Goal: Task Accomplishment & Management: Manage account settings

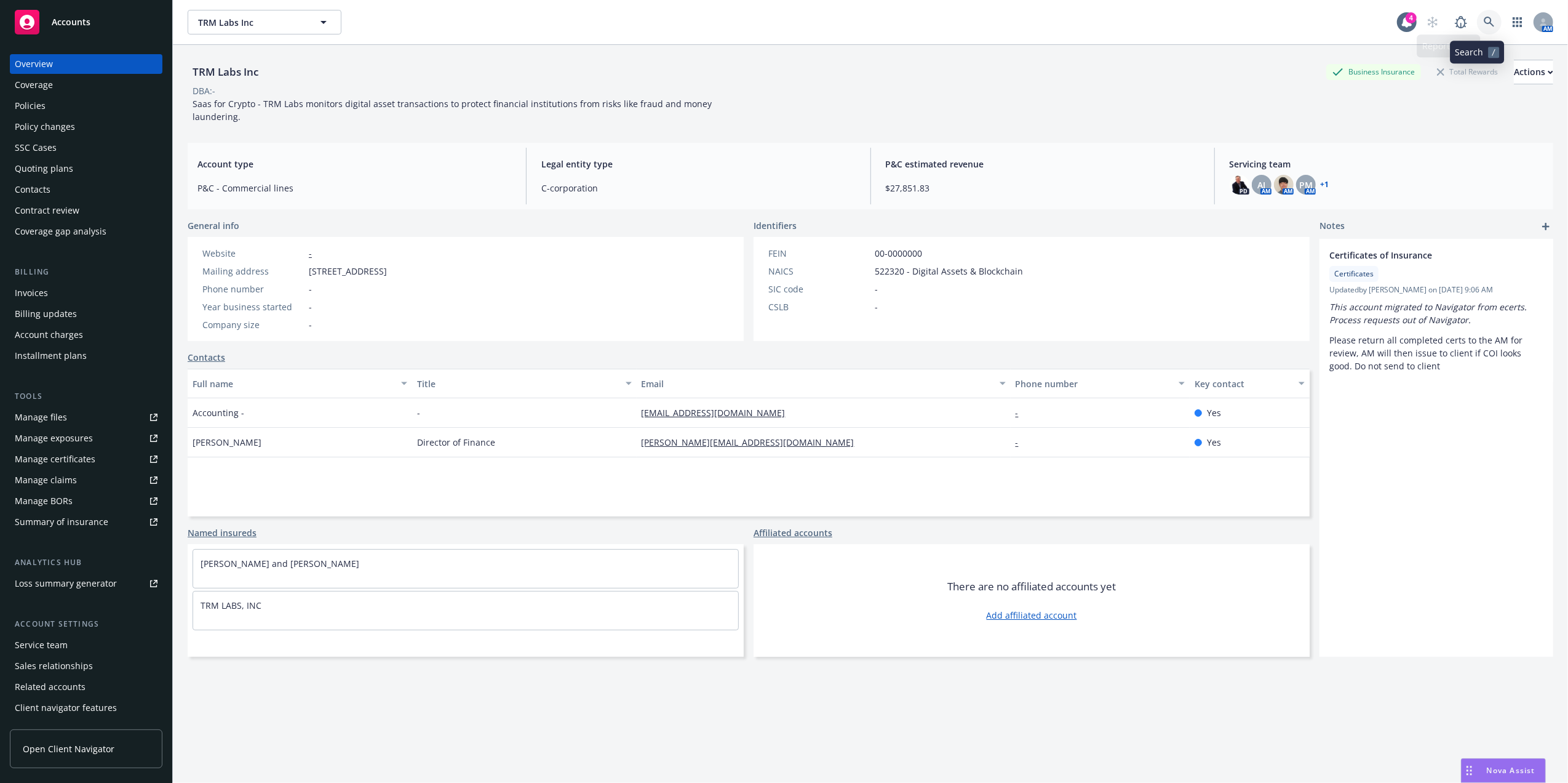
click at [1484, 22] on icon at bounding box center [1489, 22] width 11 height 11
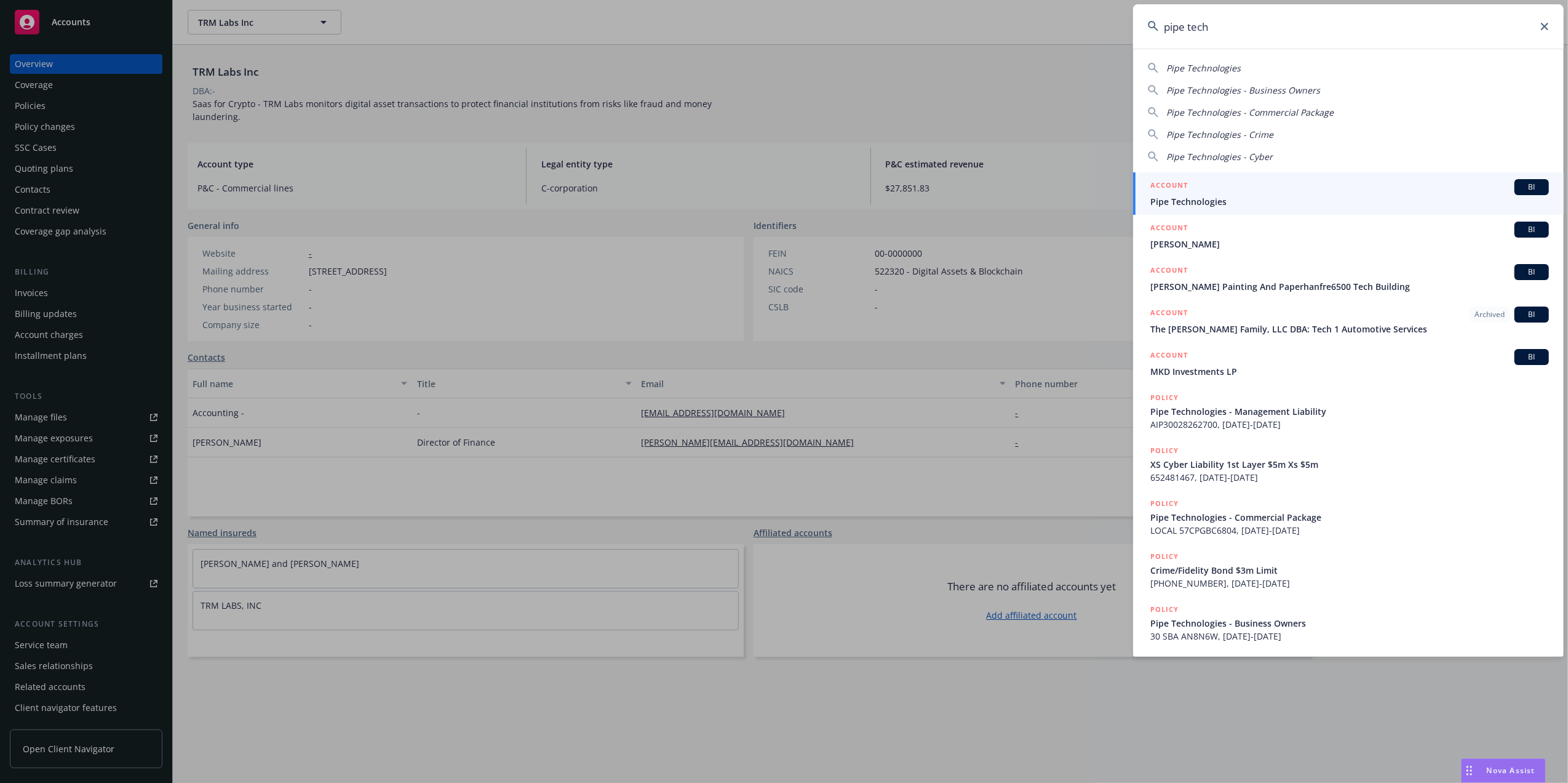
type input "pipe tech"
click at [1293, 193] on div "ACCOUNT BI" at bounding box center [1350, 187] width 399 height 16
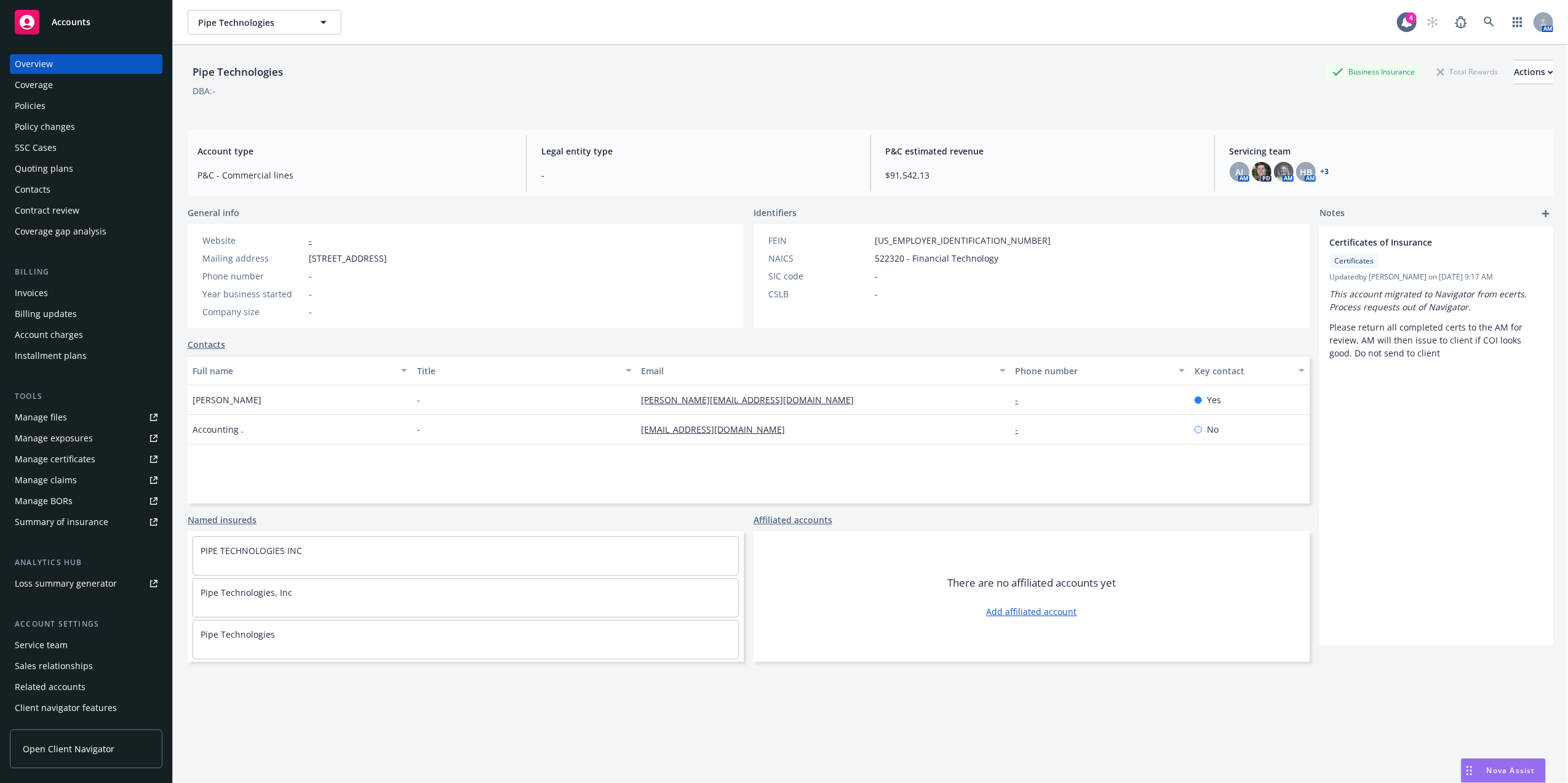
click at [26, 111] on div "Policies" at bounding box center [30, 106] width 31 height 20
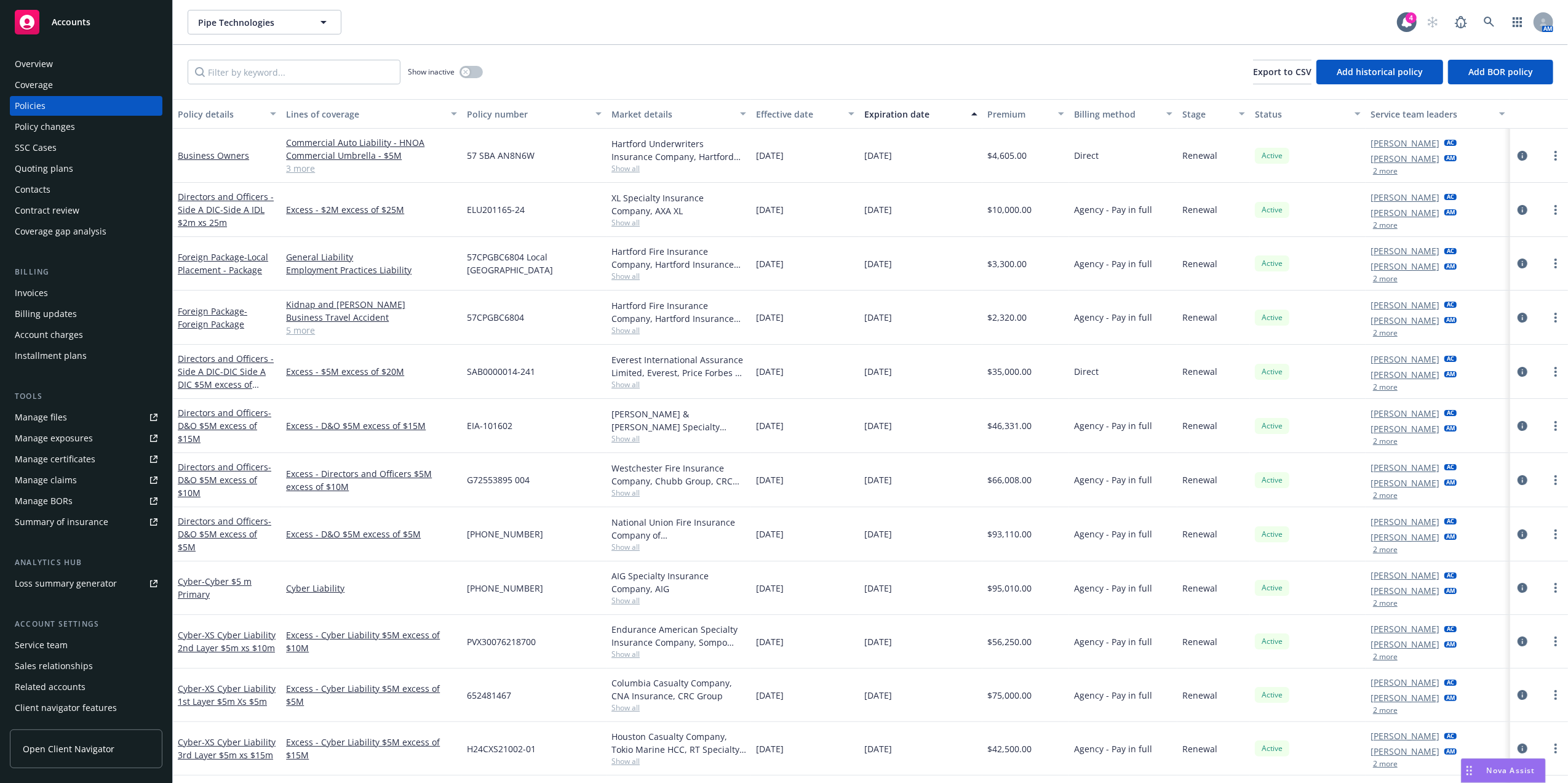
click at [85, 456] on div "Manage certificates" at bounding box center [55, 459] width 81 height 20
click at [51, 298] on div "Invoices" at bounding box center [86, 293] width 143 height 20
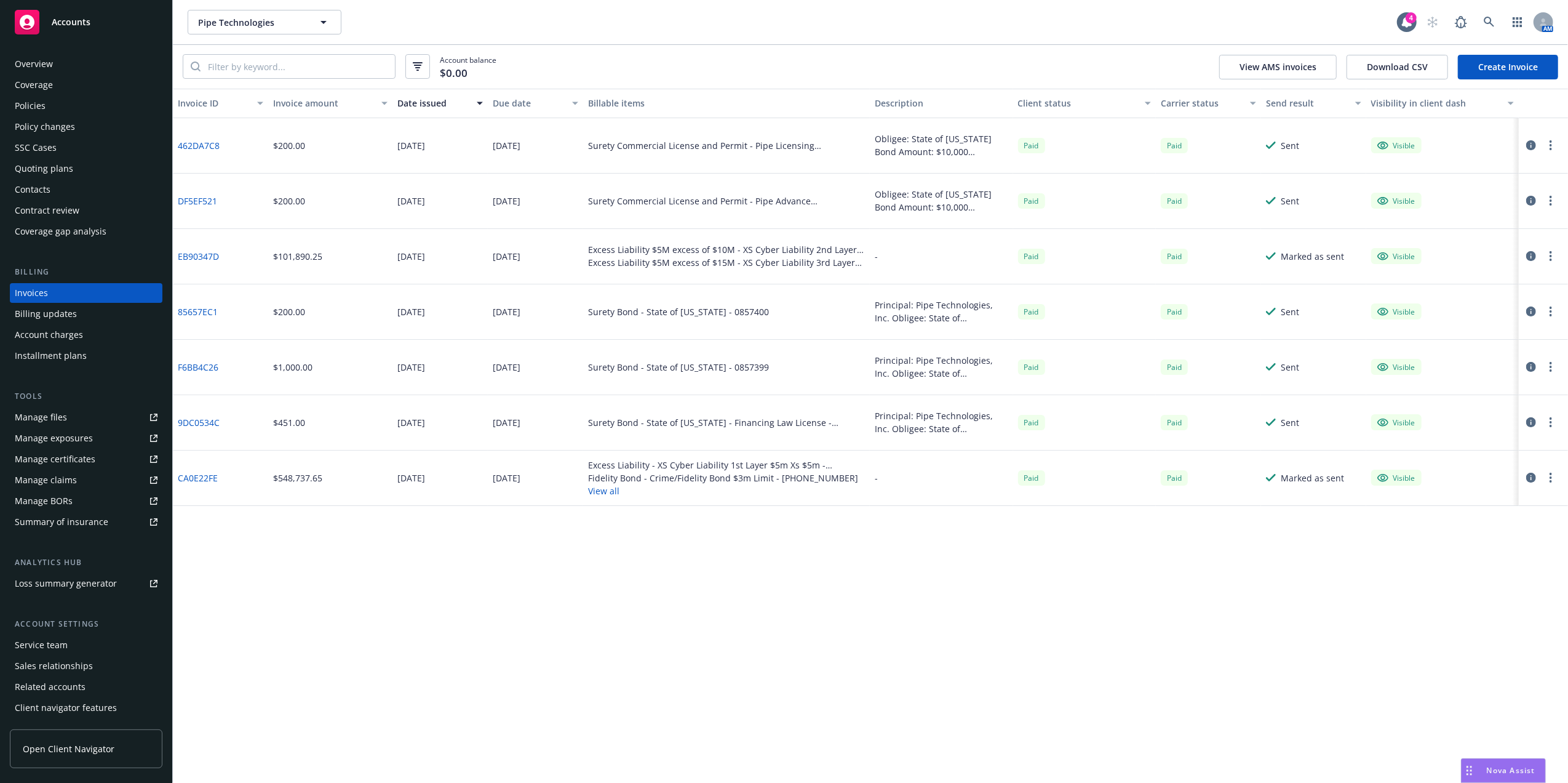
click at [55, 104] on div "Policies" at bounding box center [86, 106] width 143 height 20
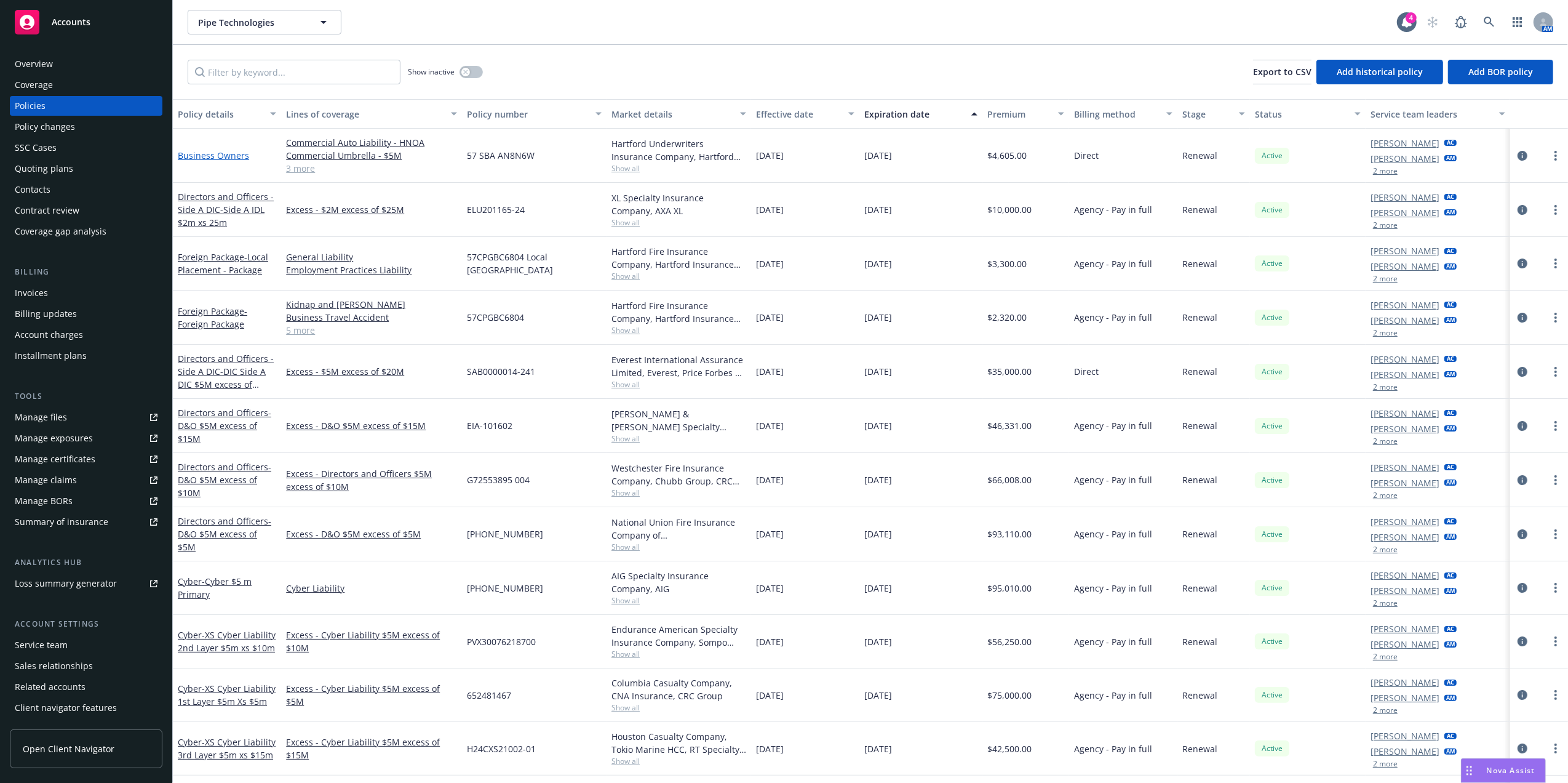
click at [217, 156] on link "Business Owners" at bounding box center [214, 155] width 72 height 11
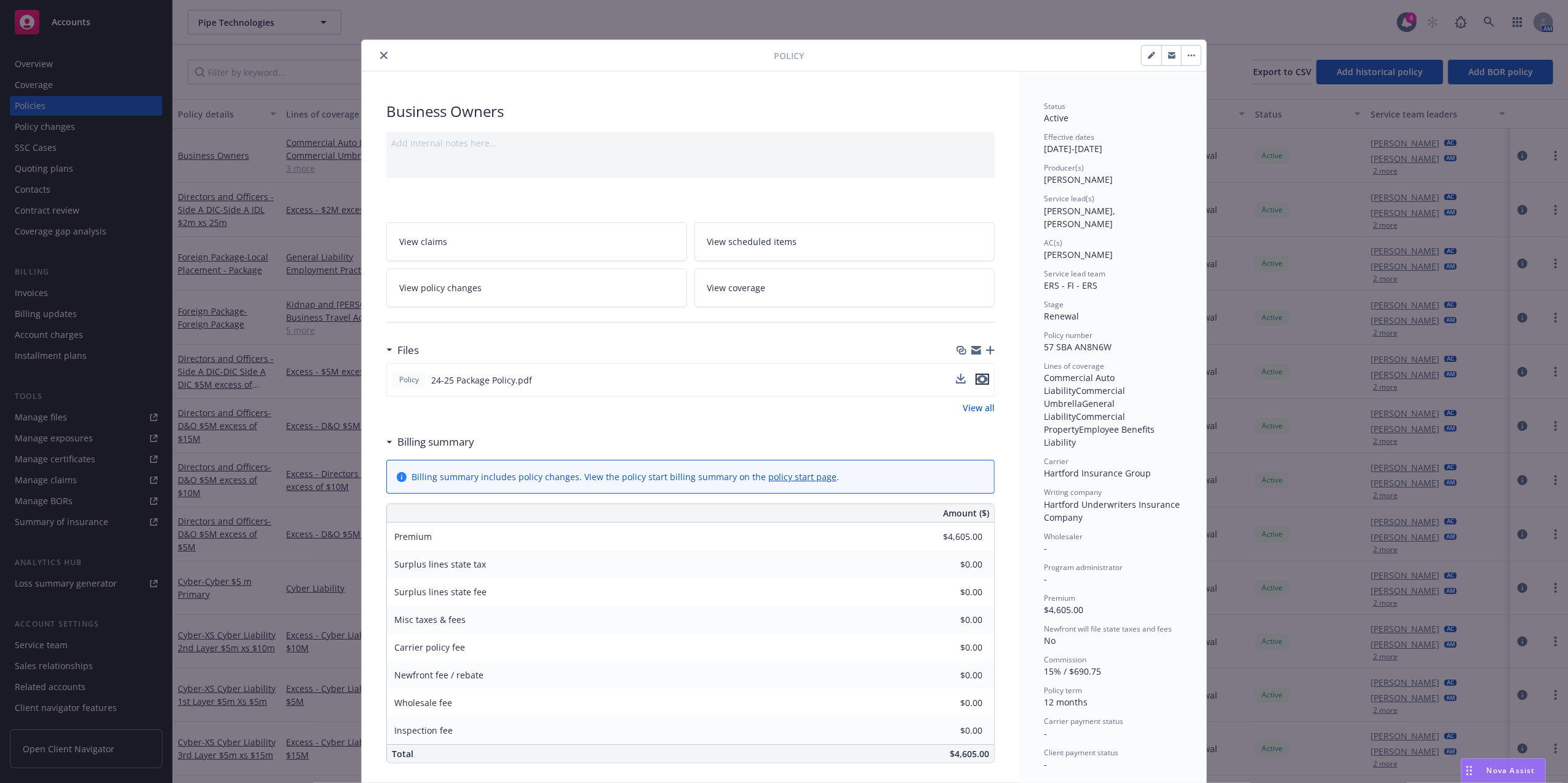
click at [977, 378] on icon "preview file" at bounding box center [982, 378] width 11 height 8
drag, startPoint x: 385, startPoint y: 53, endPoint x: 377, endPoint y: 54, distance: 8.1
click at [379, 52] on div at bounding box center [570, 56] width 407 height 15
click at [380, 54] on icon "close" at bounding box center [384, 55] width 8 height 8
click at [336, 69] on div "Policy Business Owners Add internal notes here... View claims View scheduled it…" at bounding box center [784, 391] width 1568 height 783
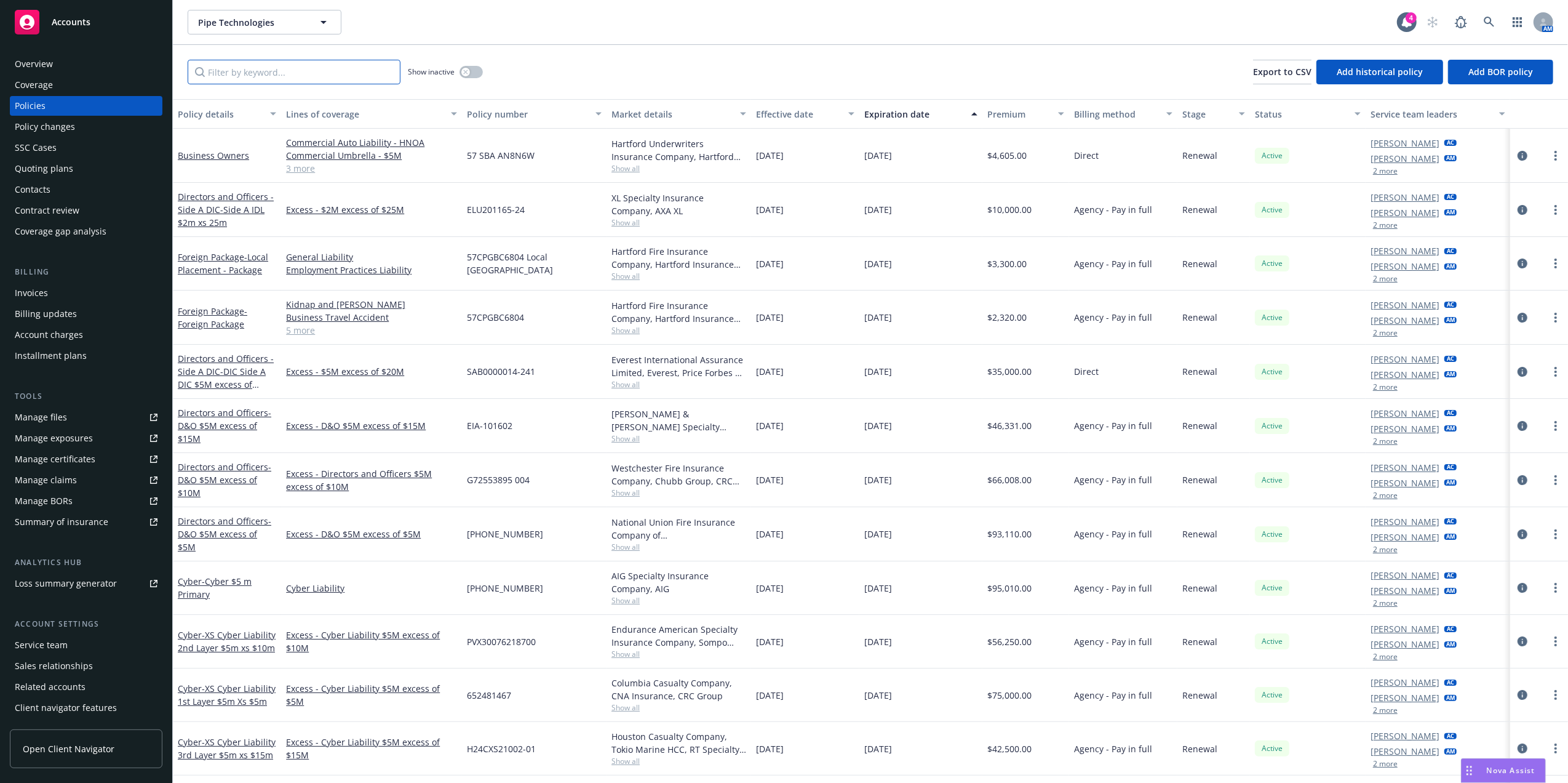
click at [325, 72] on input "Filter by keyword..." at bounding box center [294, 72] width 213 height 25
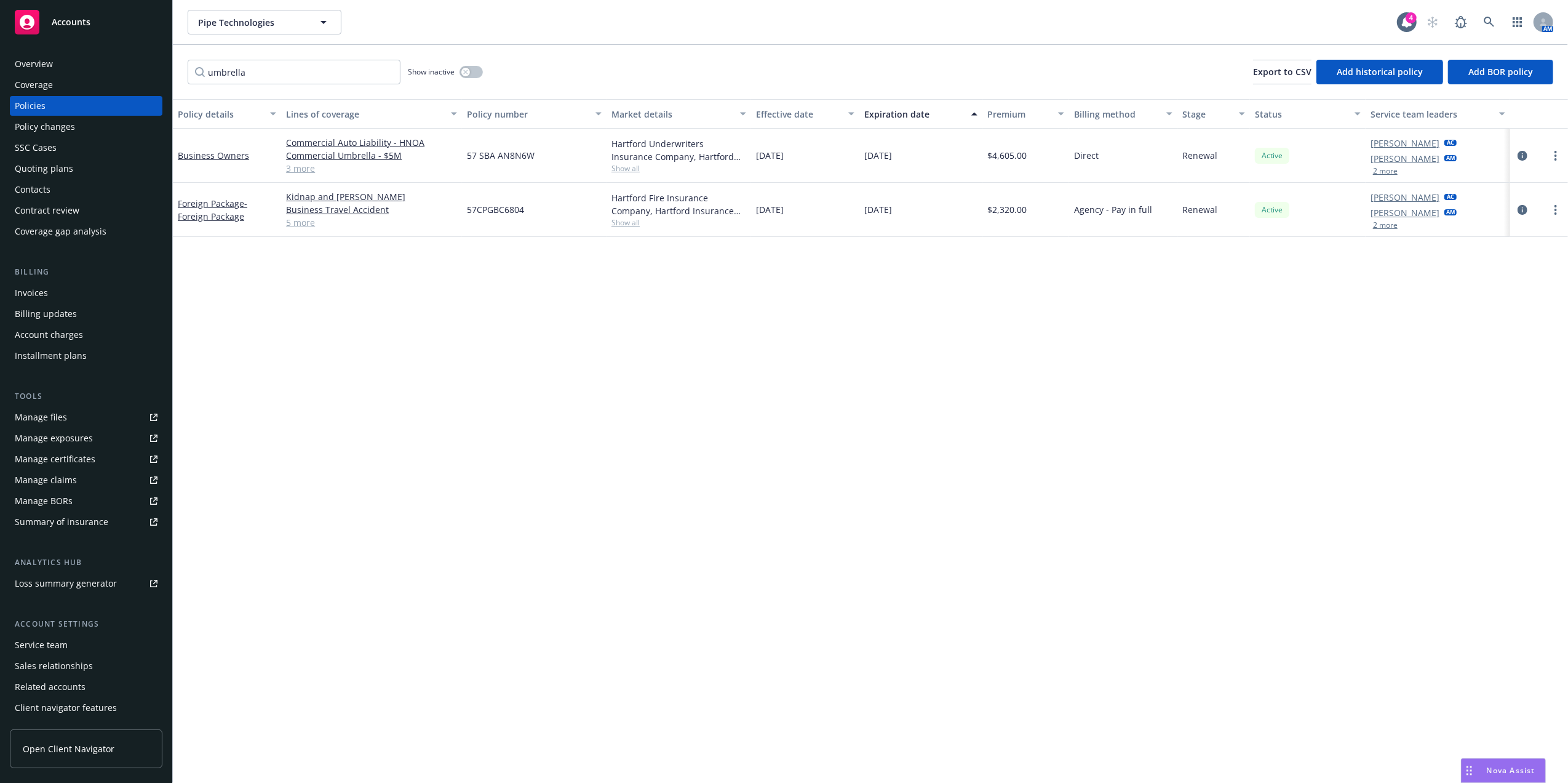
click at [307, 168] on link "3 more" at bounding box center [371, 168] width 171 height 13
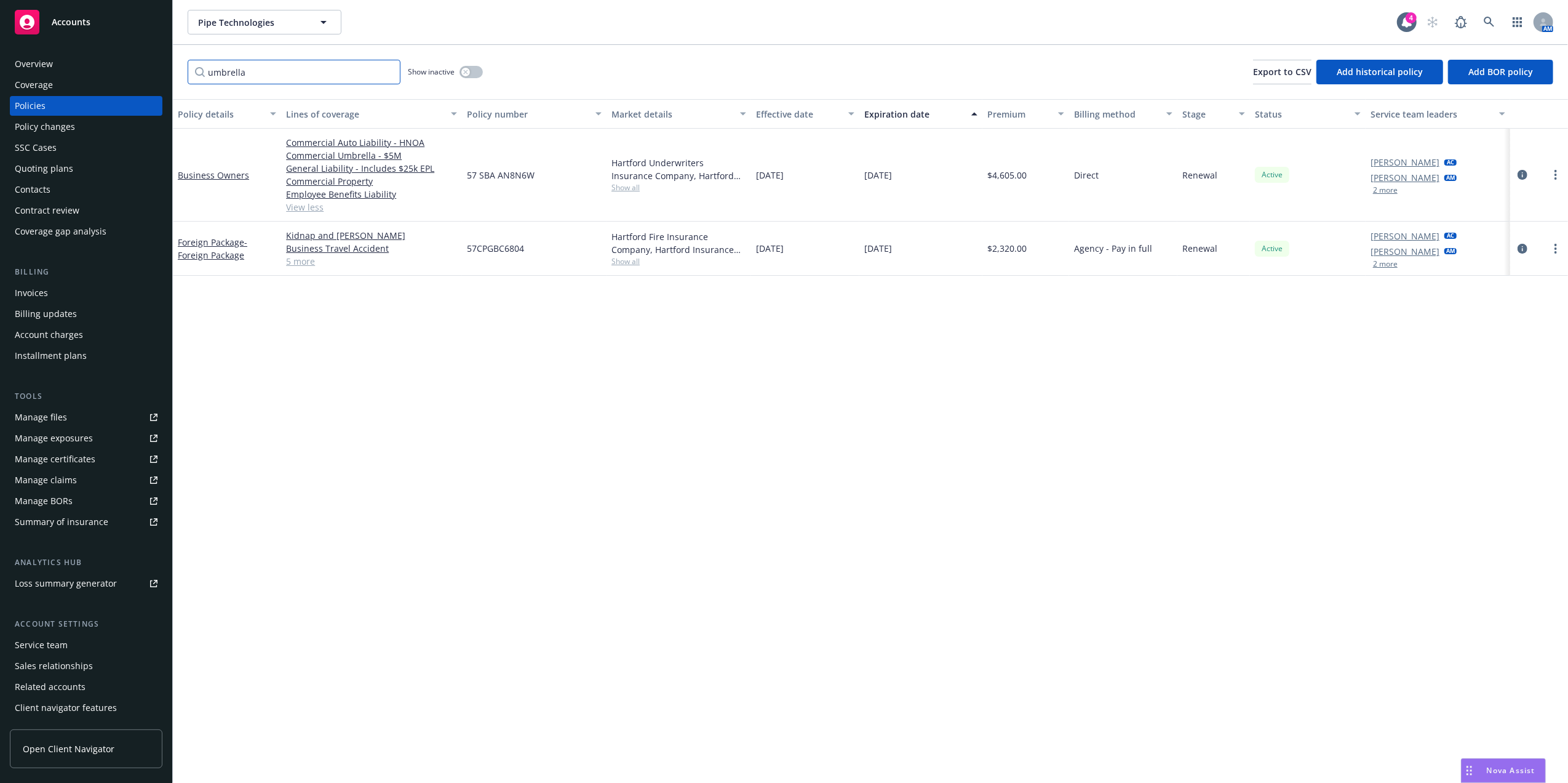
click at [277, 75] on input "umbrella" at bounding box center [294, 72] width 213 height 25
click at [276, 75] on input "umbrella" at bounding box center [294, 72] width 213 height 25
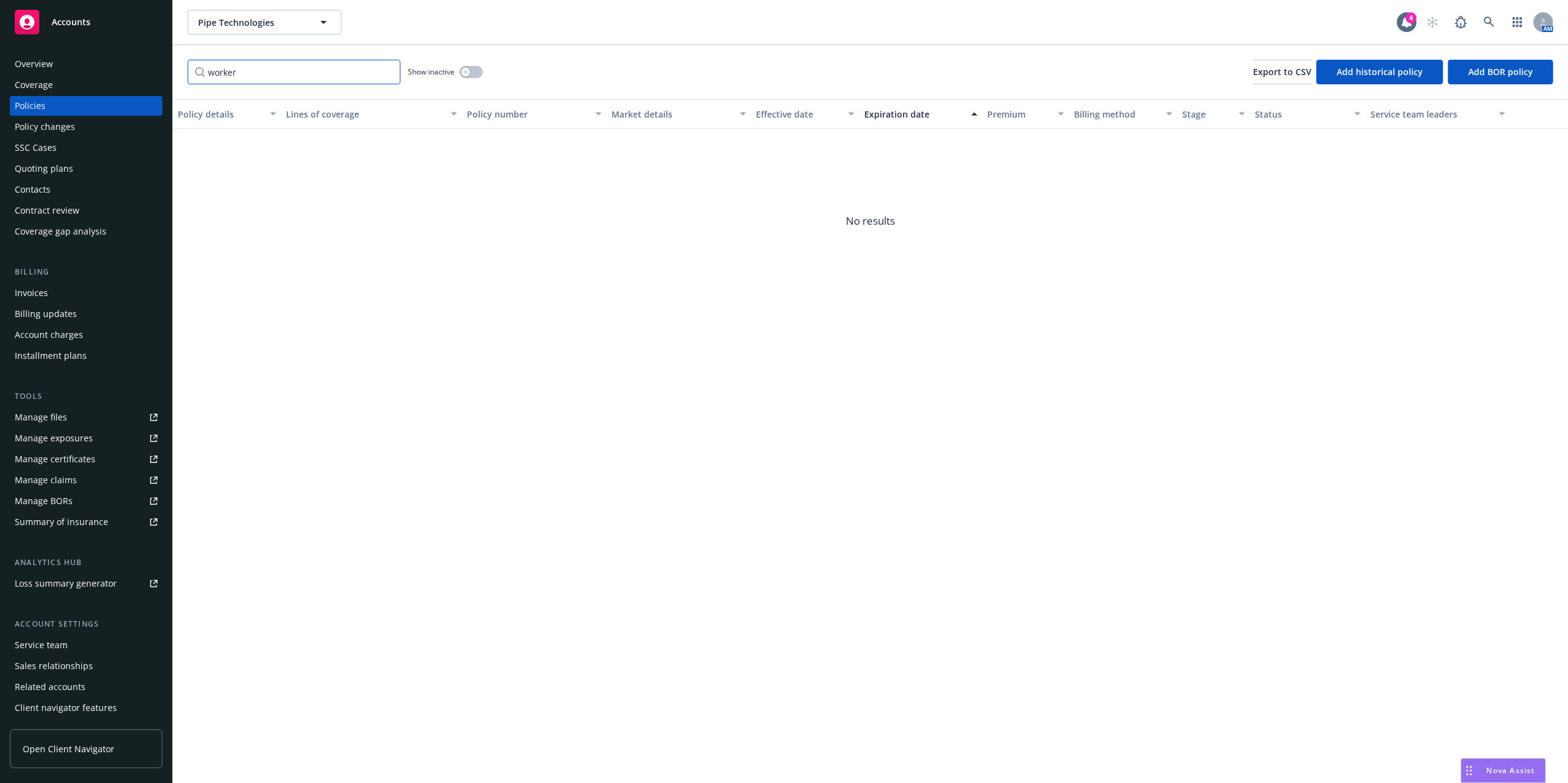
type input "worker"
click at [477, 76] on button "button" at bounding box center [471, 72] width 23 height 12
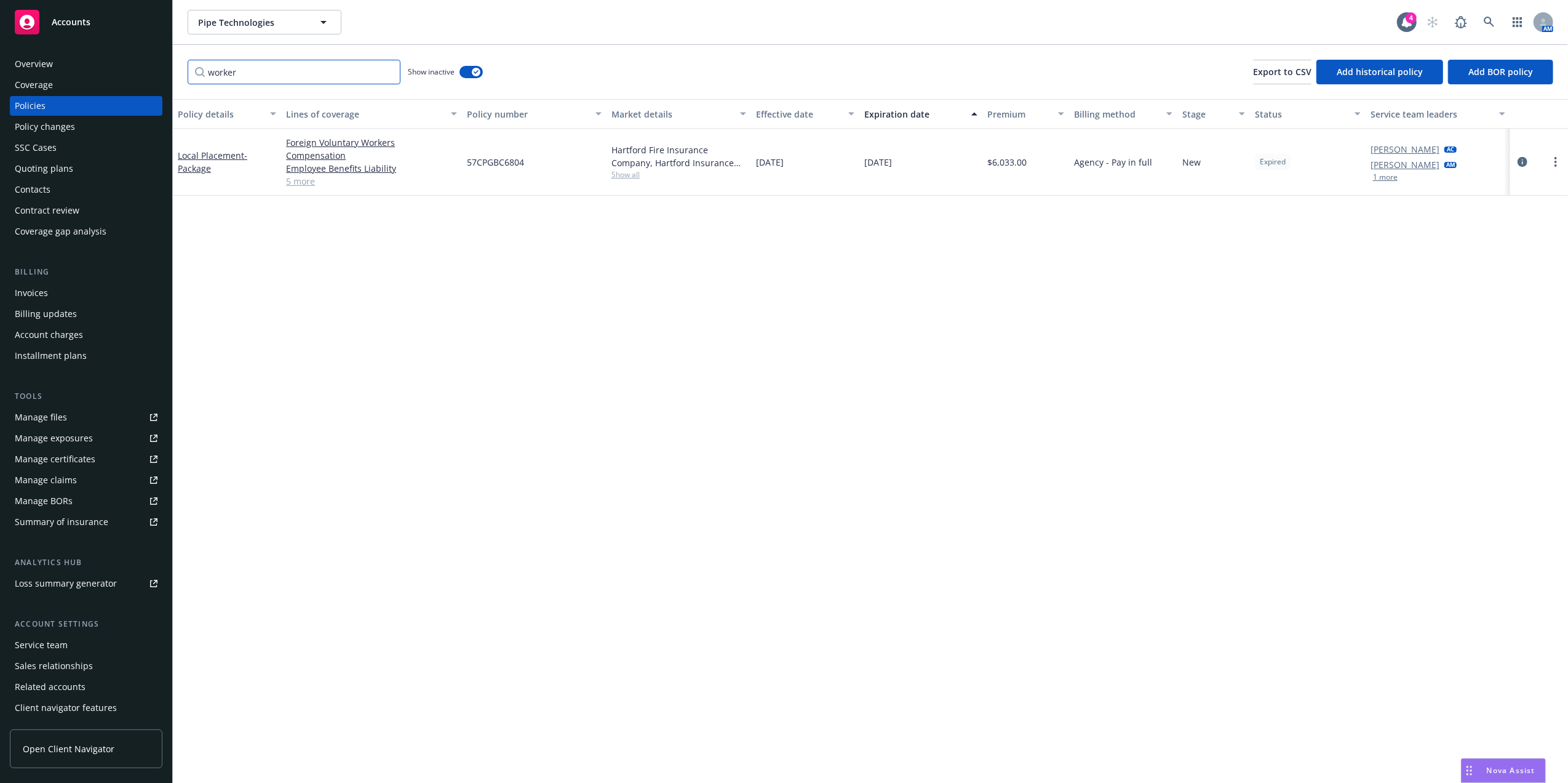
click at [307, 74] on input "worker" at bounding box center [294, 72] width 213 height 25
click at [335, 78] on input "worker" at bounding box center [294, 72] width 213 height 25
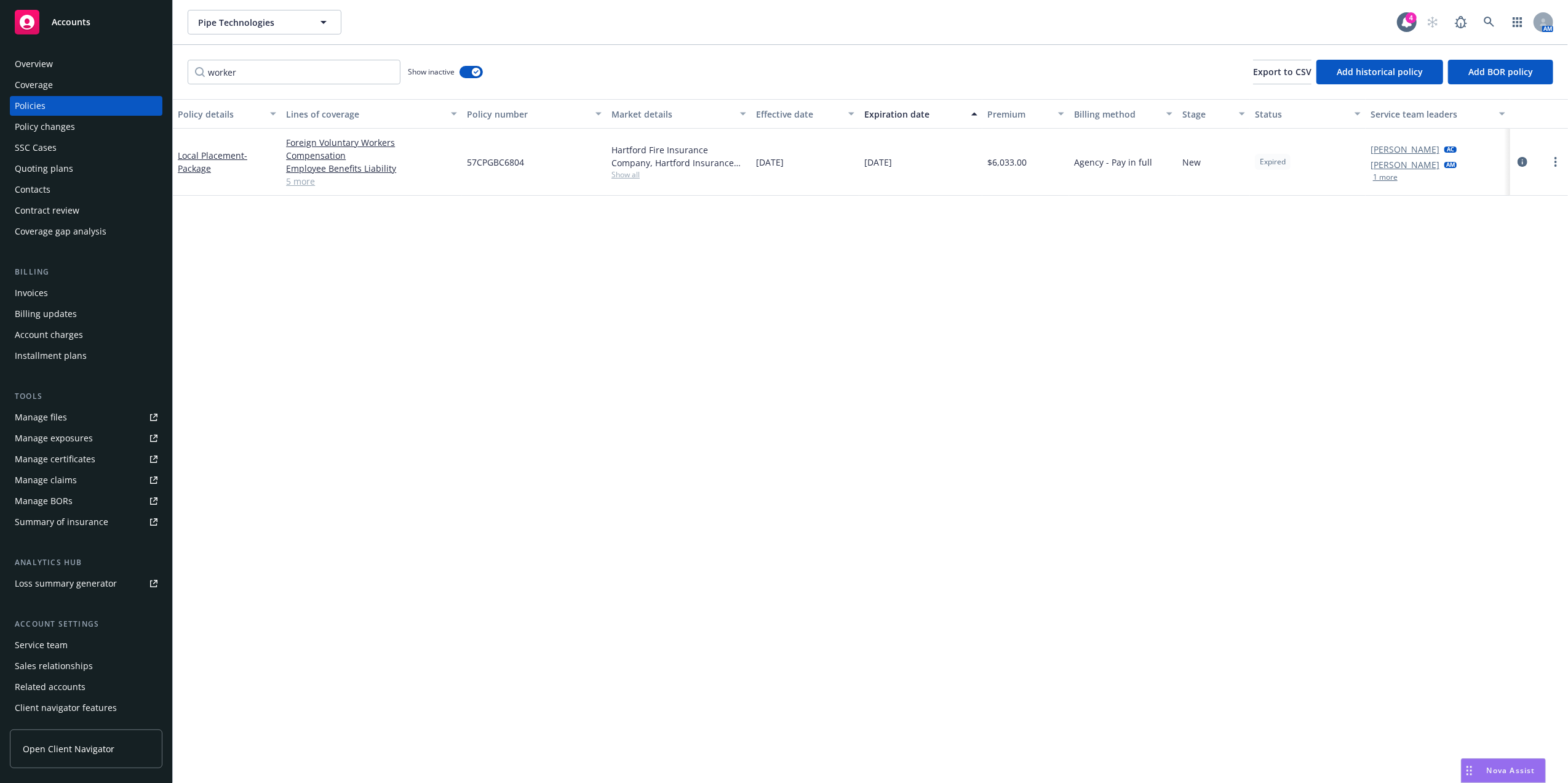
click at [306, 174] on link "5 more" at bounding box center [371, 180] width 171 height 13
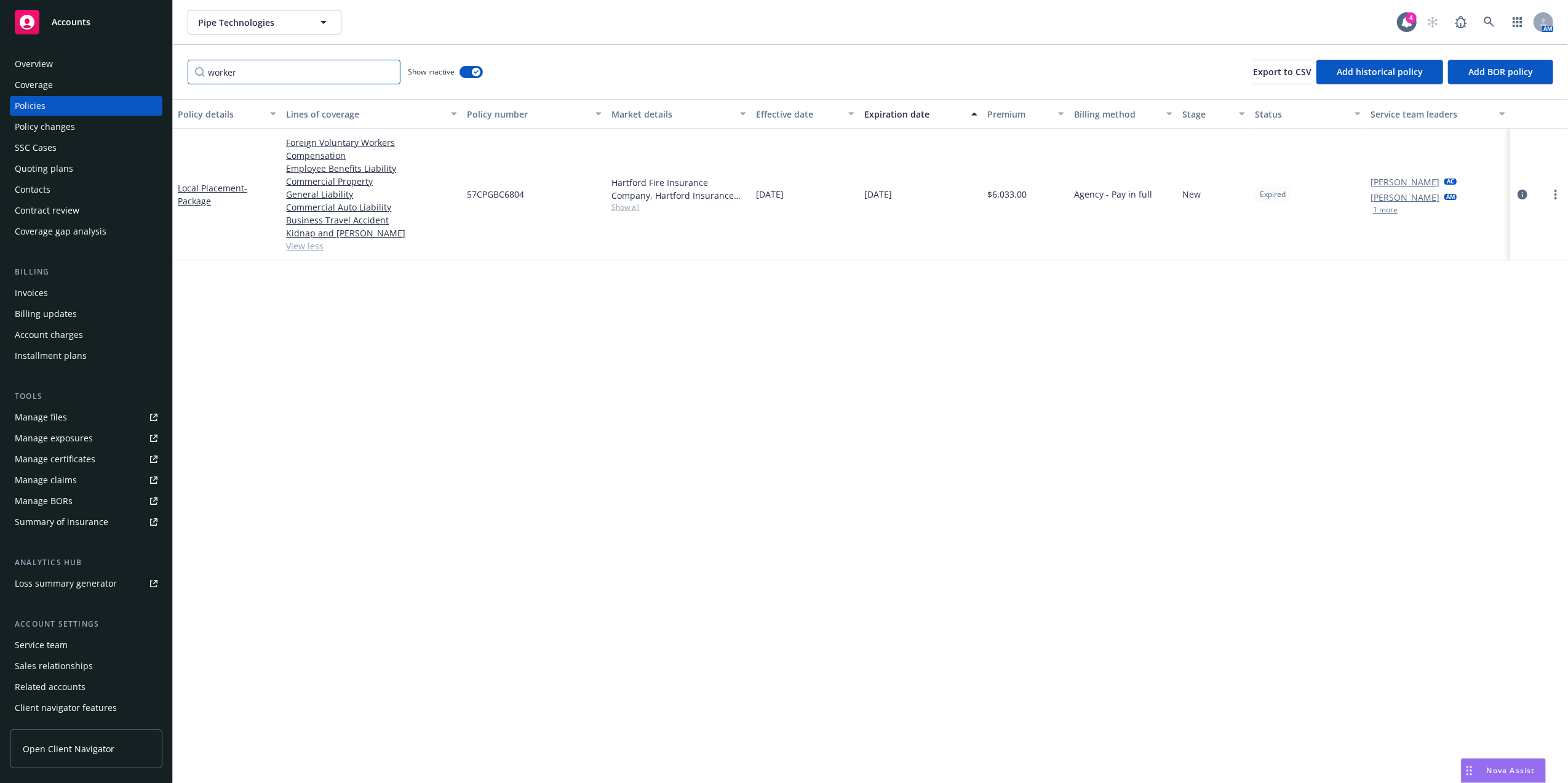
click at [387, 75] on input "worker" at bounding box center [294, 72] width 213 height 25
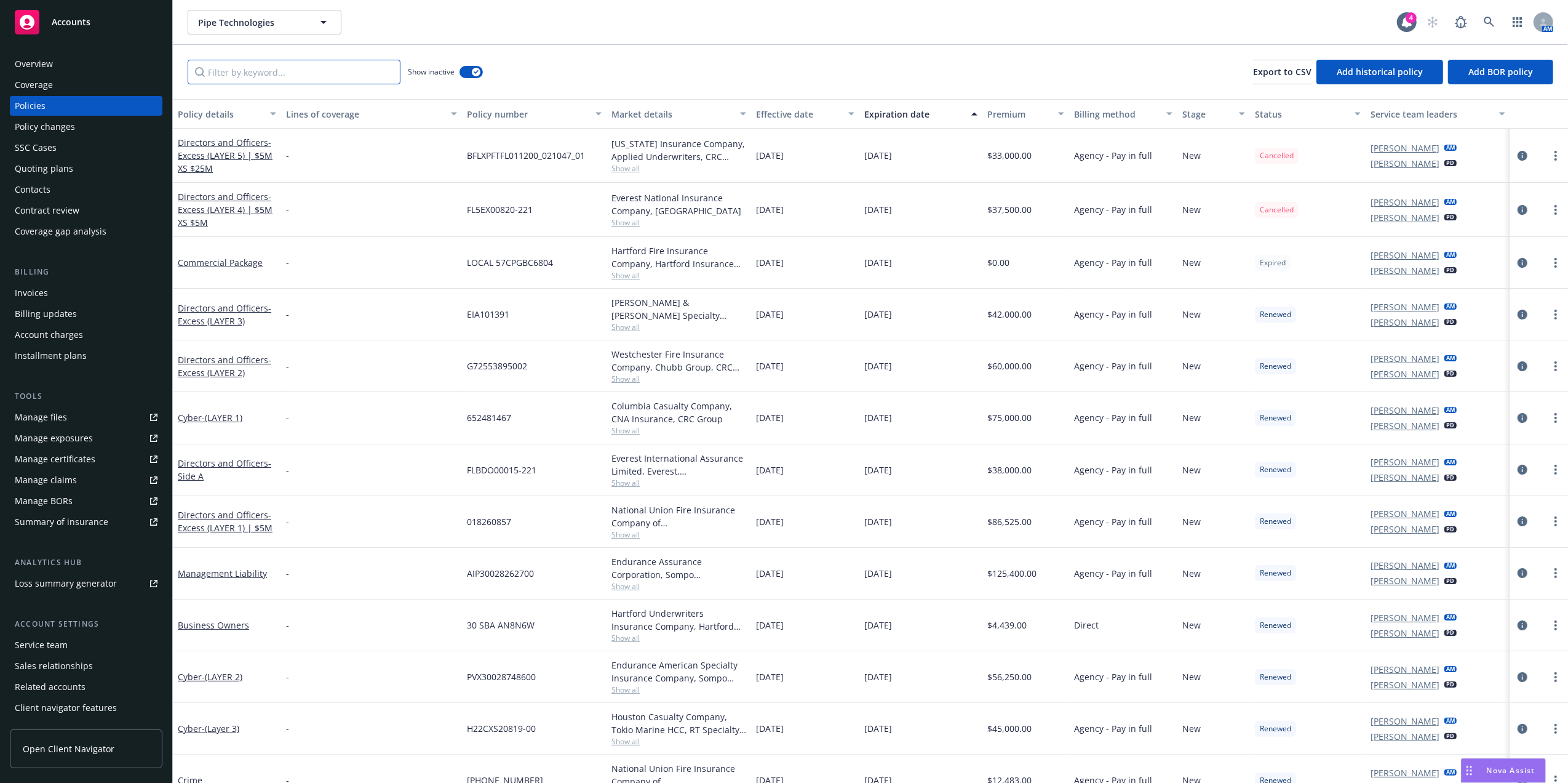
click at [313, 79] on input "Filter by keyword..." at bounding box center [294, 72] width 213 height 25
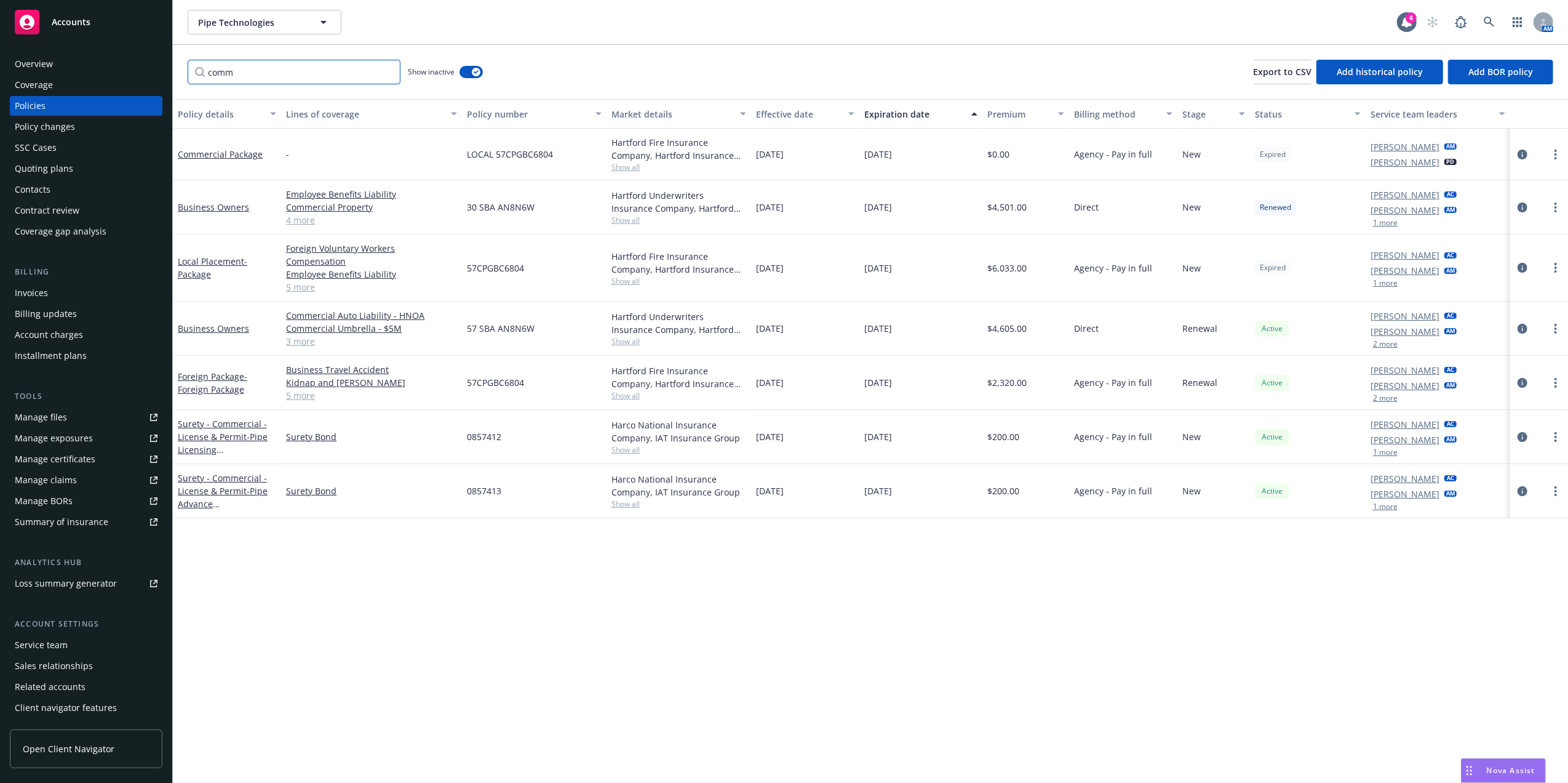
type input "comm"
click at [904, 122] on button "Expiration date" at bounding box center [920, 113] width 123 height 29
click at [904, 112] on div "Expiration date" at bounding box center [914, 114] width 100 height 13
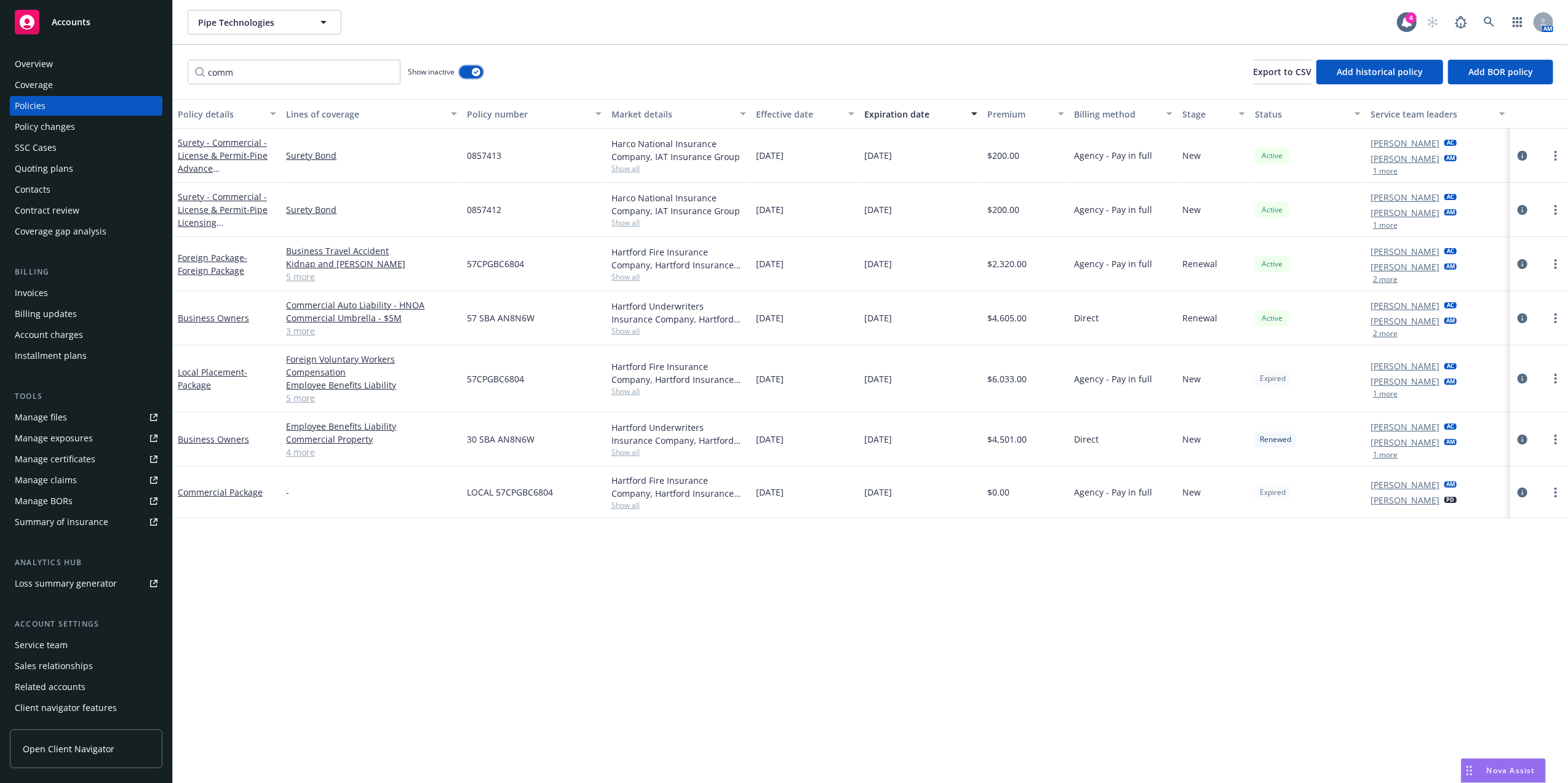
click at [480, 67] on button "button" at bounding box center [471, 72] width 23 height 12
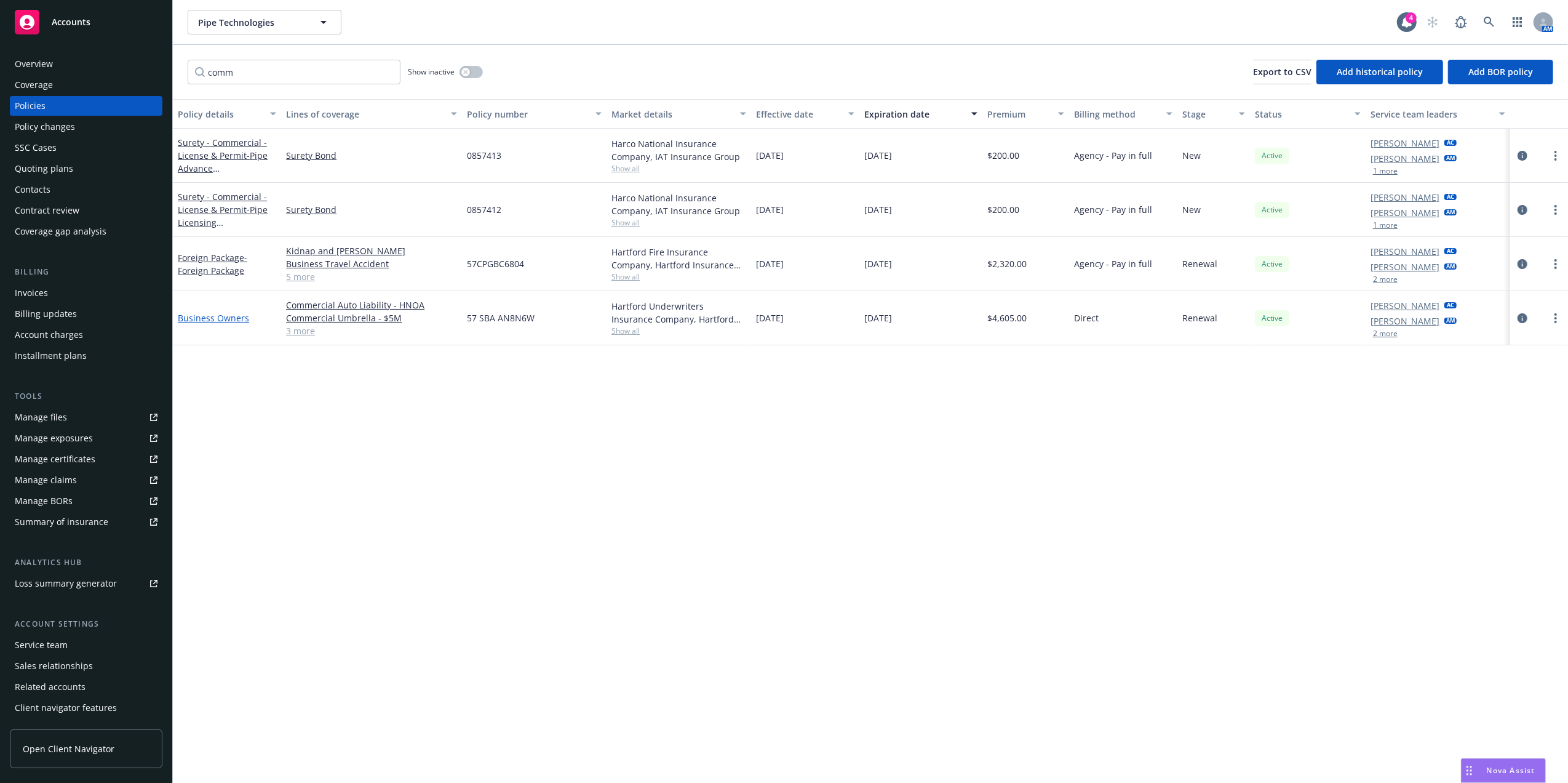
click at [205, 319] on link "Business Owners" at bounding box center [214, 317] width 72 height 11
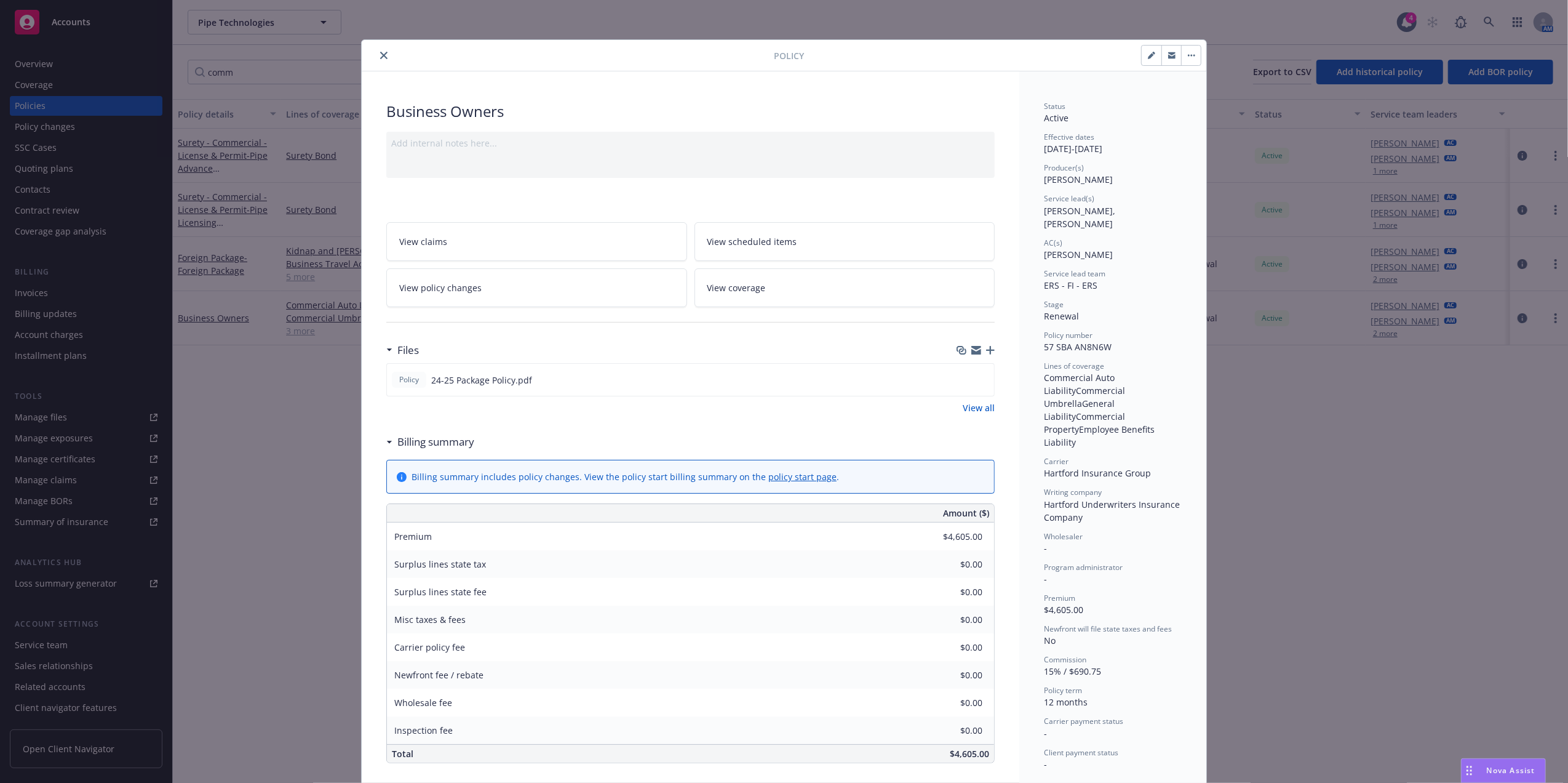
scroll to position [37, 0]
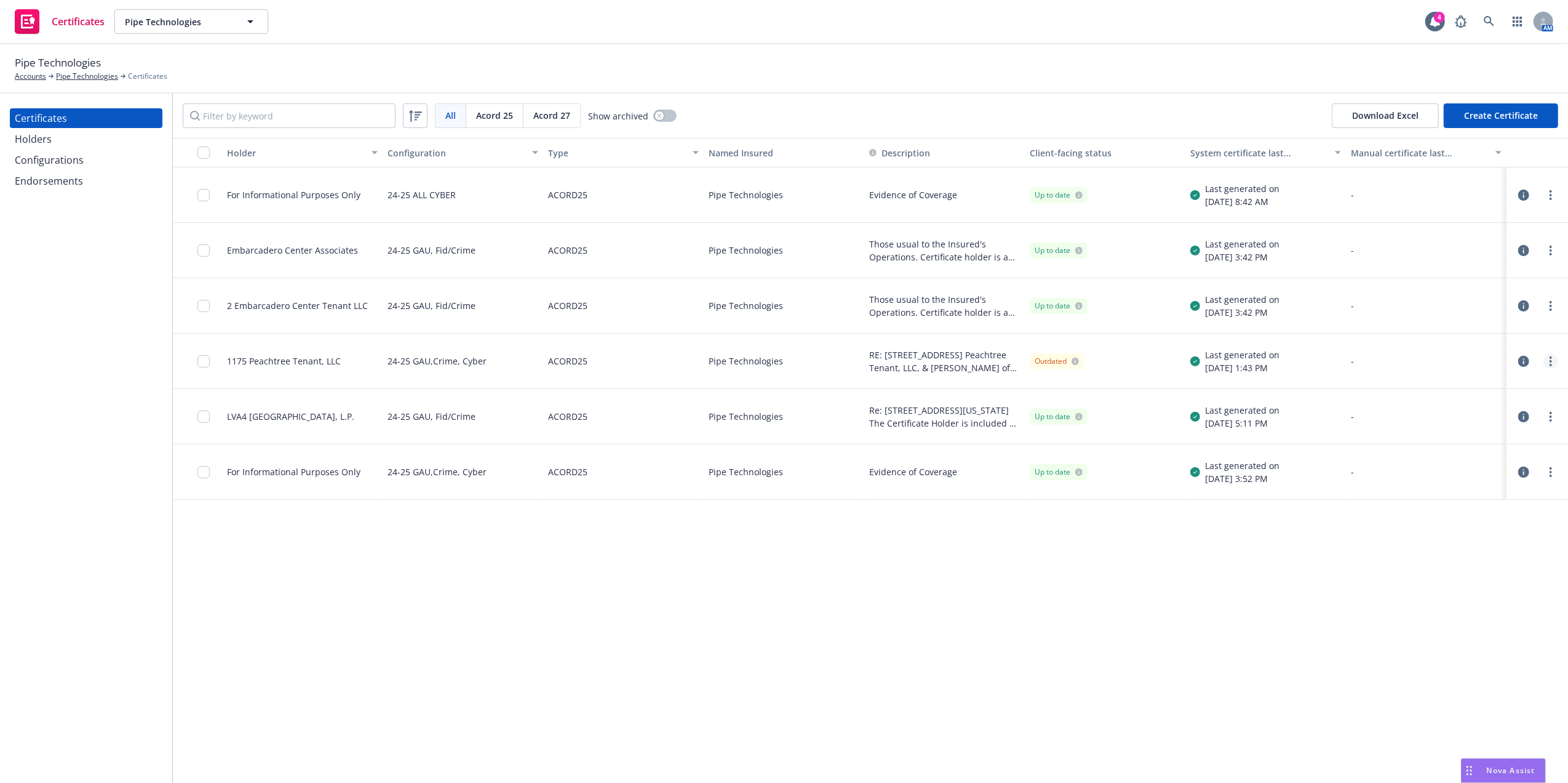
click at [1548, 356] on link "more" at bounding box center [1551, 362] width 15 height 15
click at [1426, 382] on link "Edit" at bounding box center [1459, 386] width 197 height 25
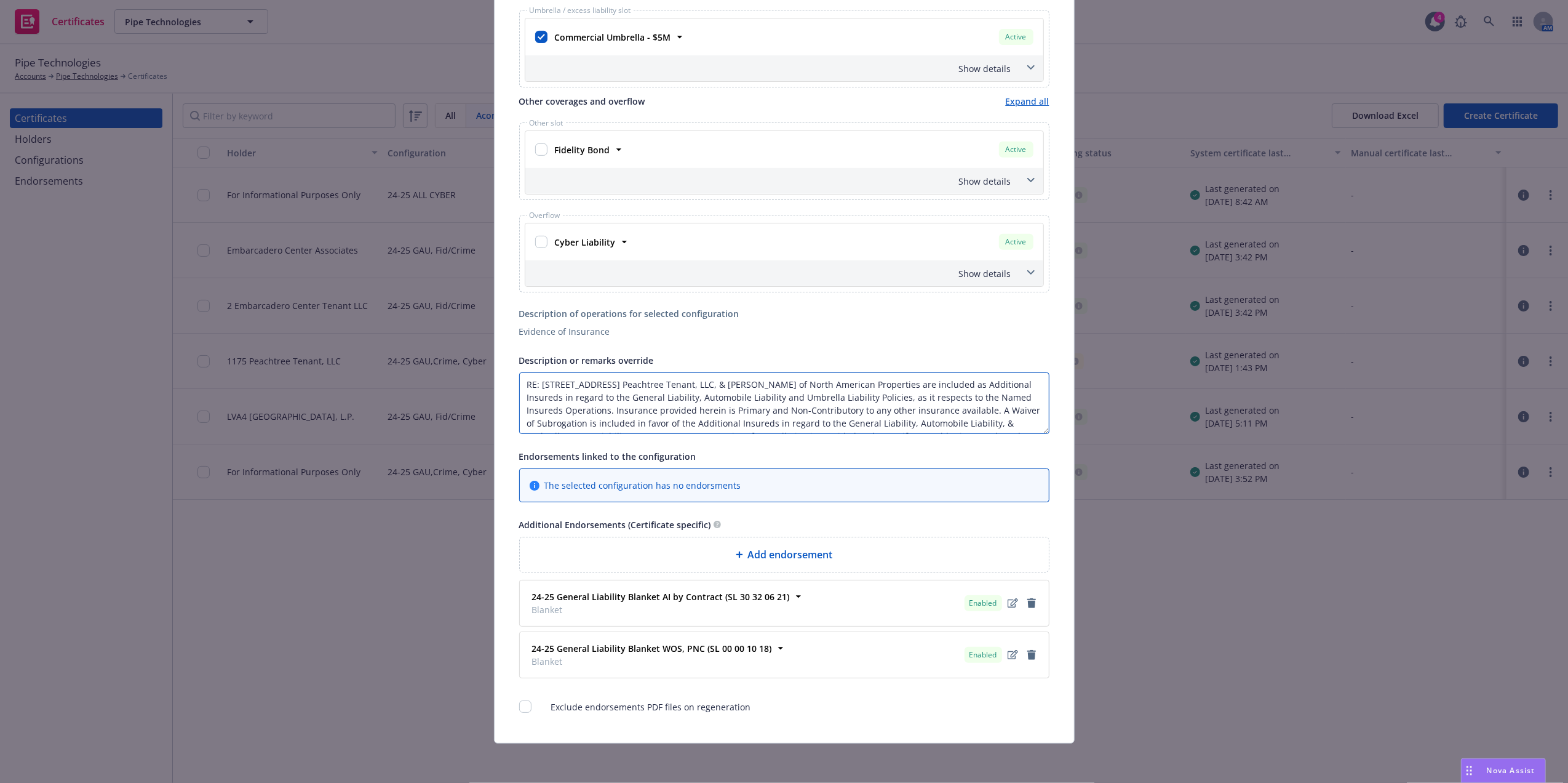
click at [873, 382] on textarea "RE: [STREET_ADDRESS] Peachtree Tenant, LLC, & [PERSON_NAME] of North American P…" at bounding box center [784, 402] width 530 height 61
click at [621, 396] on textarea "RE: 1175 Peachtree St. NE STE 600, Atlanta, GA 303611175 Peachtree Tenant, LLC,…" at bounding box center [784, 402] width 530 height 61
click at [789, 389] on textarea "RE: 1175 Peachtree St. NE STE 600, Atlanta, GA 303611175 Peachtree Tenant, LLC,…" at bounding box center [784, 402] width 530 height 61
click at [852, 383] on textarea "RE: 1175 Peachtree St. NE STE 600, Atlanta, GA 303611175 Peachtree Tenant, LLC,…" at bounding box center [784, 402] width 530 height 61
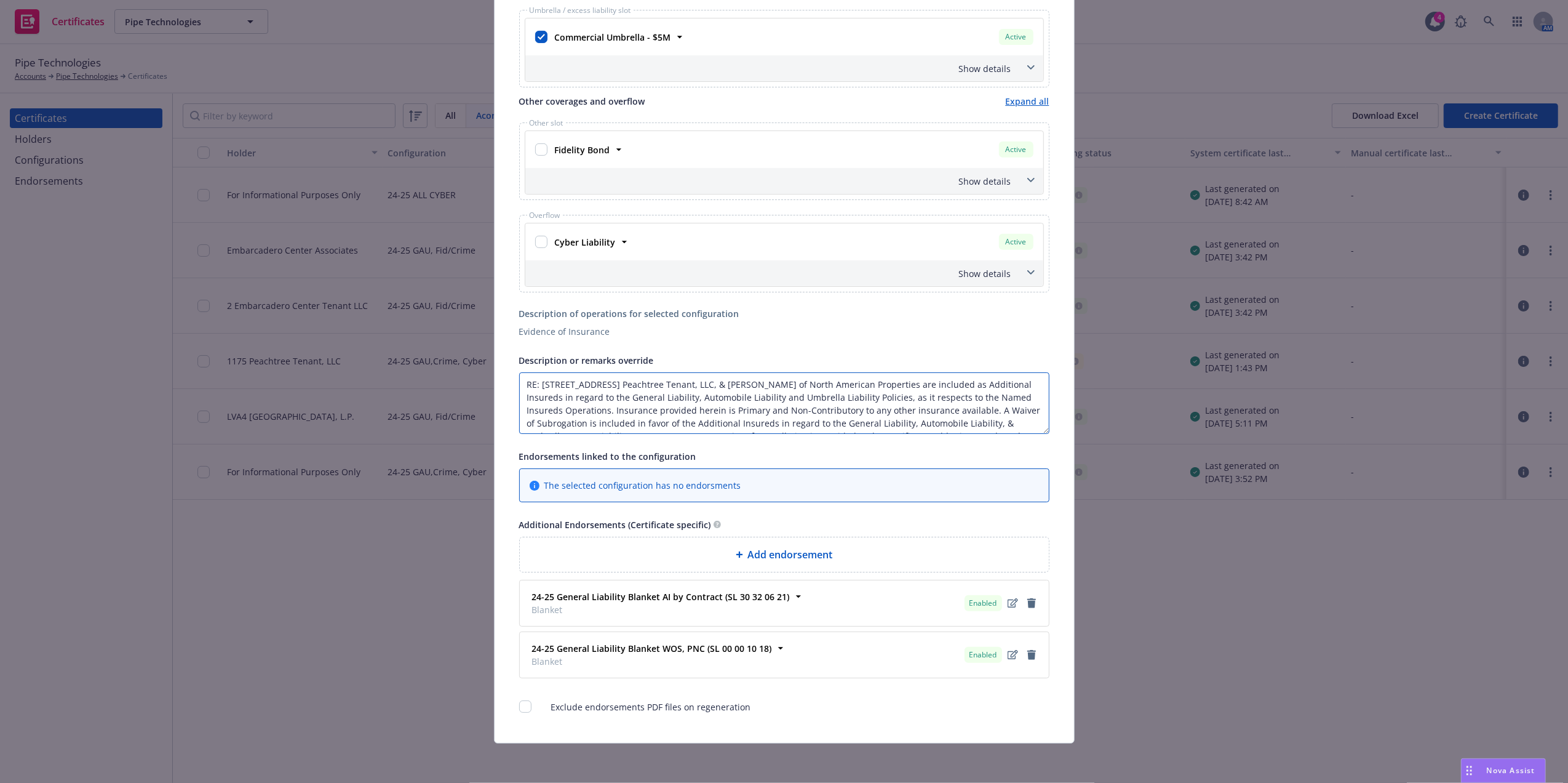
click at [852, 383] on textarea "RE: 1175 Peachtree St. NE STE 600, Atlanta, GA 303611175 Peachtree Tenant, LLC,…" at bounding box center [784, 402] width 530 height 61
click at [886, 383] on textarea "RE: 1175 Peachtree St. NE STE 600, Atlanta, GA 303611175 Peachtree Tenant, LLC,…" at bounding box center [784, 402] width 530 height 61
click at [897, 383] on textarea "RE: 1175 Peachtree St. NE STE 600, Atlanta, GA 303611175 Peachtree Tenant, LLC,…" at bounding box center [784, 402] width 530 height 61
drag, startPoint x: 857, startPoint y: 383, endPoint x: 563, endPoint y: 399, distance: 294.4
click at [563, 399] on textarea "RE: 1175 Peachtree St. NE STE 600, Atlanta, GA 303611175 Peachtree Tenant, LLC,…" at bounding box center [784, 402] width 530 height 61
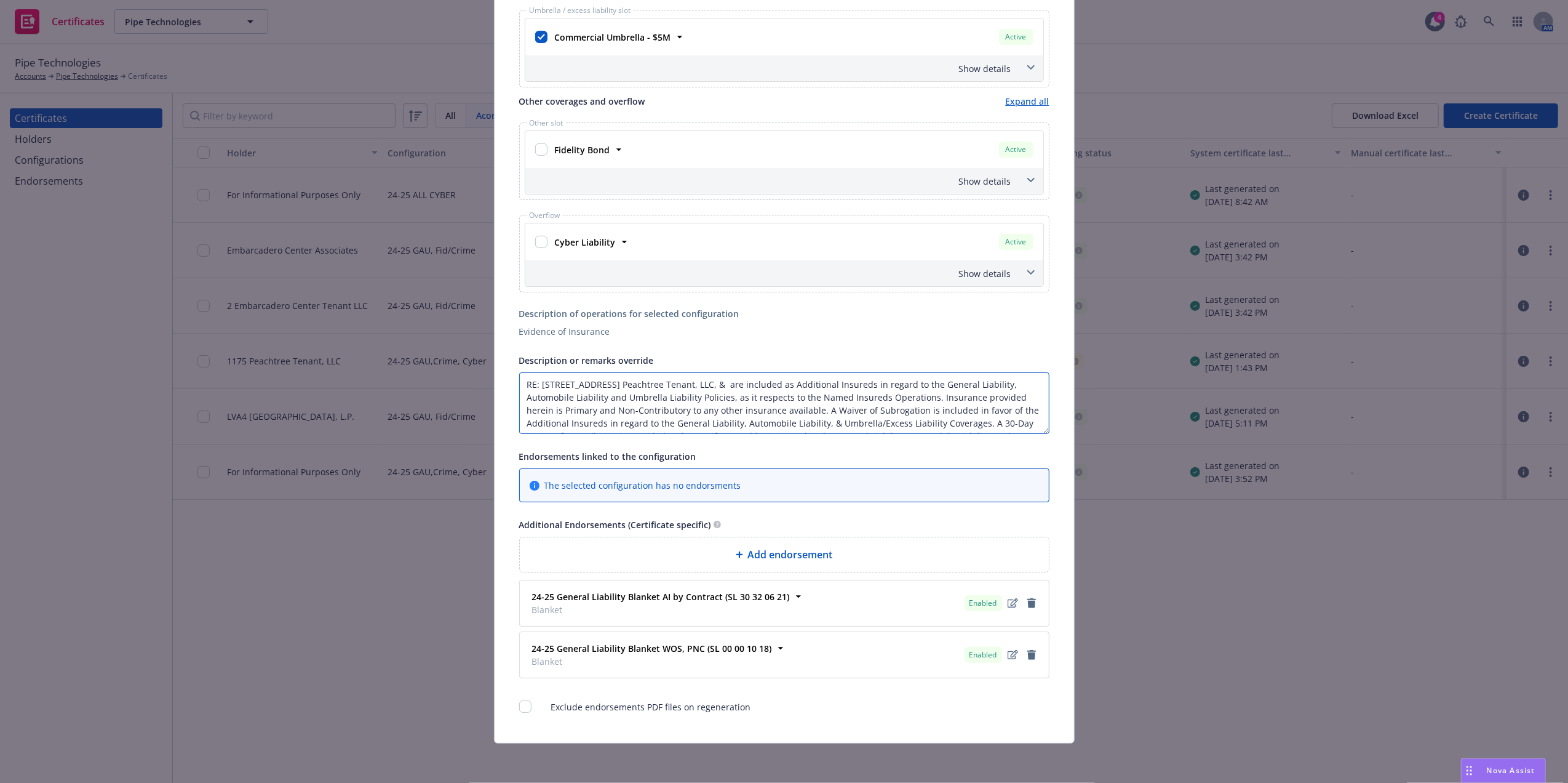
type textarea "RE: 1175 Peachtree St. NE STE 600, Atlanta, GA 303611175 Peachtree Tenant, LLC,…"
click at [1049, 522] on div "This account has certificates specific notes. Please review them before creatin…" at bounding box center [784, 174] width 580 height 1137
click at [813, 412] on textarea "RE: 1175 Peachtree St. NE STE 600, Atlanta, GA 303611175 Peachtree Tenant, LLC,…" at bounding box center [784, 402] width 530 height 61
click at [699, 401] on textarea "RE: 1175 Peachtree St. NE STE 600, Atlanta, GA 303611175 Peachtree Tenant, LLC,…" at bounding box center [784, 402] width 530 height 61
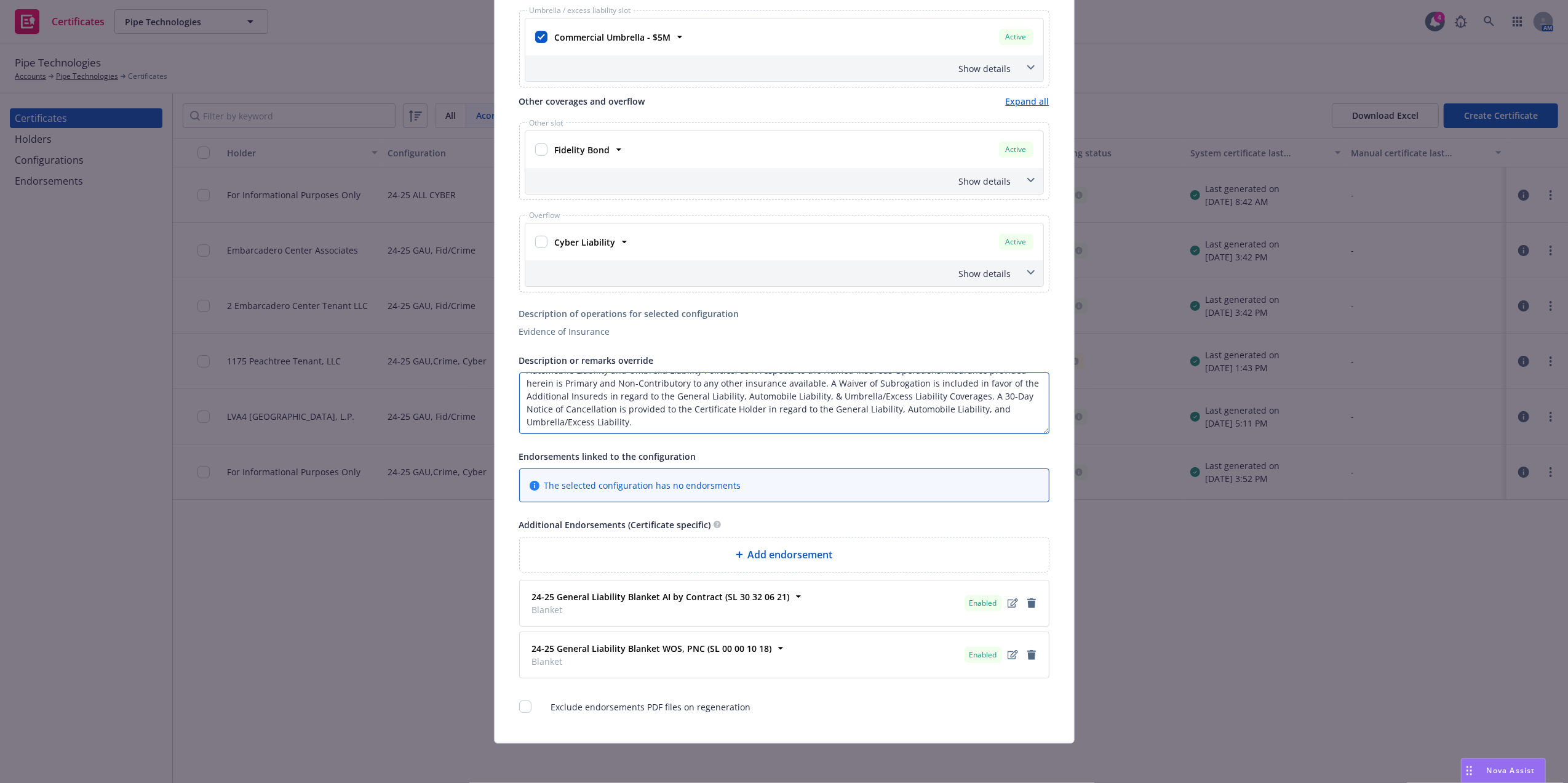
click at [833, 415] on textarea "RE: 1175 Peachtree St. NE STE 600, Atlanta, GA 303611175 Peachtree Tenant, LLC,…" at bounding box center [784, 402] width 530 height 61
click at [827, 424] on textarea "RE: 1175 Peachtree St. NE STE 600, Atlanta, GA 303611175 Peachtree Tenant, LLC,…" at bounding box center [784, 402] width 530 height 61
click at [885, 409] on textarea "RE: 1175 Peachtree St. NE STE 600, Atlanta, GA 303611175 Peachtree Tenant, LLC,…" at bounding box center [784, 402] width 530 height 61
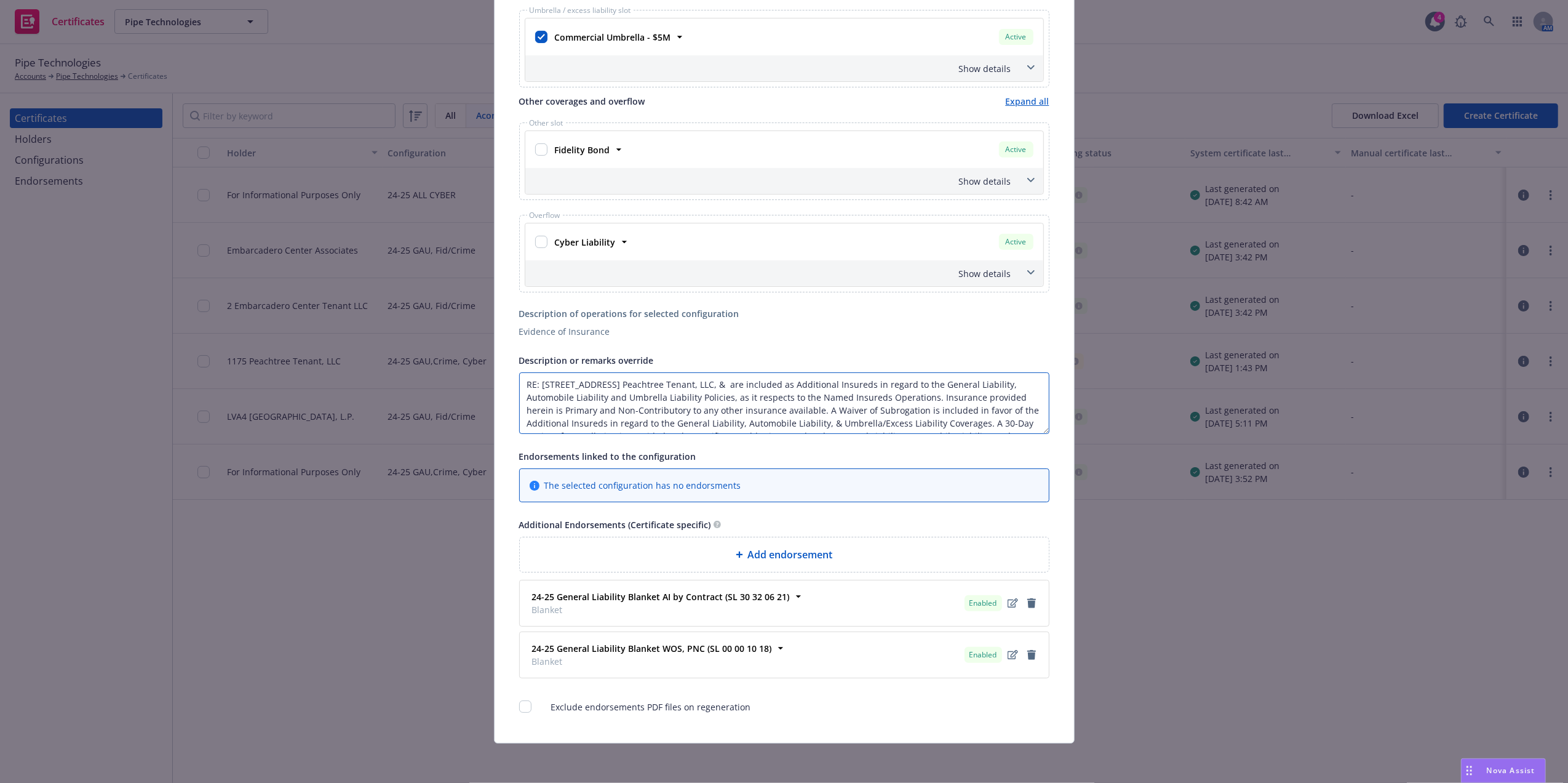
scroll to position [476, 0]
click at [596, 396] on textarea "RE: 1175 Peachtree St. NE STE 600, Atlanta, GA 303611175 Peachtree Tenant, LLC,…" at bounding box center [784, 402] width 530 height 61
click at [793, 406] on textarea "RE: 1175 Peachtree St. NE STE 600, Atlanta, GA 303611175 Peachtree Tenant, LLC,…" at bounding box center [784, 402] width 530 height 61
click at [951, 381] on textarea "RE: 1175 Peachtree St. NE STE 600, Atlanta, GA 303611175 Peachtree Tenant, LLC,…" at bounding box center [784, 402] width 530 height 61
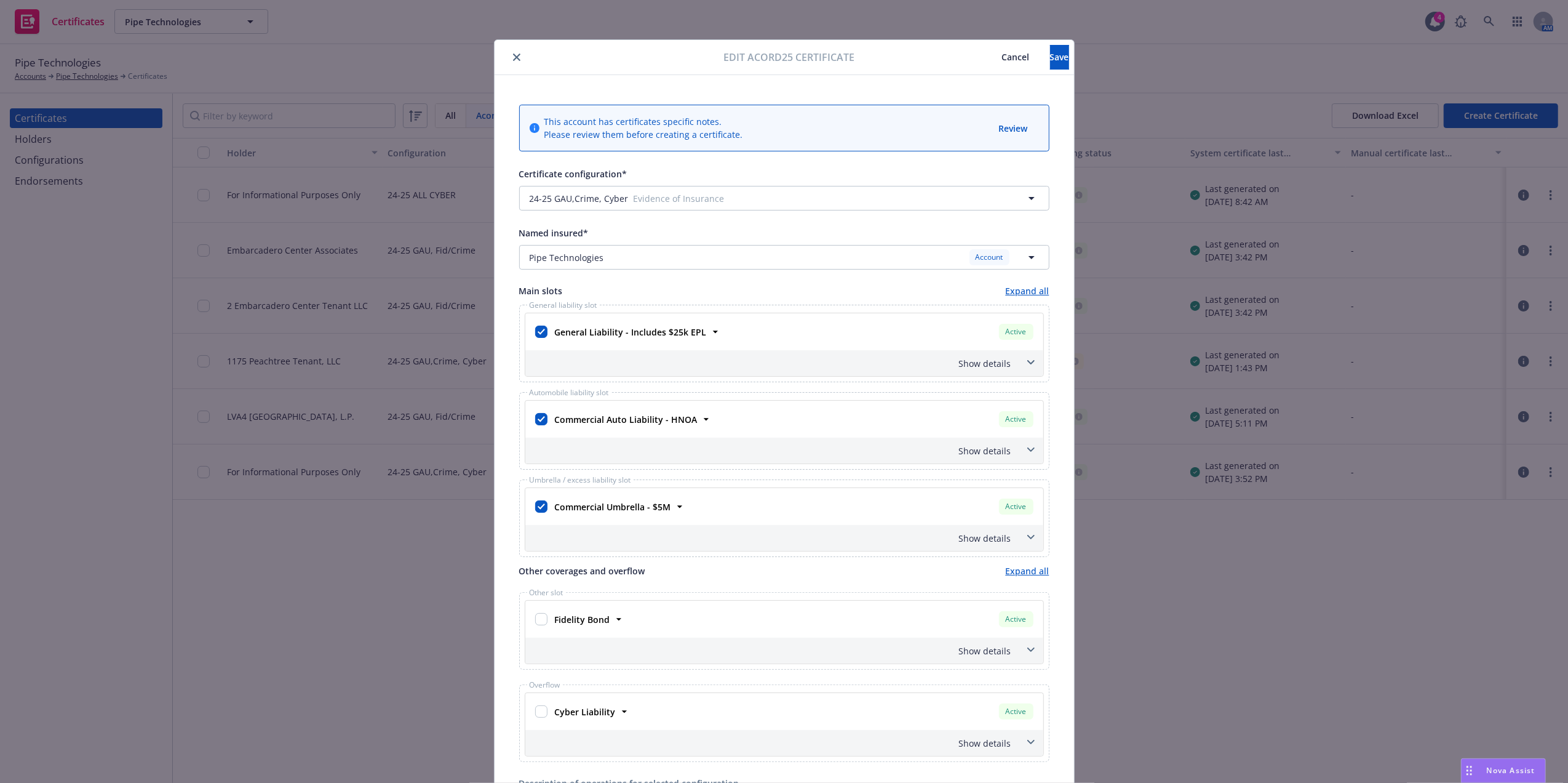
scroll to position [476, 0]
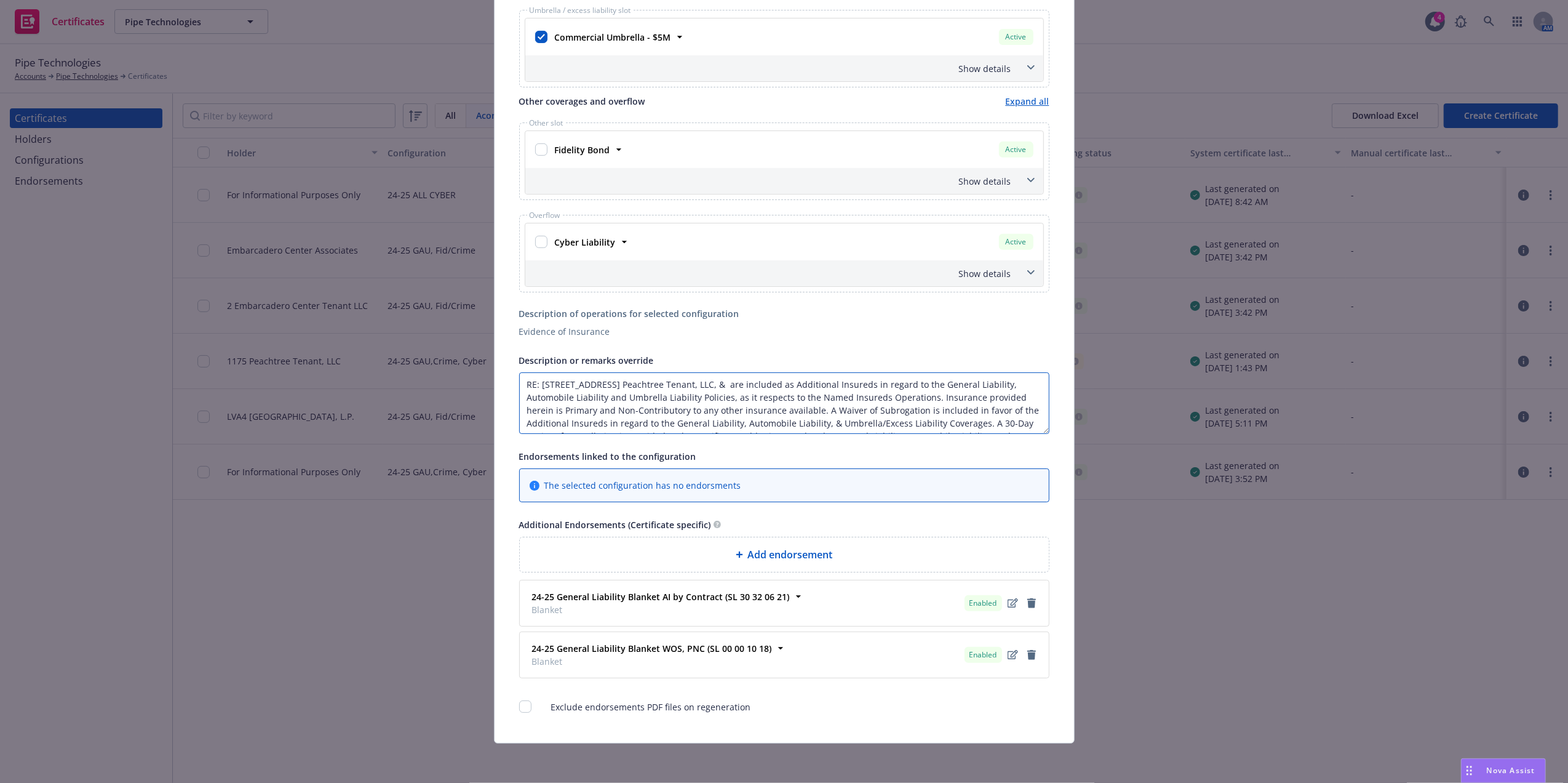
click at [847, 389] on textarea "RE: 1175 Peachtree St. NE STE 600, Atlanta, GA 303611175 Peachtree Tenant, LLC,…" at bounding box center [784, 402] width 530 height 61
click at [665, 404] on textarea "RE: 1175 Peachtree St. NE STE 600, Atlanta, GA 303611175 Peachtree Tenant, LLC,…" at bounding box center [784, 402] width 530 height 61
click at [892, 374] on textarea "RE: 1175 Peachtree St. NE STE 600, Atlanta, GA 303611175 Peachtree Tenant, LLC,…" at bounding box center [784, 402] width 530 height 61
click at [965, 378] on textarea "RE: 1175 Peachtree St. NE STE 600, Atlanta, GA 303611175 Peachtree Tenant, LLC,…" at bounding box center [784, 402] width 530 height 61
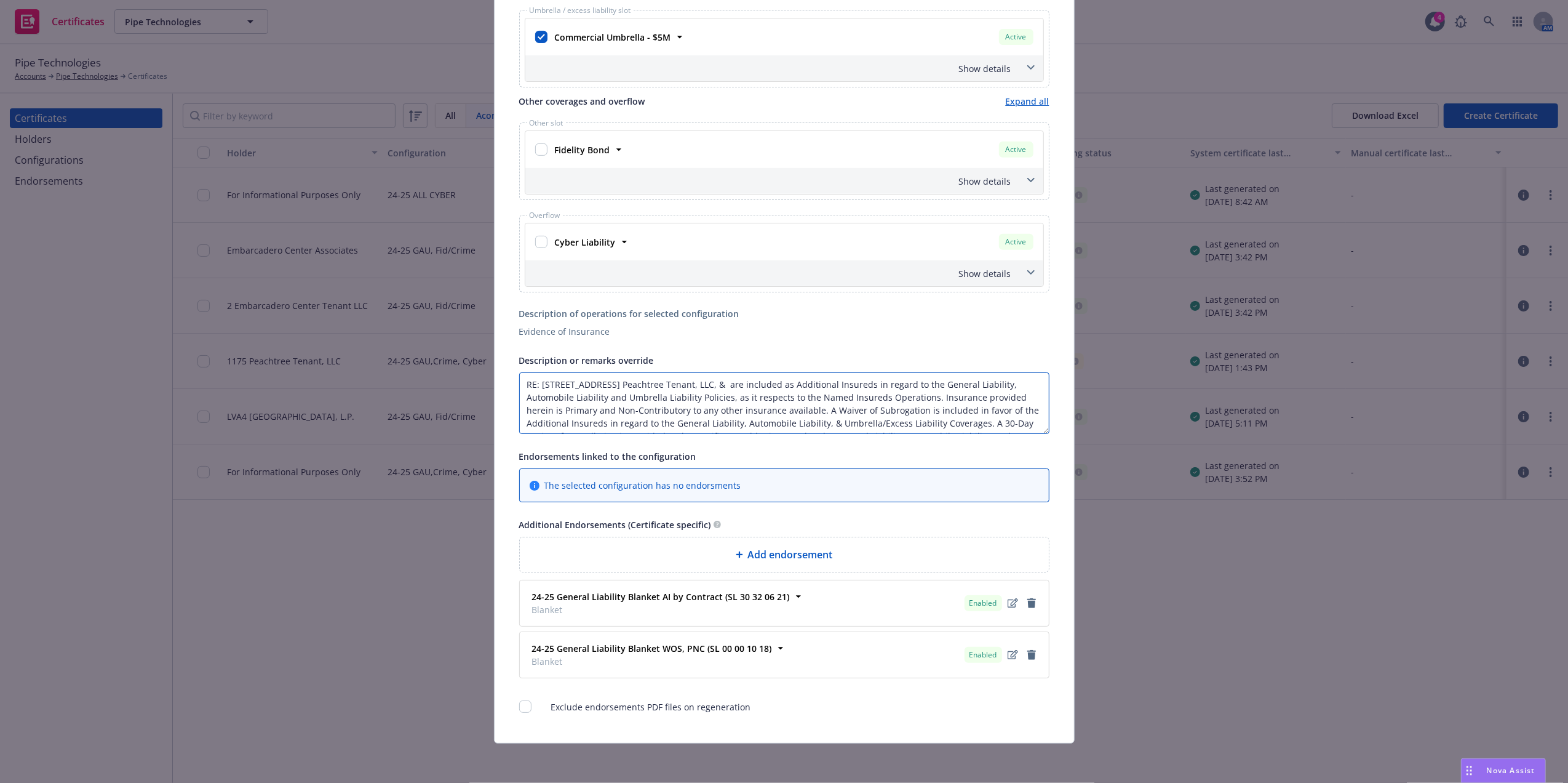
click at [827, 380] on textarea "RE: 1175 Peachtree St. NE STE 600, Atlanta, GA 303611175 Peachtree Tenant, LLC,…" at bounding box center [784, 402] width 530 height 61
click at [939, 325] on div "Evidence of Insurance" at bounding box center [784, 331] width 530 height 13
click at [739, 384] on textarea "RE: 1175 Peachtree St. NE STE 600, Atlanta, GA 303611175 Peachtree Tenant, LLC,…" at bounding box center [784, 402] width 530 height 61
click at [834, 384] on textarea "RE: 1175 Peachtree St. NE STE 600, Atlanta, GA 303611175 Peachtree Tenant, LLC,…" at bounding box center [784, 402] width 530 height 61
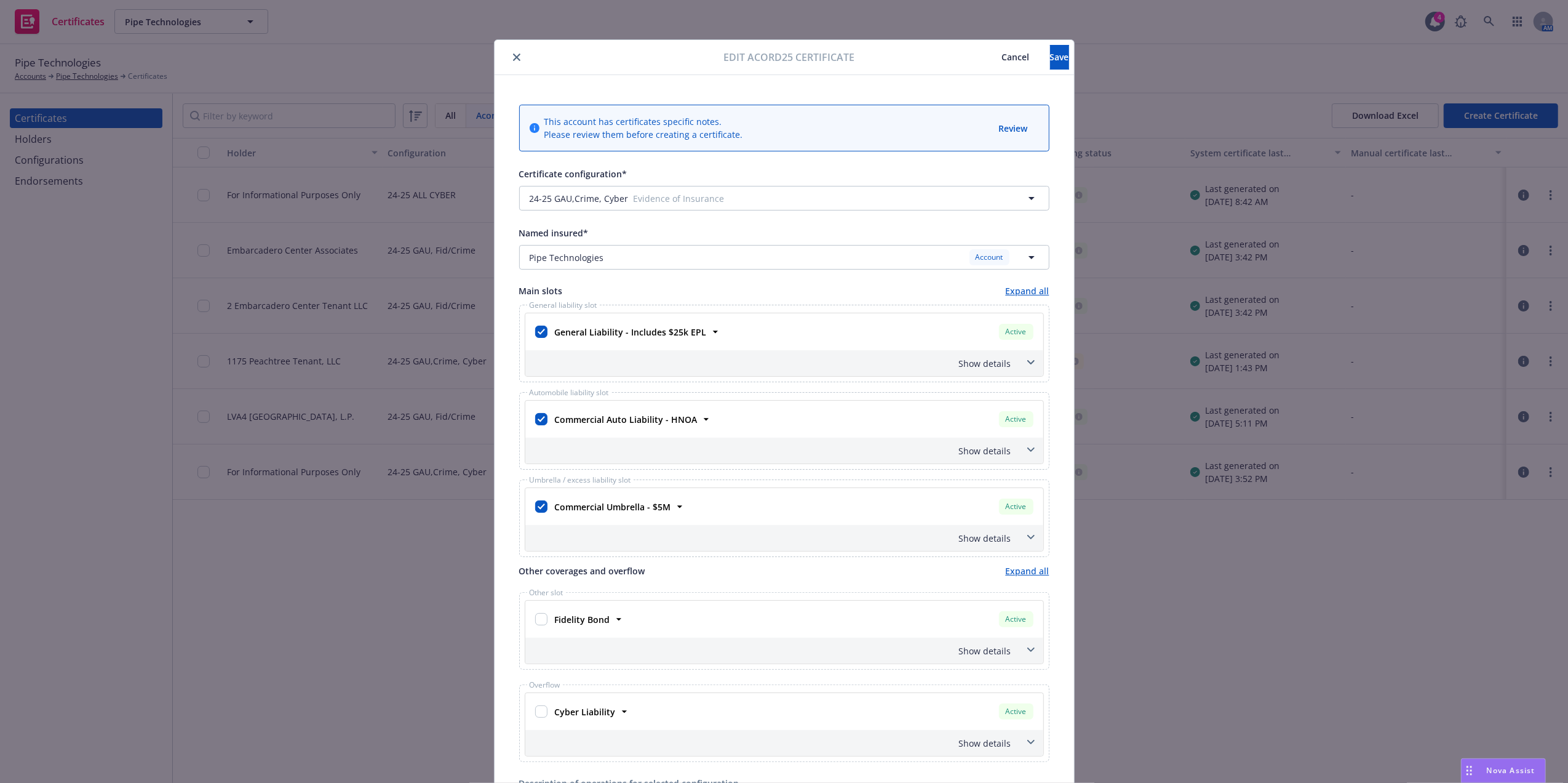
click at [513, 58] on icon "close" at bounding box center [517, 57] width 8 height 8
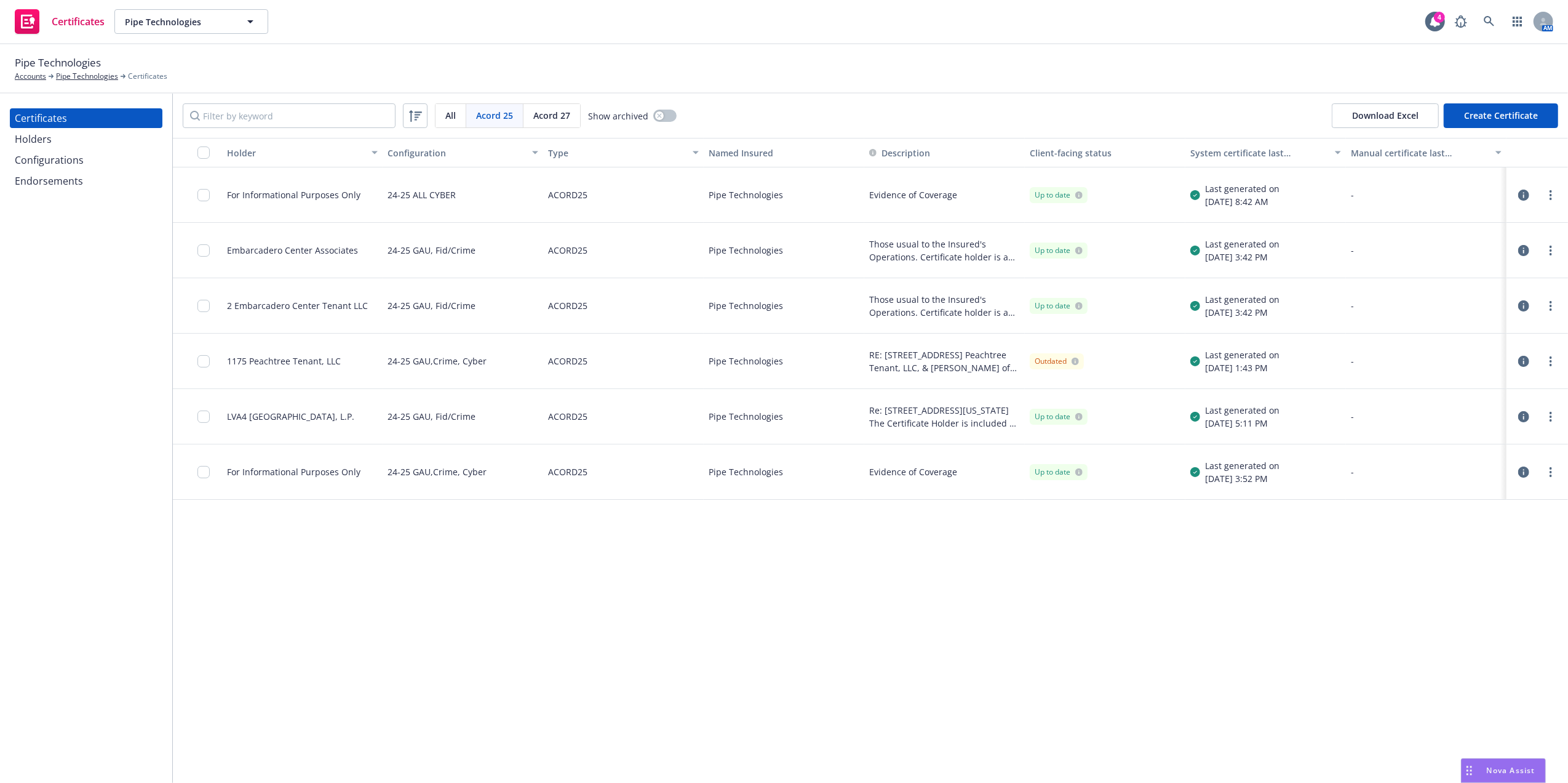
click at [28, 149] on div "Certificates Holders Configurations Endorsements" at bounding box center [86, 149] width 152 height 82
click at [37, 143] on div "Holders" at bounding box center [33, 139] width 37 height 20
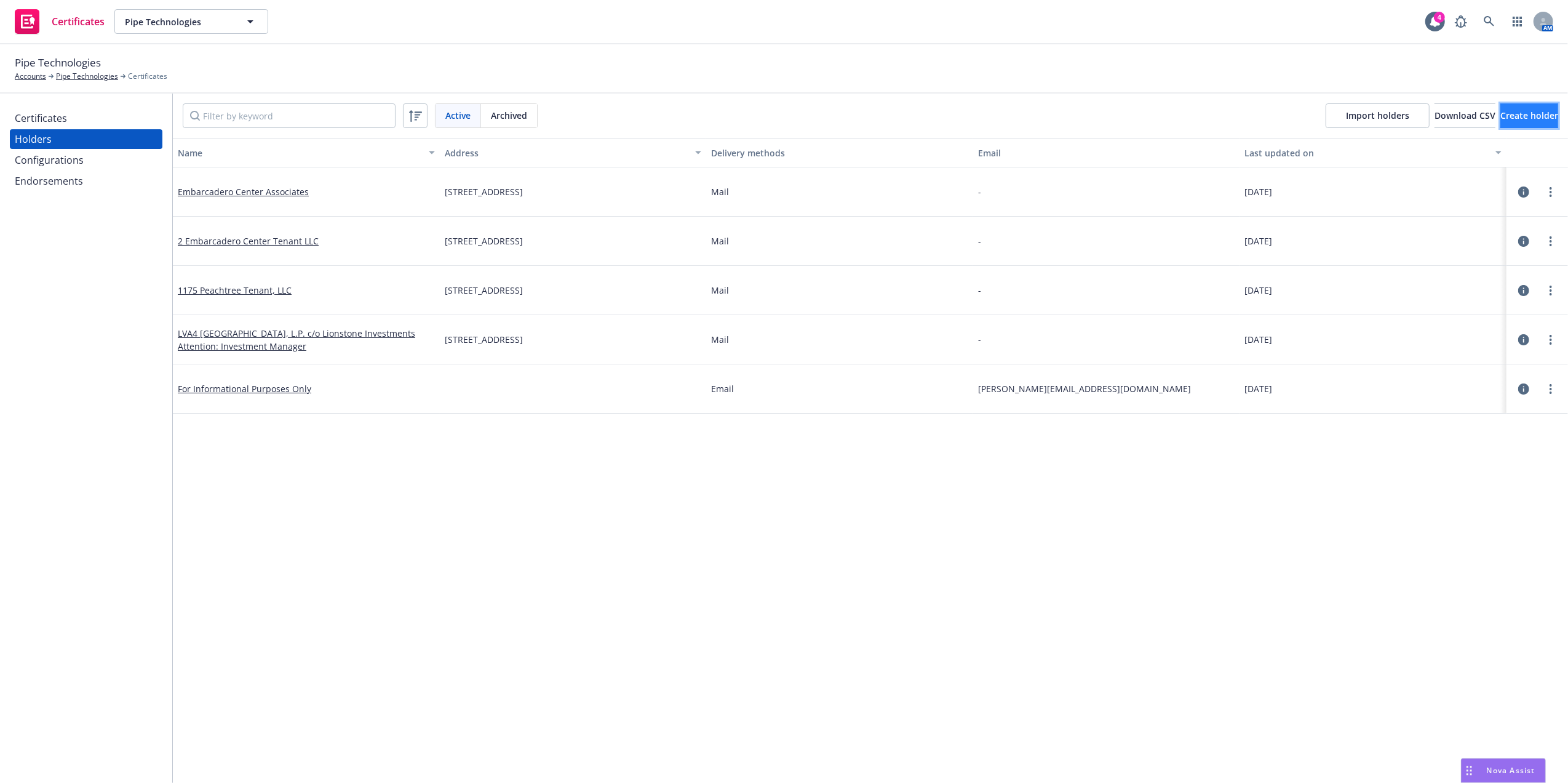
click at [1501, 112] on span "Create holder" at bounding box center [1529, 115] width 58 height 11
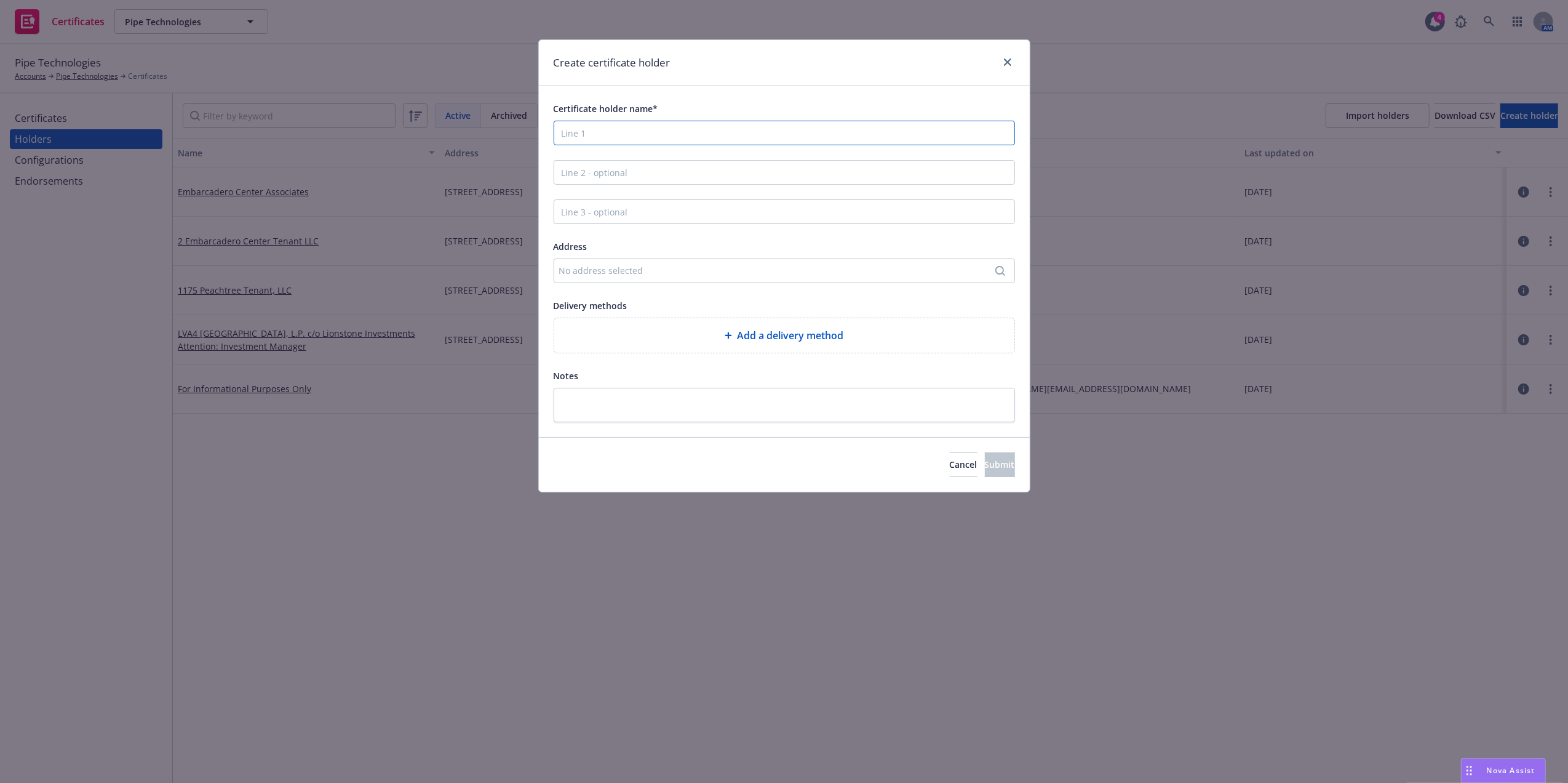
click at [601, 135] on input "Certificate holder name*" at bounding box center [784, 133] width 461 height 25
click at [596, 134] on input "Certificate holder name*" at bounding box center [784, 133] width 461 height 25
type input "Jamestown, LP"
click at [599, 274] on div "No address selected" at bounding box center [778, 270] width 438 height 13
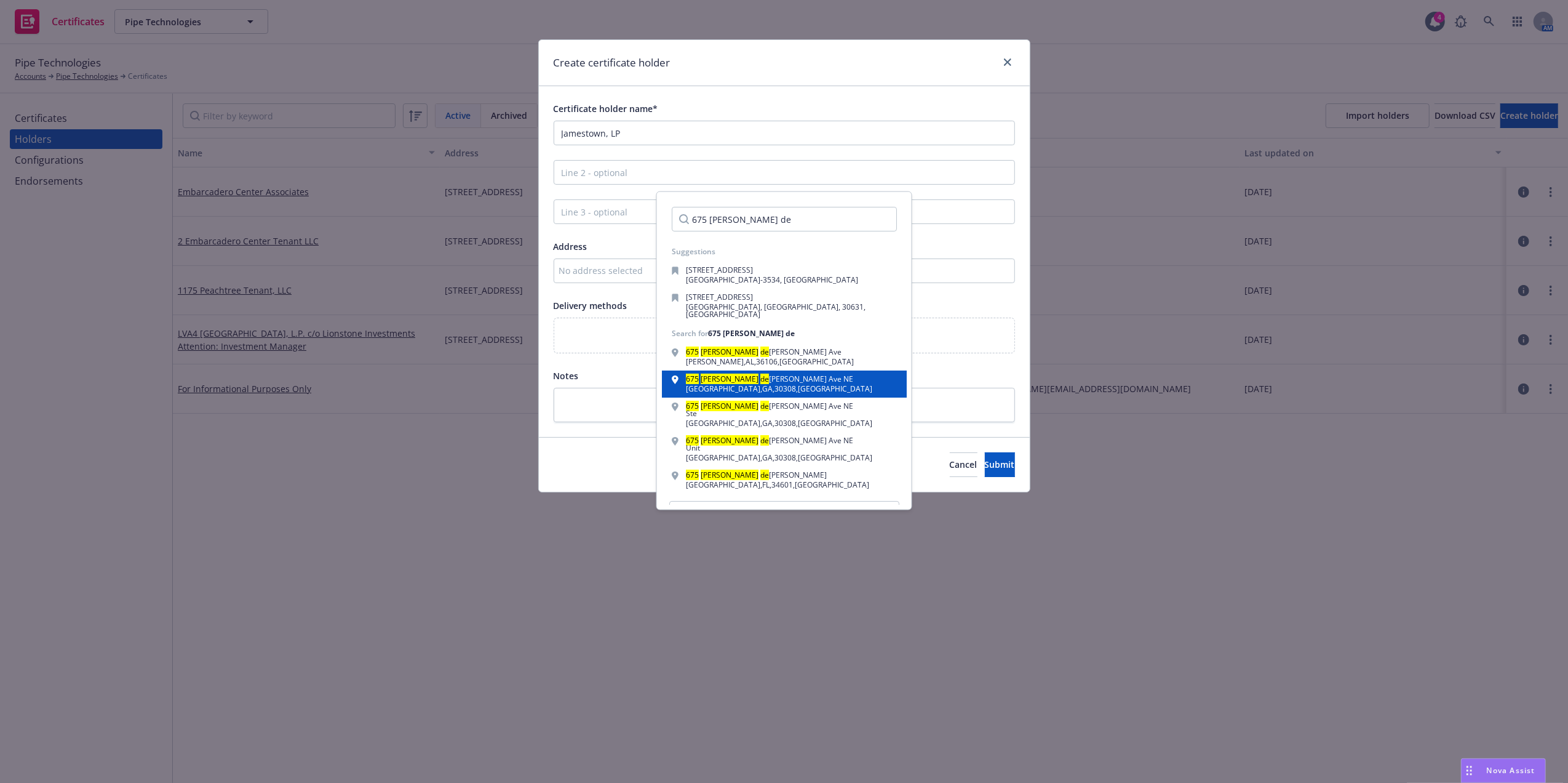
type input "675 ponce de"
click at [783, 379] on div "675 Ponce de Leon Ave NE Atlanta , GA , 30308 , USA" at bounding box center [784, 384] width 225 height 17
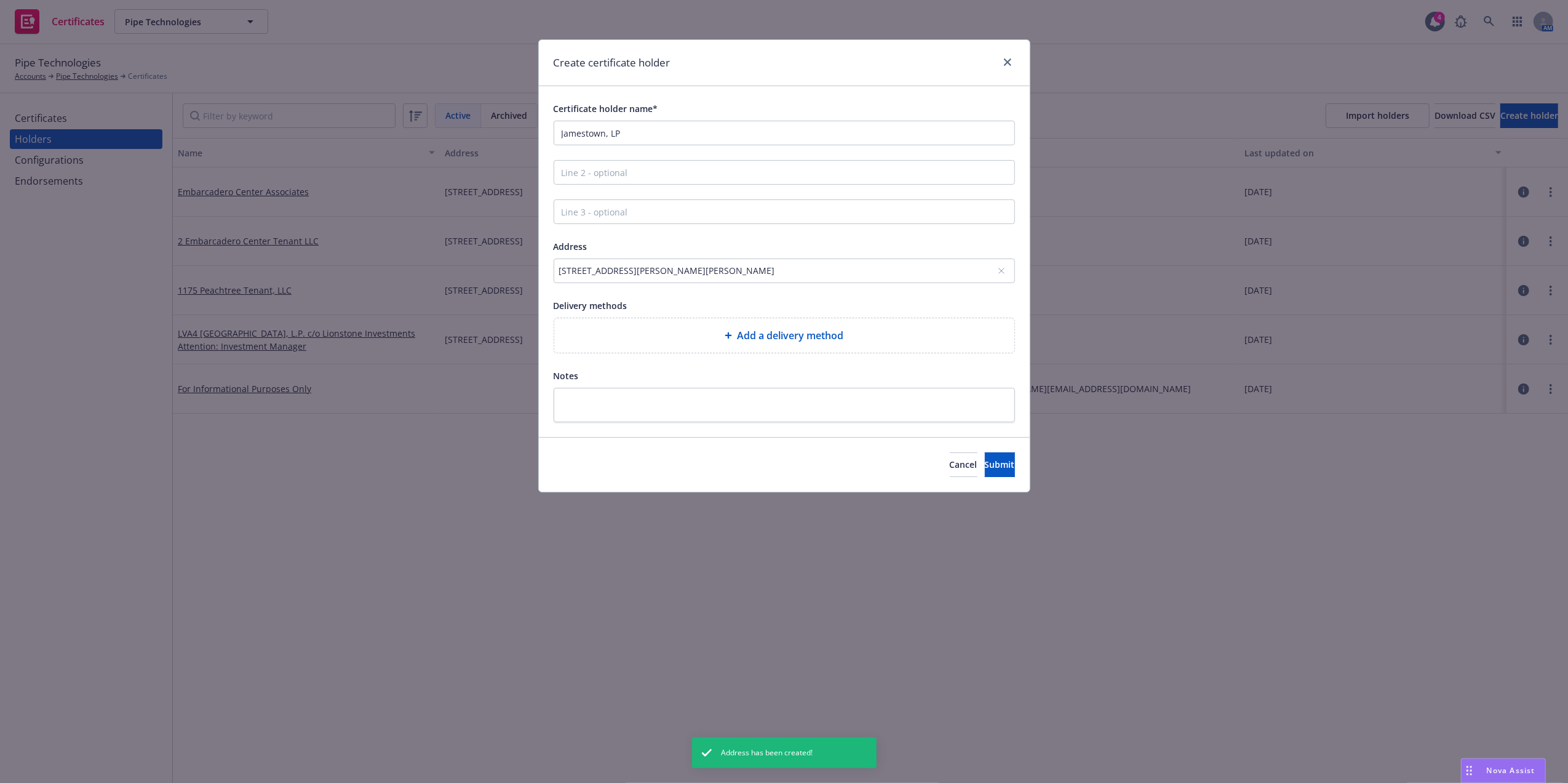
click at [809, 341] on span "Add a delivery method" at bounding box center [790, 335] width 106 height 15
select select "EMAIL"
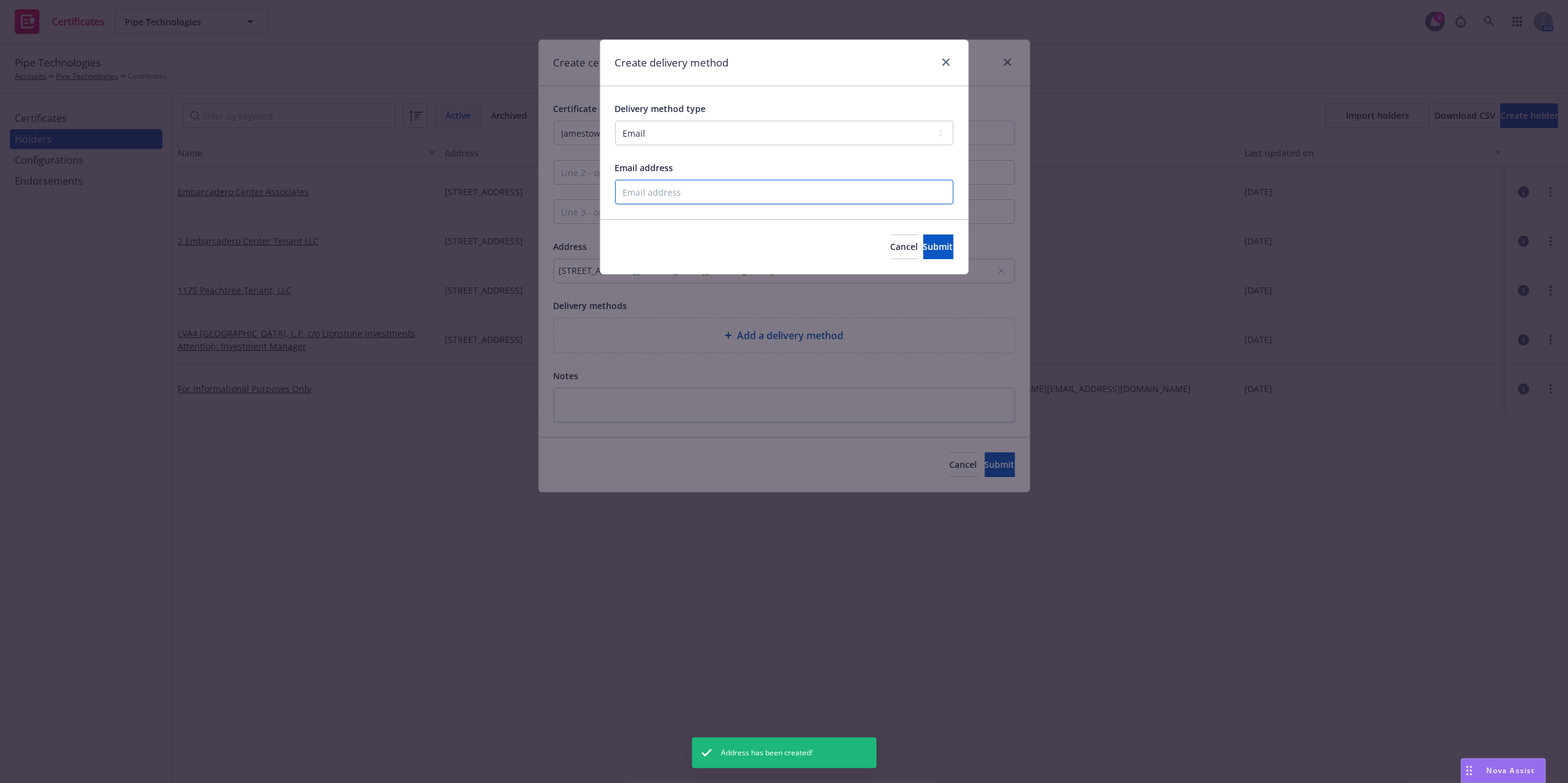
click at [655, 188] on input "Email address" at bounding box center [784, 192] width 338 height 25
type input "santosh.dongol@newfront.com"
click at [932, 242] on span "Submit" at bounding box center [938, 246] width 30 height 11
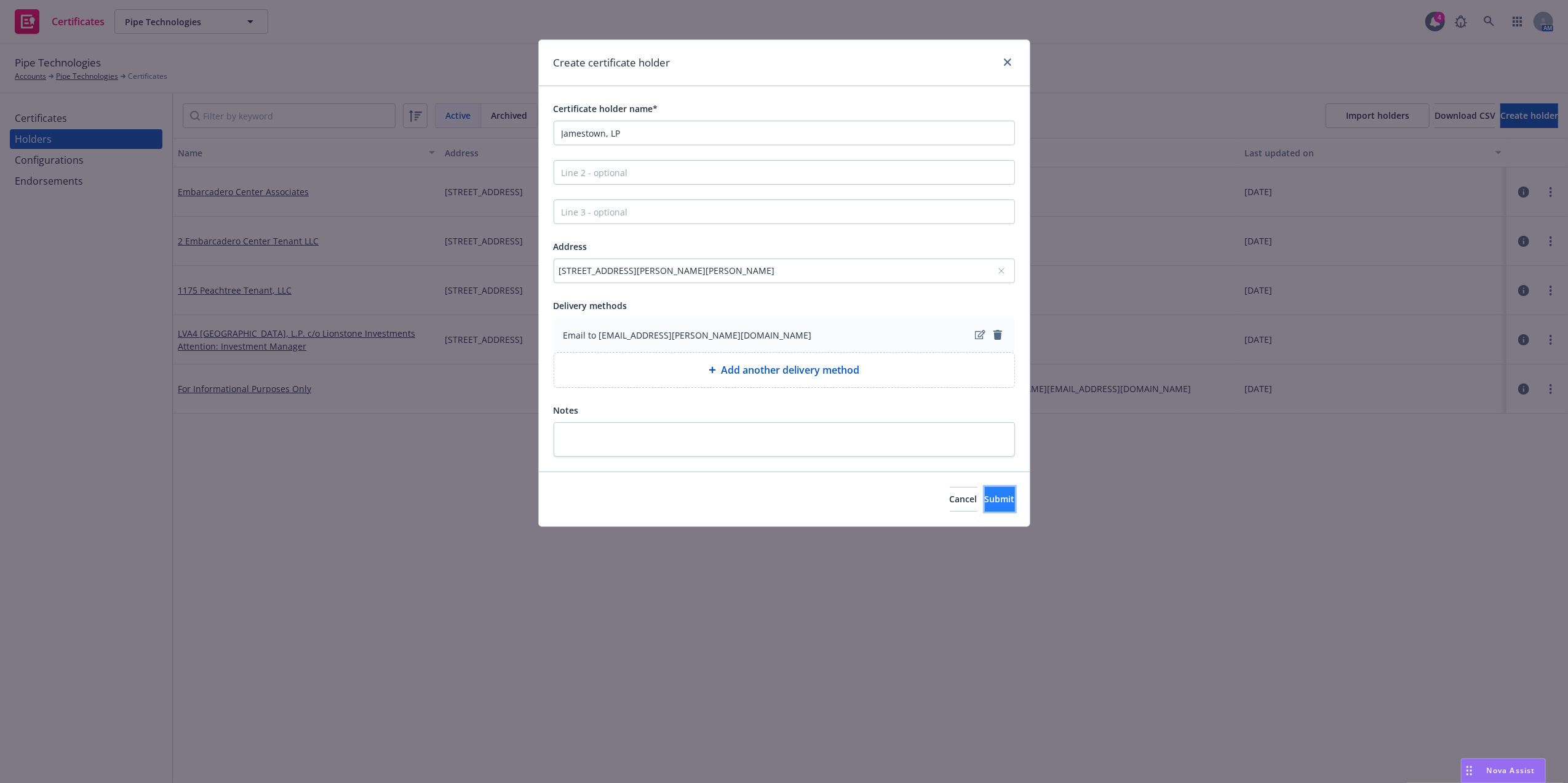
click at [997, 496] on button "Submit" at bounding box center [1000, 499] width 30 height 25
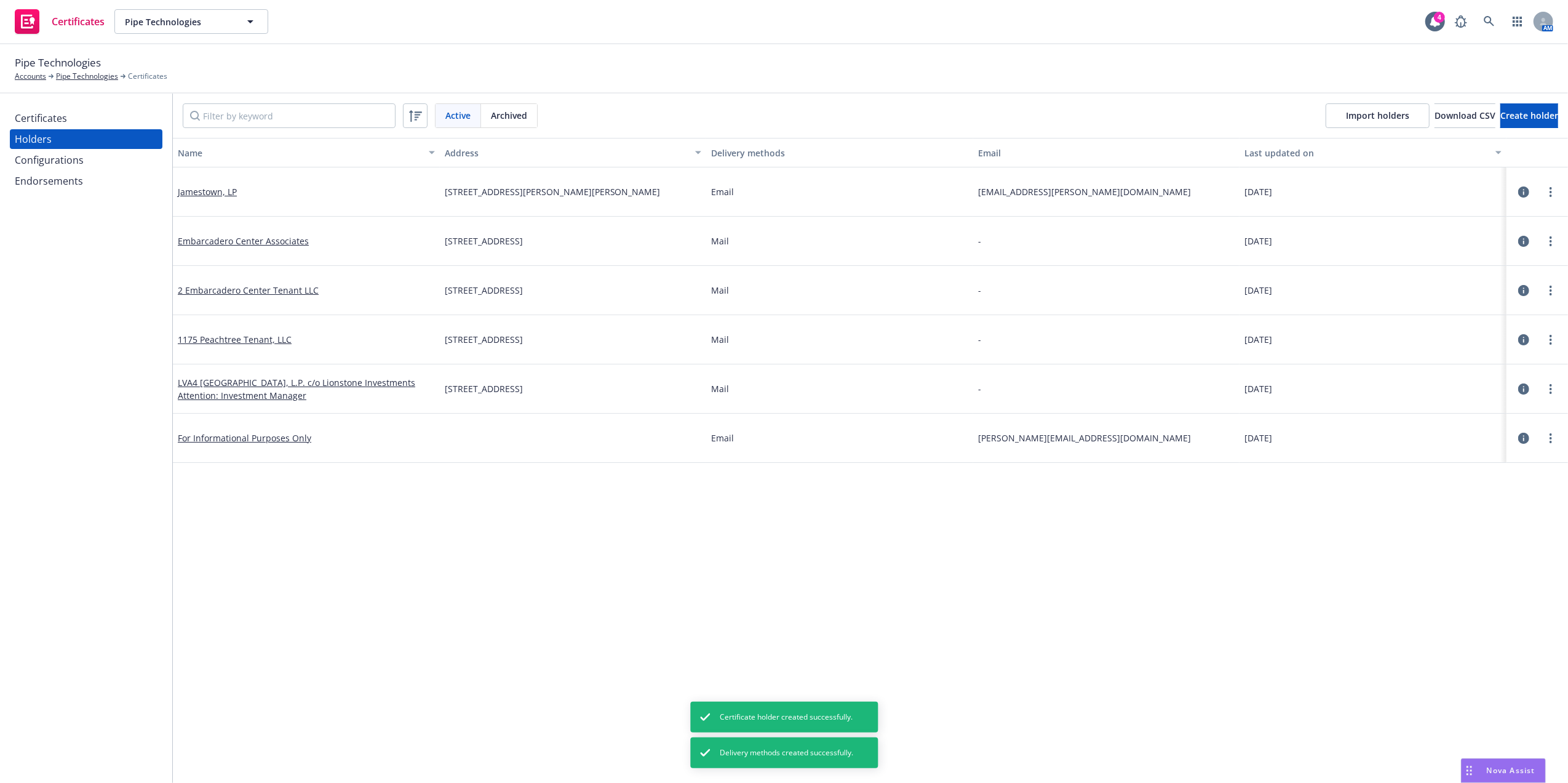
click at [52, 114] on div "Certificates" at bounding box center [41, 118] width 52 height 20
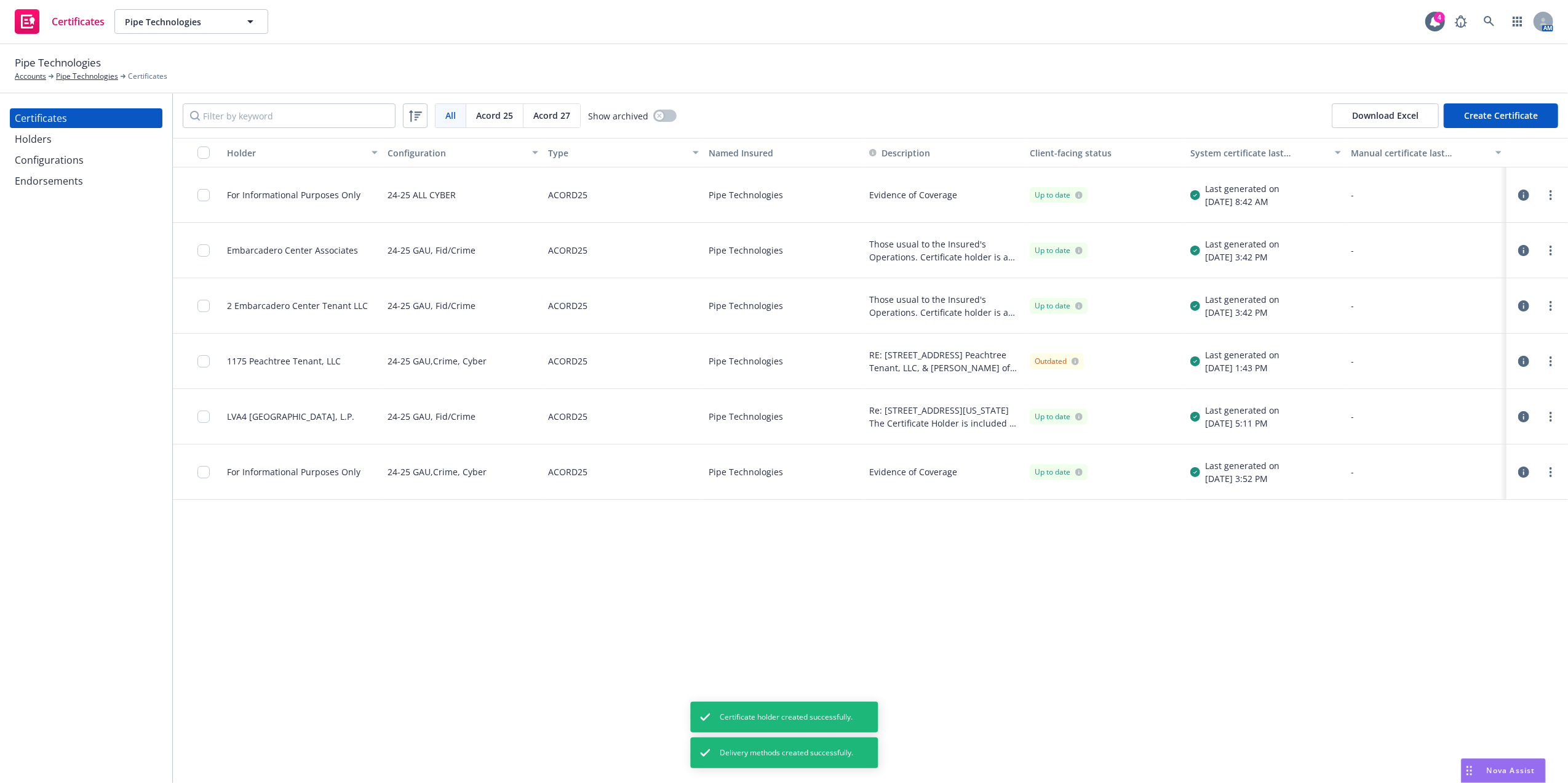
click at [1501, 116] on button "Create Certificate" at bounding box center [1502, 116] width 115 height 25
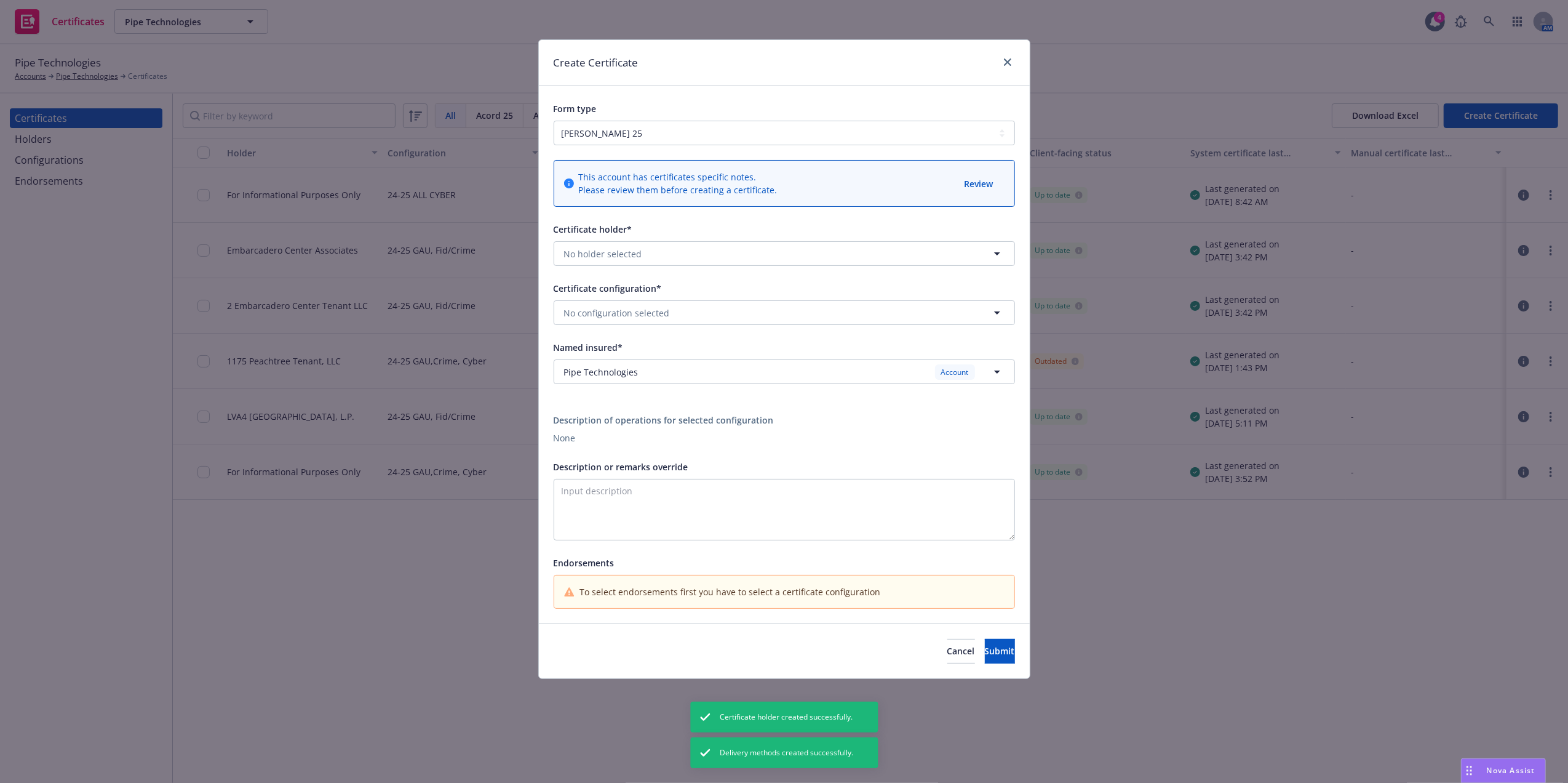
click at [629, 119] on div "Form type ACORD 25 ACORD 27" at bounding box center [784, 123] width 461 height 45
click at [626, 256] on span "No holder selected" at bounding box center [602, 254] width 78 height 13
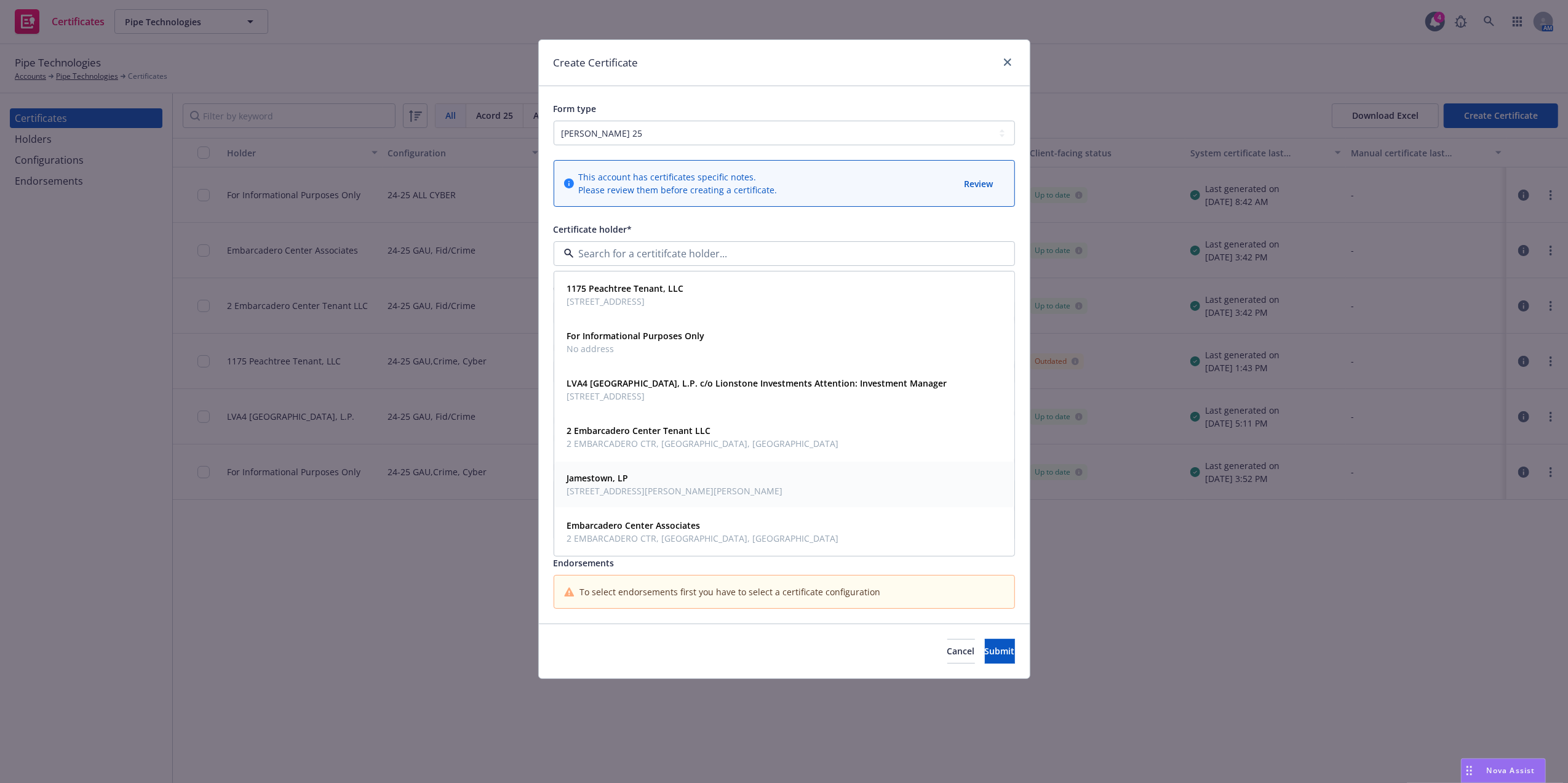
click at [639, 488] on span "675 Ponce de Leon Ave NE, Atlanta, GA, 30308, USA" at bounding box center [675, 490] width 216 height 13
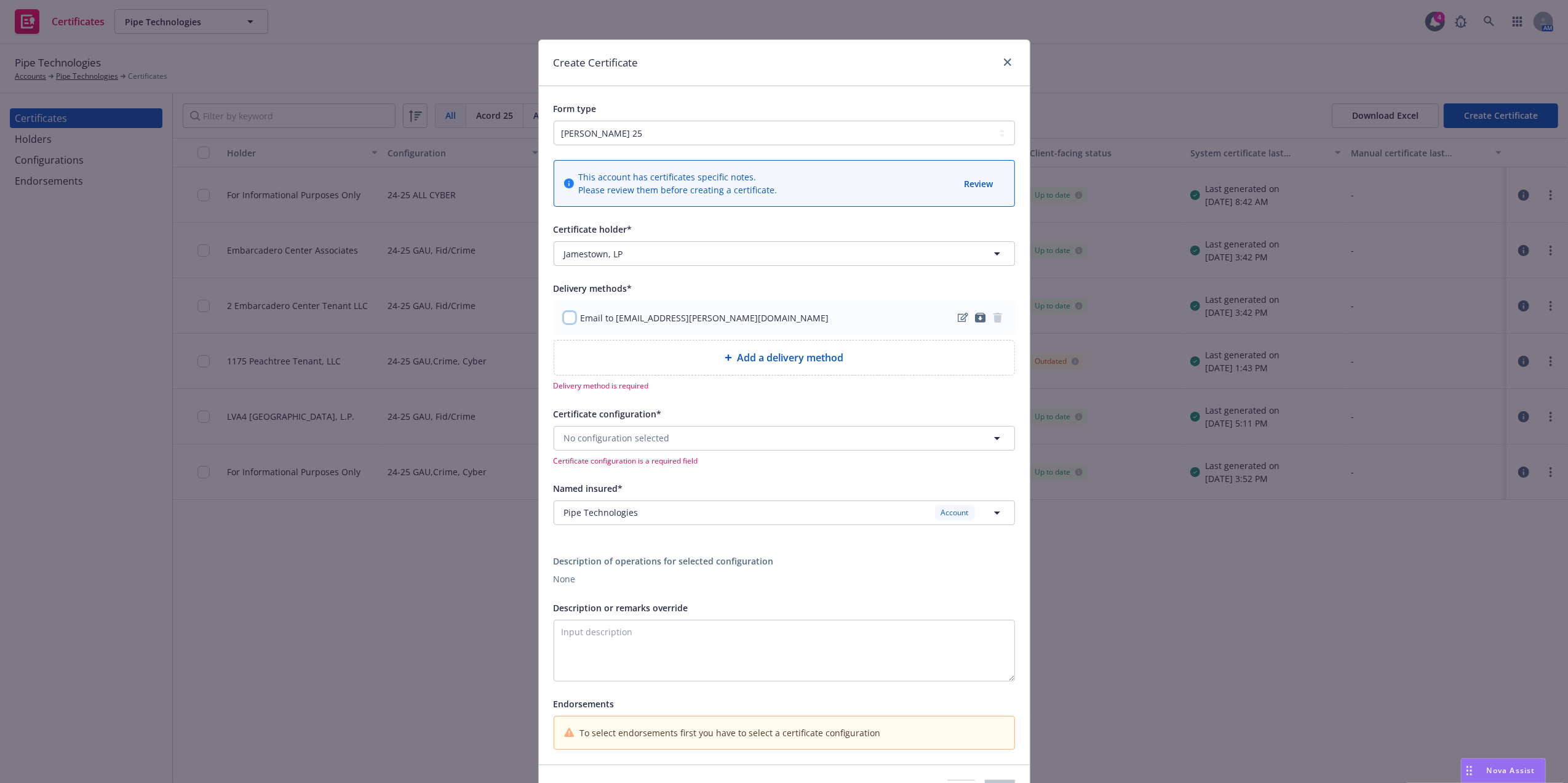
click at [563, 316] on input "checkbox" at bounding box center [569, 317] width 12 height 12
checkbox input "true"
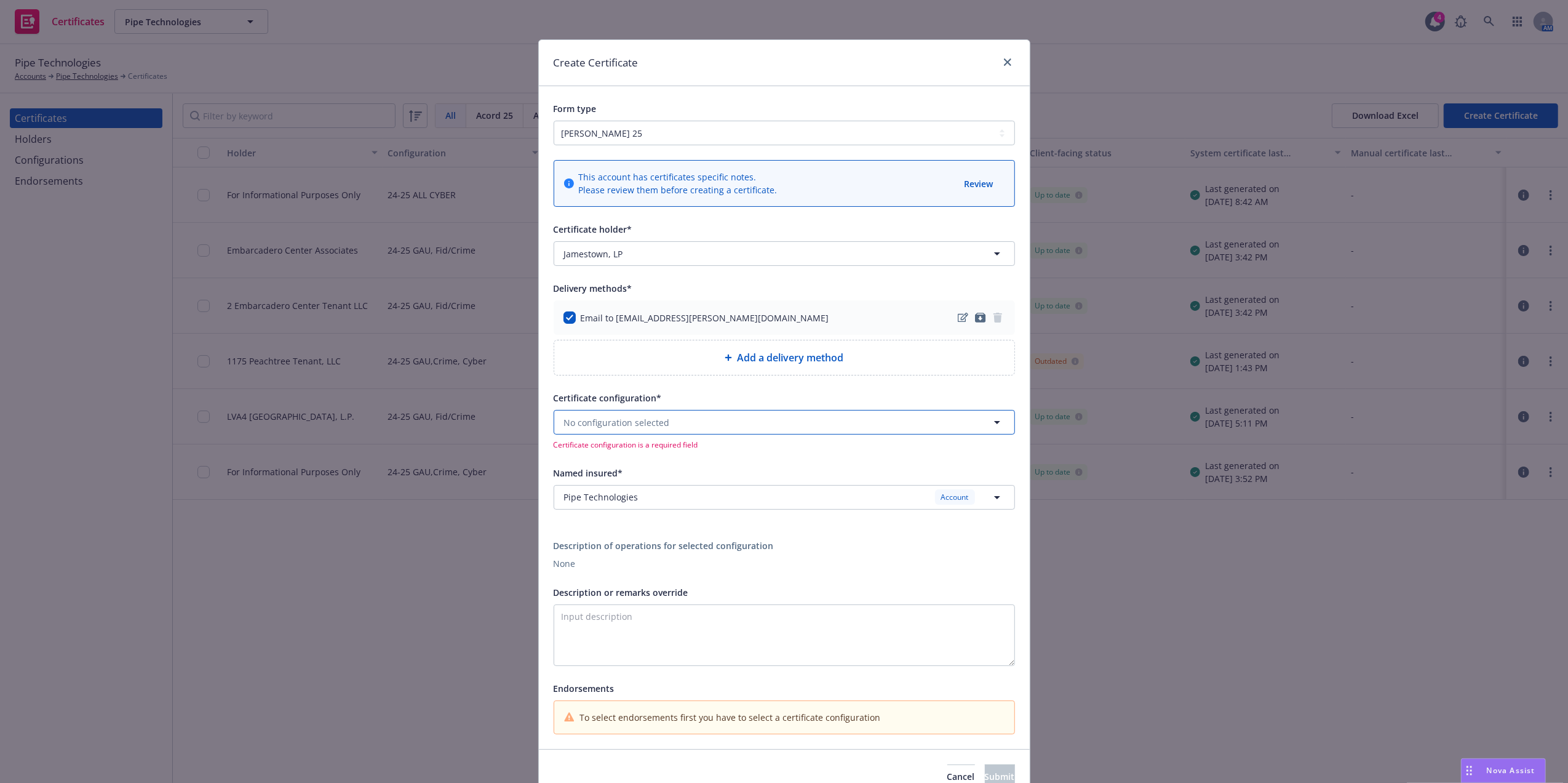
click at [710, 418] on button "No configuration selected" at bounding box center [784, 422] width 461 height 25
click at [710, 416] on button "No configuration selected" at bounding box center [784, 422] width 461 height 25
click at [580, 394] on span "Certificate configuration*" at bounding box center [607, 397] width 108 height 11
click at [647, 422] on span "No configuration selected" at bounding box center [617, 422] width 106 height 13
click at [617, 463] on strong "24-25 GAU,Crime, Cyber" at bounding box center [617, 456] width 100 height 11
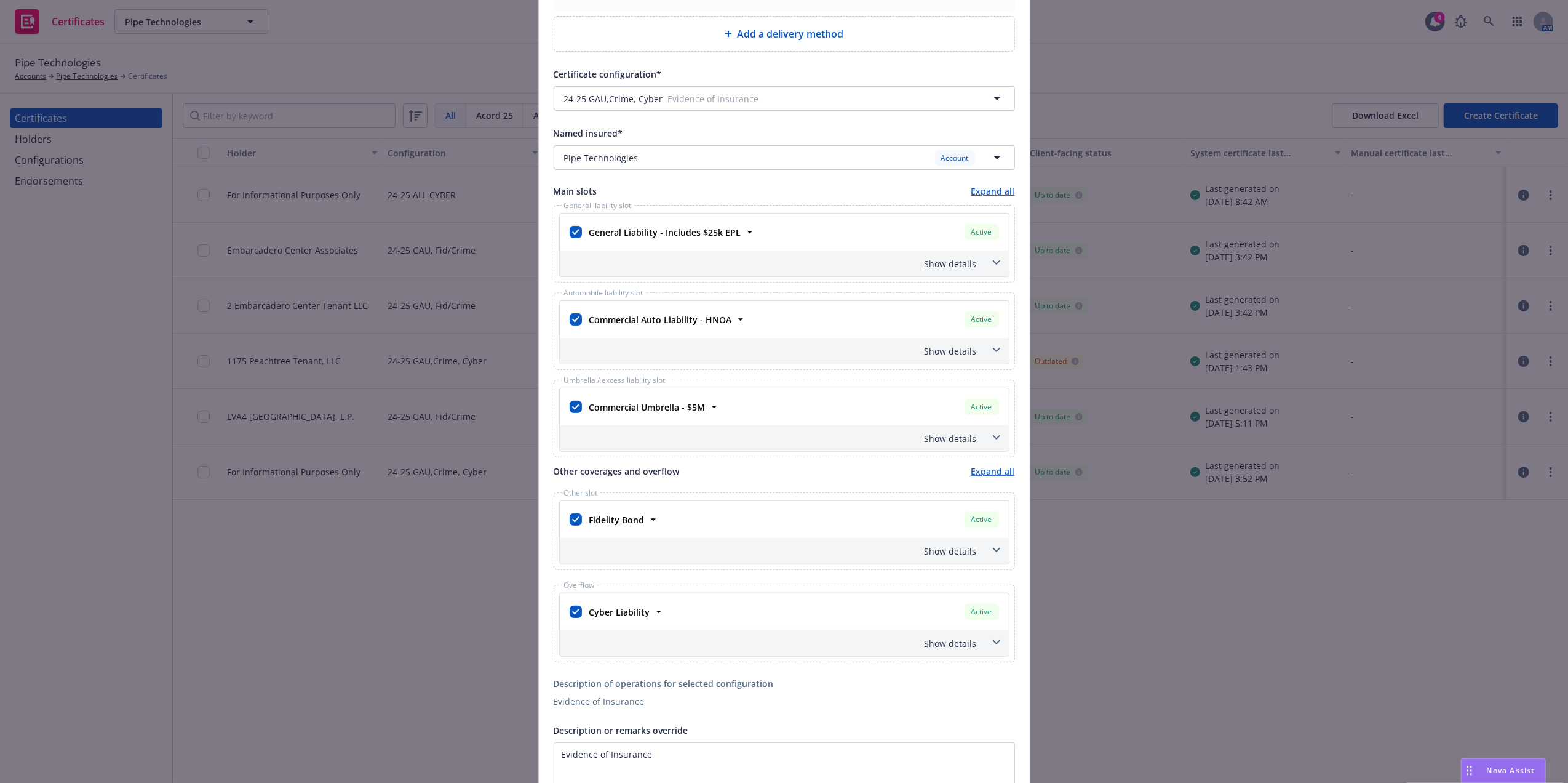
scroll to position [328, 0]
click at [570, 517] on input "checkbox" at bounding box center [576, 514] width 12 height 12
checkbox input "false"
click at [571, 613] on input "checkbox" at bounding box center [576, 606] width 12 height 12
checkbox input "false"
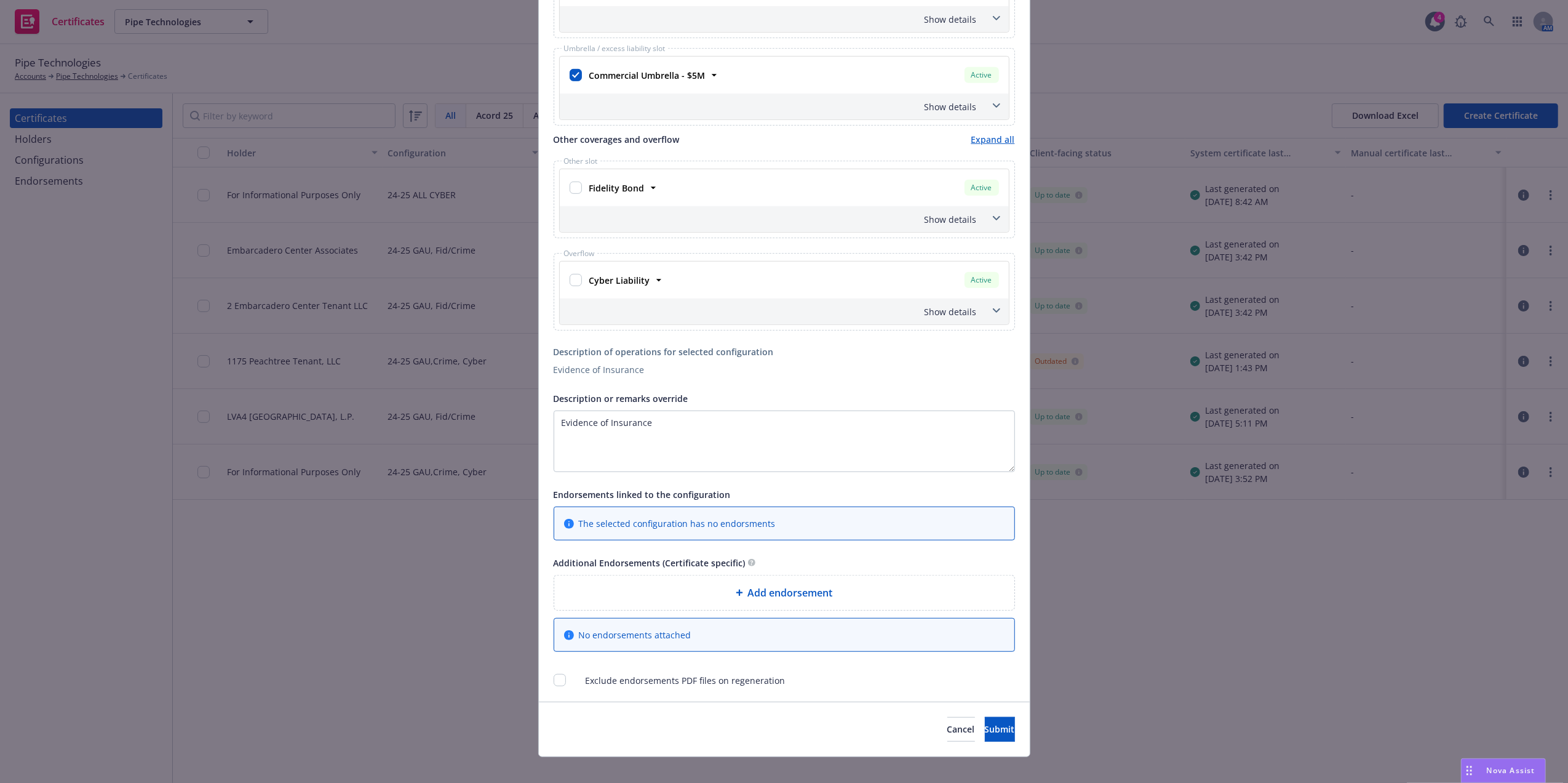
scroll to position [676, 0]
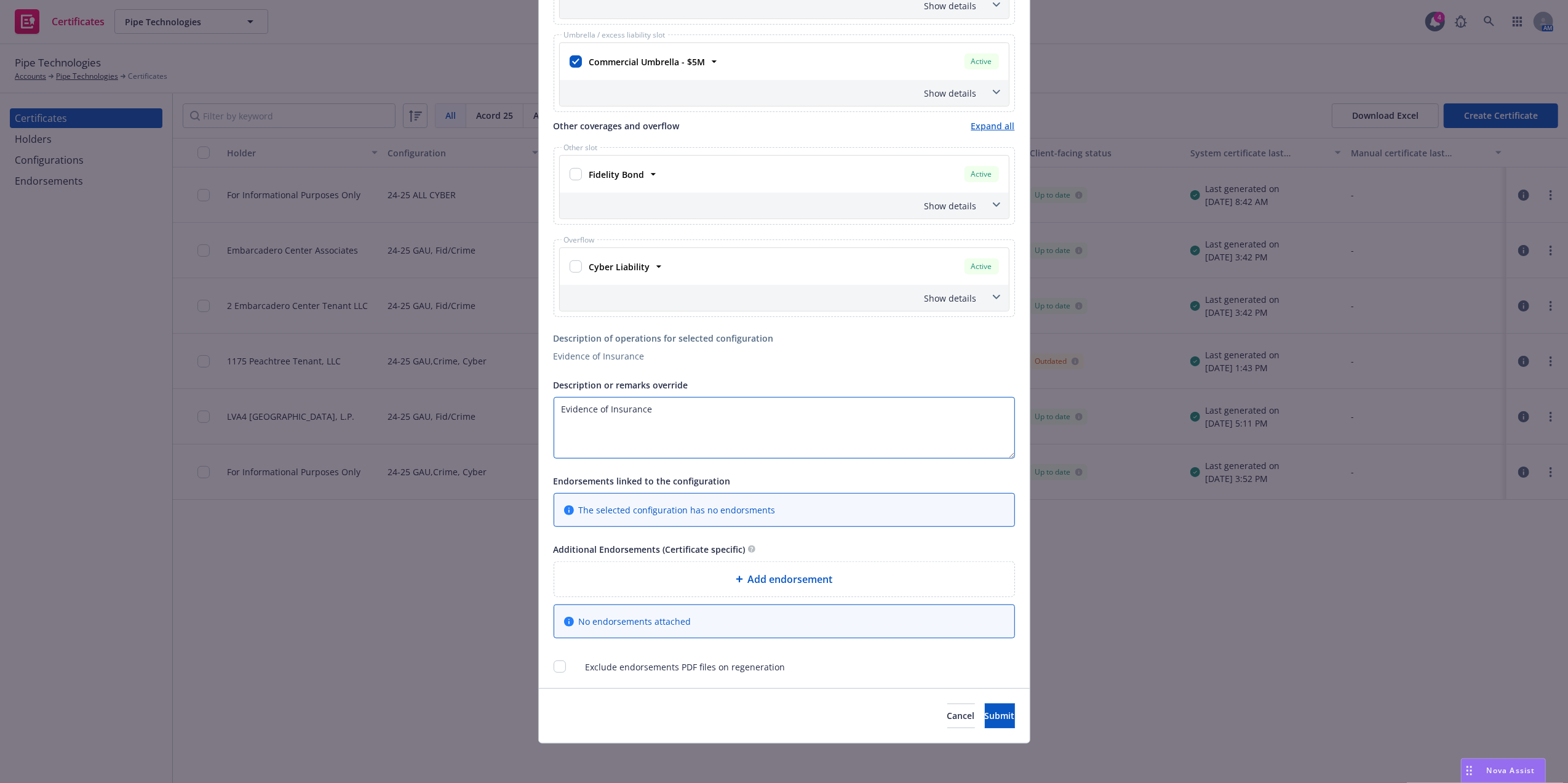
drag, startPoint x: 666, startPoint y: 412, endPoint x: 299, endPoint y: 412, distance: 367.0
click at [299, 412] on div "Create Certificate Form type ACORD 25 ACORD 27 This account has certificates sp…" at bounding box center [784, 391] width 1568 height 783
drag, startPoint x: 670, startPoint y: 433, endPoint x: 479, endPoint y: 433, distance: 191.0
click at [480, 433] on div "Create Certificate Form type ACORD 25 ACORD 27 This account has certificates sp…" at bounding box center [784, 391] width 1568 height 783
paste textarea "RE: Colony Square Nort h American Ventures, LLC, NAP Management LLC, North Amer…"
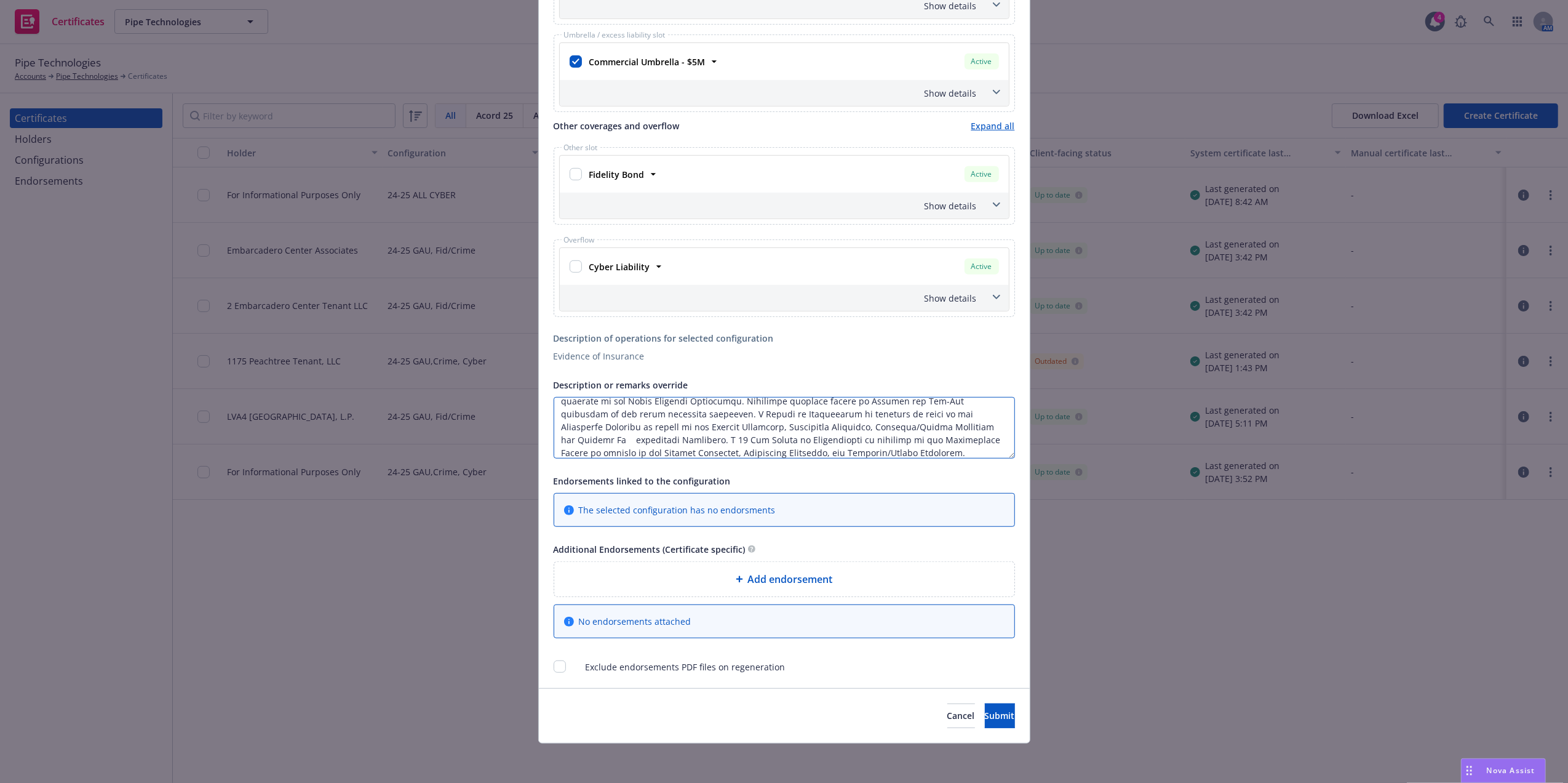
paste textarea "Input description"
click at [592, 417] on textarea "RE: Colony Square Nort h American Ventures, LLC, NAP Management LLC, North Amer…" at bounding box center [784, 427] width 461 height 61
click at [582, 397] on textarea "RE: Colony Square North American Ventures, LLC, NAP Management LLC, North Ameri…" at bounding box center [784, 427] width 461 height 61
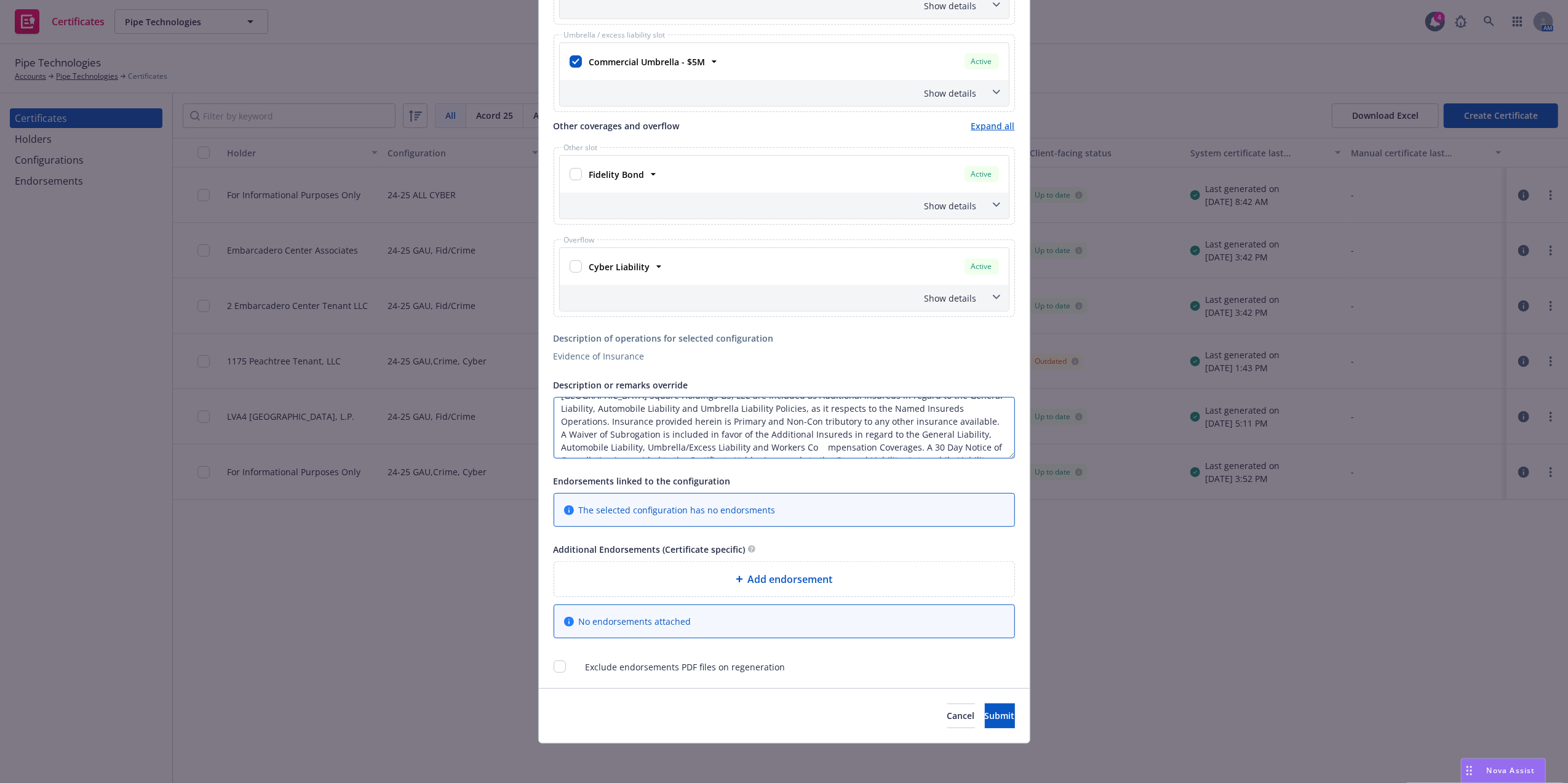
click at [898, 417] on textarea "RE:Colony Square North American Ventures, LLC, NAP Management LLC, North Americ…" at bounding box center [784, 427] width 461 height 61
click at [904, 417] on textarea "RE:Colony Square North American Ventures, LLC, NAP Management LLC, North Americ…" at bounding box center [784, 427] width 461 height 61
type textarea "RE:Colony Square North American Ventures, LLC, NAP Management LLC, North Americ…"
click at [553, 663] on input "checkbox" at bounding box center [559, 666] width 12 height 12
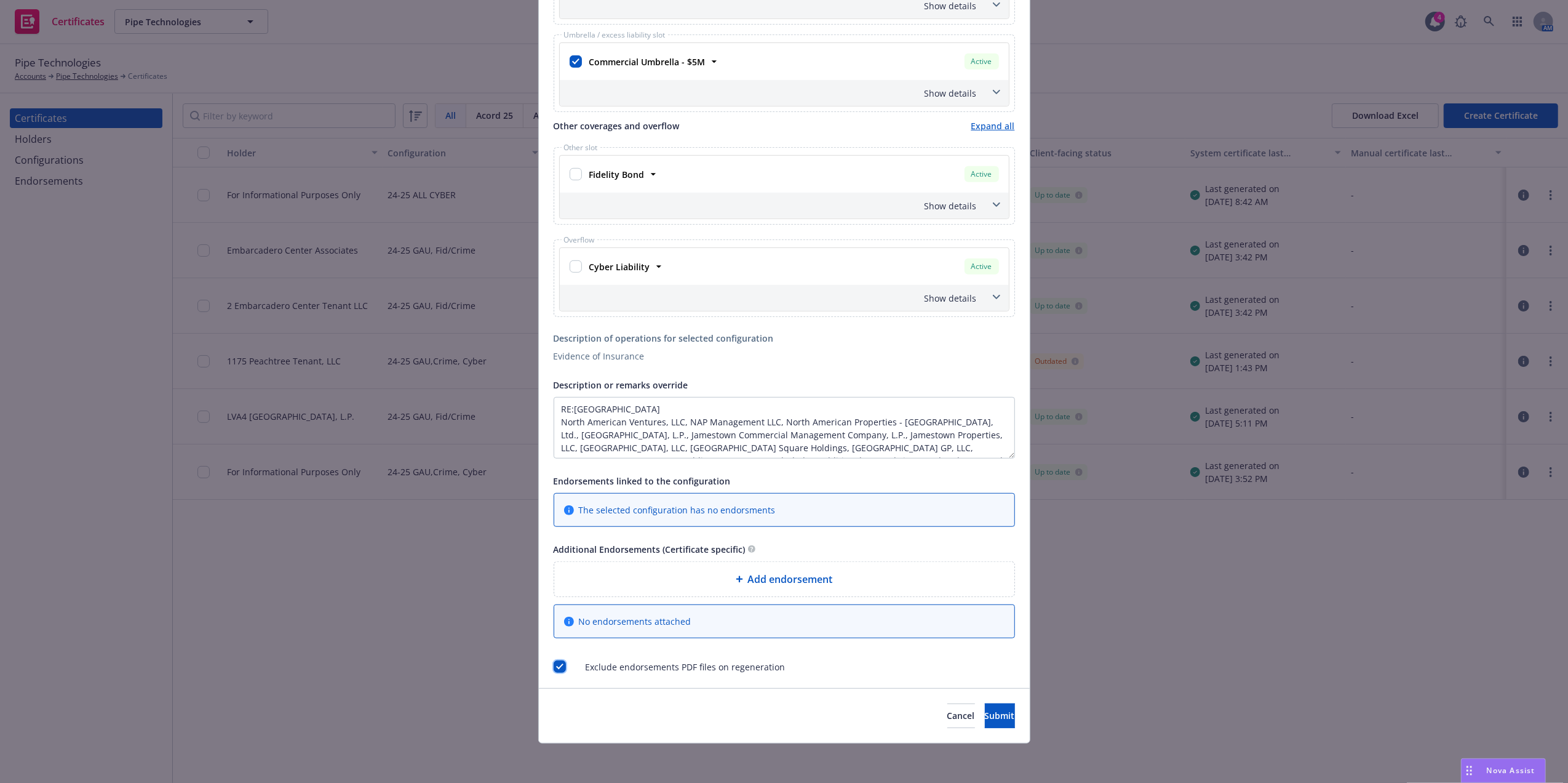
checkbox input "true"
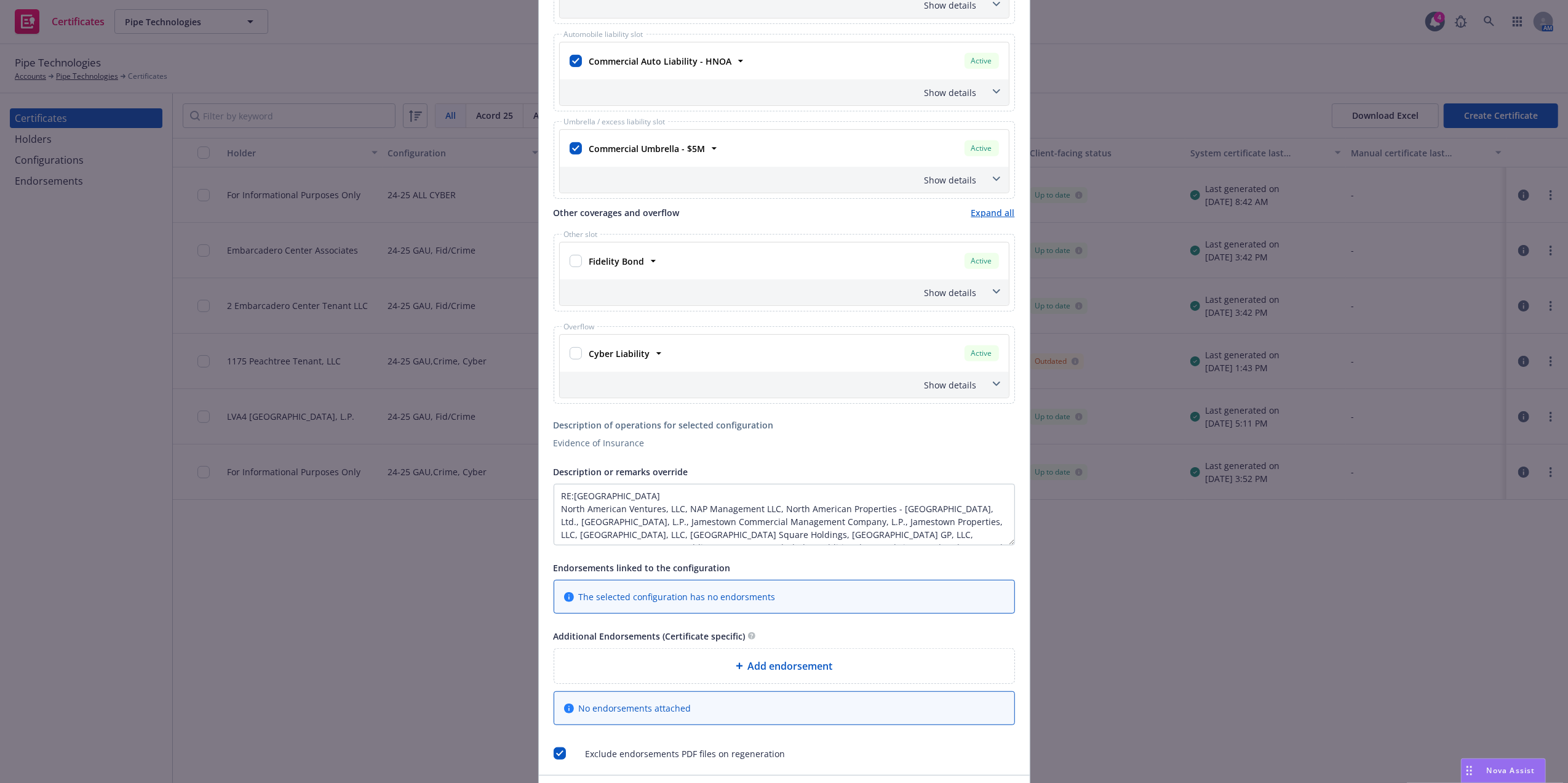
scroll to position [676, 0]
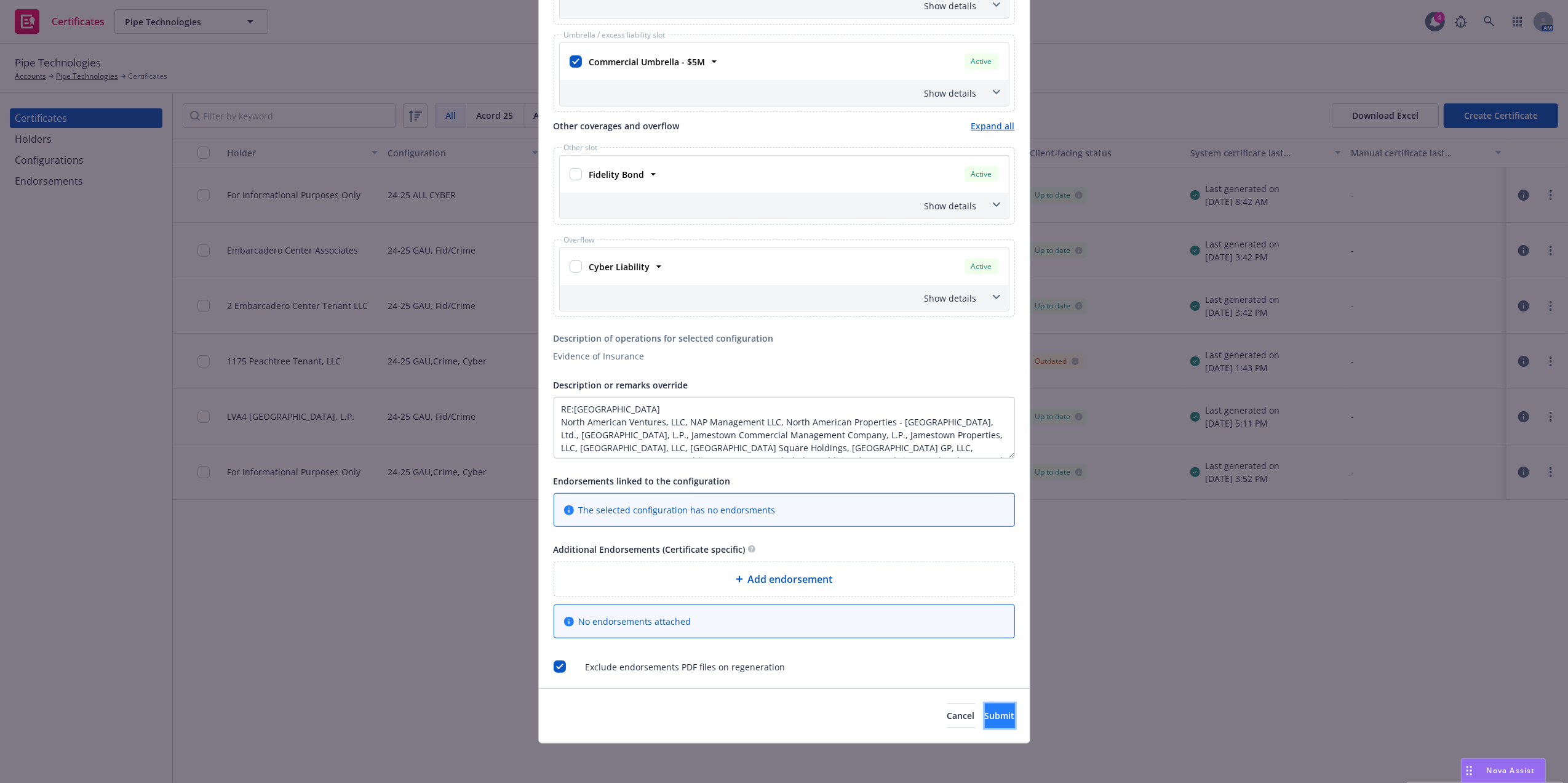
click at [985, 707] on button "Submit" at bounding box center [1000, 715] width 30 height 25
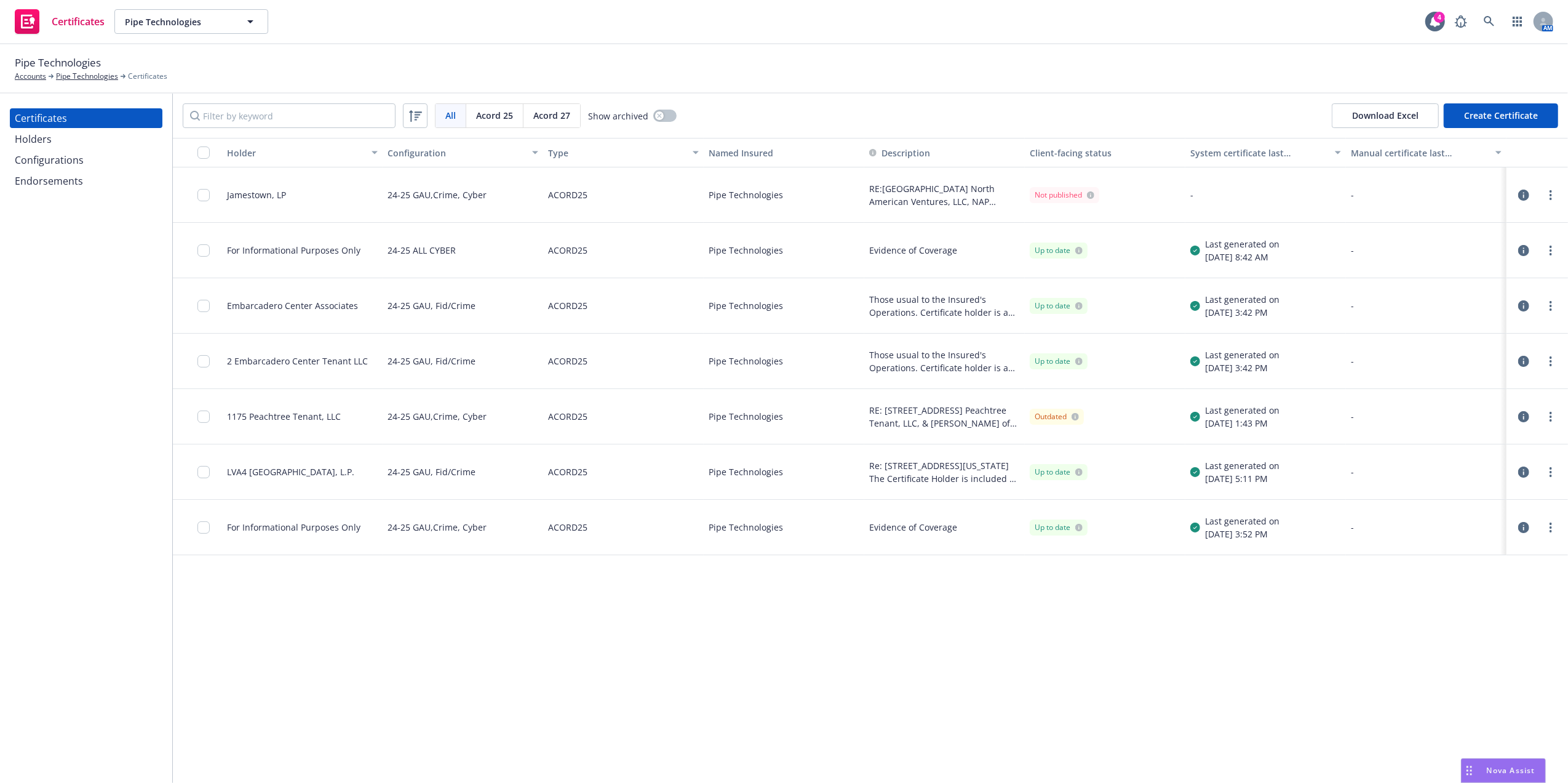
click at [245, 198] on div "Jamestown, LP" at bounding box center [257, 194] width 59 height 13
click at [199, 195] on input "checkbox" at bounding box center [204, 195] width 12 height 12
click at [1560, 195] on div at bounding box center [1537, 195] width 51 height 25
click at [1554, 193] on link "more" at bounding box center [1551, 196] width 15 height 15
click at [1403, 269] on link "Regenerate" at bounding box center [1459, 270] width 197 height 25
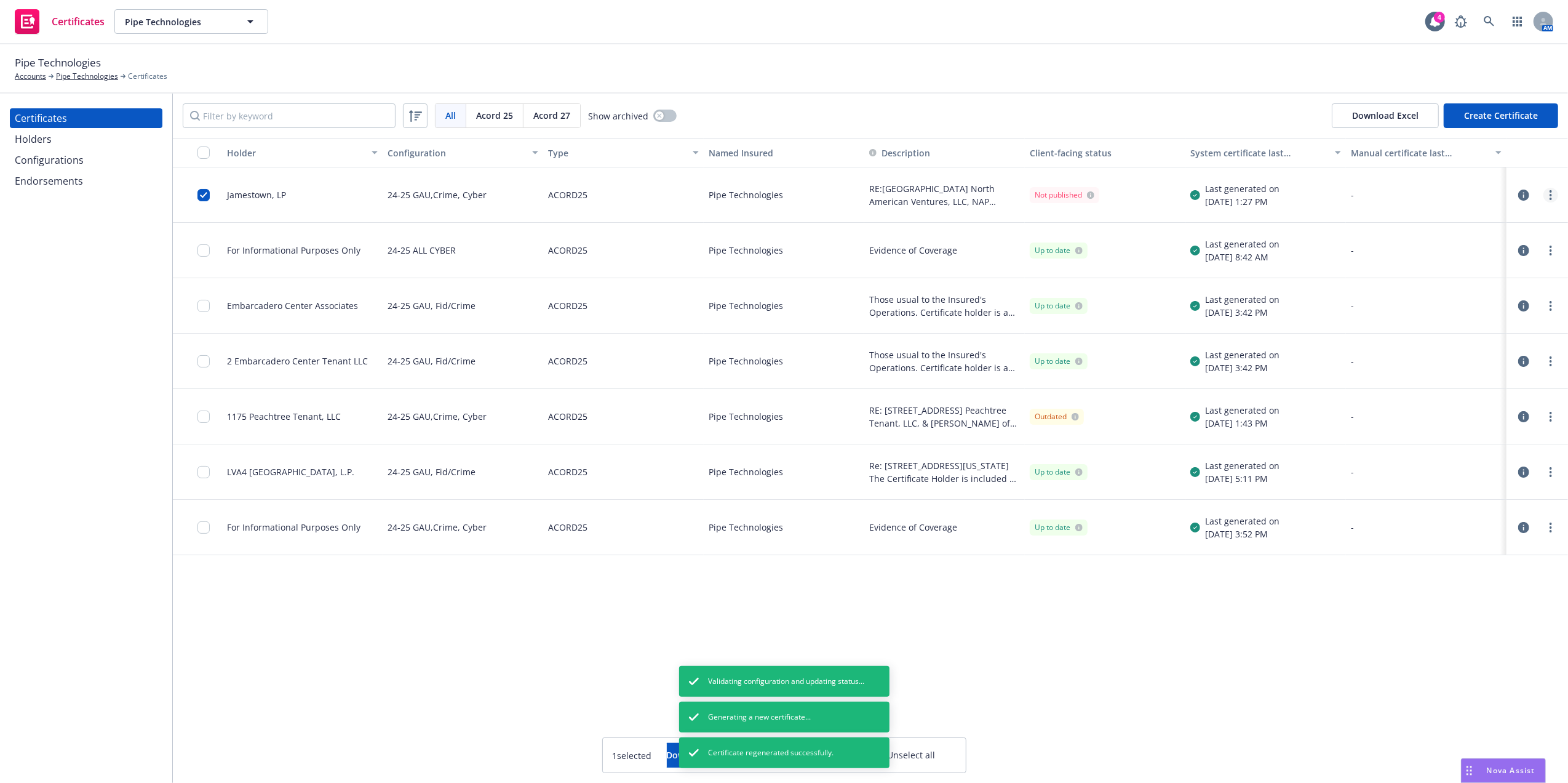
click at [1547, 197] on link "more" at bounding box center [1551, 196] width 15 height 15
click at [1430, 224] on link "Edit" at bounding box center [1459, 220] width 197 height 25
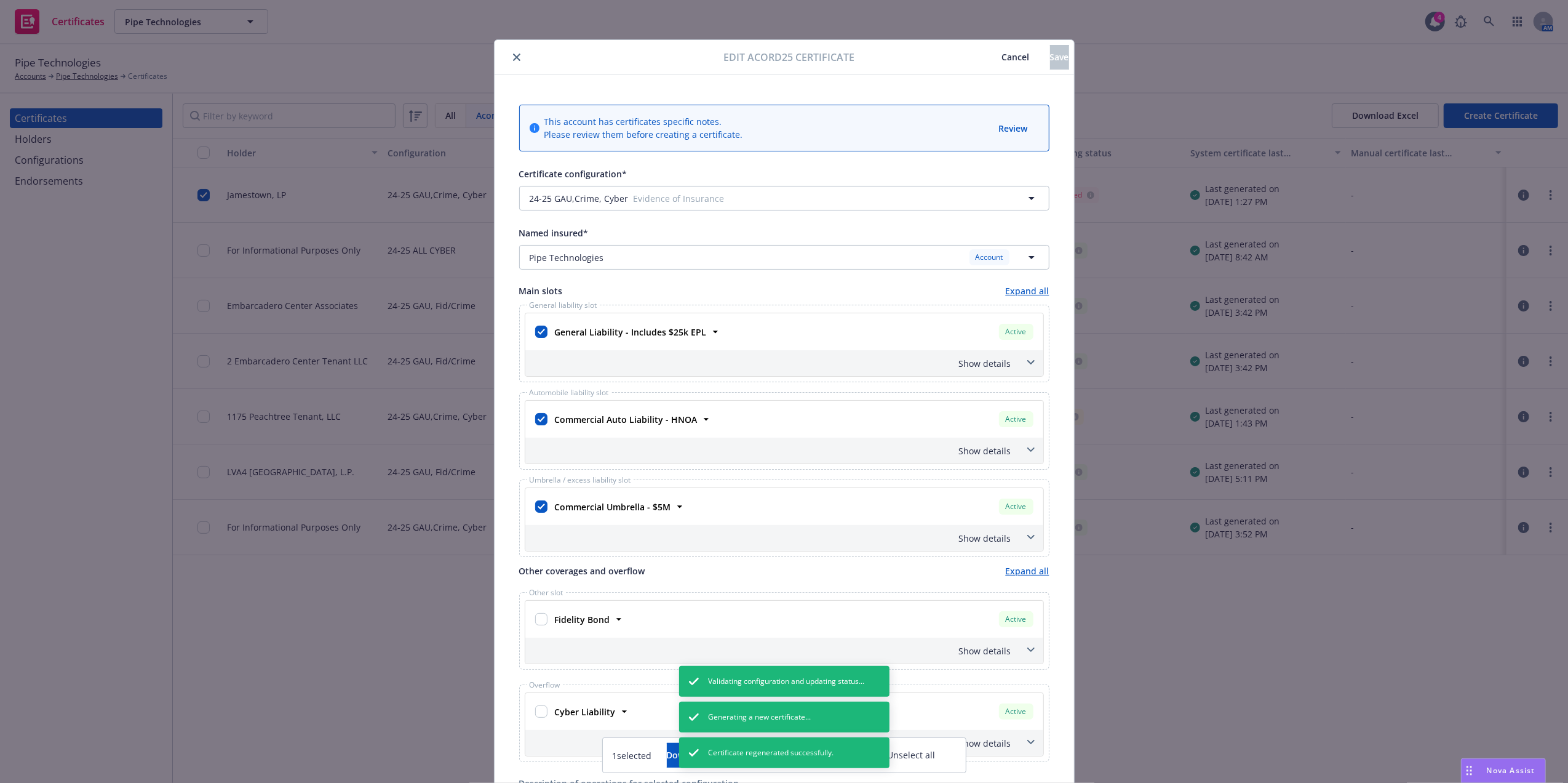
click at [1009, 365] on div "Show details" at bounding box center [784, 363] width 518 height 26
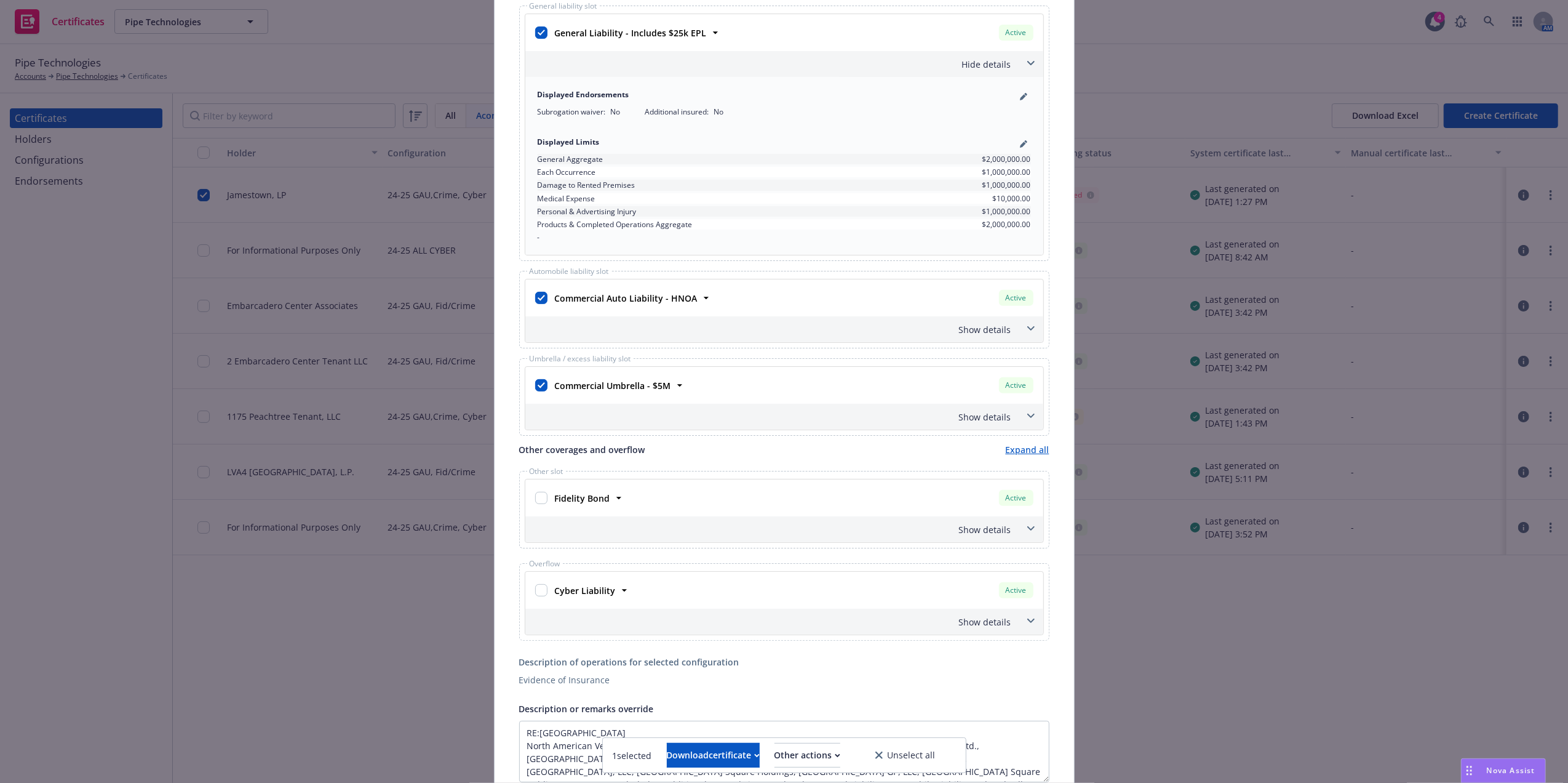
scroll to position [311, 0]
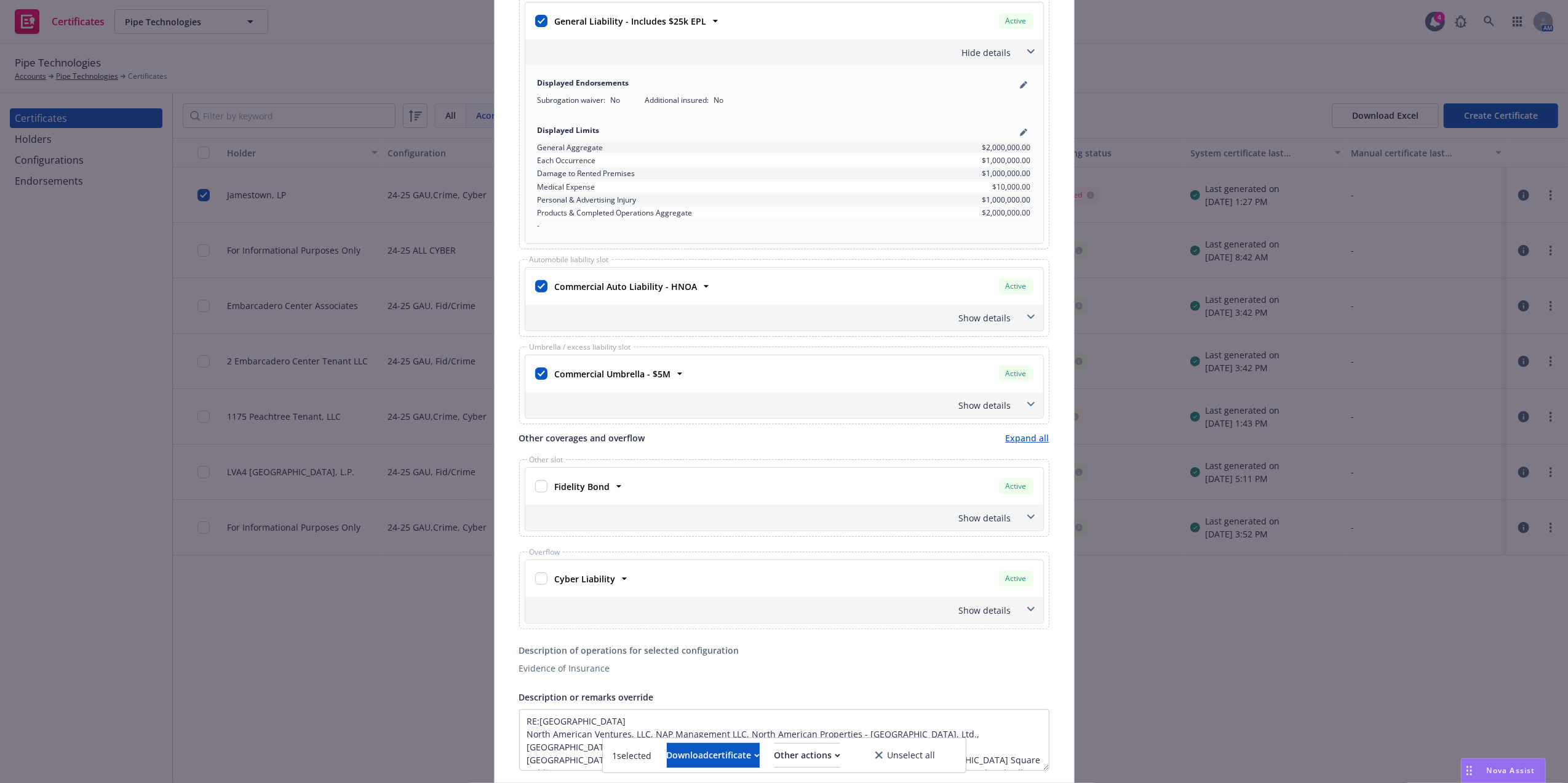
click at [996, 328] on div "Show details" at bounding box center [784, 317] width 518 height 26
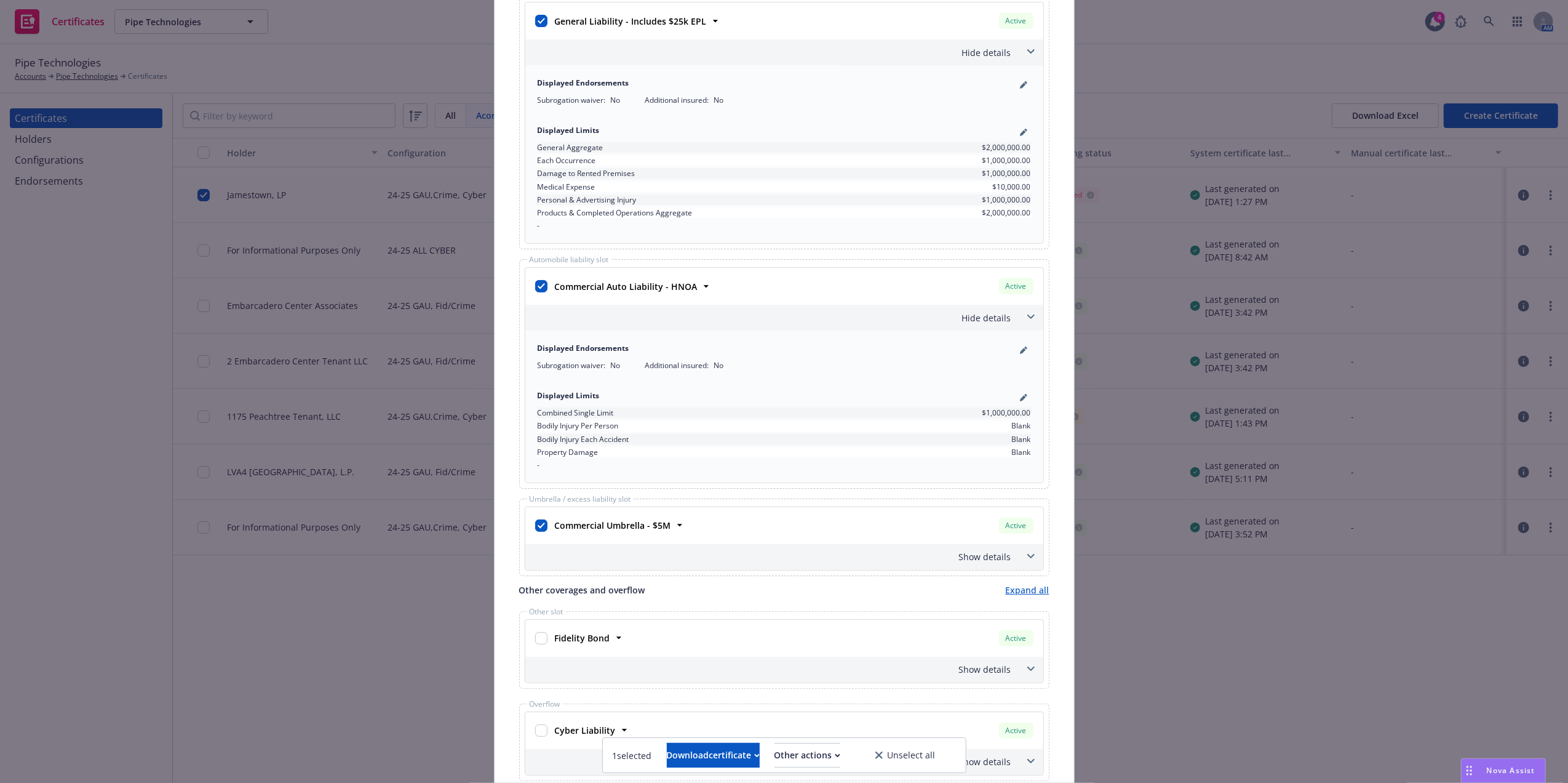
click at [995, 326] on div "Hide details" at bounding box center [784, 317] width 518 height 26
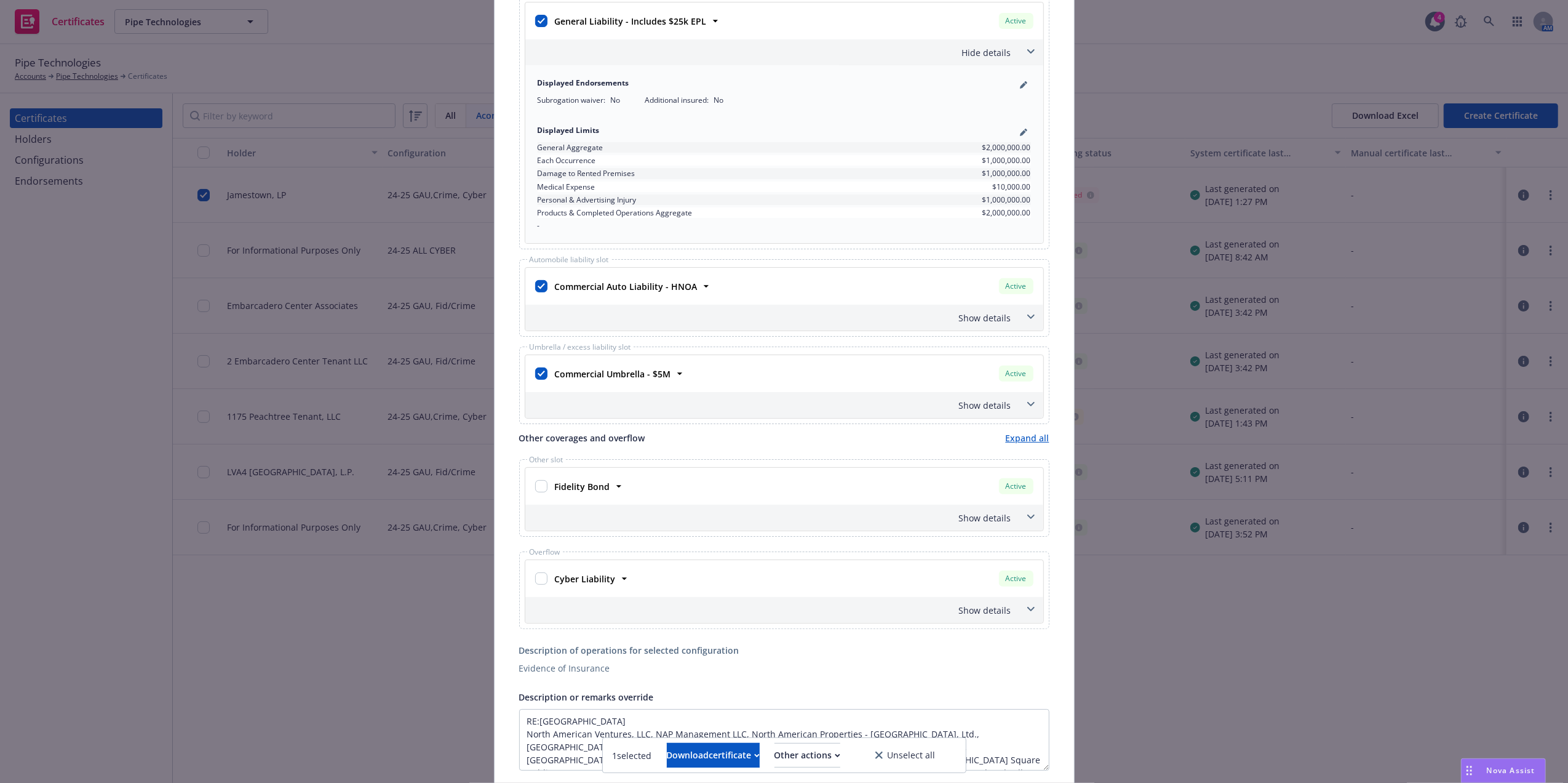
click at [985, 404] on div "Show details" at bounding box center [769, 405] width 484 height 13
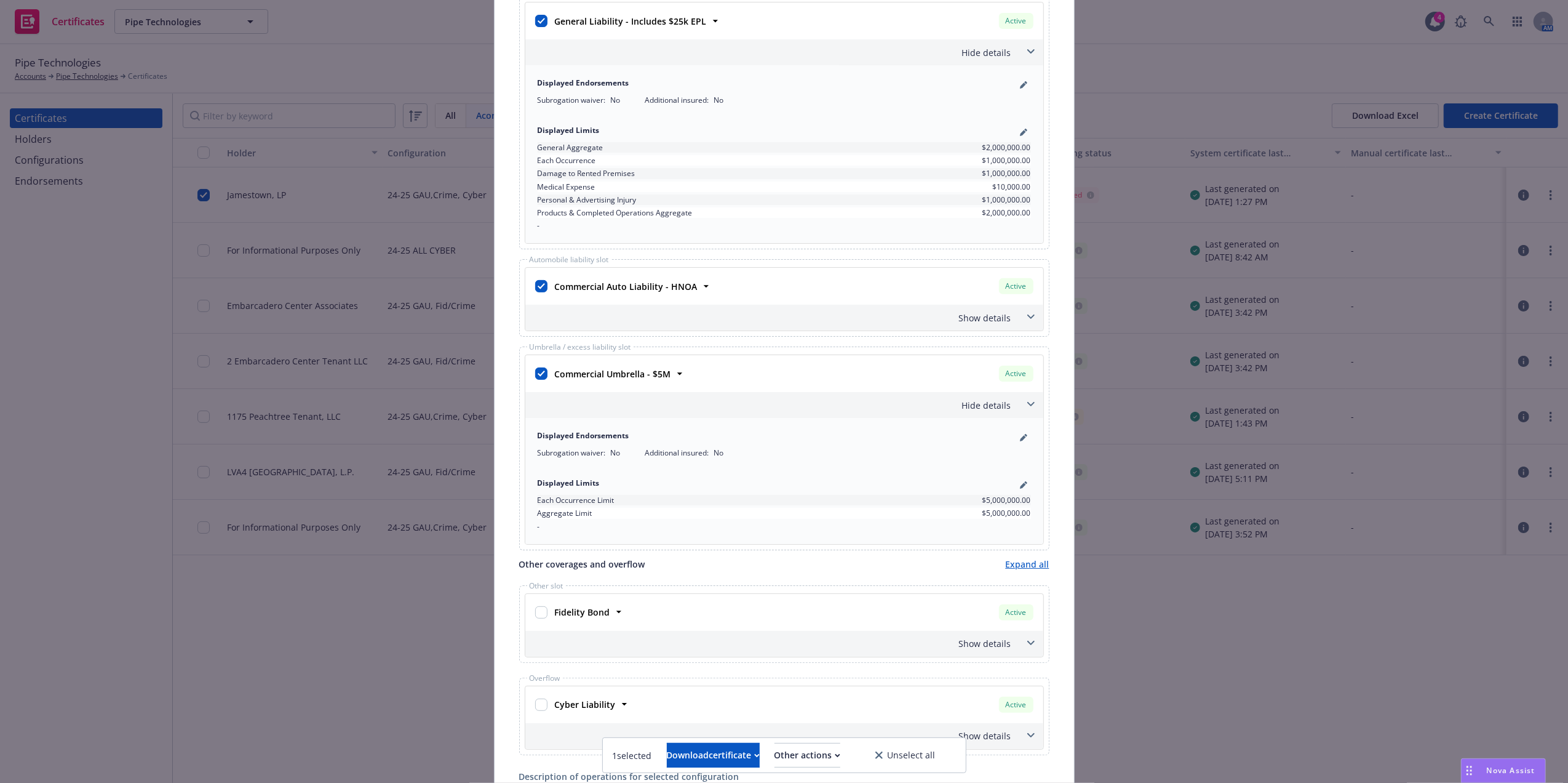
click at [985, 404] on div "Hide details" at bounding box center [769, 405] width 484 height 13
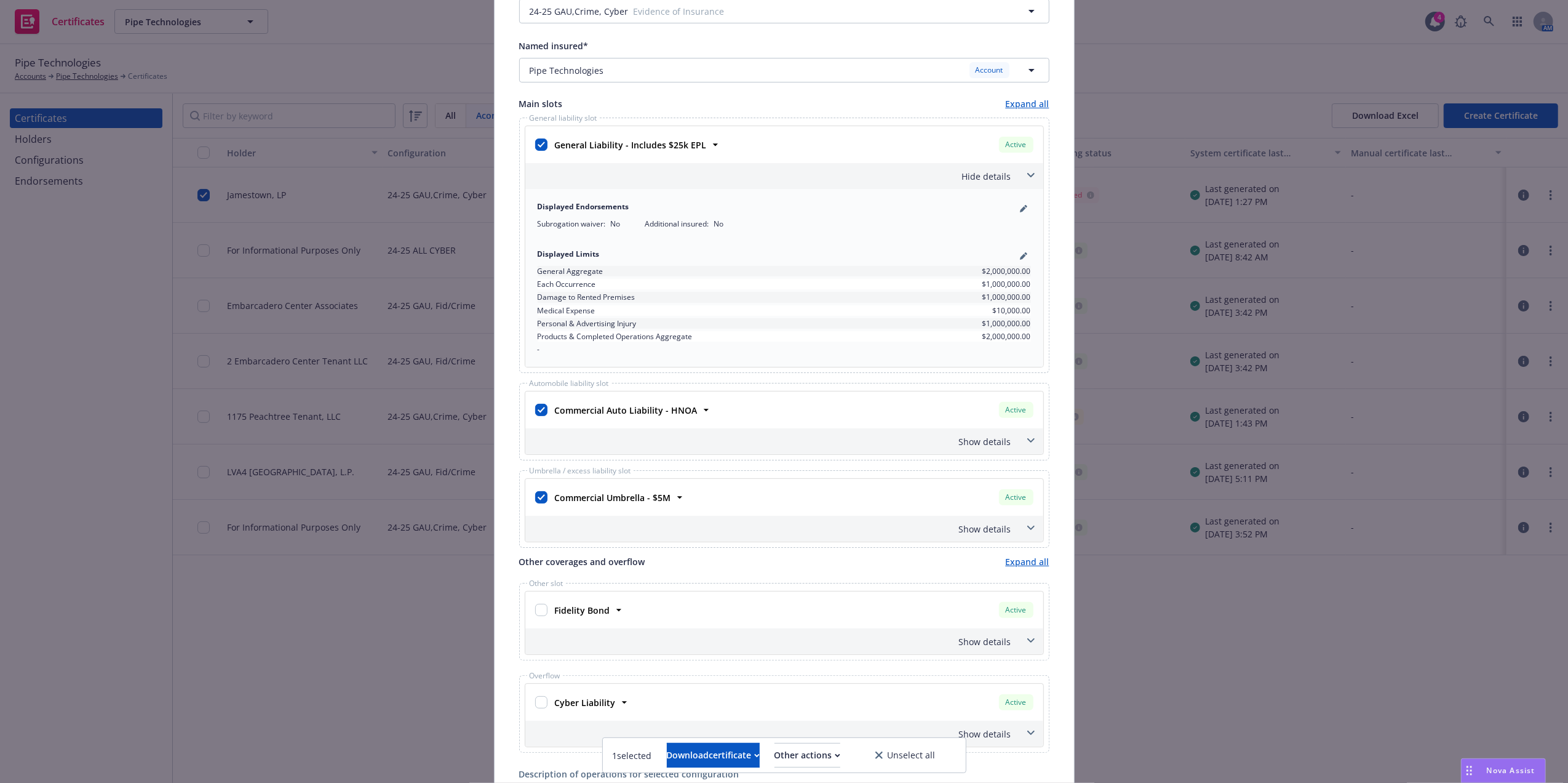
scroll to position [188, 0]
click at [1021, 445] on span at bounding box center [1031, 439] width 20 height 20
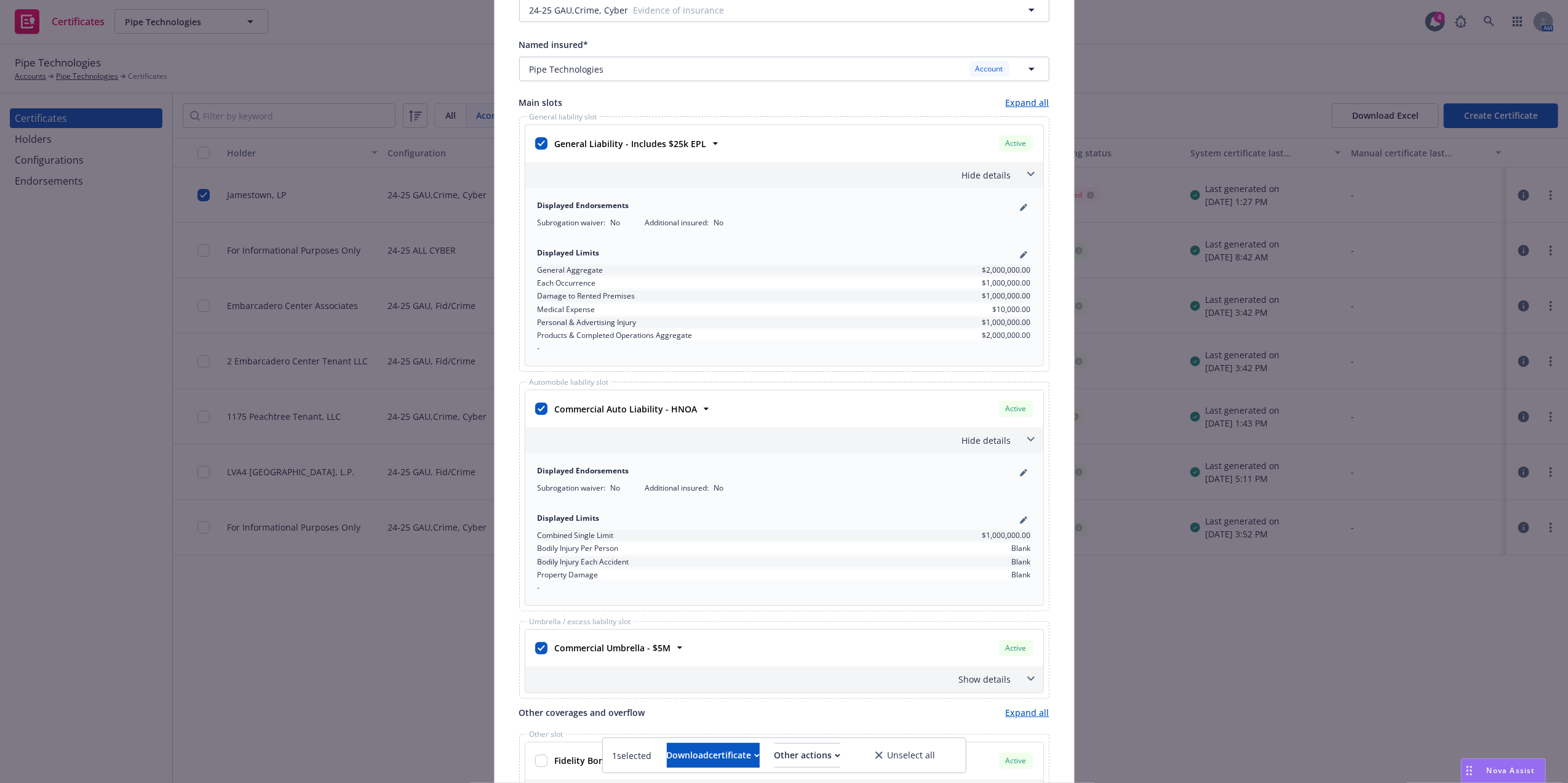
click at [1024, 683] on span at bounding box center [1031, 679] width 20 height 20
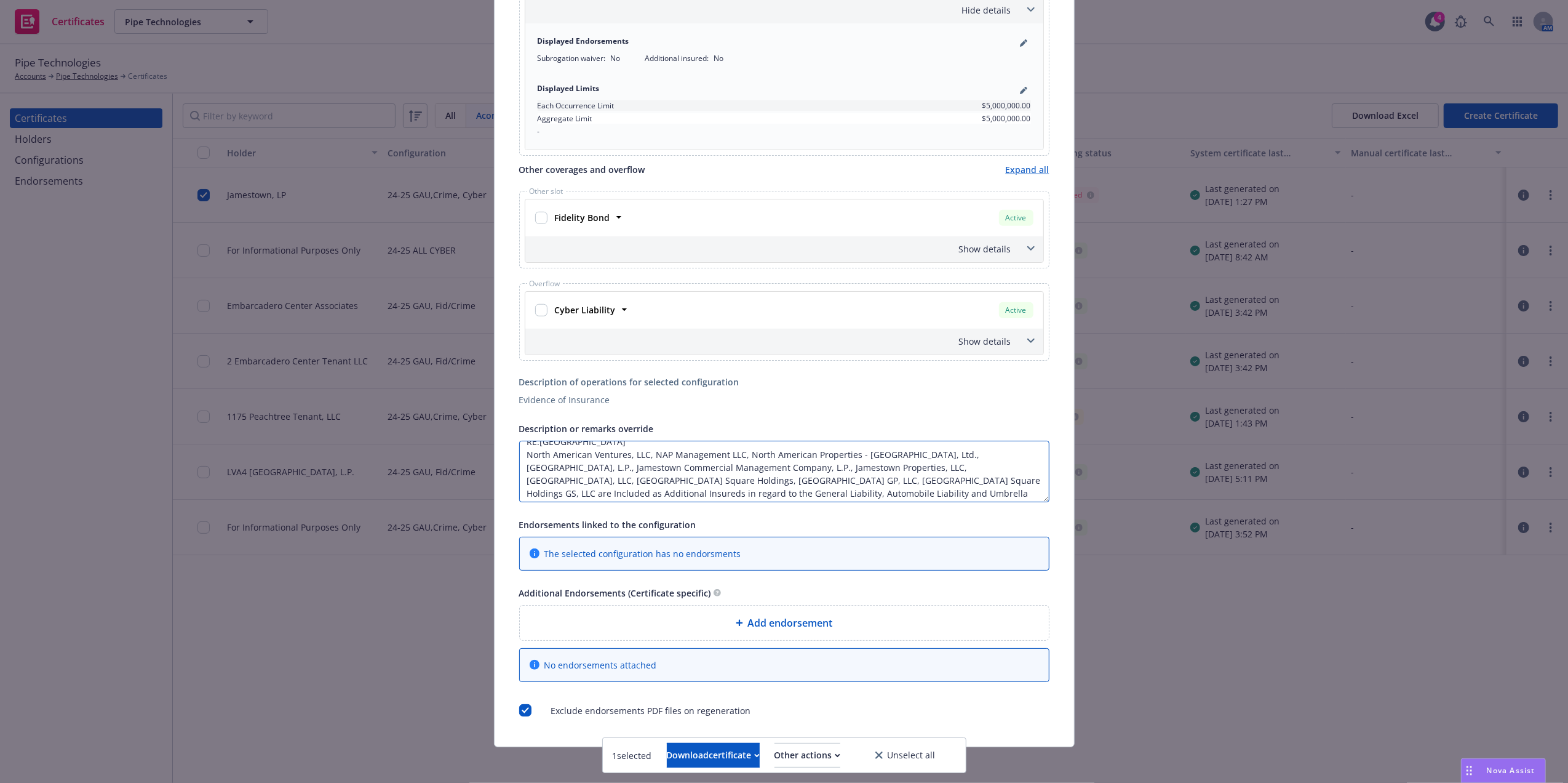
scroll to position [0, 0]
click at [611, 473] on textarea "RE:Colony Square North American Ventures, LLC, NAP Management LLC, North Americ…" at bounding box center [784, 470] width 530 height 61
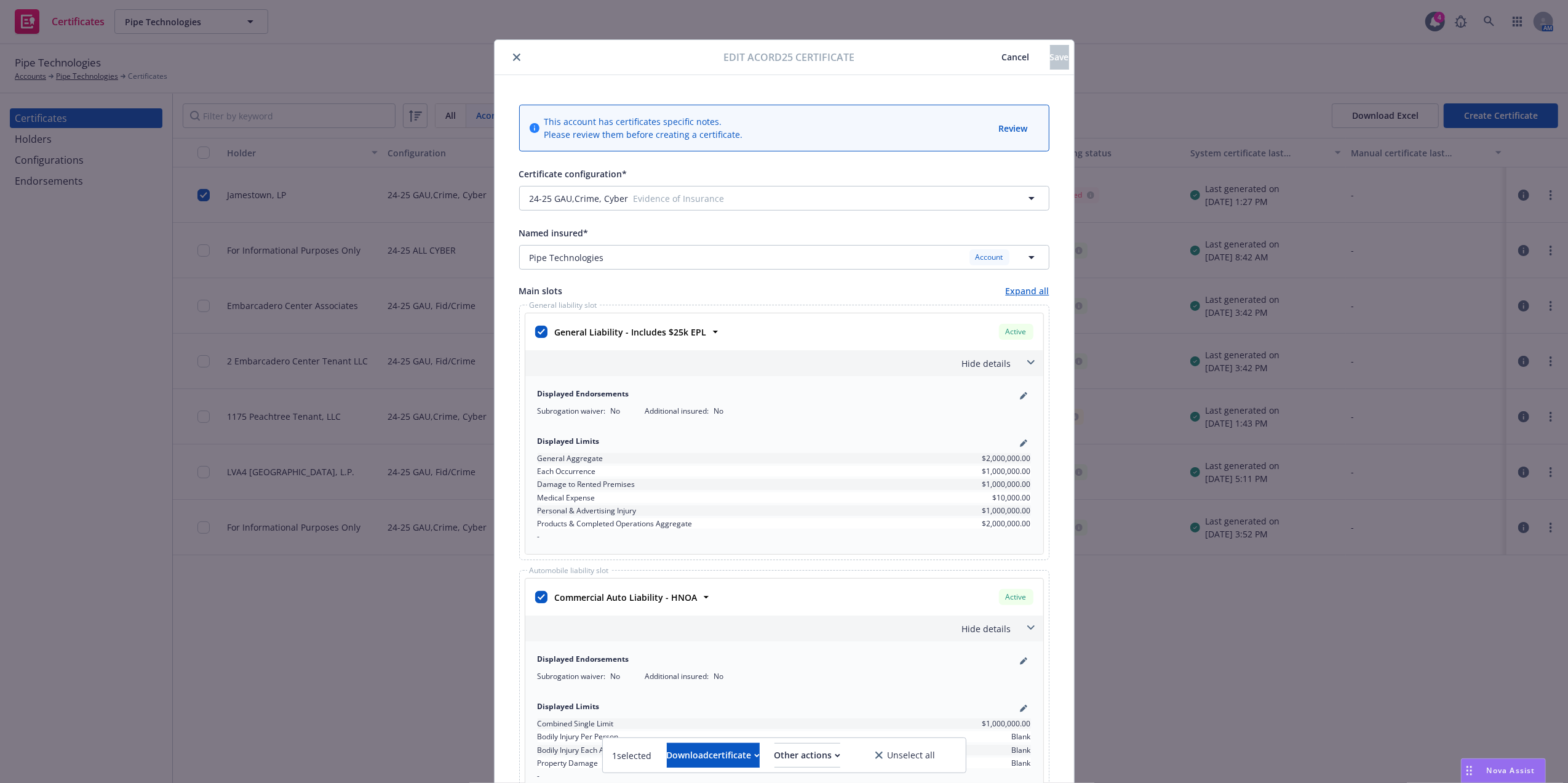
click at [513, 60] on icon "close" at bounding box center [517, 57] width 8 height 8
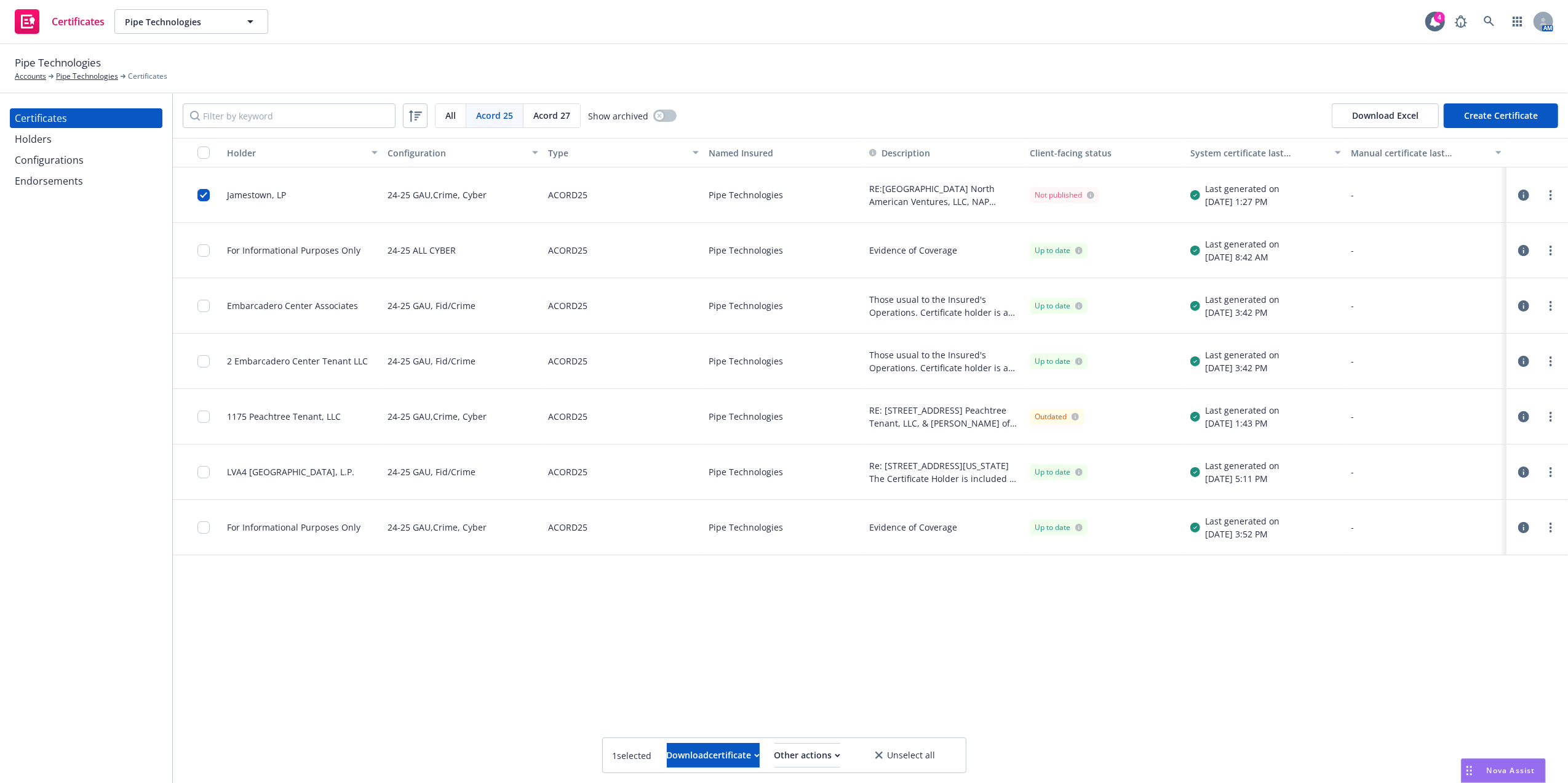
click at [47, 141] on div "Holders" at bounding box center [33, 139] width 37 height 20
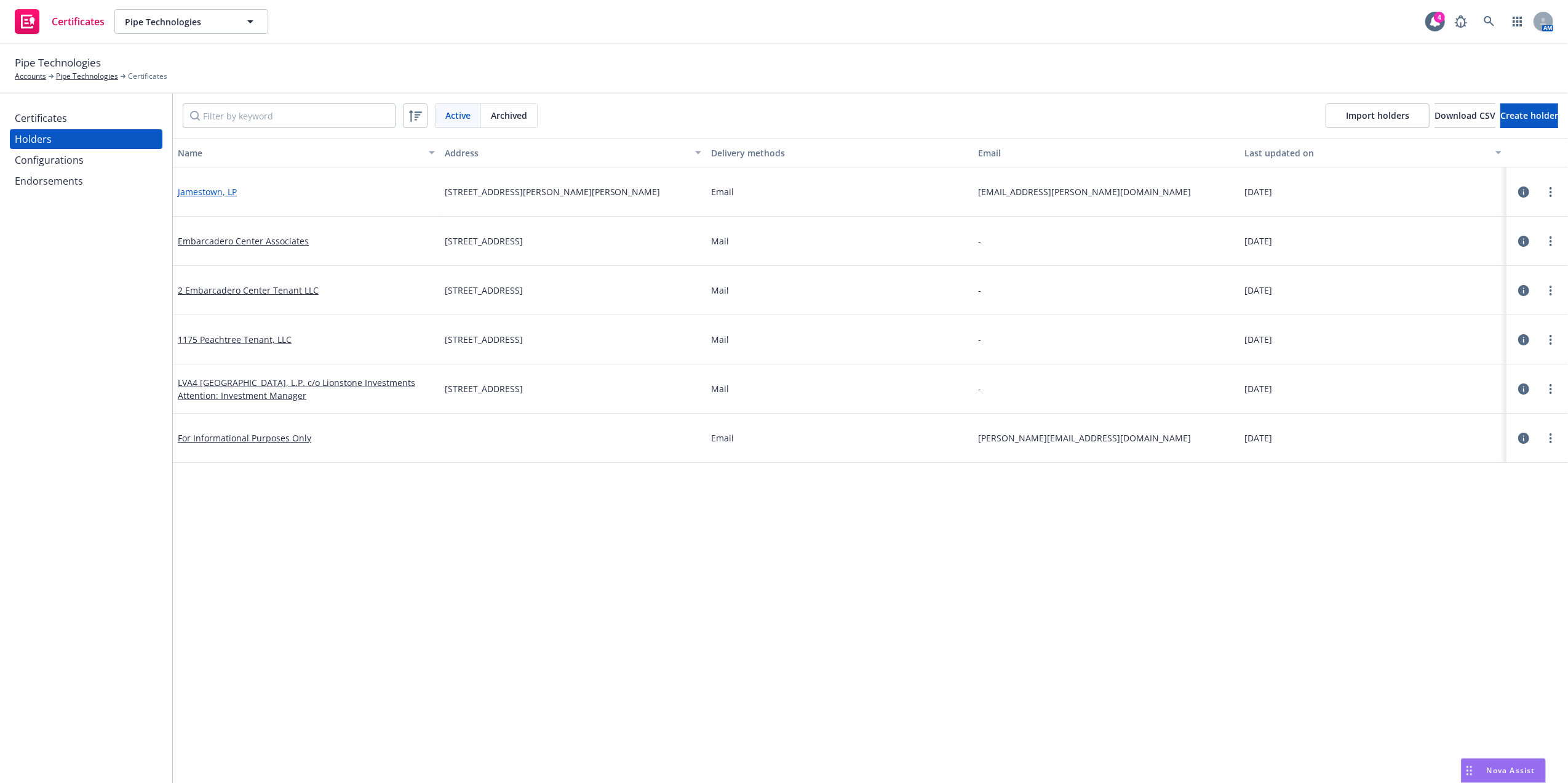
click at [225, 190] on link "Jamestown, LP" at bounding box center [208, 191] width 59 height 11
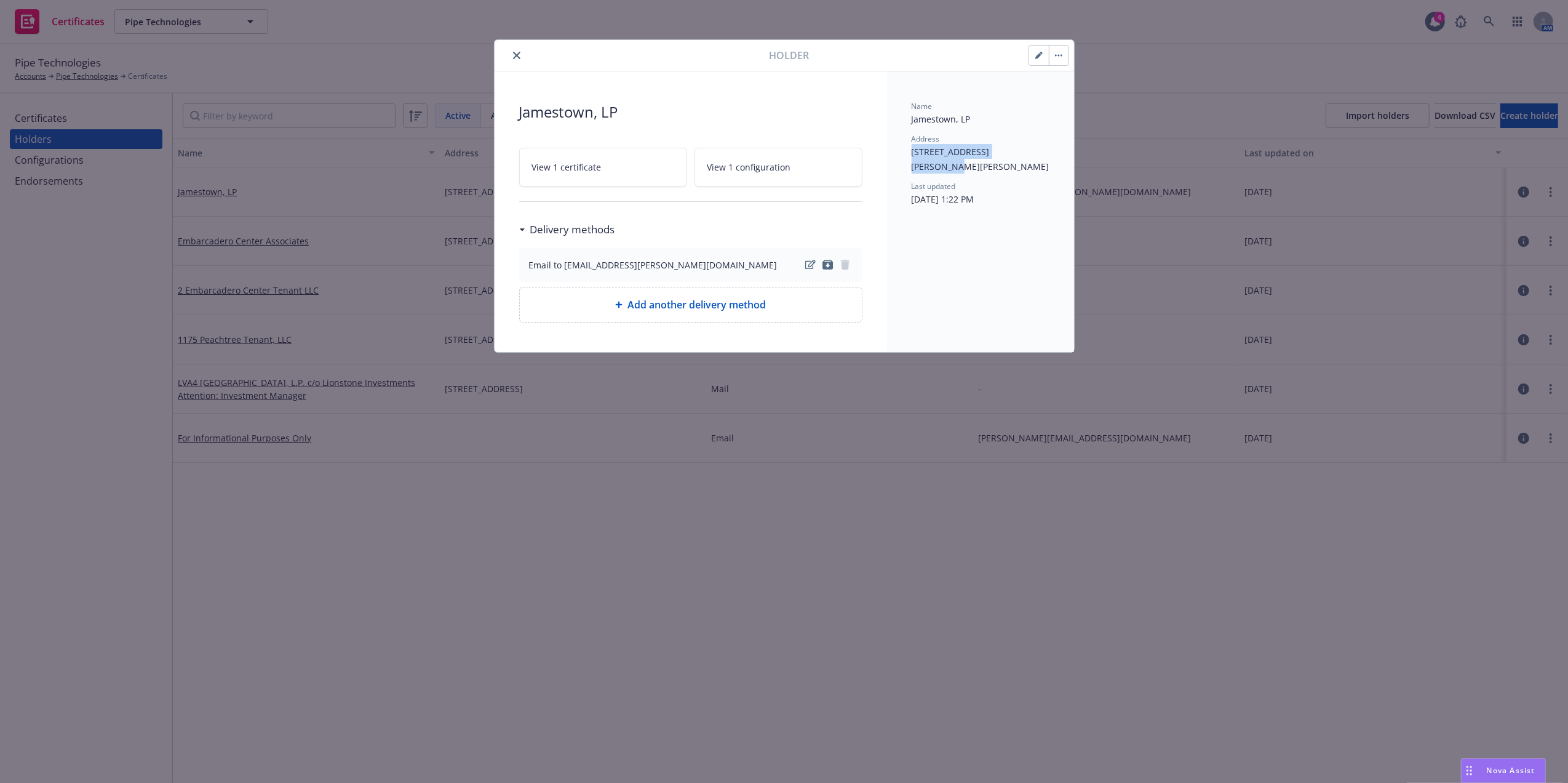
drag, startPoint x: 899, startPoint y: 151, endPoint x: 1062, endPoint y: 154, distance: 163.0
click at [1062, 154] on div "Name Jamestown, LP Address 675 Ponce de Leon Ave NE, Atlanta, GA, 30308, USA La…" at bounding box center [981, 212] width 187 height 281
click at [1037, 57] on icon "button" at bounding box center [1039, 56] width 6 height 6
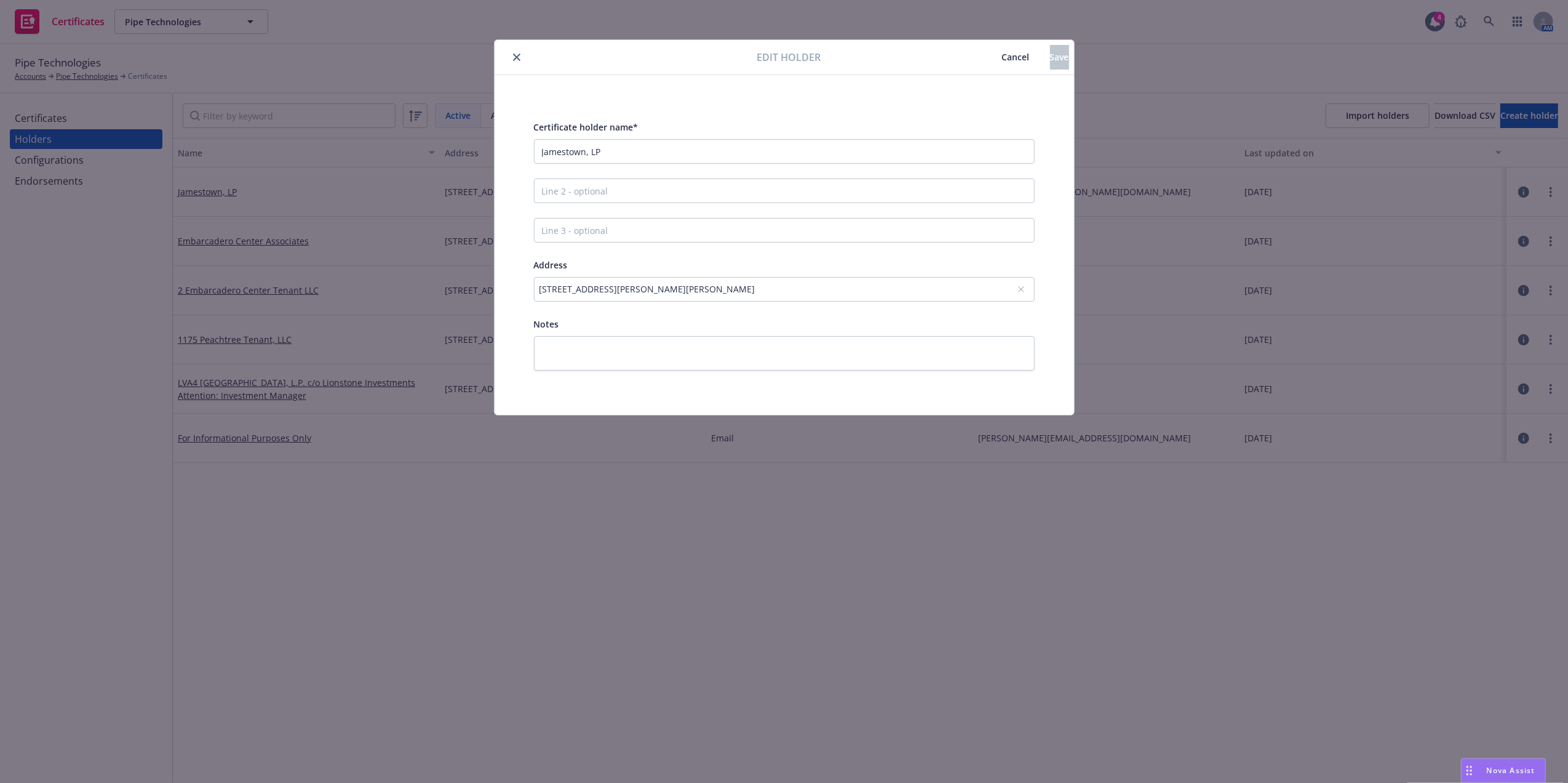
click at [679, 285] on div "675 Ponce de Leon Ave NE, Atlanta, GA, 30308, USA" at bounding box center [778, 288] width 477 height 13
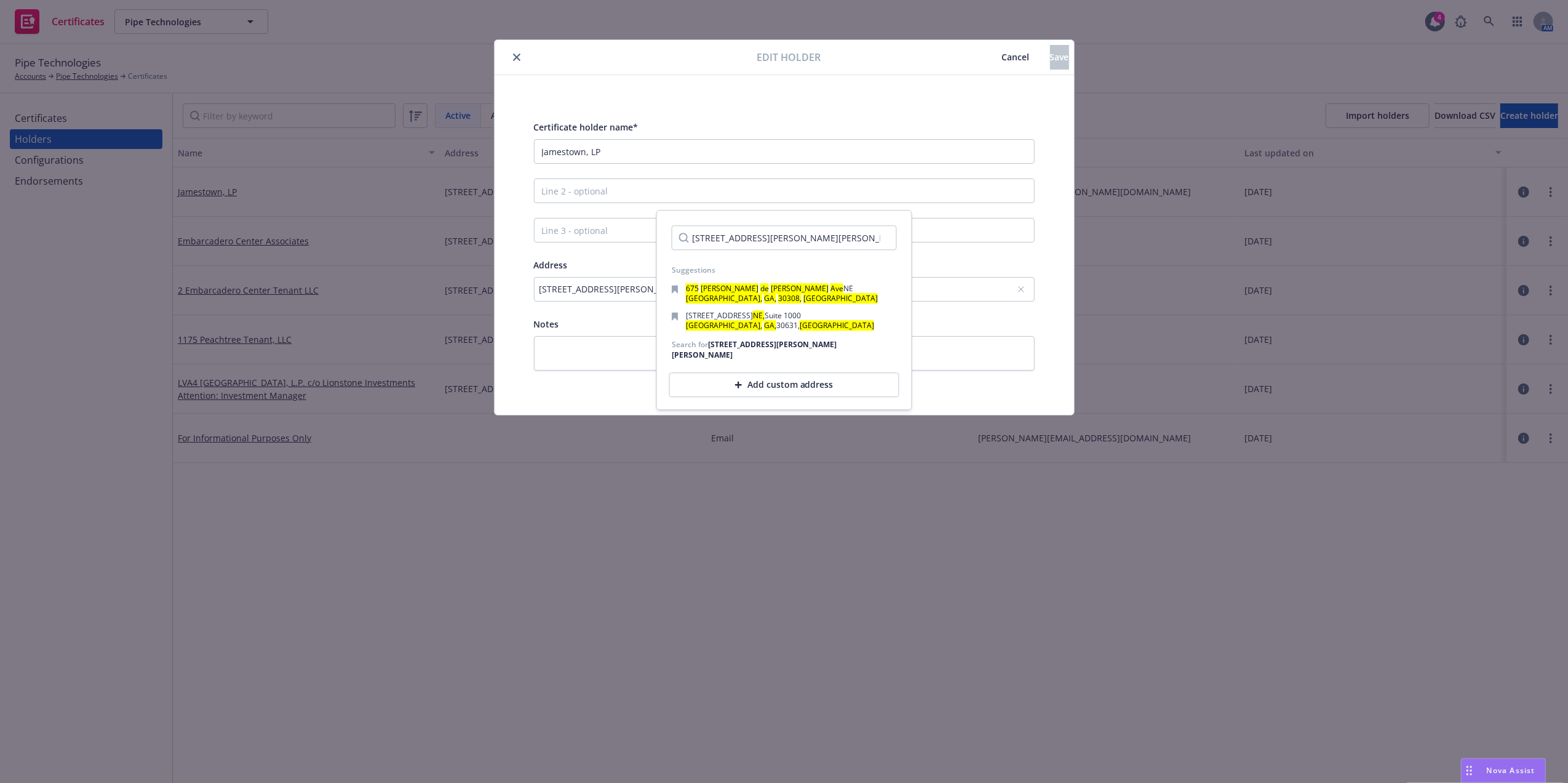
click at [827, 231] on input "675 Ponce de Leon Ave NE, Atlanta, GA, 30308, USA" at bounding box center [784, 237] width 225 height 25
click at [975, 257] on div "Certificate holder name* Jamestown, LP Address 675 Ponce de Leon Ave NE, Atlant…" at bounding box center [784, 245] width 501 height 251
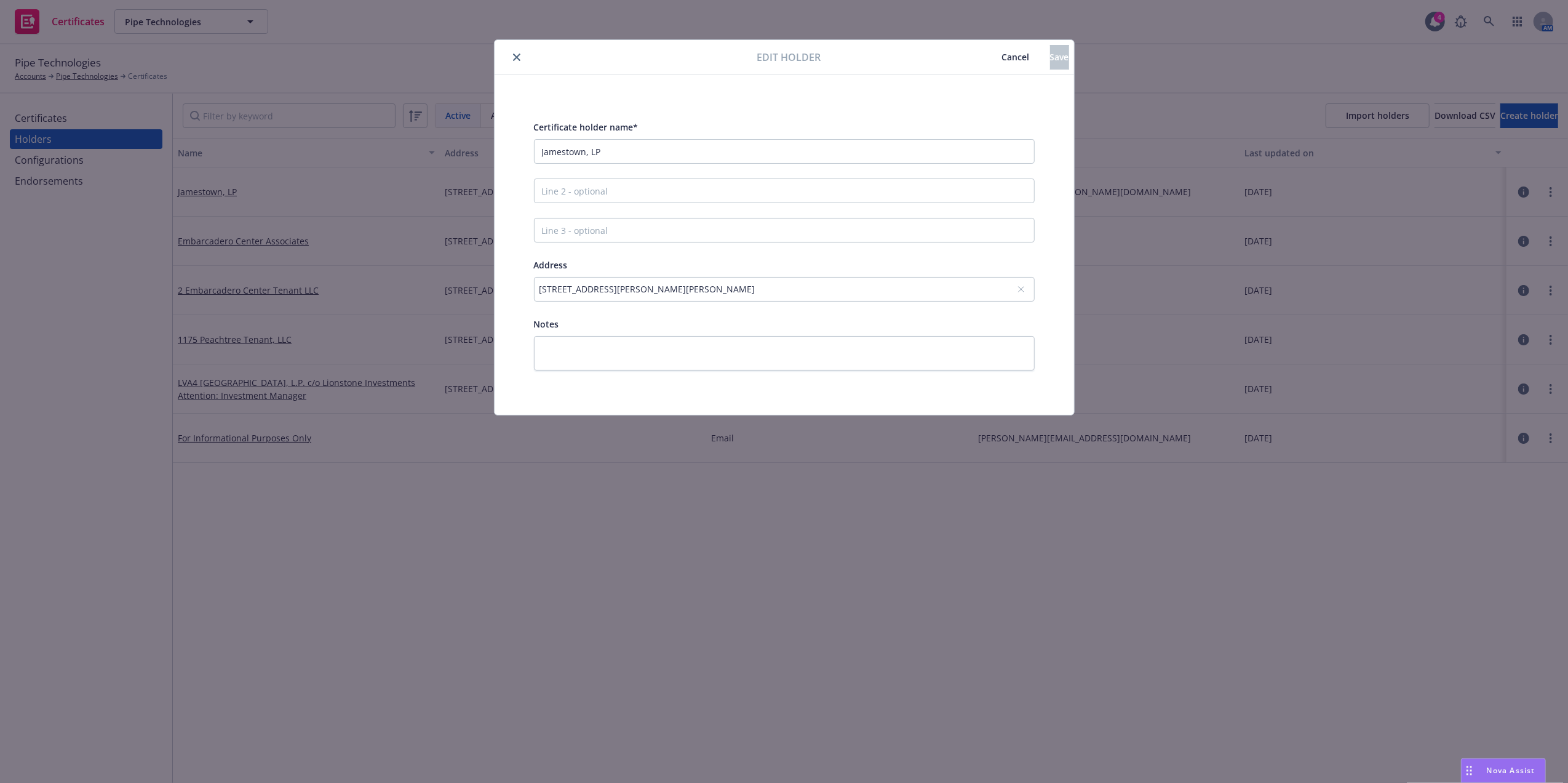
click at [522, 59] on button "close" at bounding box center [517, 57] width 15 height 15
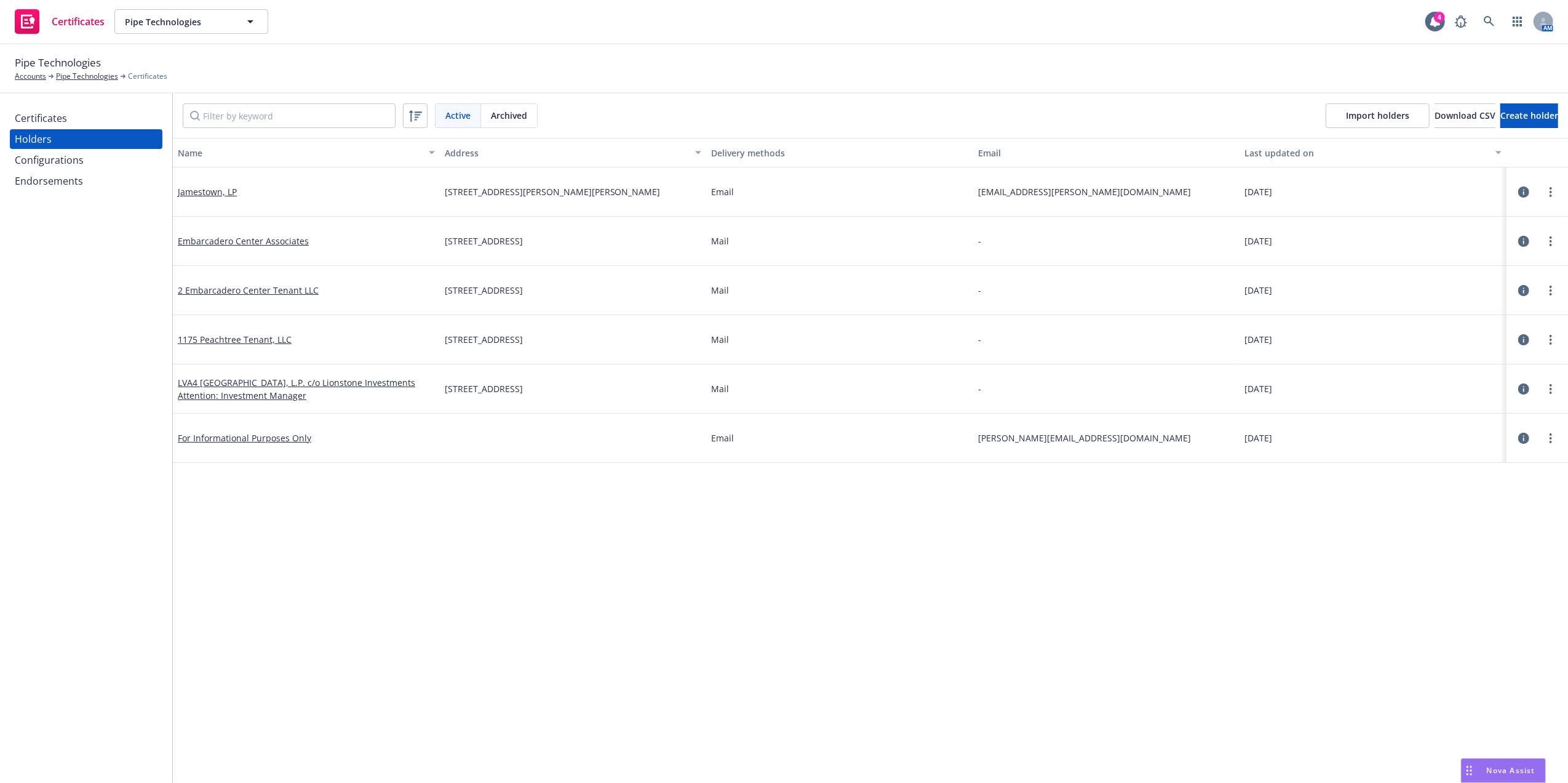
click at [523, 340] on span "1175 PEACHTREE ST NE STE 600, ATLANTA, GA, 30361-3534" at bounding box center [483, 339] width 78 height 13
click at [193, 191] on link "Jamestown, LP" at bounding box center [208, 191] width 59 height 11
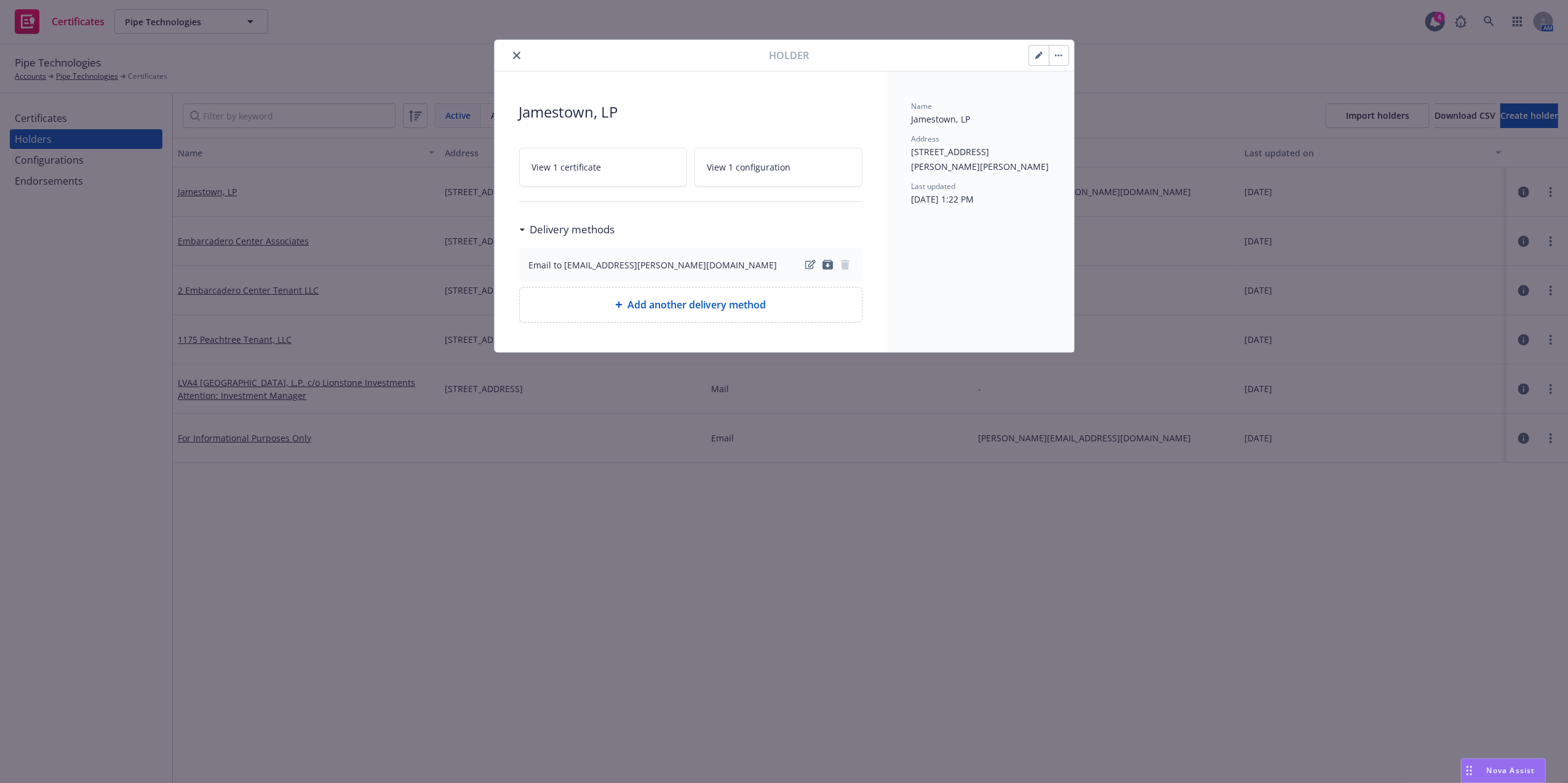
click at [512, 52] on button "close" at bounding box center [517, 56] width 15 height 15
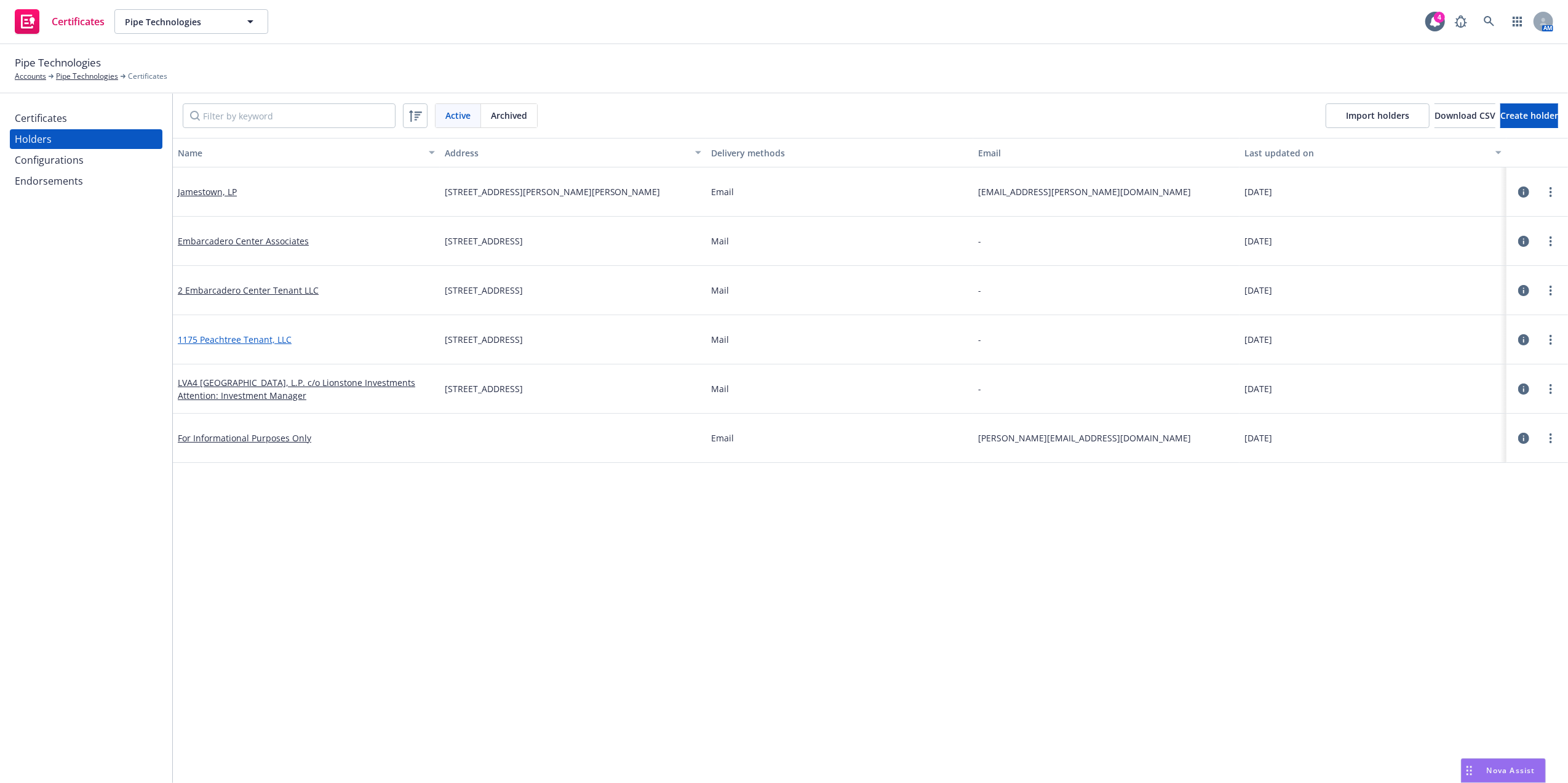
click at [207, 338] on link "1175 Peachtree Tenant, LLC" at bounding box center [235, 339] width 114 height 11
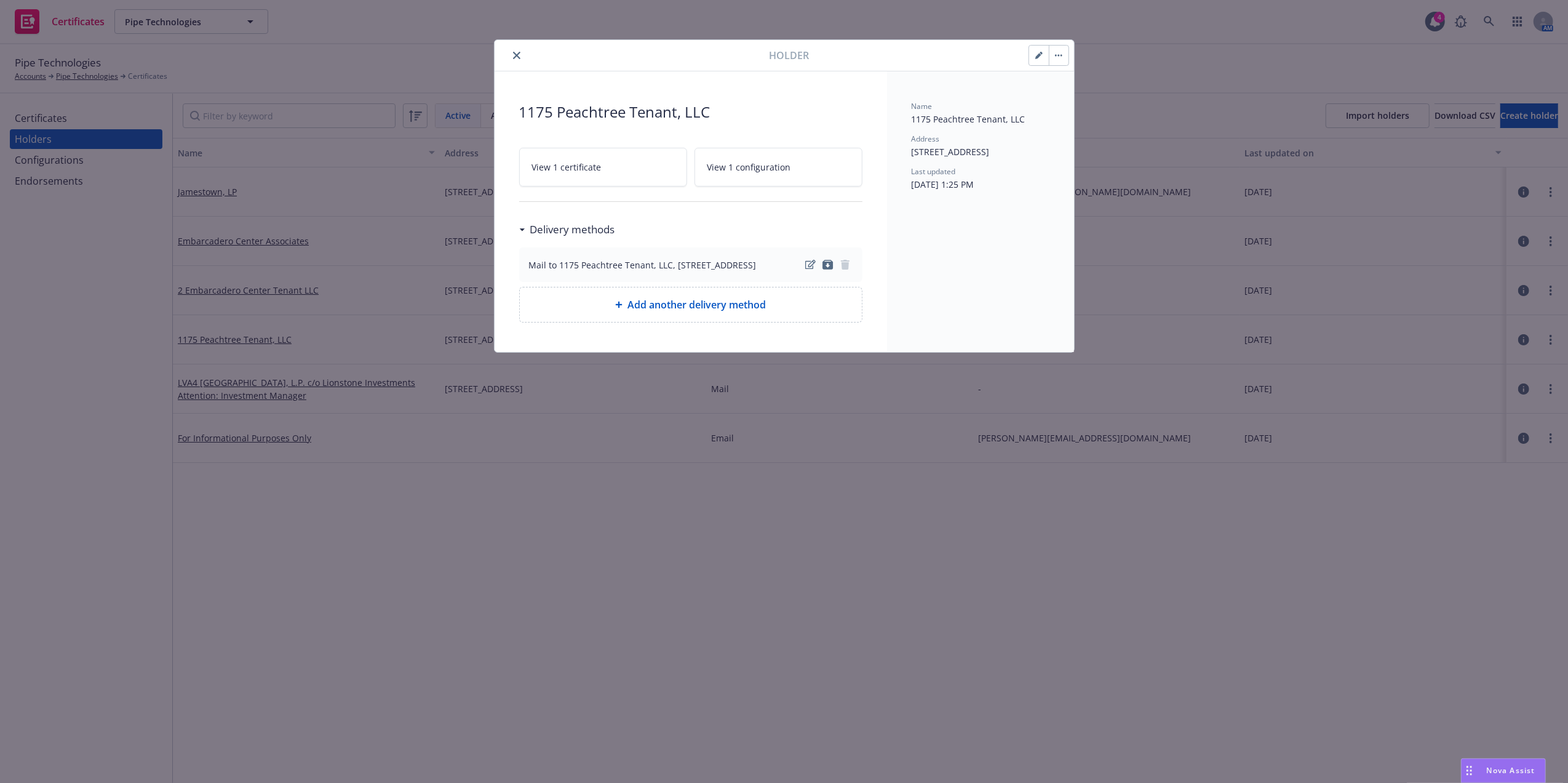
drag, startPoint x: 510, startPoint y: 50, endPoint x: 688, endPoint y: 82, distance: 180.9
click at [685, 82] on div "Holder 1175 Peachtree Tenant, LLC View 1 certificate View 1 configuration Deliv…" at bounding box center [784, 196] width 580 height 312
click at [517, 55] on icon "close" at bounding box center [517, 55] width 8 height 8
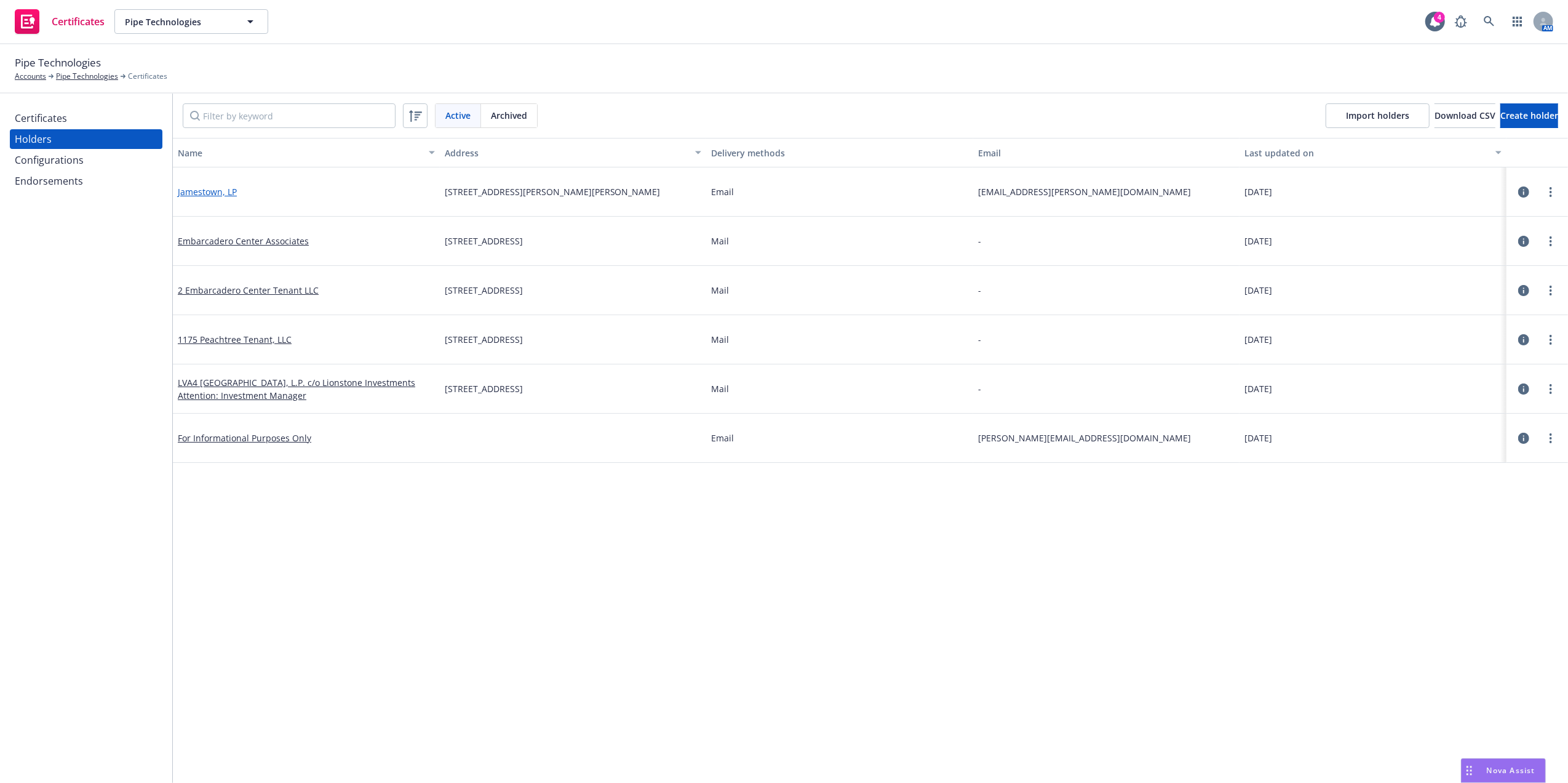
click at [207, 190] on link "Jamestown, LP" at bounding box center [208, 191] width 59 height 11
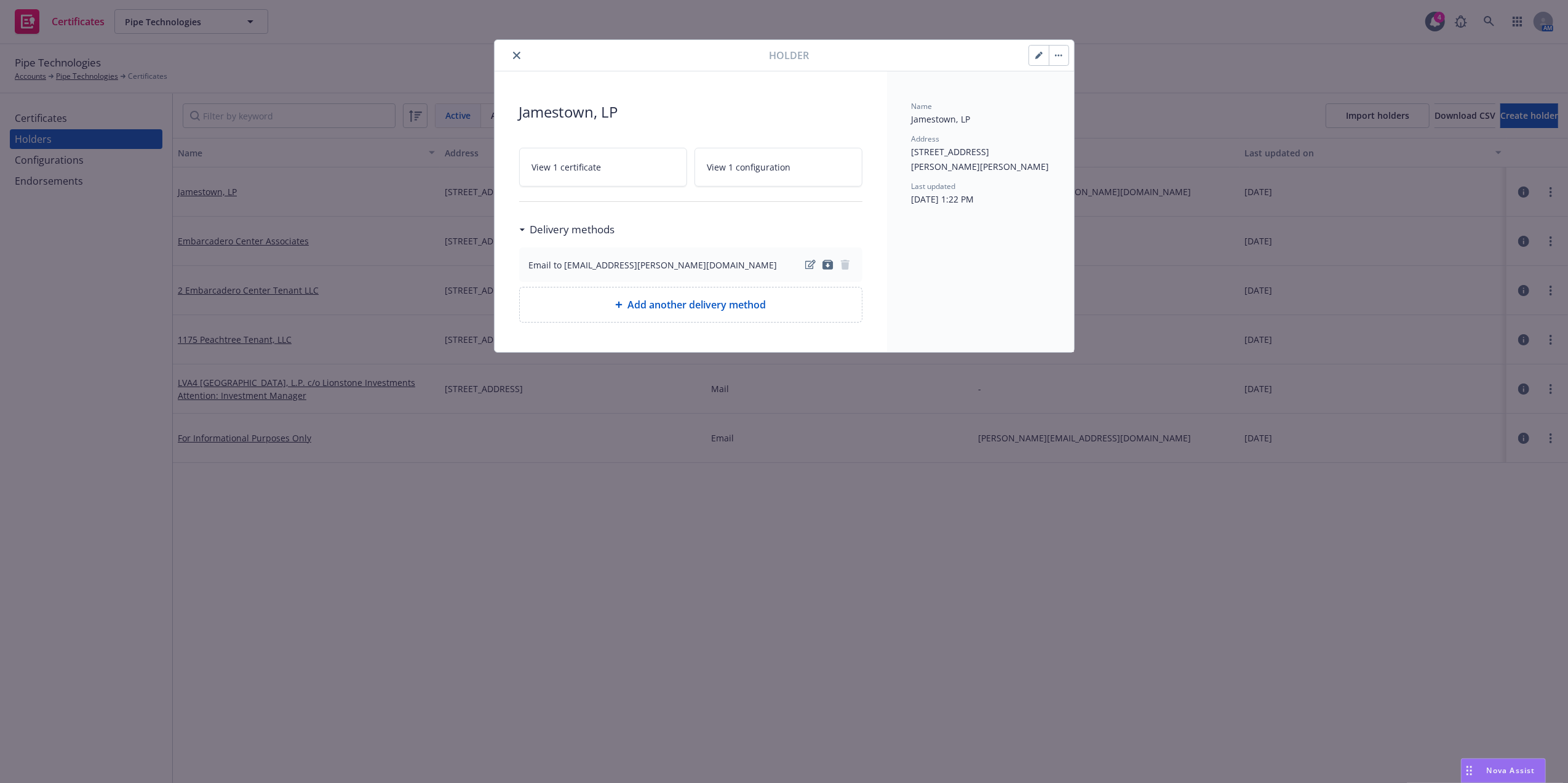
click at [515, 64] on div "Holder" at bounding box center [784, 56] width 580 height 32
click at [518, 53] on icon "close" at bounding box center [517, 55] width 8 height 8
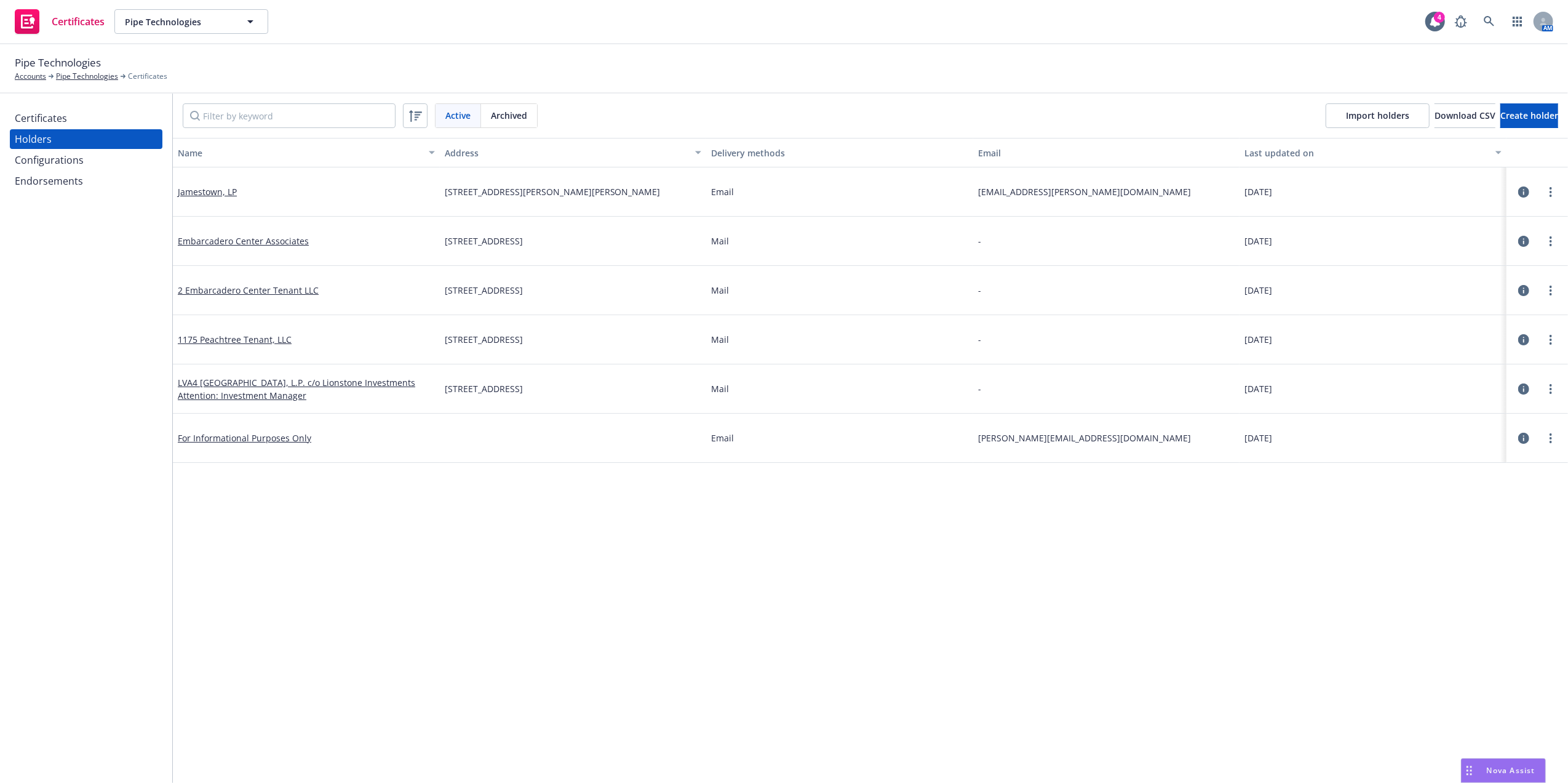
drag, startPoint x: 439, startPoint y: 338, endPoint x: 690, endPoint y: 343, distance: 251.0
click at [690, 343] on div "1175 PEACHTREE ST NE STE 600, ATLANTA, GA, 30361-3534" at bounding box center [574, 339] width 267 height 49
copy span "1175 PEACHTREE ST NE STE 600, ATLANTA, GA, 30361-3534"
click at [214, 195] on link "Jamestown, LP" at bounding box center [208, 191] width 59 height 11
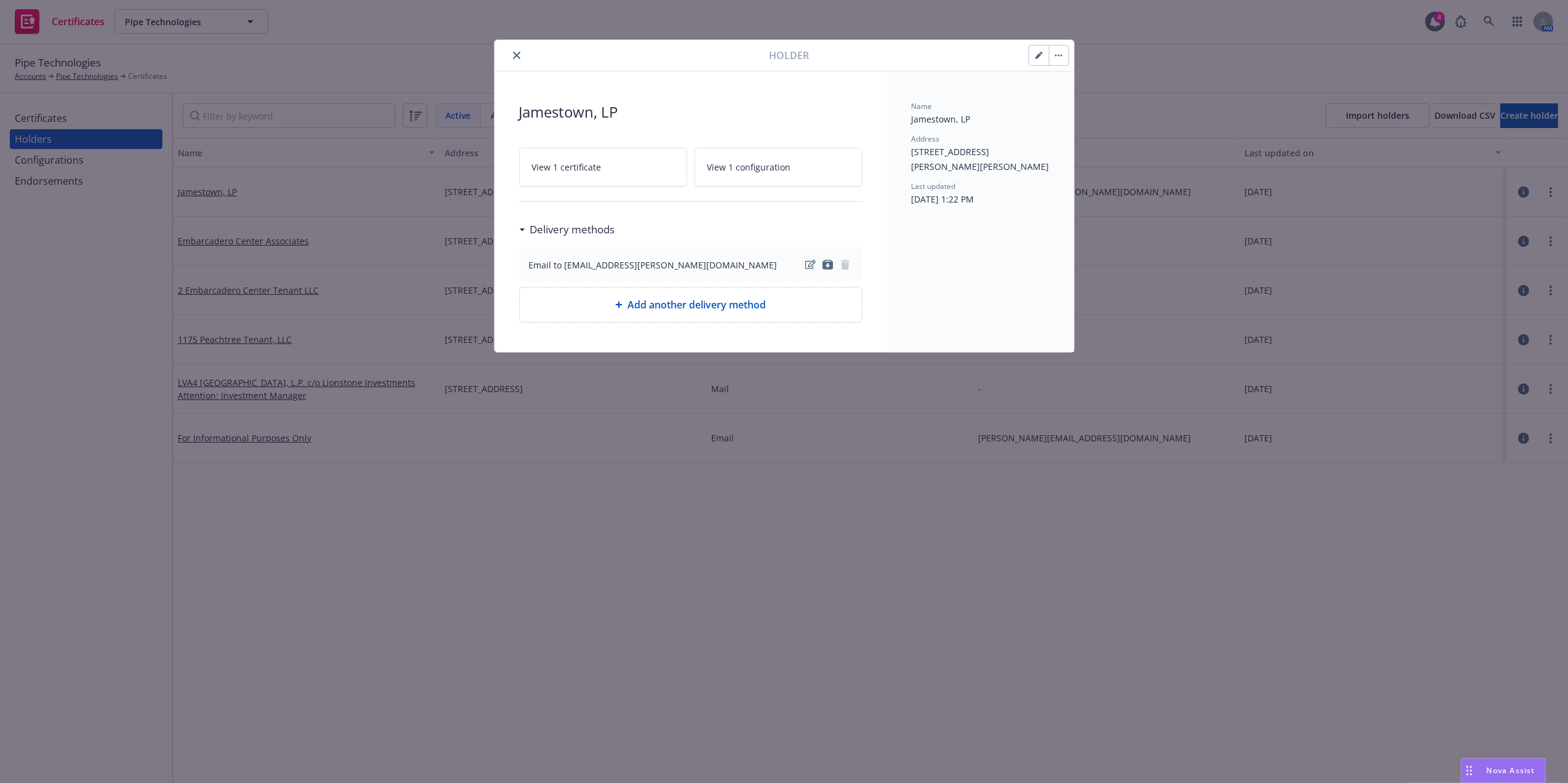
click at [1044, 55] on button "button" at bounding box center [1039, 55] width 20 height 20
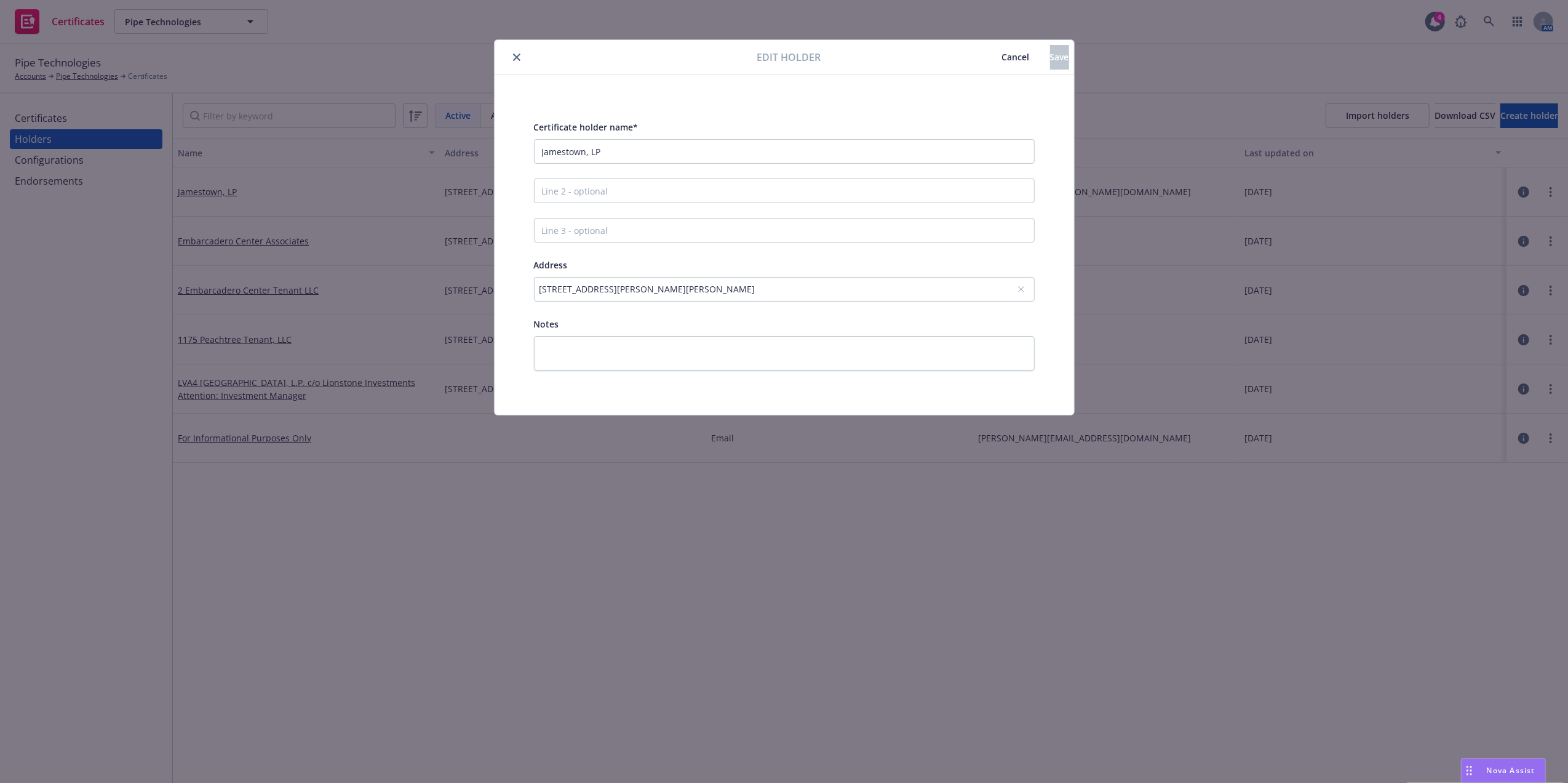
click at [519, 55] on icon "close" at bounding box center [517, 57] width 8 height 8
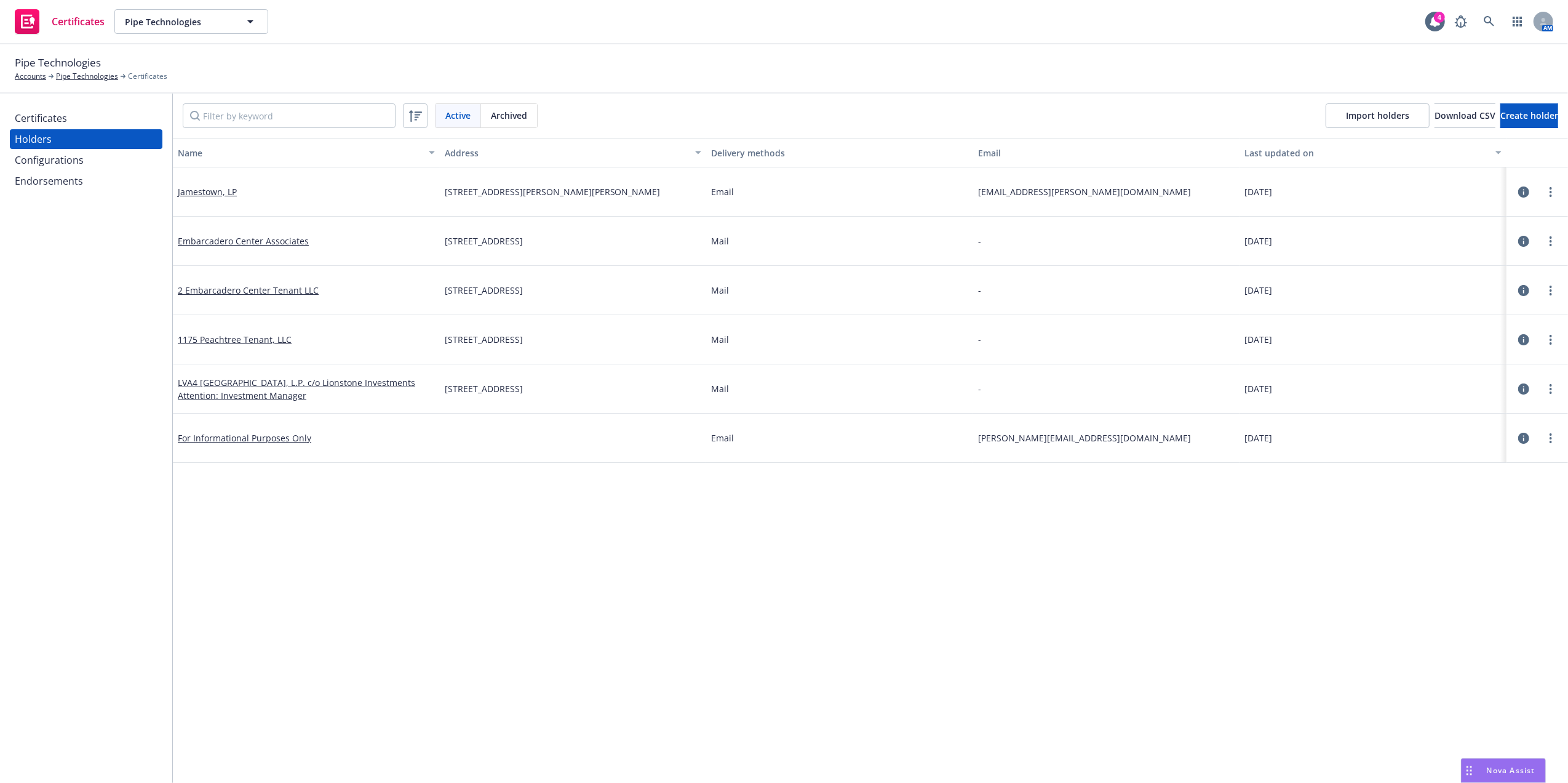
click at [40, 119] on div "Certificates" at bounding box center [41, 118] width 52 height 20
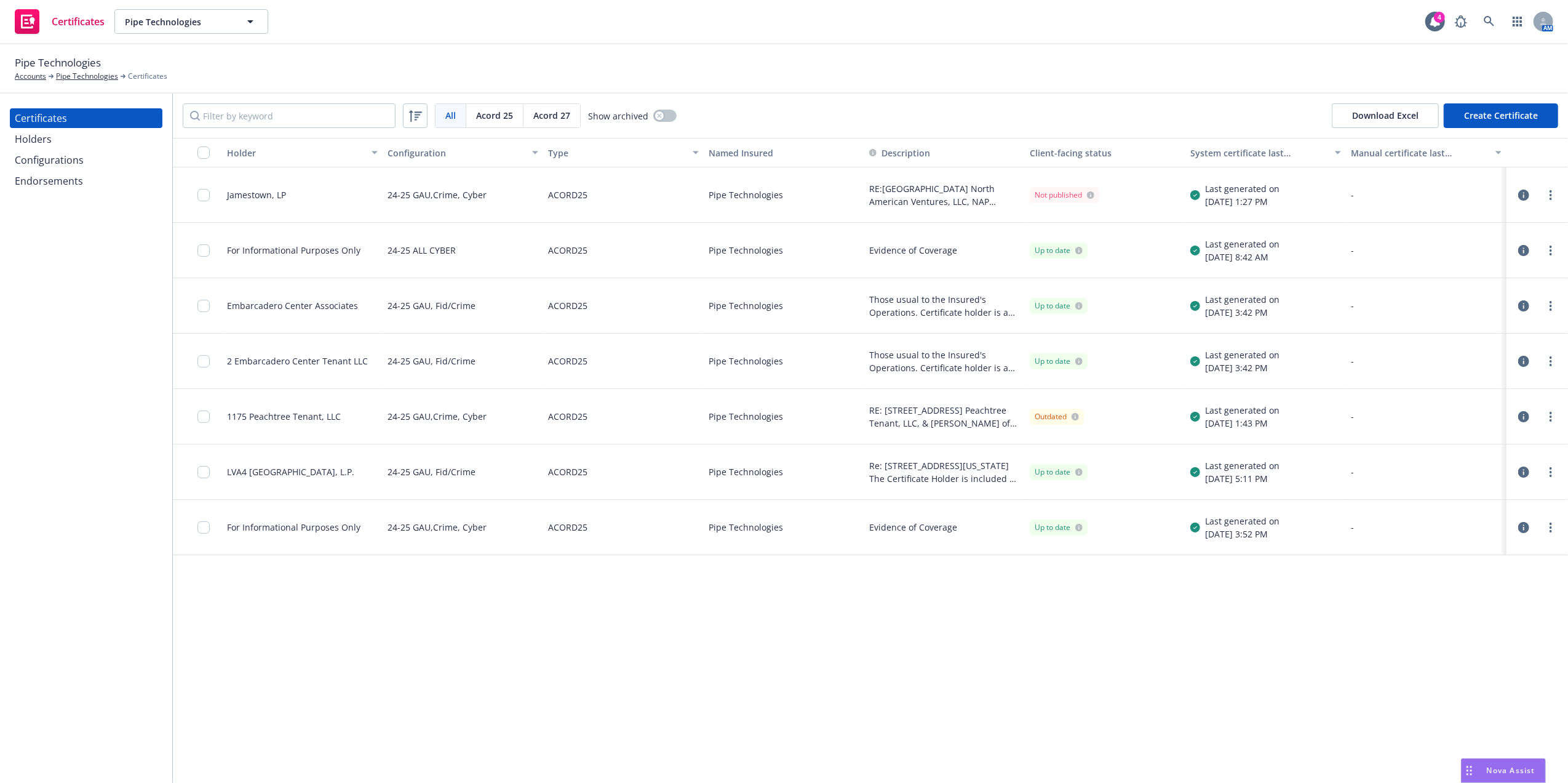
click at [72, 138] on div "Holders" at bounding box center [86, 139] width 143 height 20
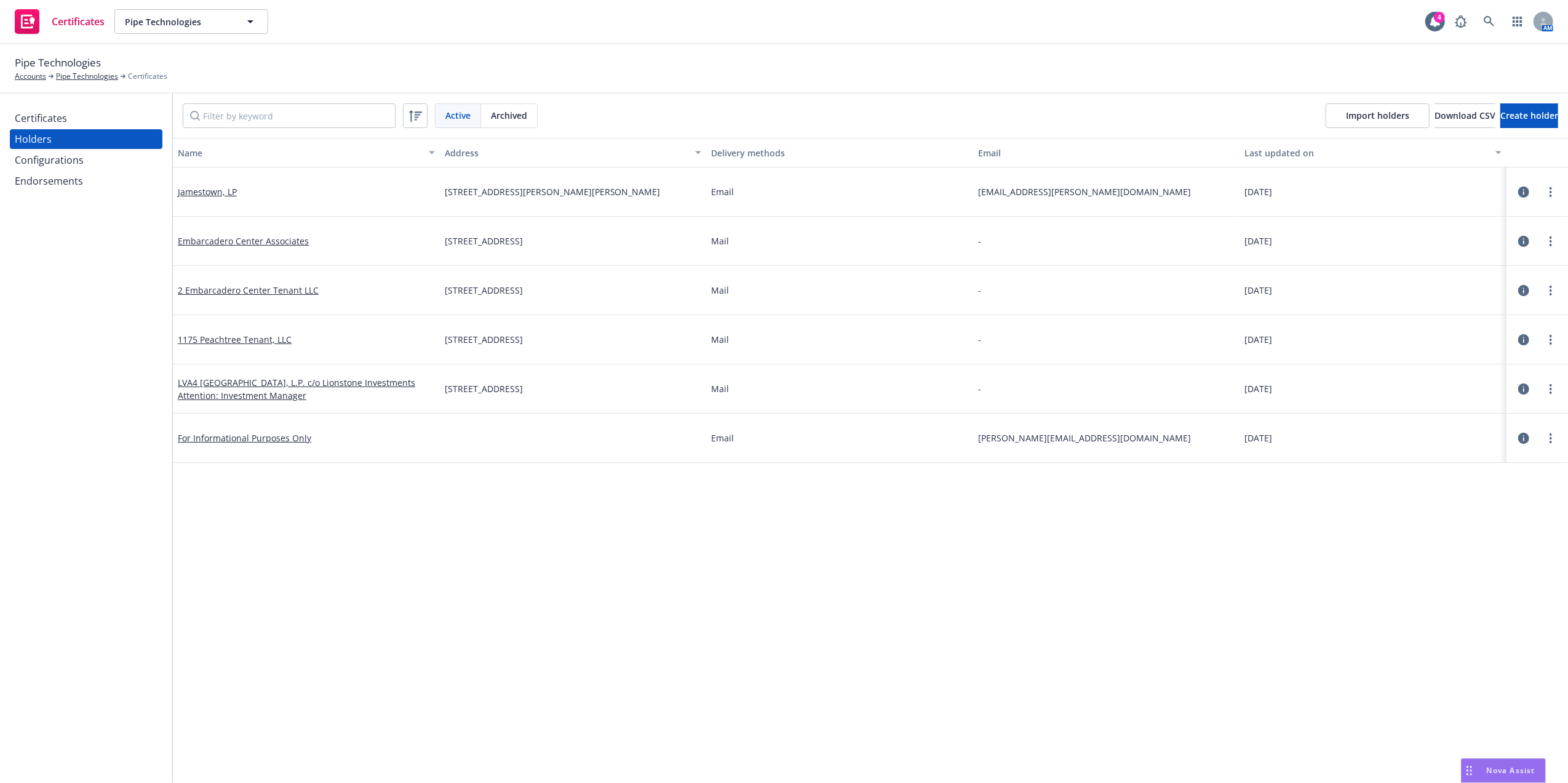
drag, startPoint x: 457, startPoint y: 340, endPoint x: 685, endPoint y: 338, distance: 228.0
click at [685, 338] on div "1175 PEACHTREE ST NE STE 600, ATLANTA, GA, 30361-3534" at bounding box center [573, 339] width 257 height 13
click at [60, 128] on div "Certificates Holders Configurations Endorsements" at bounding box center [86, 149] width 152 height 82
click at [64, 118] on div "Certificates" at bounding box center [41, 118] width 52 height 20
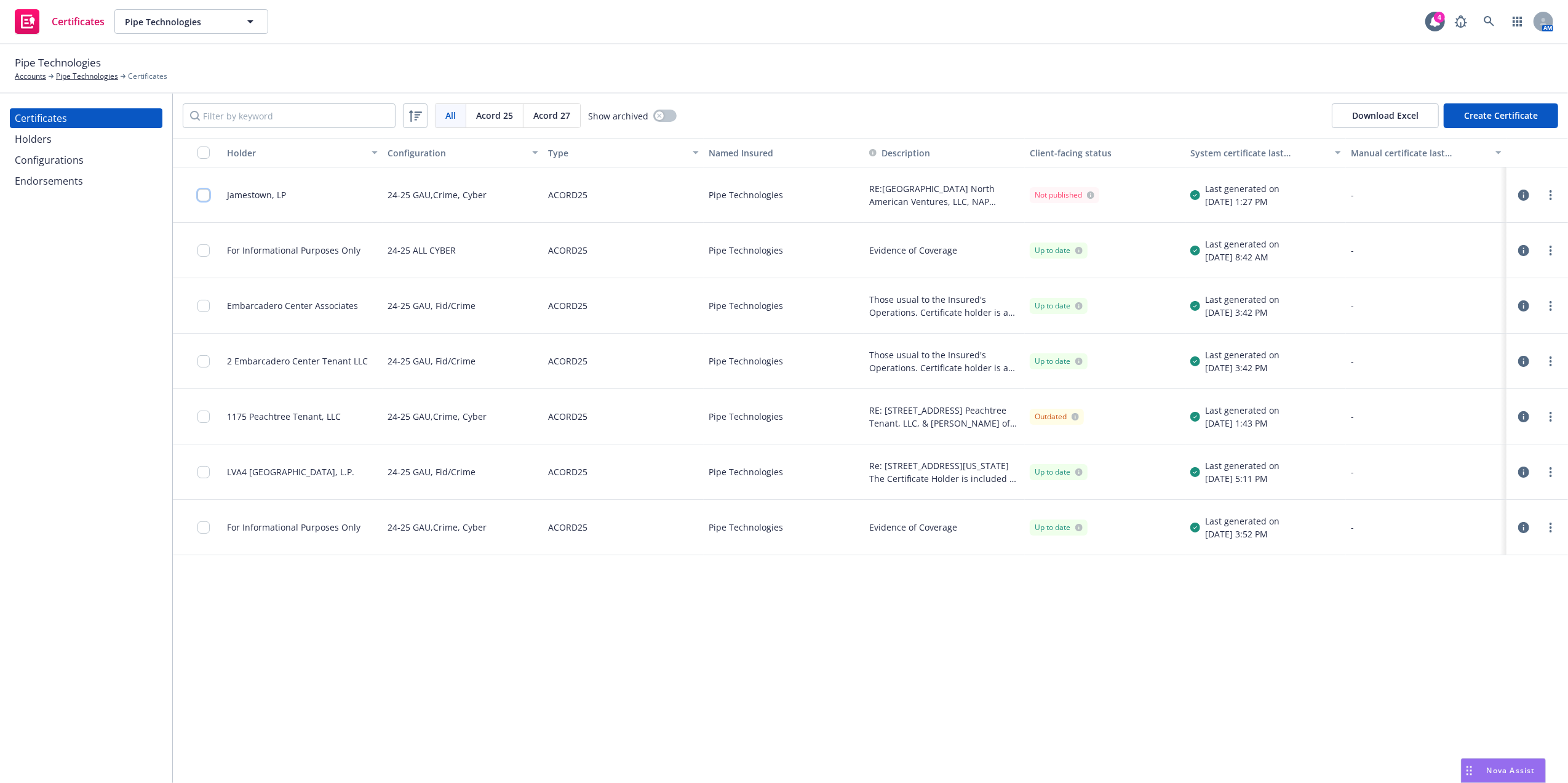
click at [205, 196] on input "checkbox" at bounding box center [204, 195] width 12 height 12
click at [1546, 196] on link "more" at bounding box center [1551, 196] width 15 height 15
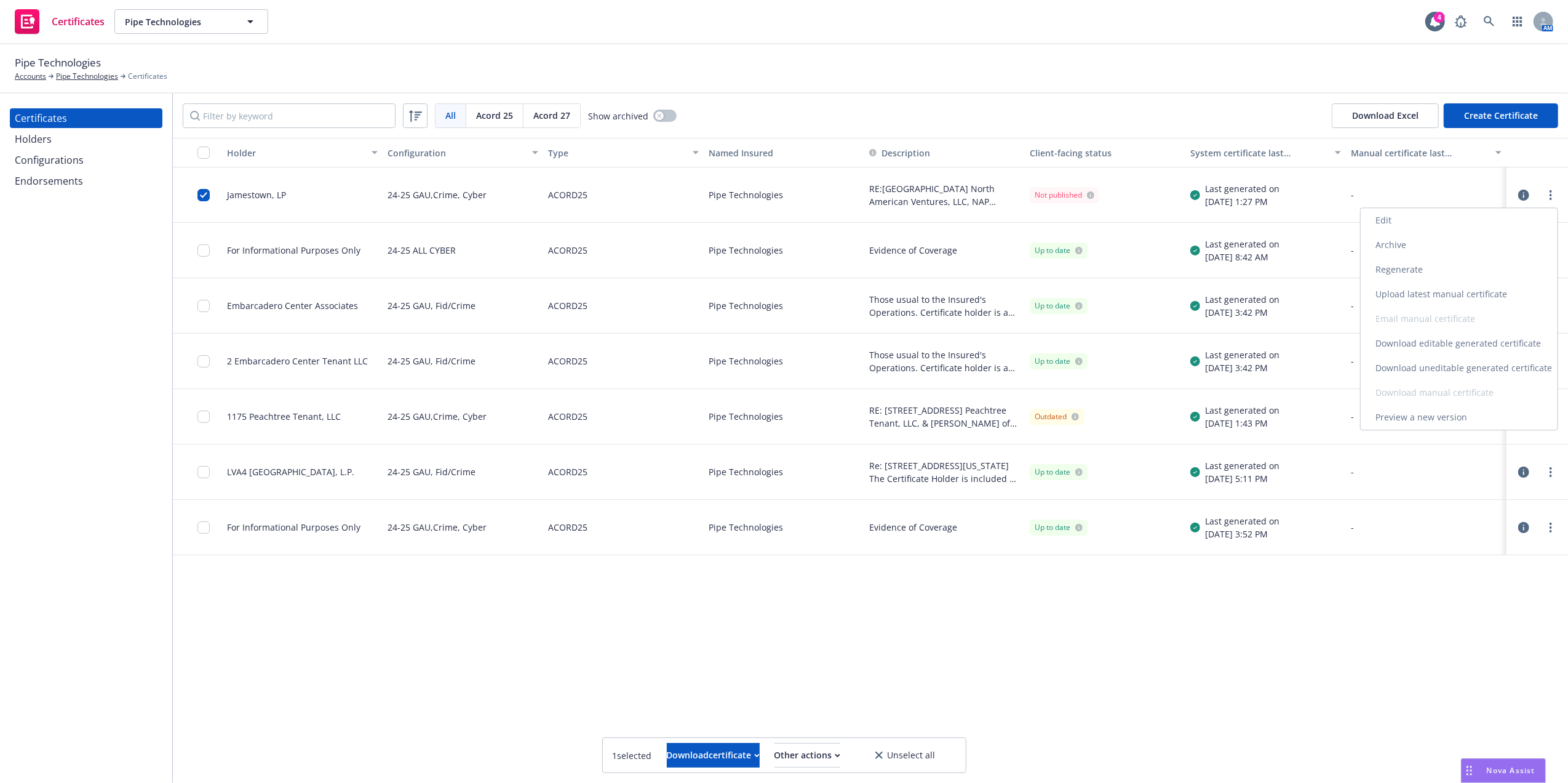
click at [1425, 224] on link "Edit" at bounding box center [1459, 220] width 197 height 25
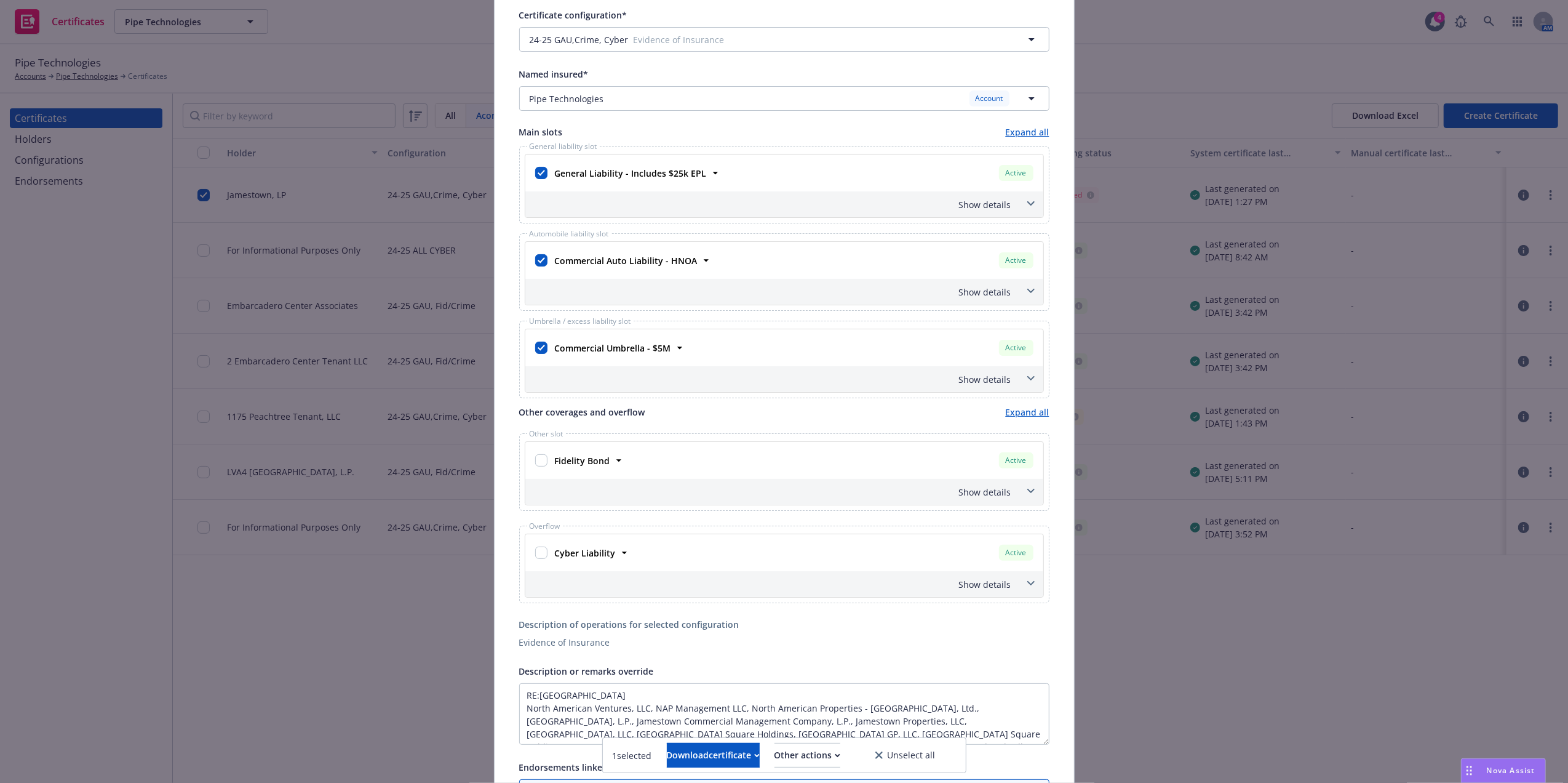
scroll to position [411, 0]
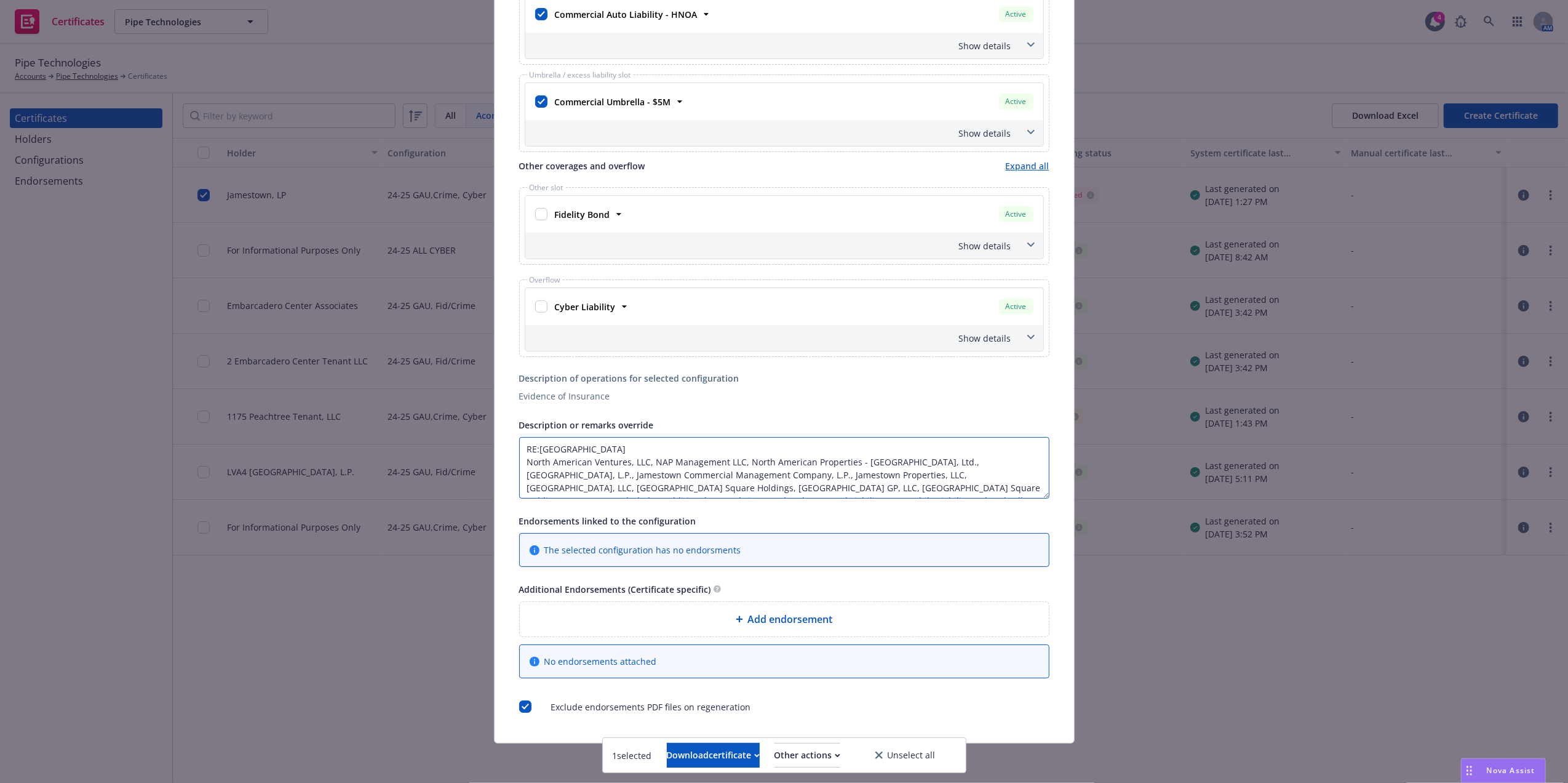
click at [605, 449] on textarea "RE:Colony Square North American Ventures, LLC, NAP Management LLC, North Americ…" at bounding box center [784, 467] width 530 height 61
paste textarea "1175 PEACHTREE ST NE STE 600, ATLANTA, GA, 30361-3534"
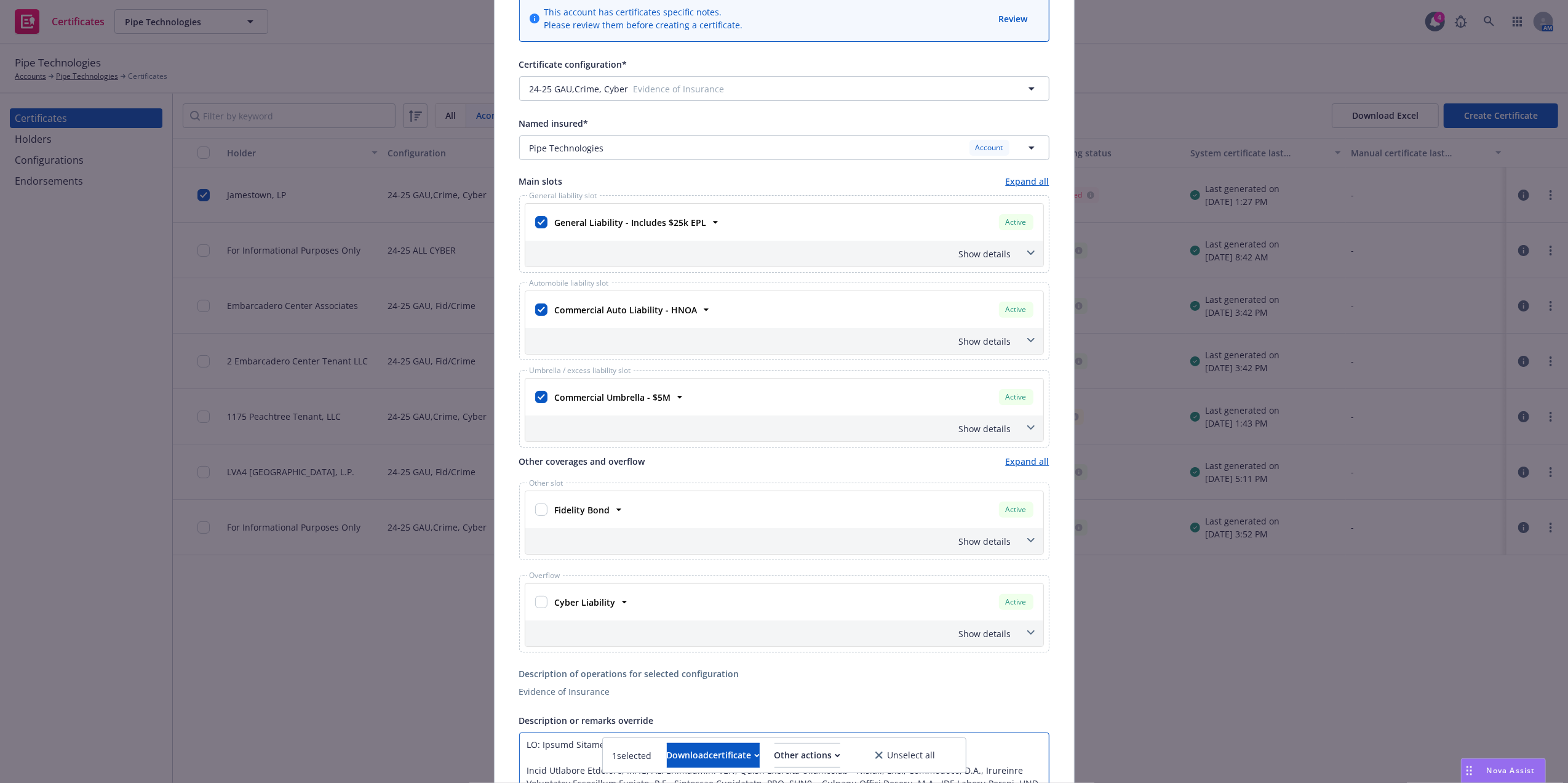
scroll to position [0, 0]
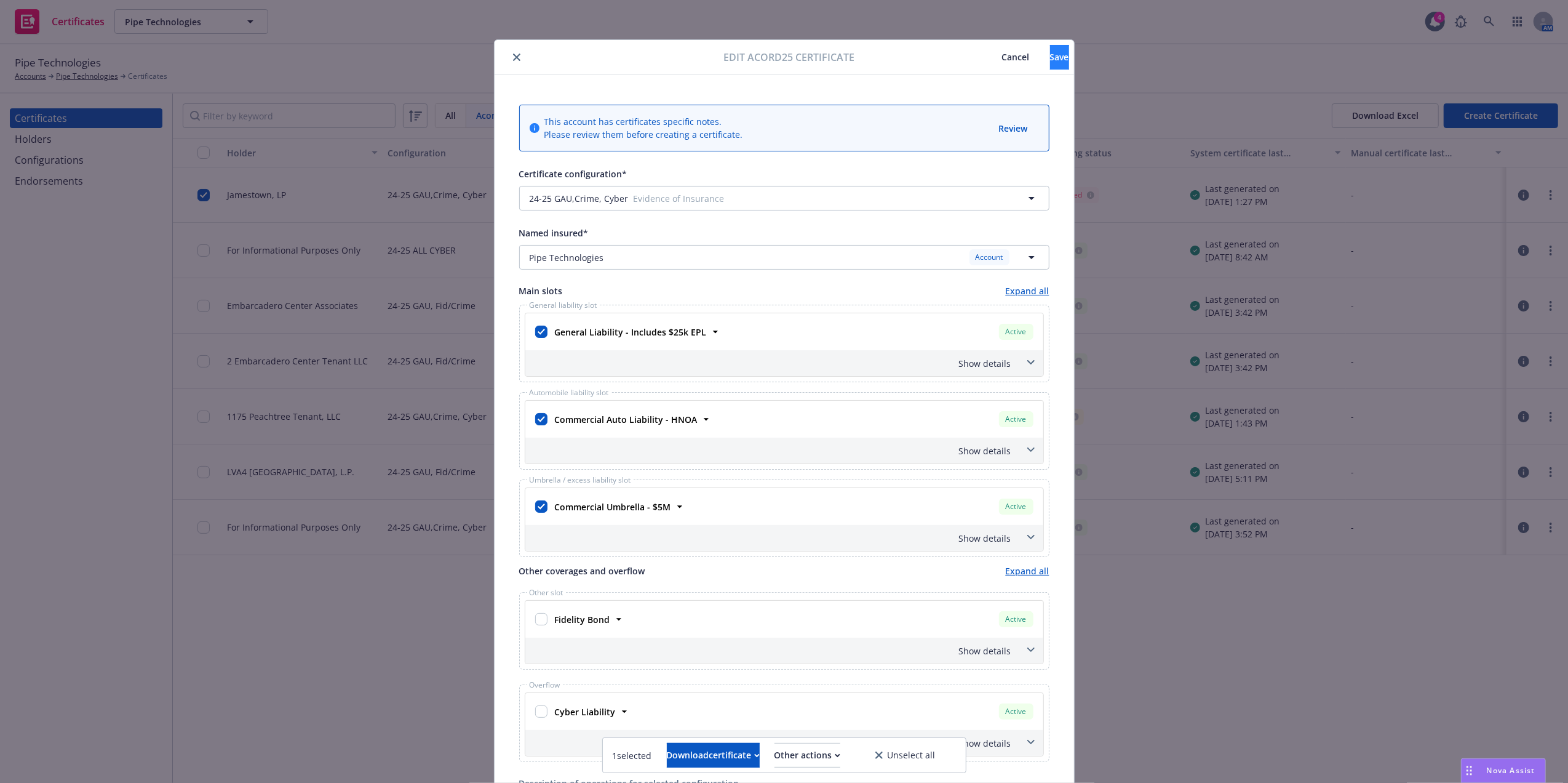
type textarea "RE: Colony Square, 1175 PEACHTREE ST NE STE 600, ATLANTA, GA, 30361-3534. North…"
click at [1056, 48] on button "Save" at bounding box center [1059, 57] width 19 height 25
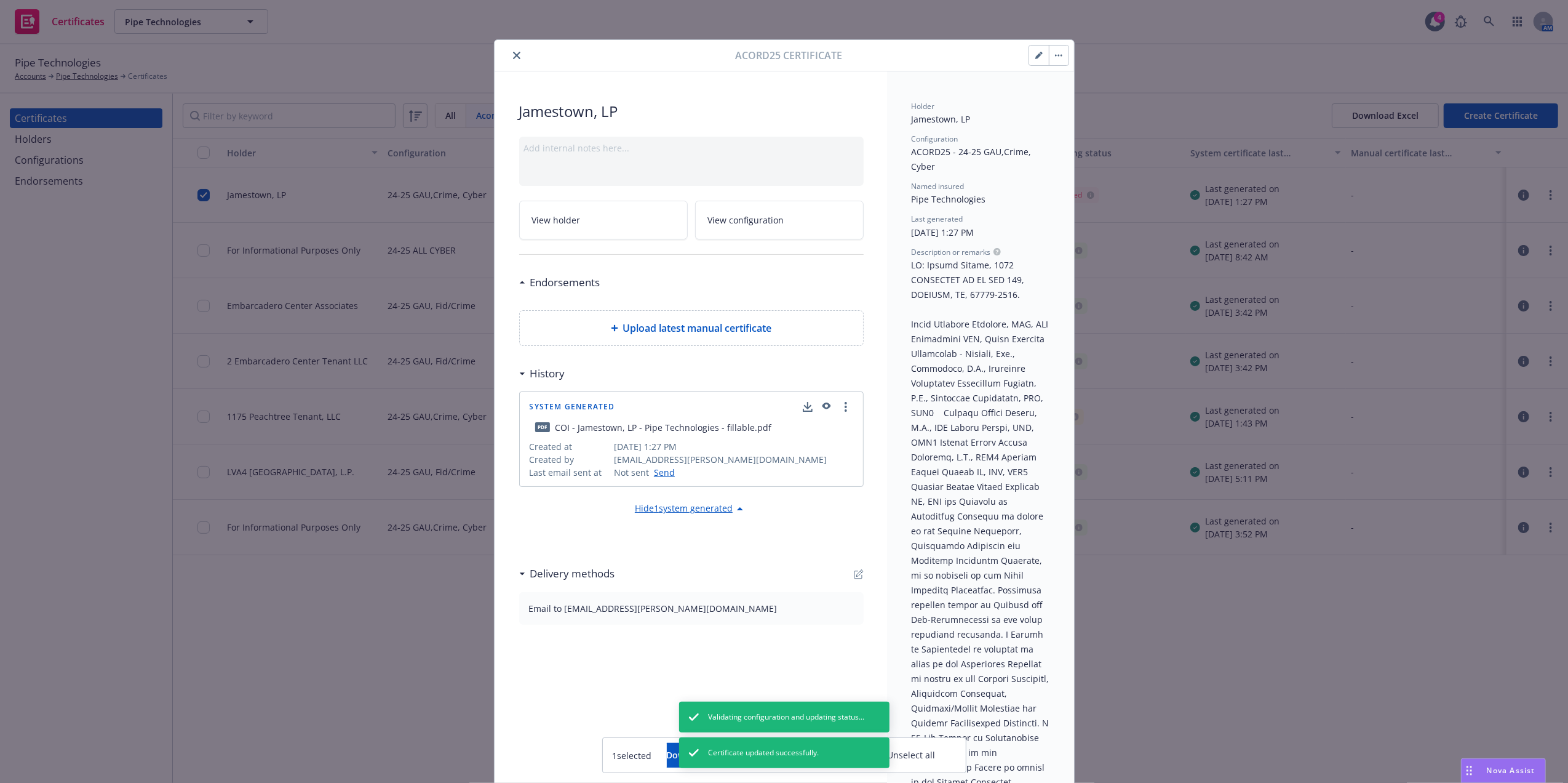
click at [513, 55] on icon "close" at bounding box center [517, 55] width 8 height 8
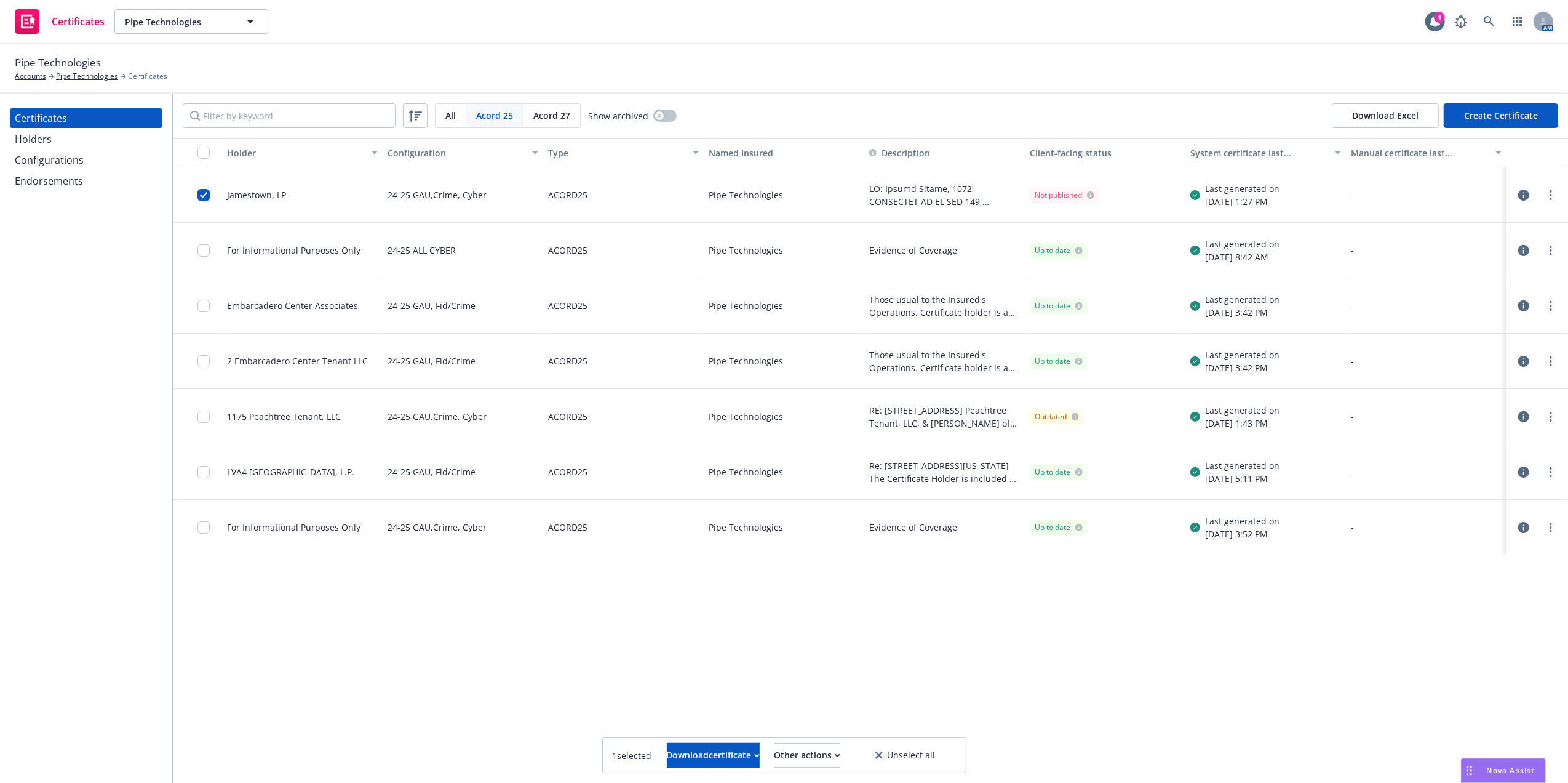
drag, startPoint x: 993, startPoint y: 190, endPoint x: 1003, endPoint y: 185, distance: 11.2
click at [1003, 185] on span at bounding box center [944, 195] width 151 height 26
click at [923, 643] on div "Holder Configuration Type Named Insured Description Client-facing status System…" at bounding box center [870, 460] width 1395 height 644
click at [1544, 193] on link "more" at bounding box center [1551, 196] width 15 height 15
click at [1455, 270] on link "Regenerate" at bounding box center [1459, 270] width 197 height 25
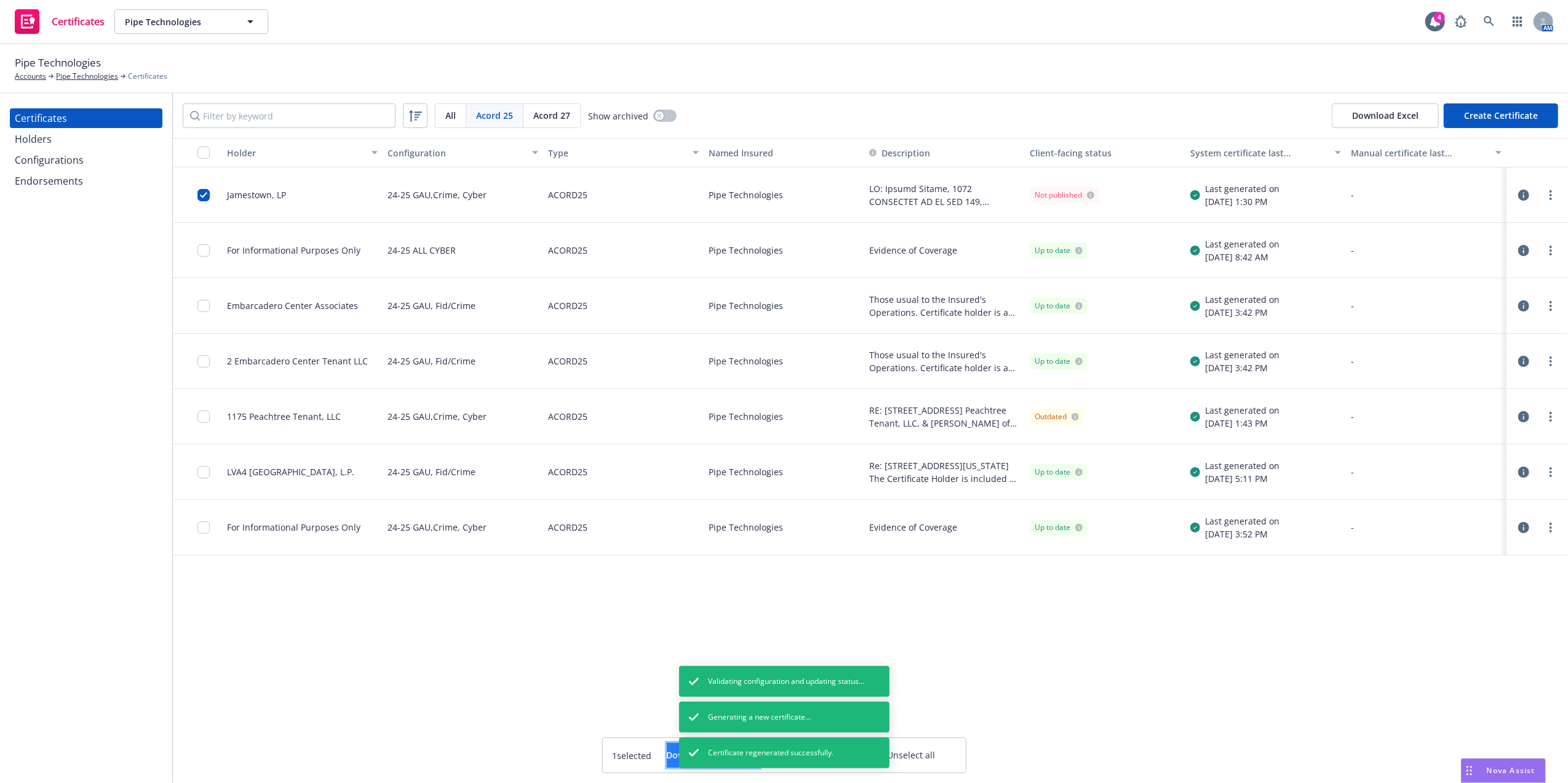
click at [667, 752] on div "Download certificate" at bounding box center [713, 754] width 93 height 23
click at [652, 729] on link "Download uneditable file" at bounding box center [648, 725] width 143 height 25
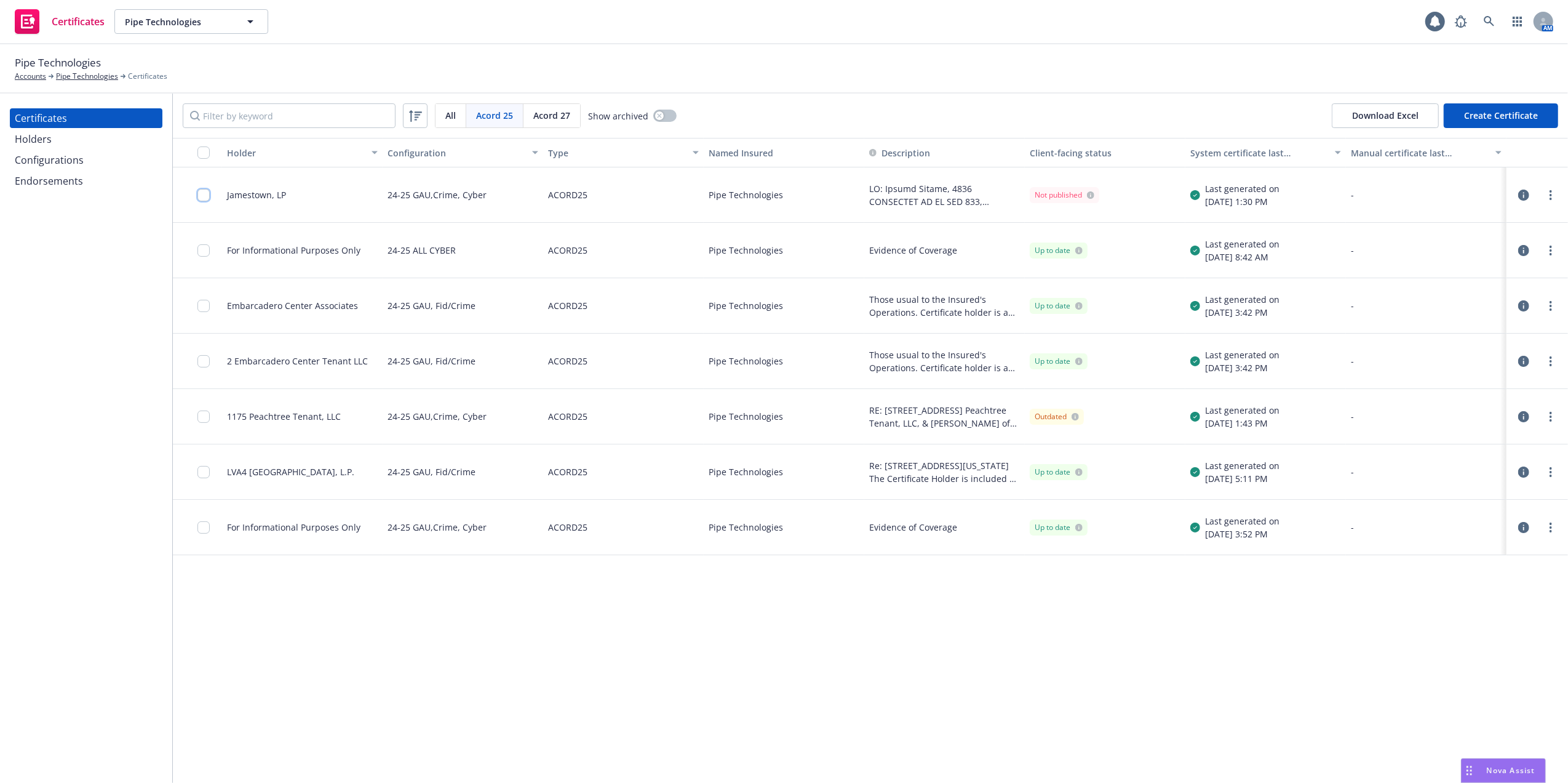
click at [203, 196] on input "checkbox" at bounding box center [204, 195] width 12 height 12
drag, startPoint x: 674, startPoint y: 744, endPoint x: 695, endPoint y: 743, distance: 21.0
click at [676, 744] on div "Download certificate" at bounding box center [713, 754] width 93 height 23
click at [690, 725] on link "Download uneditable file" at bounding box center [648, 725] width 143 height 25
click at [40, 145] on div "Holders" at bounding box center [33, 139] width 37 height 20
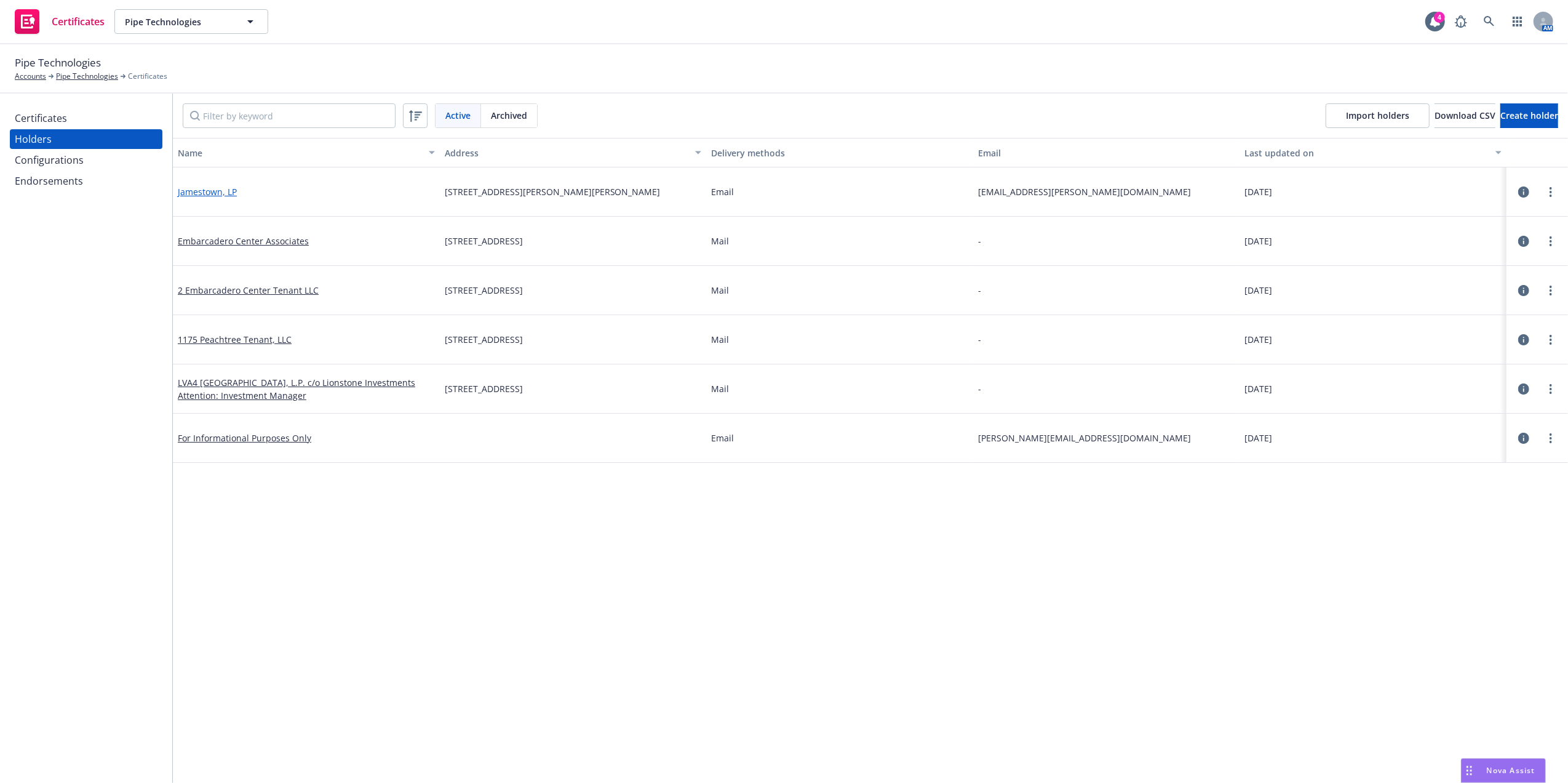
click at [213, 193] on link "Jamestown, LP" at bounding box center [208, 191] width 59 height 11
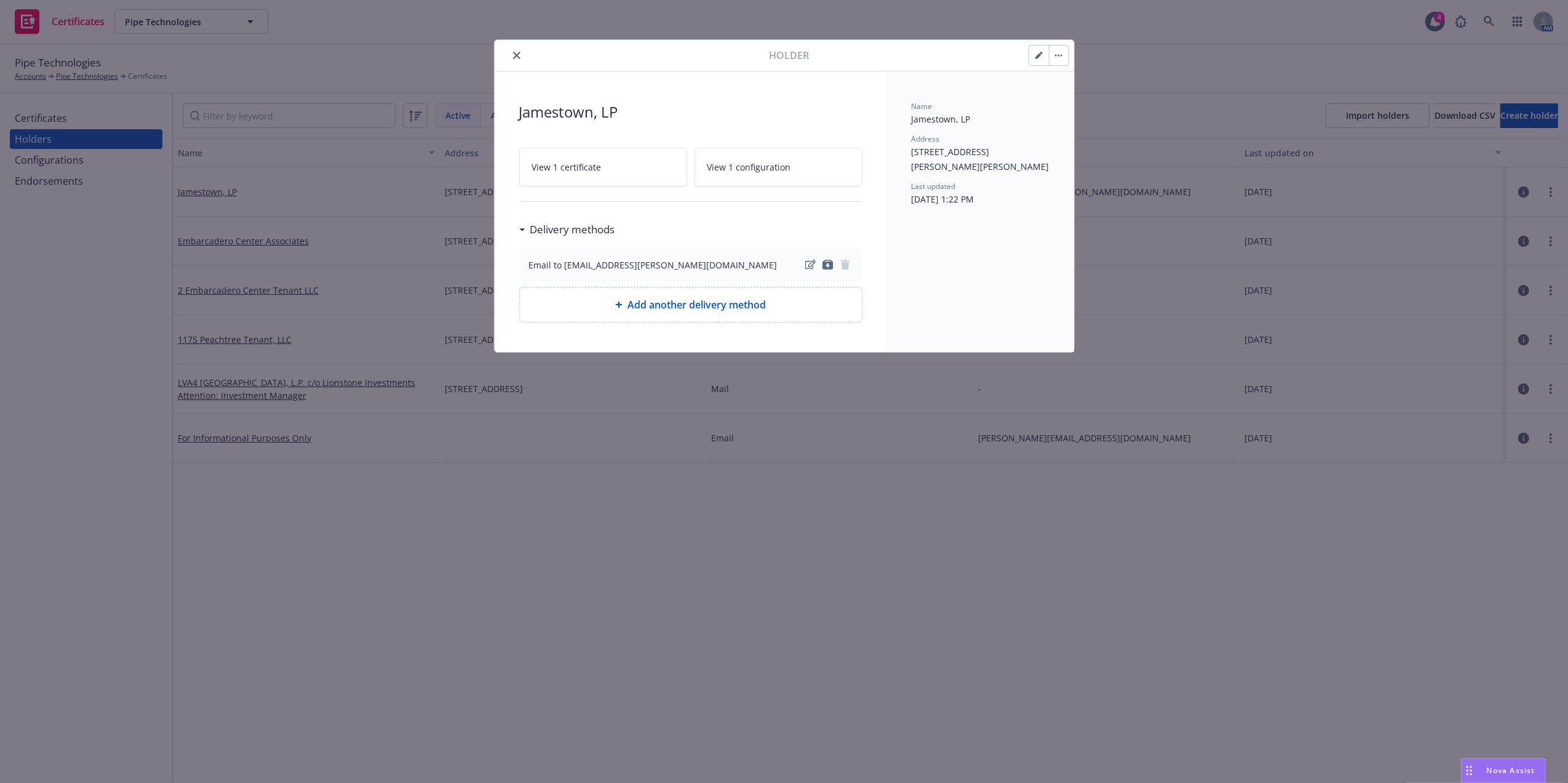
drag, startPoint x: 517, startPoint y: 55, endPoint x: 463, endPoint y: 60, distance: 54.2
click at [517, 55] on icon "close" at bounding box center [517, 55] width 8 height 8
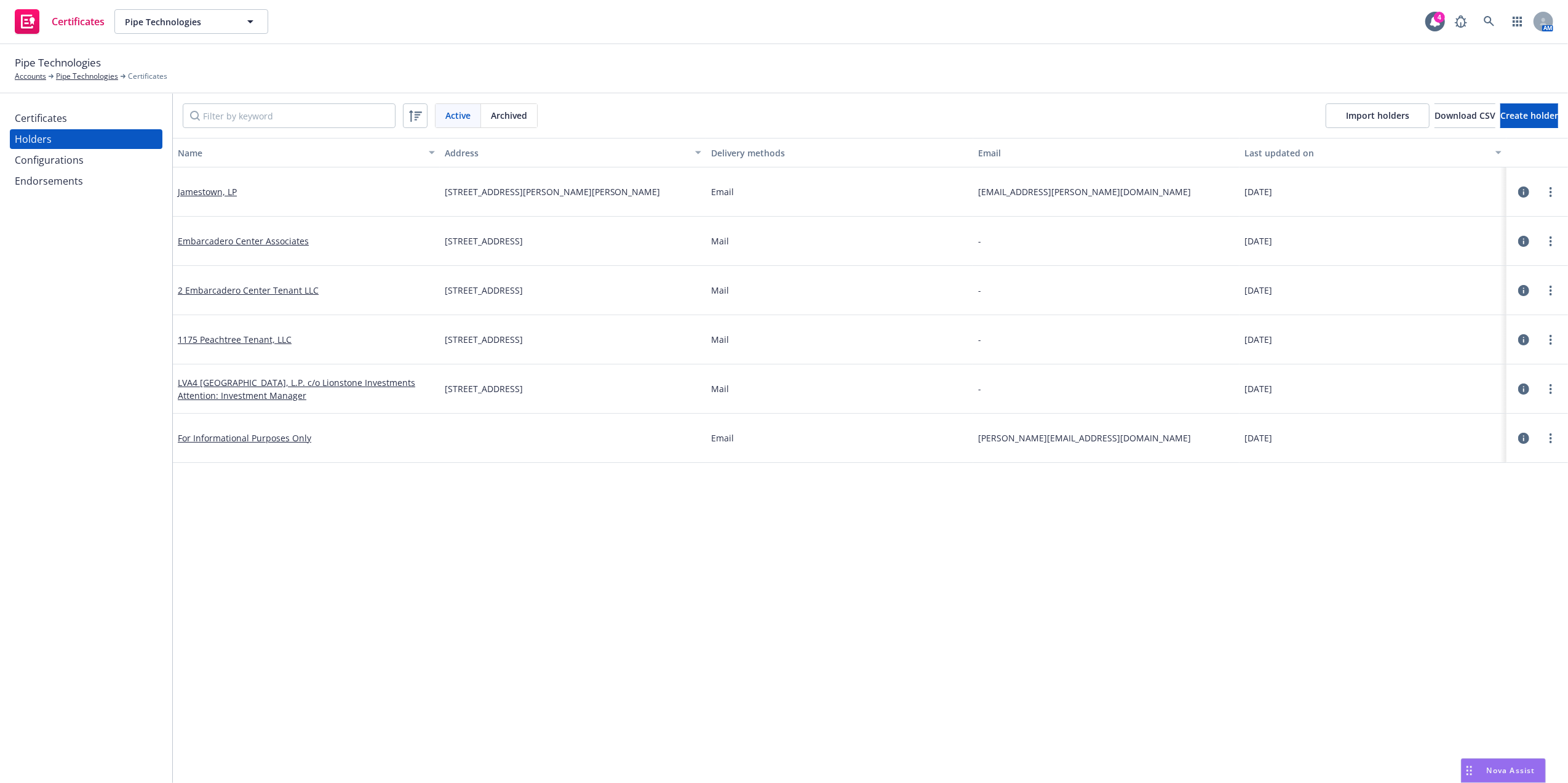
click at [39, 121] on div "Certificates" at bounding box center [41, 118] width 52 height 20
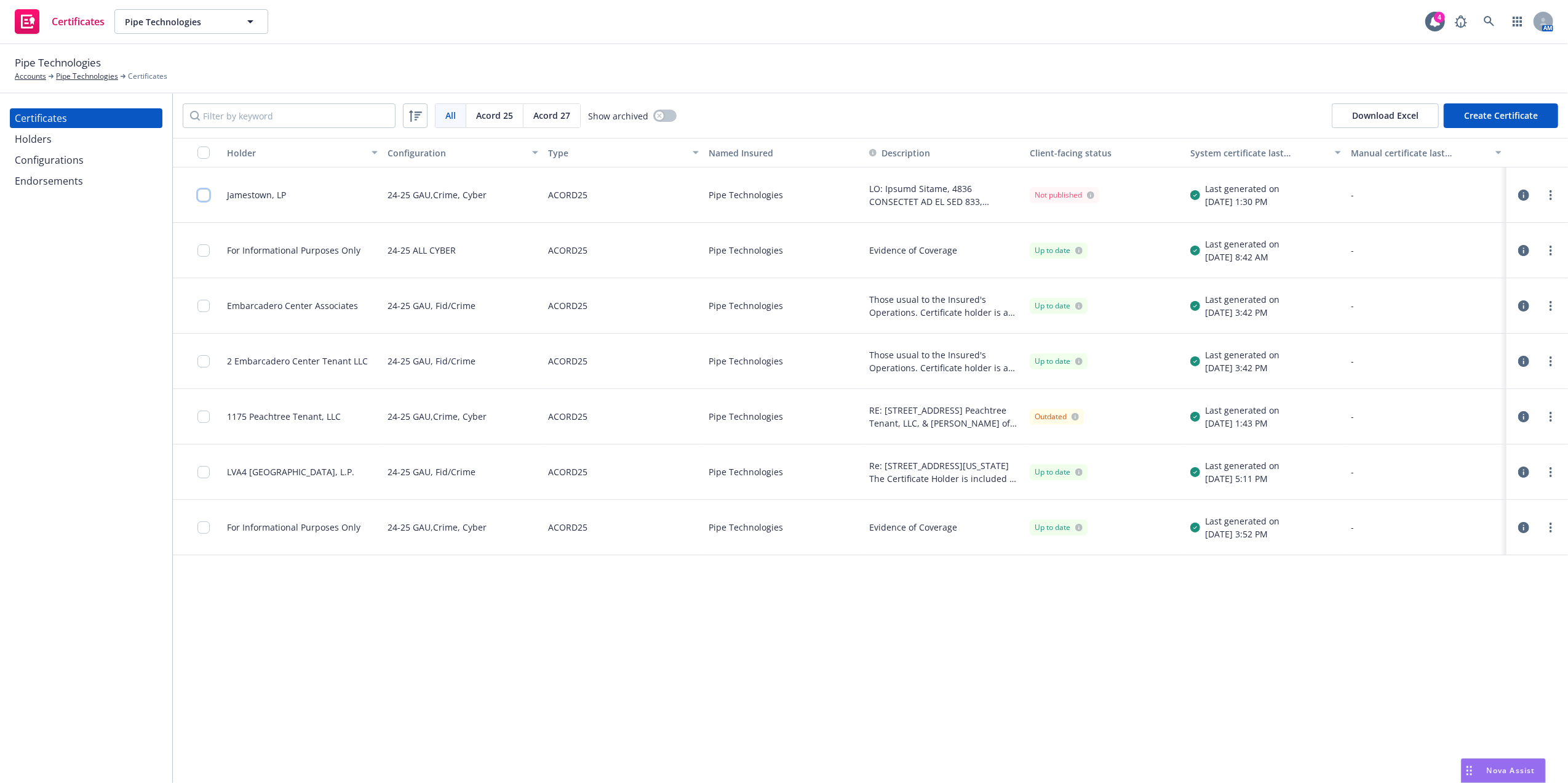
click at [202, 200] on input "checkbox" at bounding box center [204, 195] width 12 height 12
click at [1548, 188] on link "more" at bounding box center [1551, 196] width 15 height 15
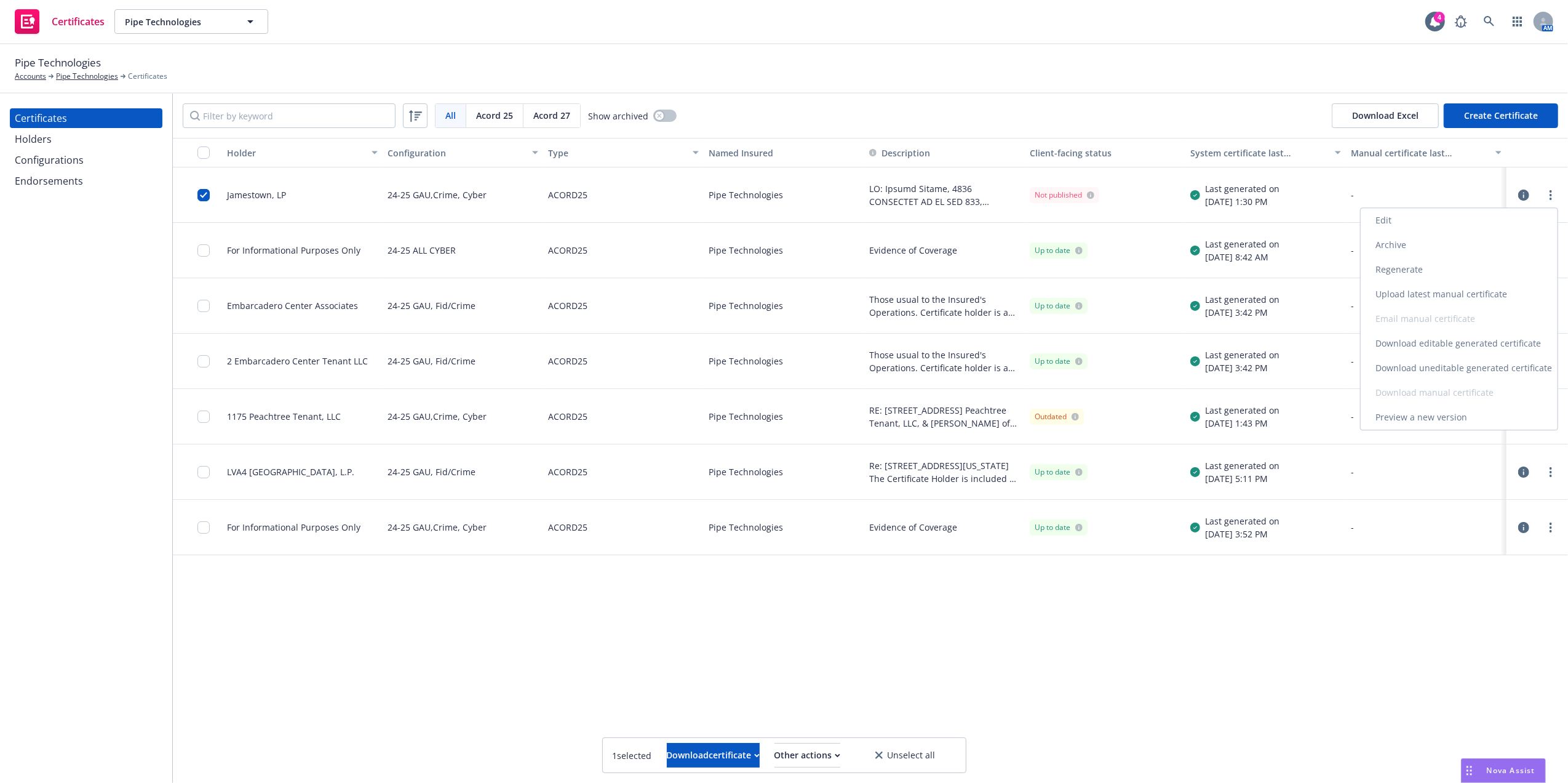
click at [1388, 220] on link "Edit" at bounding box center [1459, 220] width 197 height 25
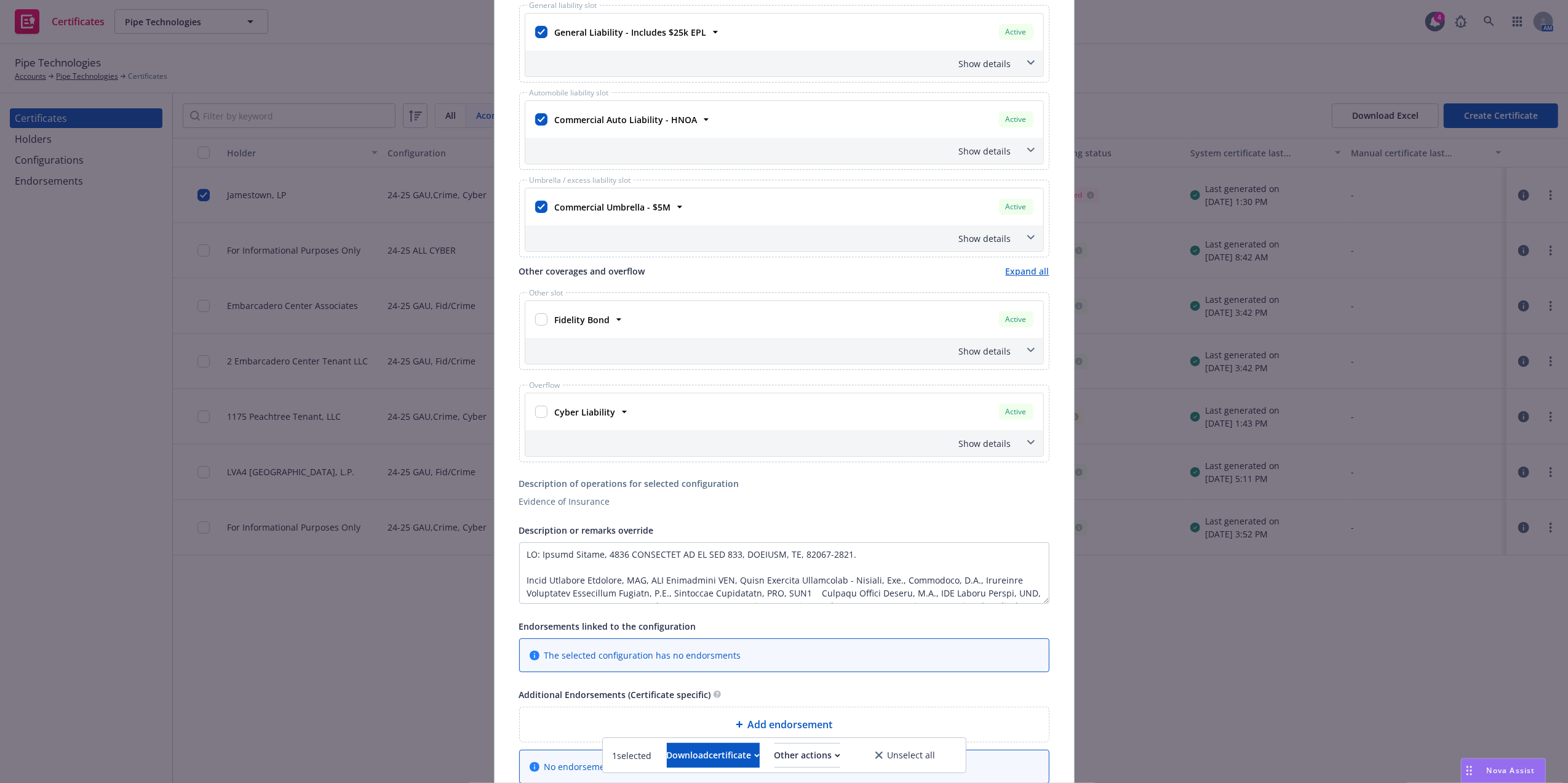
scroll to position [318, 0]
click at [667, 555] on textarea "Description or remarks override" at bounding box center [784, 570] width 530 height 61
drag, startPoint x: 591, startPoint y: 557, endPoint x: 537, endPoint y: 560, distance: 54.1
click at [537, 560] on textarea "Description or remarks override" at bounding box center [784, 570] width 530 height 61
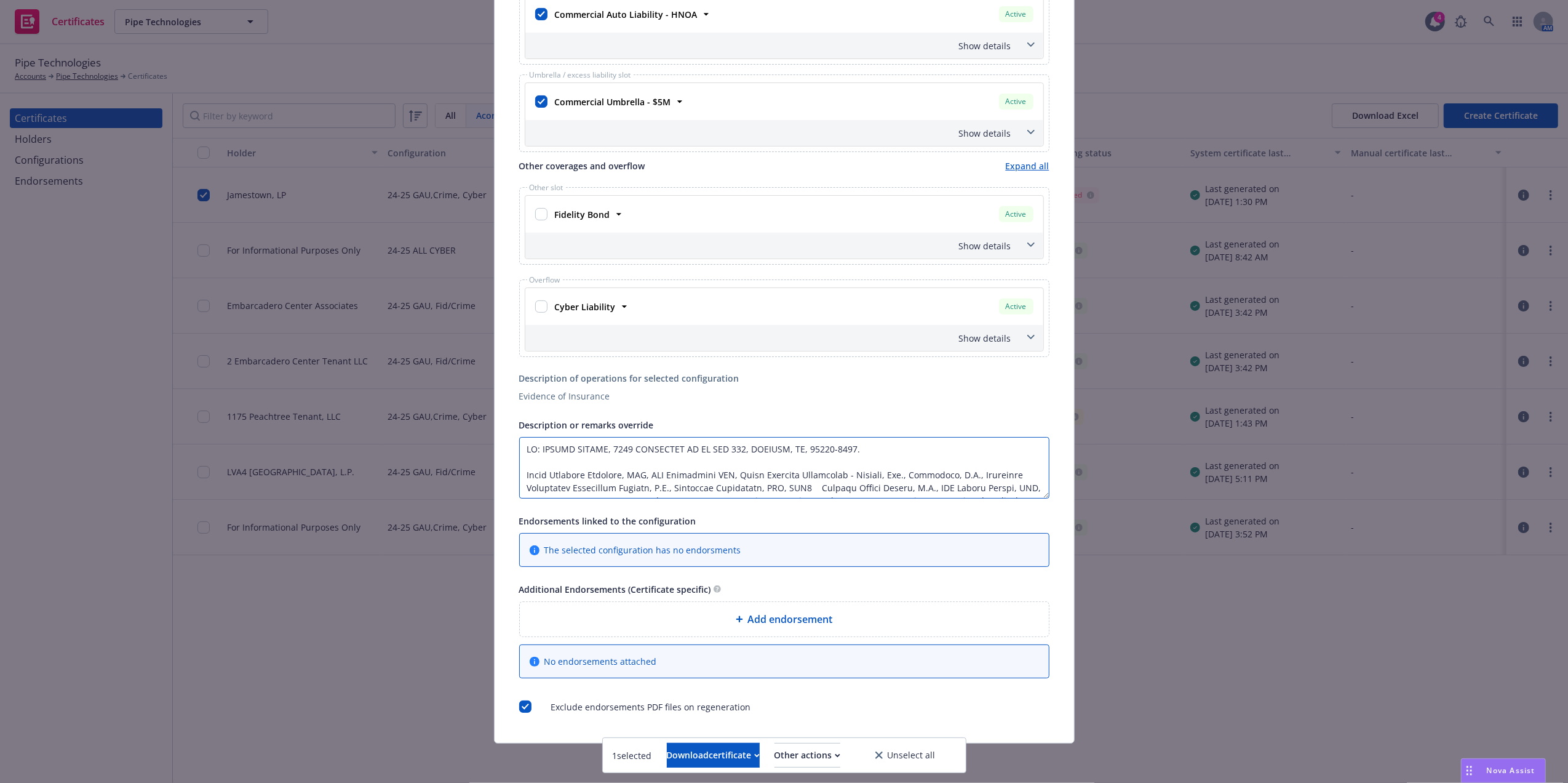
scroll to position [0, 0]
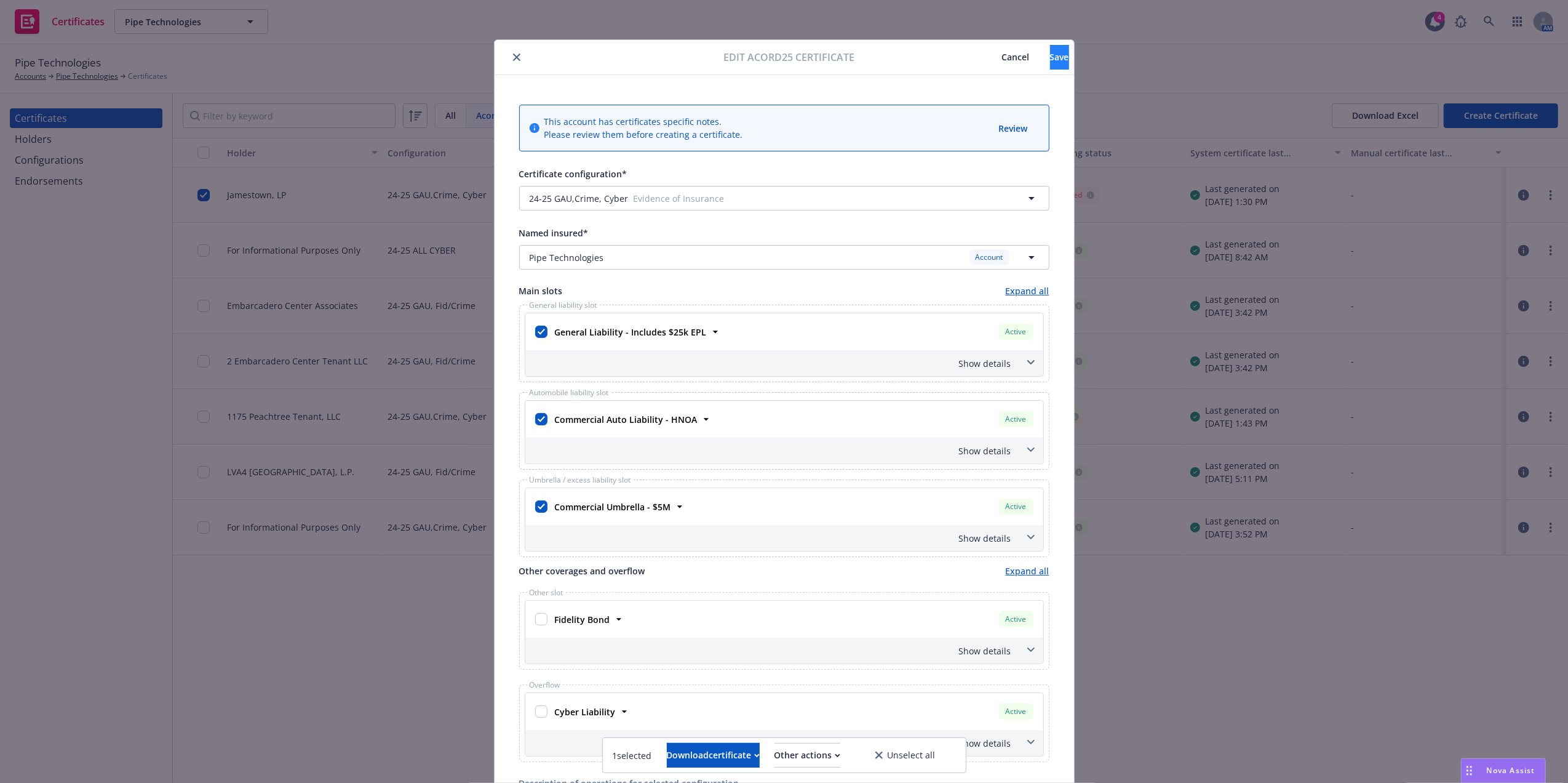
type textarea "RE: COLONY SQUARE, 1175 PEACHTREE ST NE STE 600, ATLANTA, GA, 30361-3534. North…"
click at [1050, 54] on button "Save" at bounding box center [1059, 57] width 19 height 25
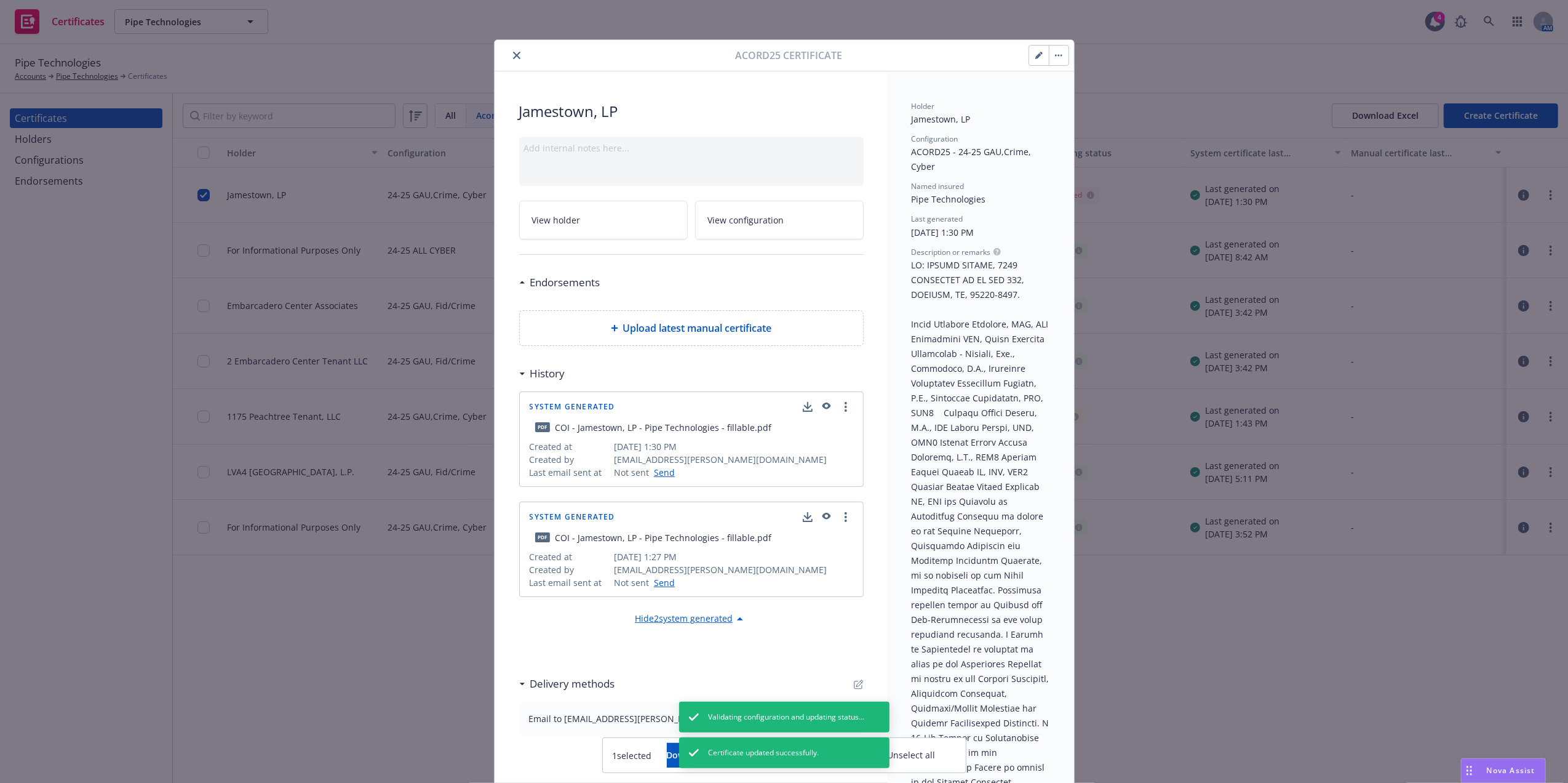
click at [513, 58] on icon "close" at bounding box center [517, 55] width 8 height 8
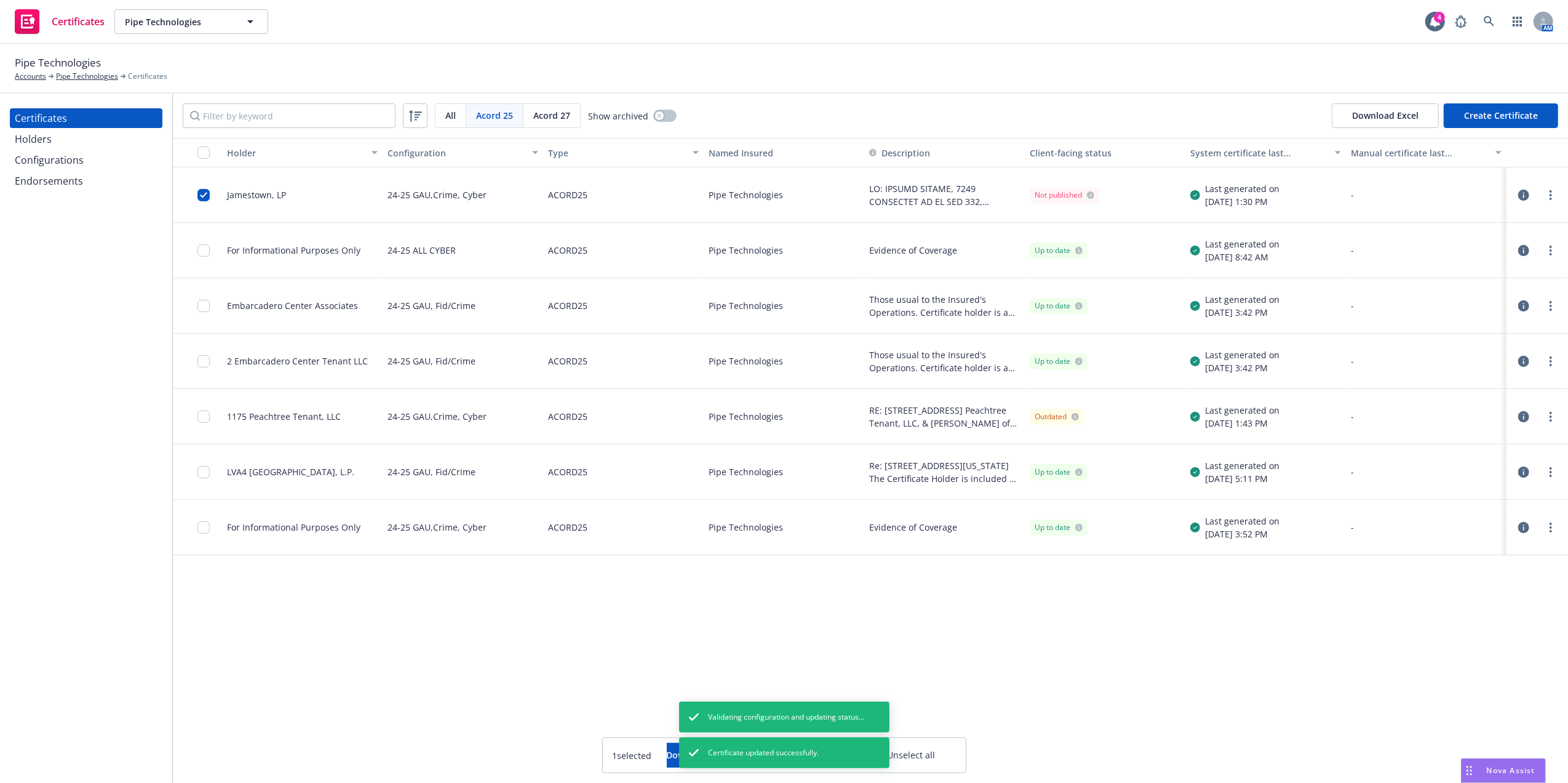
click at [45, 136] on div "Holders" at bounding box center [33, 139] width 37 height 20
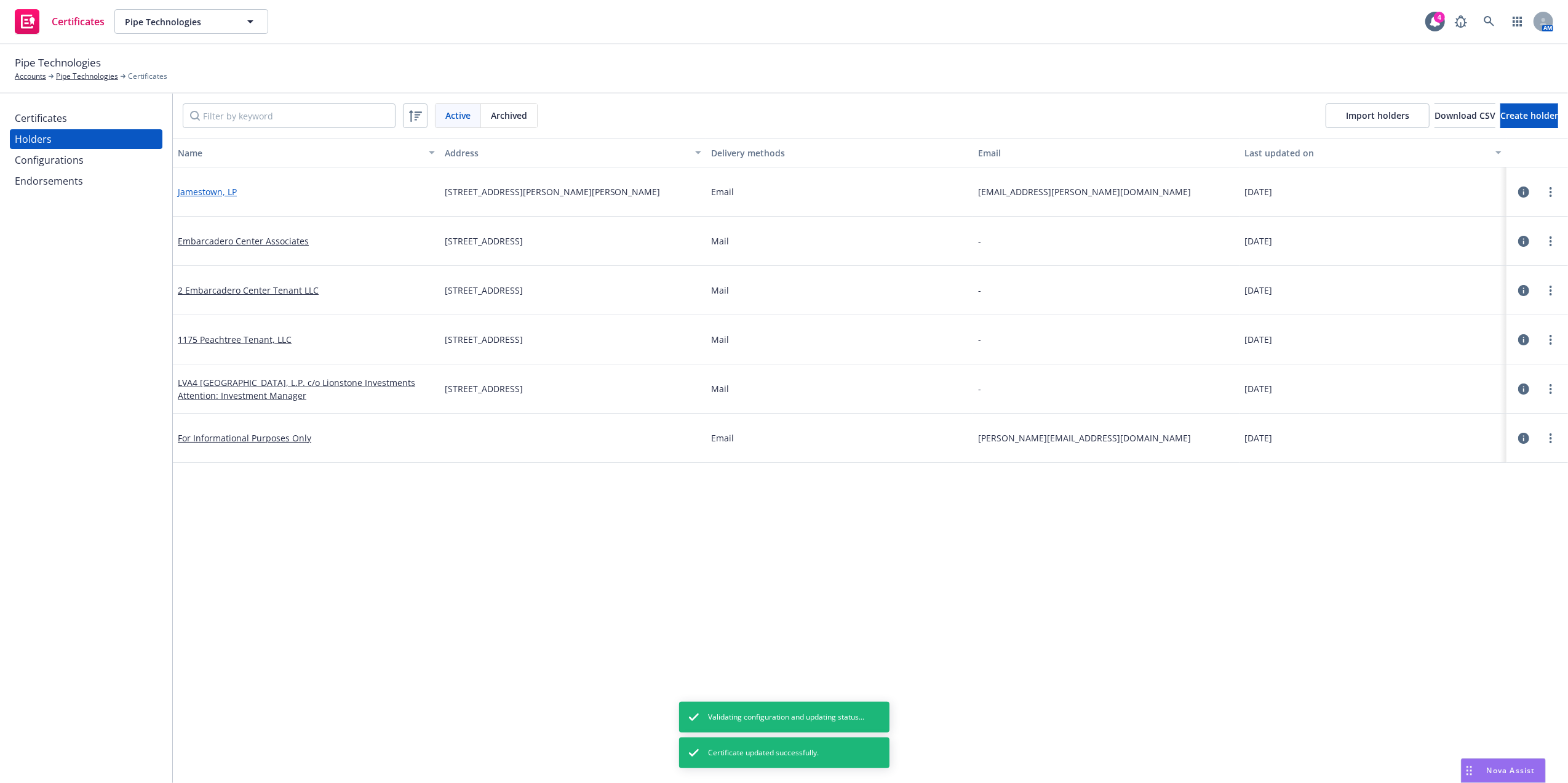
click at [213, 190] on link "Jamestown, LP" at bounding box center [208, 191] width 59 height 11
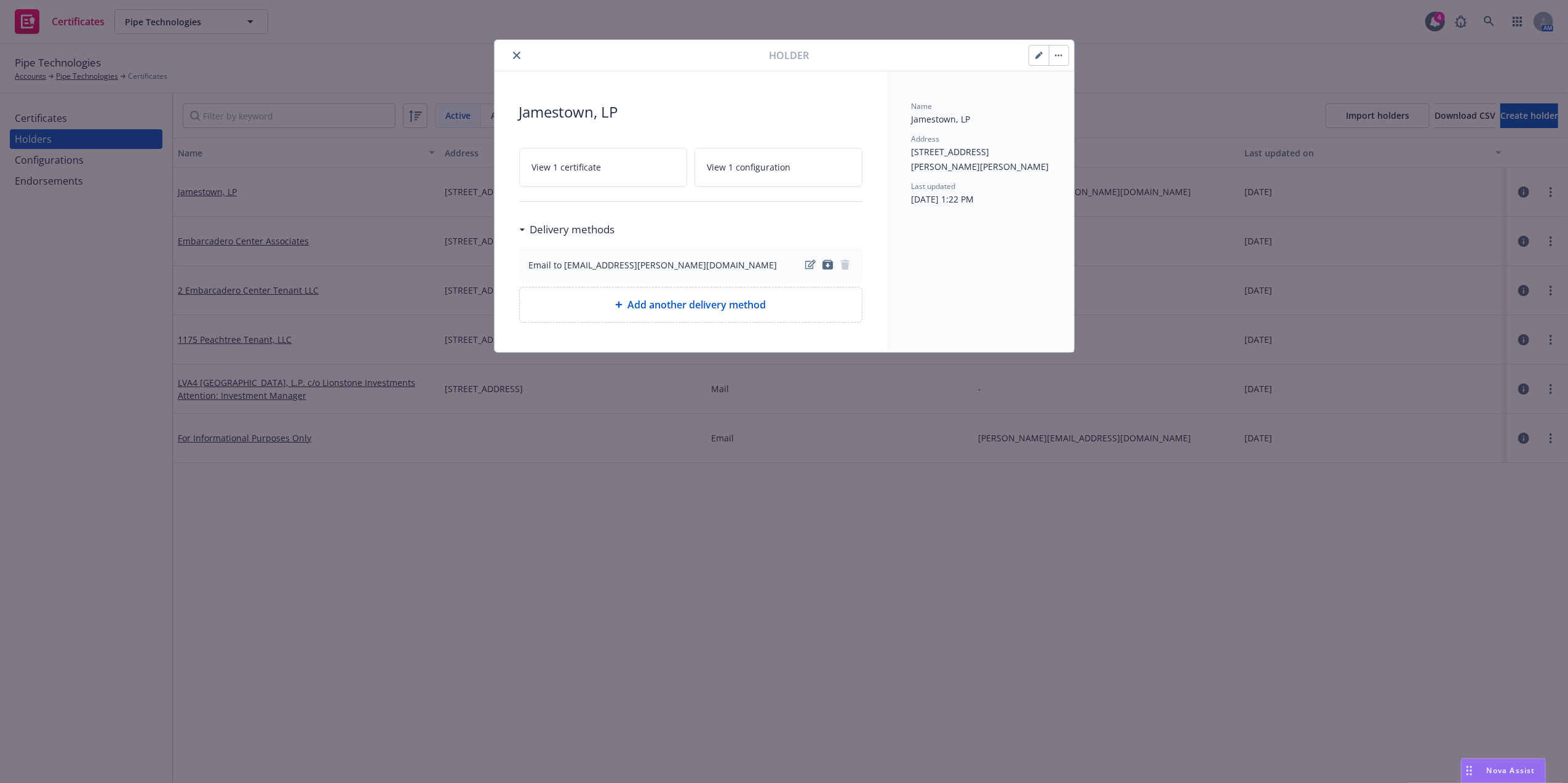
click at [1039, 58] on icon "button" at bounding box center [1040, 55] width 8 height 8
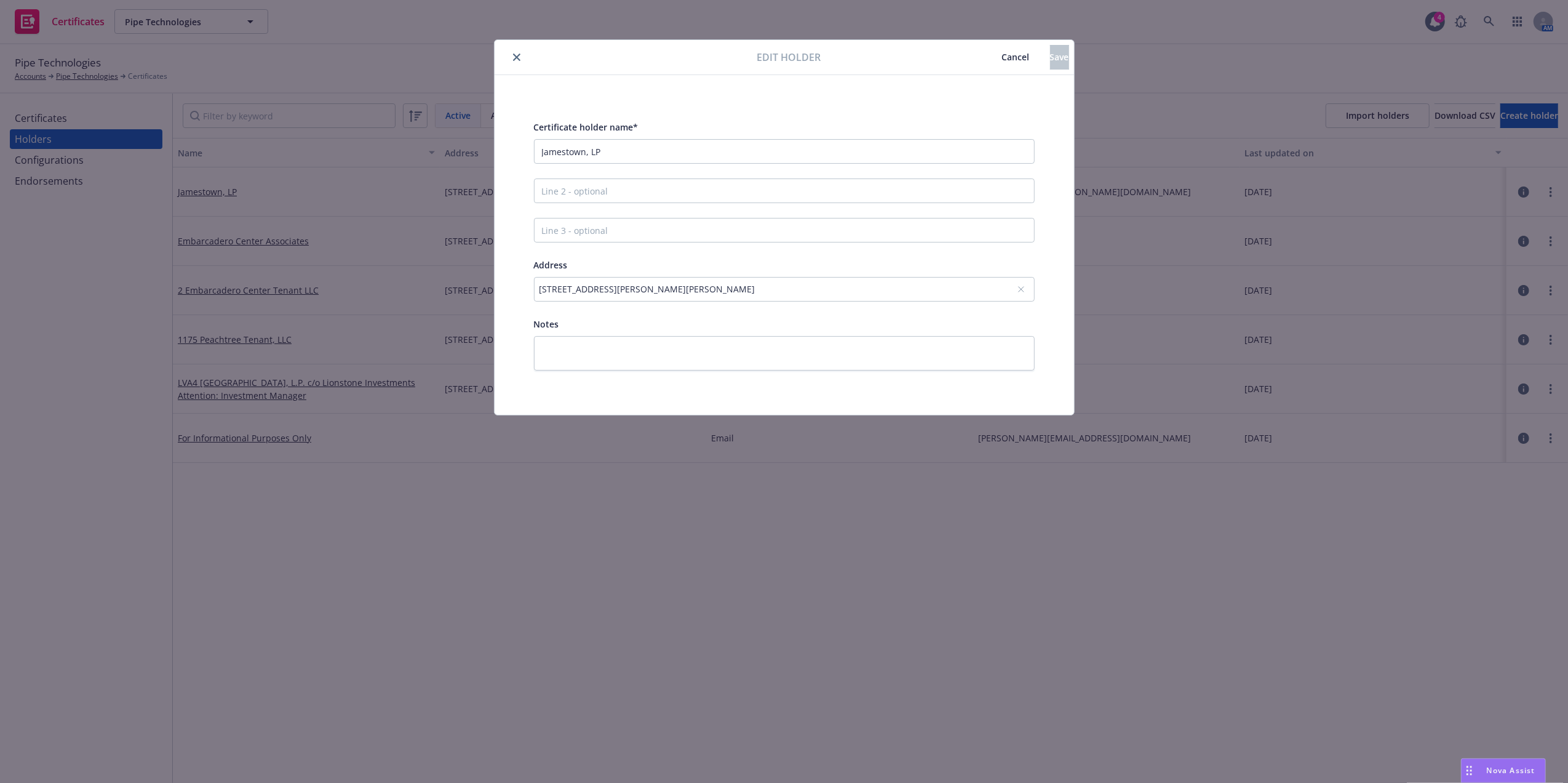
click at [806, 291] on div "[STREET_ADDRESS][PERSON_NAME][PERSON_NAME]" at bounding box center [778, 288] width 477 height 13
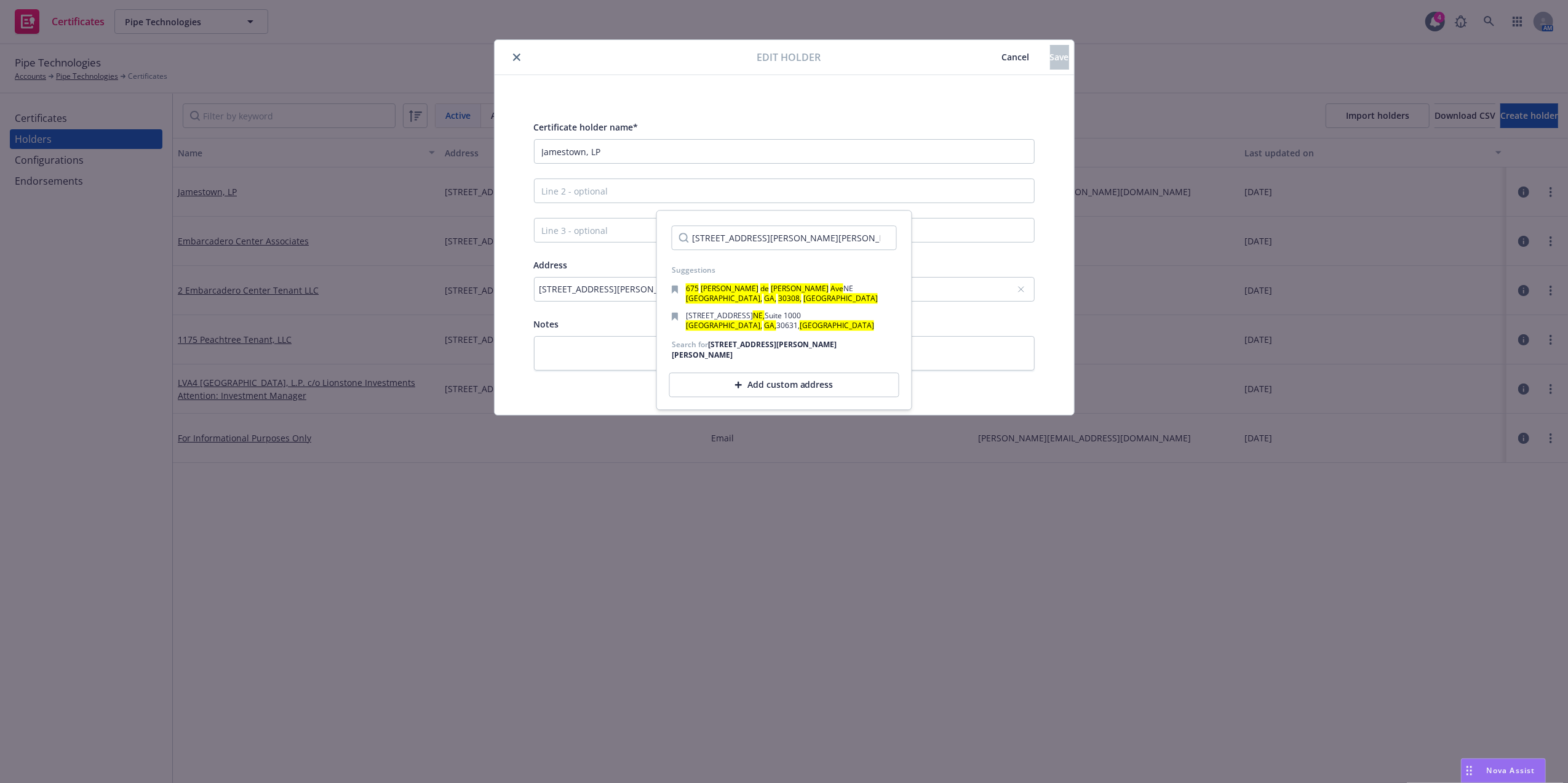
click at [836, 241] on input "[STREET_ADDRESS][PERSON_NAME][PERSON_NAME]" at bounding box center [784, 237] width 225 height 25
click at [796, 241] on input "[STREET_ADDRESS][PERSON_NAME][PERSON_NAME]" at bounding box center [784, 237] width 225 height 25
type input "675 Ponce de Leon Ave NE 7th Floor , Atlanta, GA, 30308, USA"
click at [811, 343] on div "675 Ponce de Leon Ave NE 7th Floor , Atlanta, GA, 30308, USA" at bounding box center [754, 350] width 165 height 21
click at [711, 72] on div "Edit holder Cancel Save" at bounding box center [784, 57] width 580 height 35
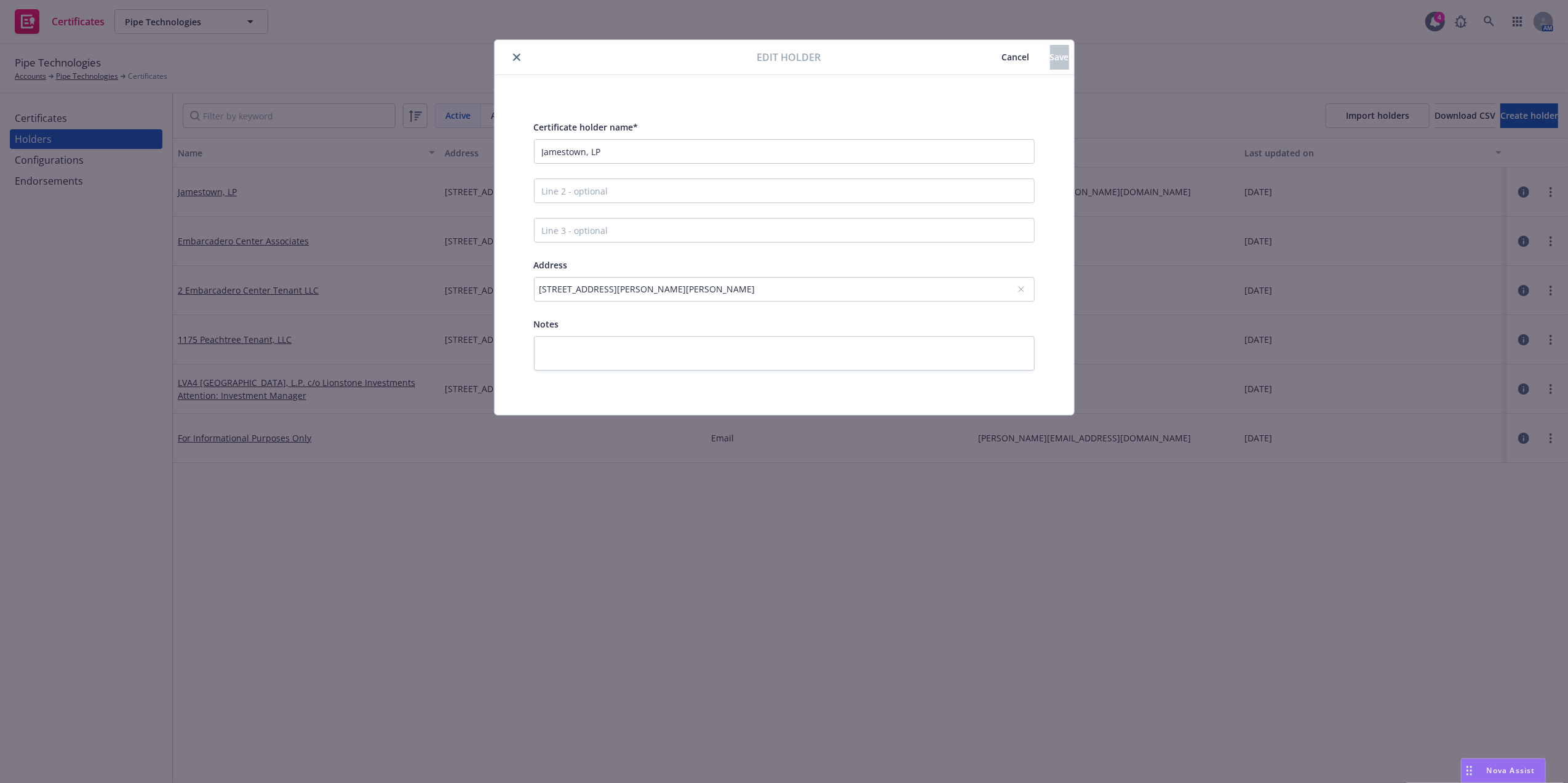
click at [799, 288] on div "[STREET_ADDRESS][PERSON_NAME][PERSON_NAME]" at bounding box center [778, 288] width 477 height 13
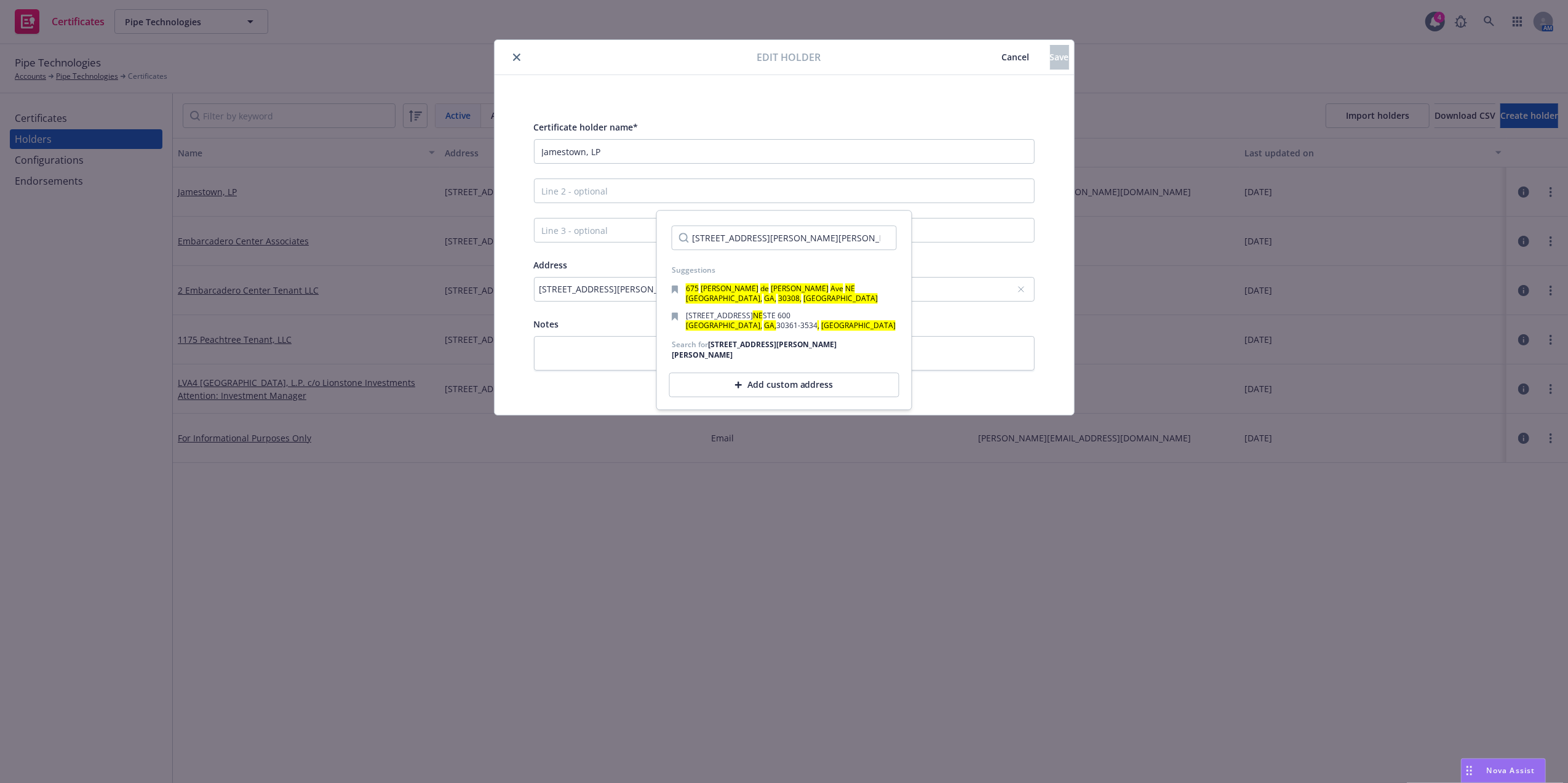
click at [812, 235] on input "675 Ponce de Leon Ave NE 7th Floor , Atlanta, GA, 30308, USA" at bounding box center [784, 237] width 225 height 25
click at [778, 301] on mark "30308," at bounding box center [790, 298] width 23 height 11
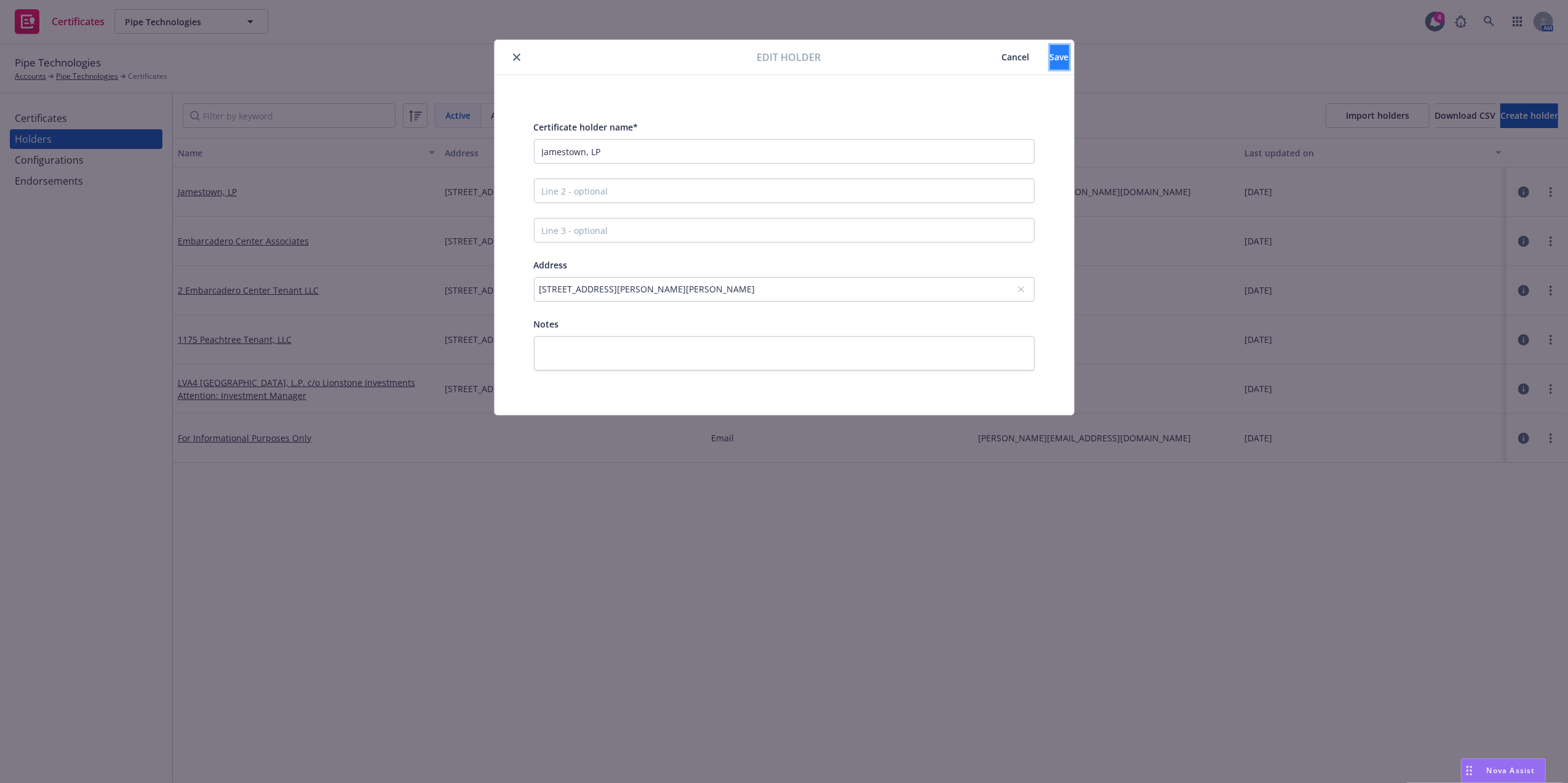
click at [1054, 58] on button "Save" at bounding box center [1059, 57] width 19 height 25
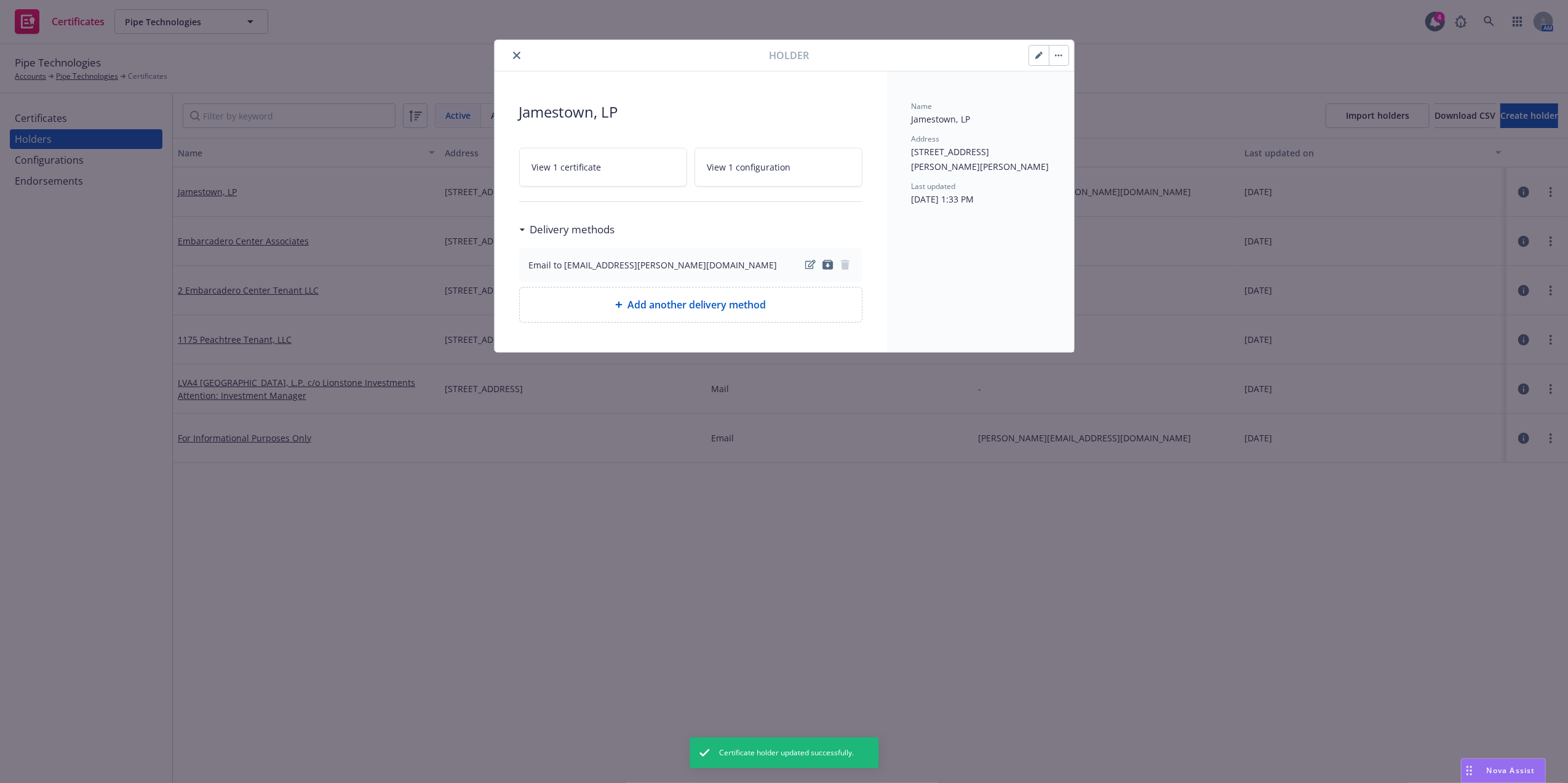
click at [516, 55] on icon "close" at bounding box center [517, 55] width 8 height 8
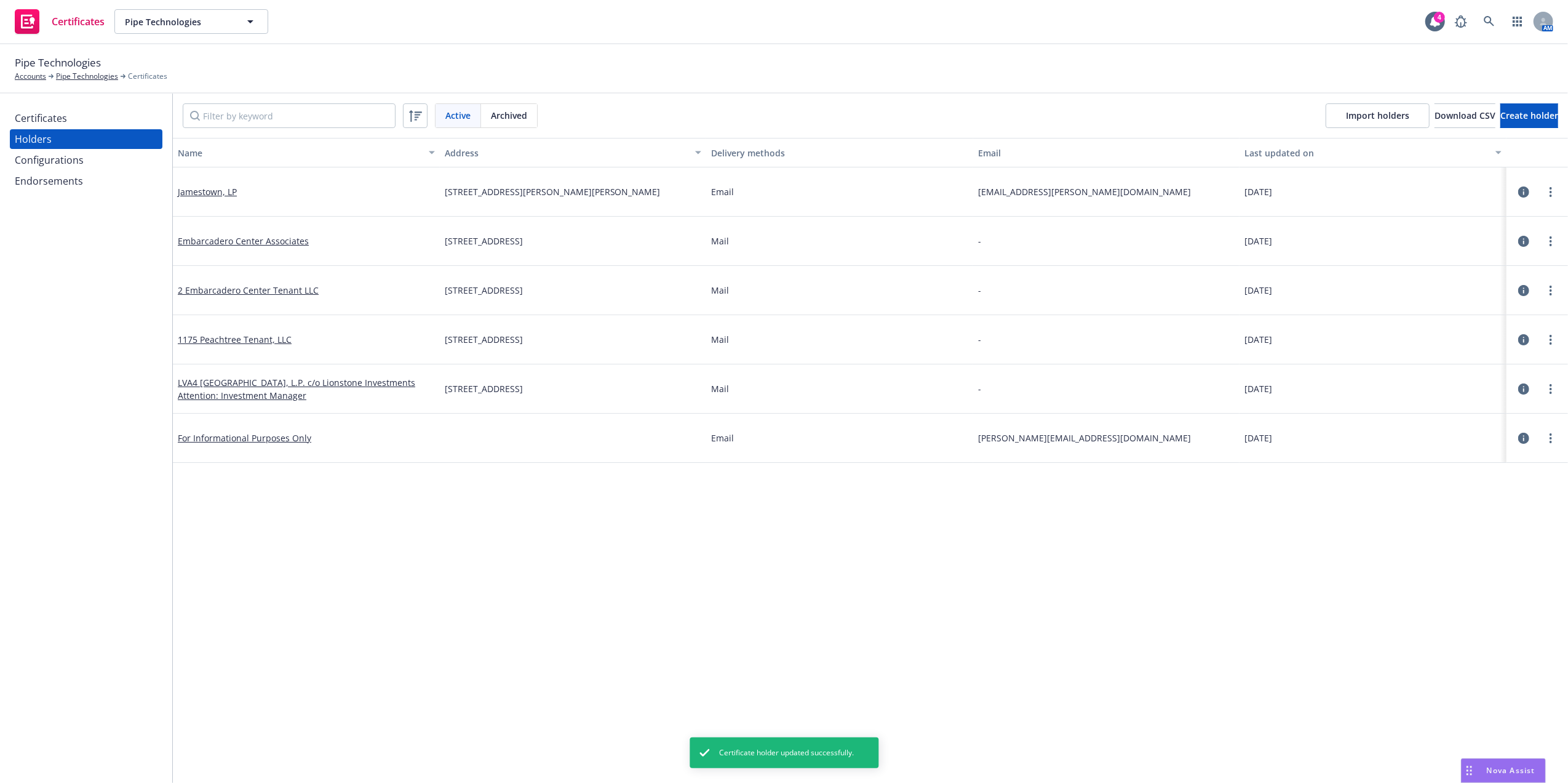
click at [42, 119] on div "Certificates" at bounding box center [41, 118] width 52 height 20
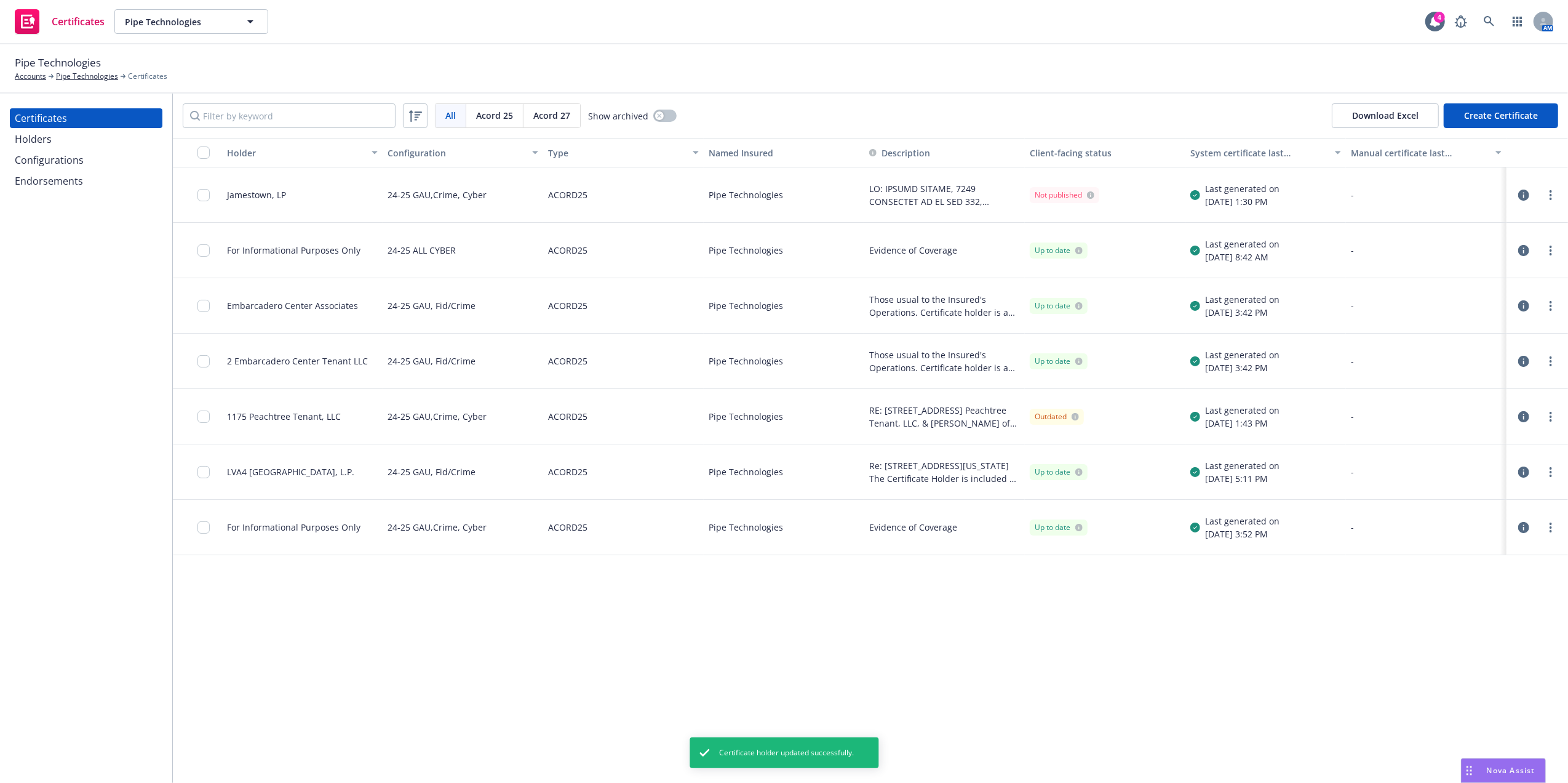
click at [210, 199] on div at bounding box center [208, 194] width 20 height 40
click at [202, 193] on input "checkbox" at bounding box center [204, 195] width 12 height 12
click at [1546, 191] on link "more" at bounding box center [1551, 196] width 15 height 15
click at [1401, 264] on link "Regenerate" at bounding box center [1459, 270] width 197 height 25
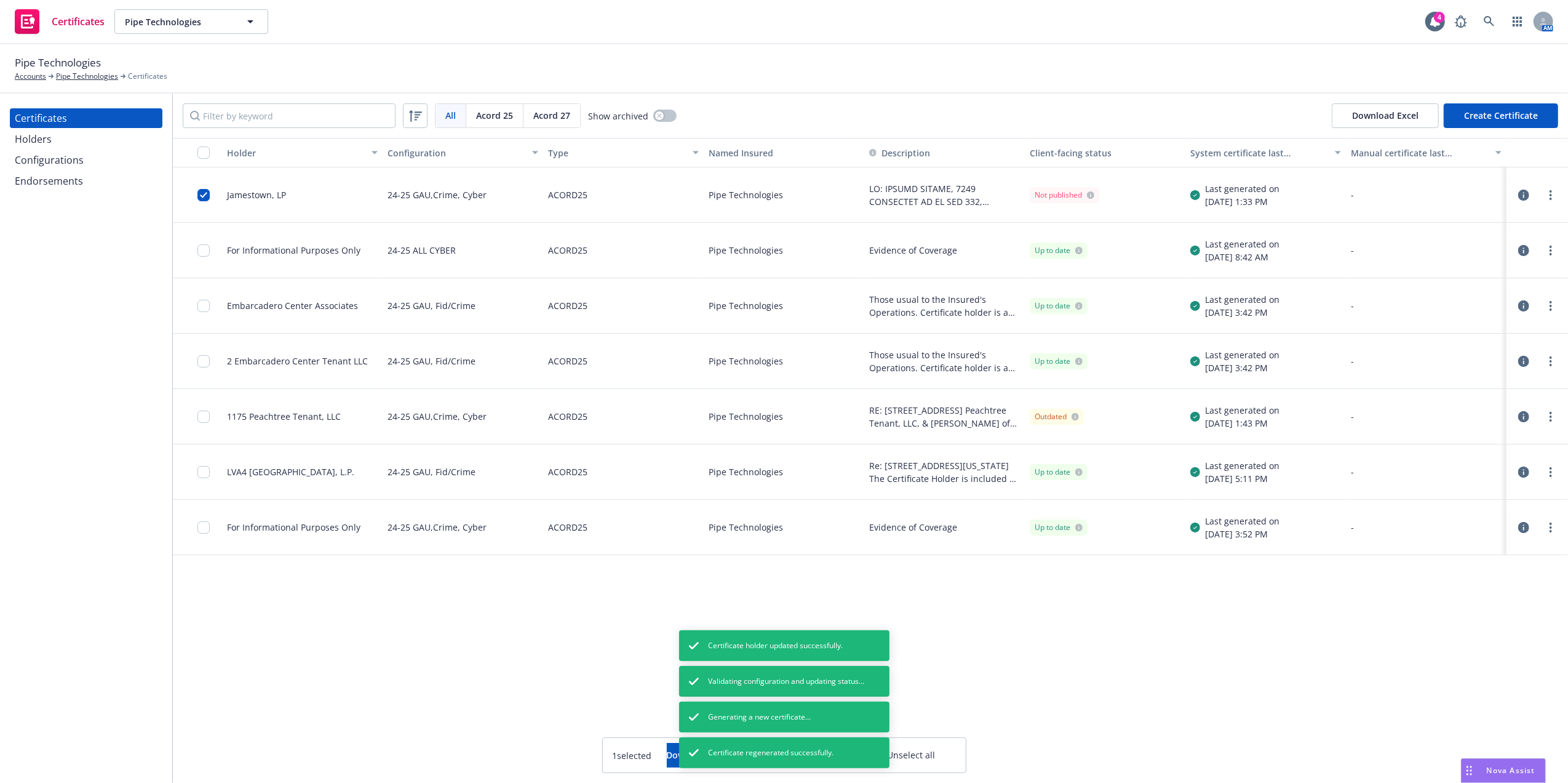
click at [1093, 212] on div "Not published" at bounding box center [1105, 195] width 161 height 55
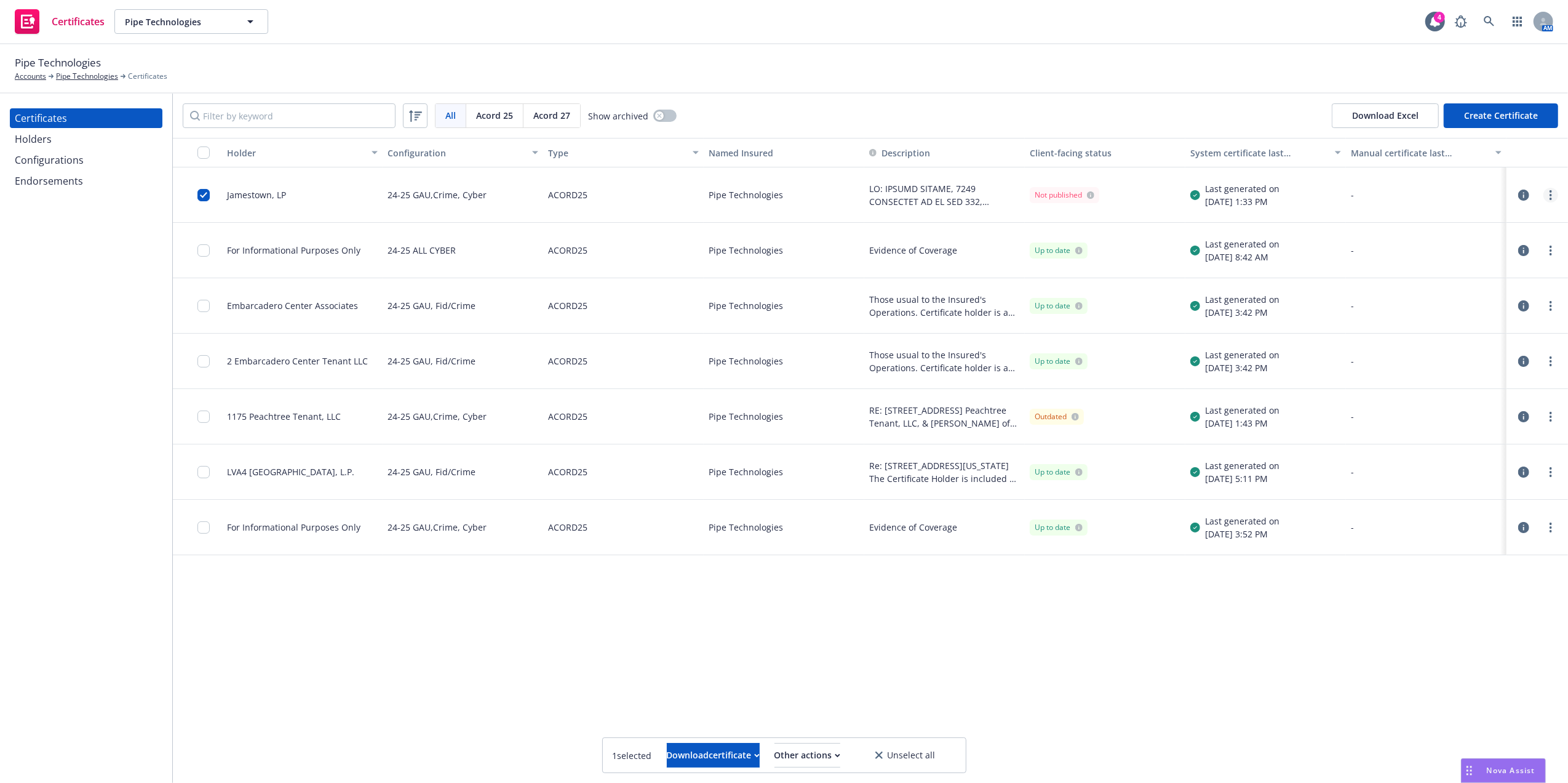
click at [1547, 190] on link "more" at bounding box center [1551, 196] width 15 height 15
click at [1411, 268] on link "Regenerate" at bounding box center [1459, 270] width 197 height 25
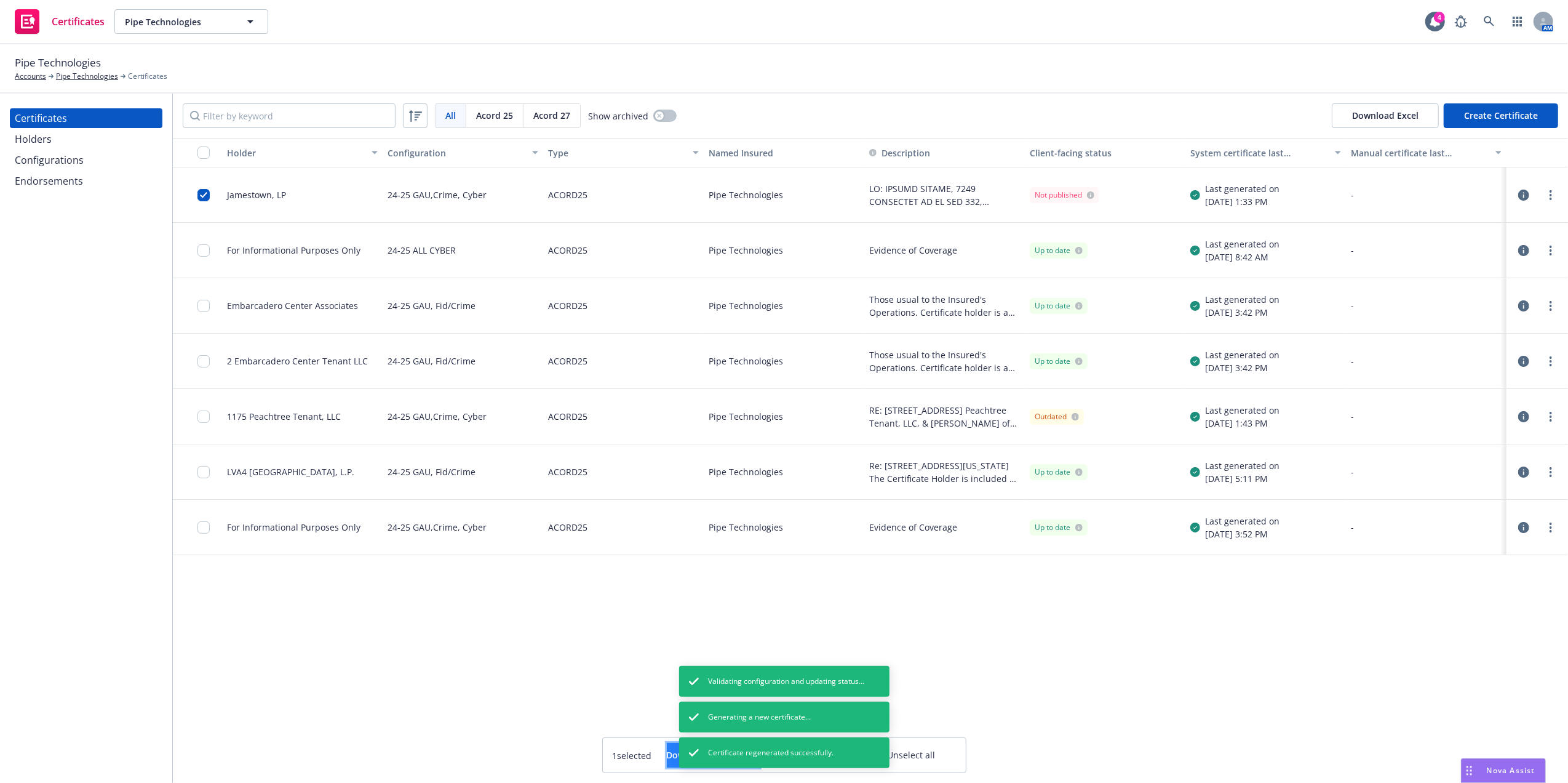
click at [667, 748] on div "Download certificate" at bounding box center [713, 754] width 93 height 23
click at [652, 723] on link "Download uneditable file" at bounding box center [648, 725] width 143 height 25
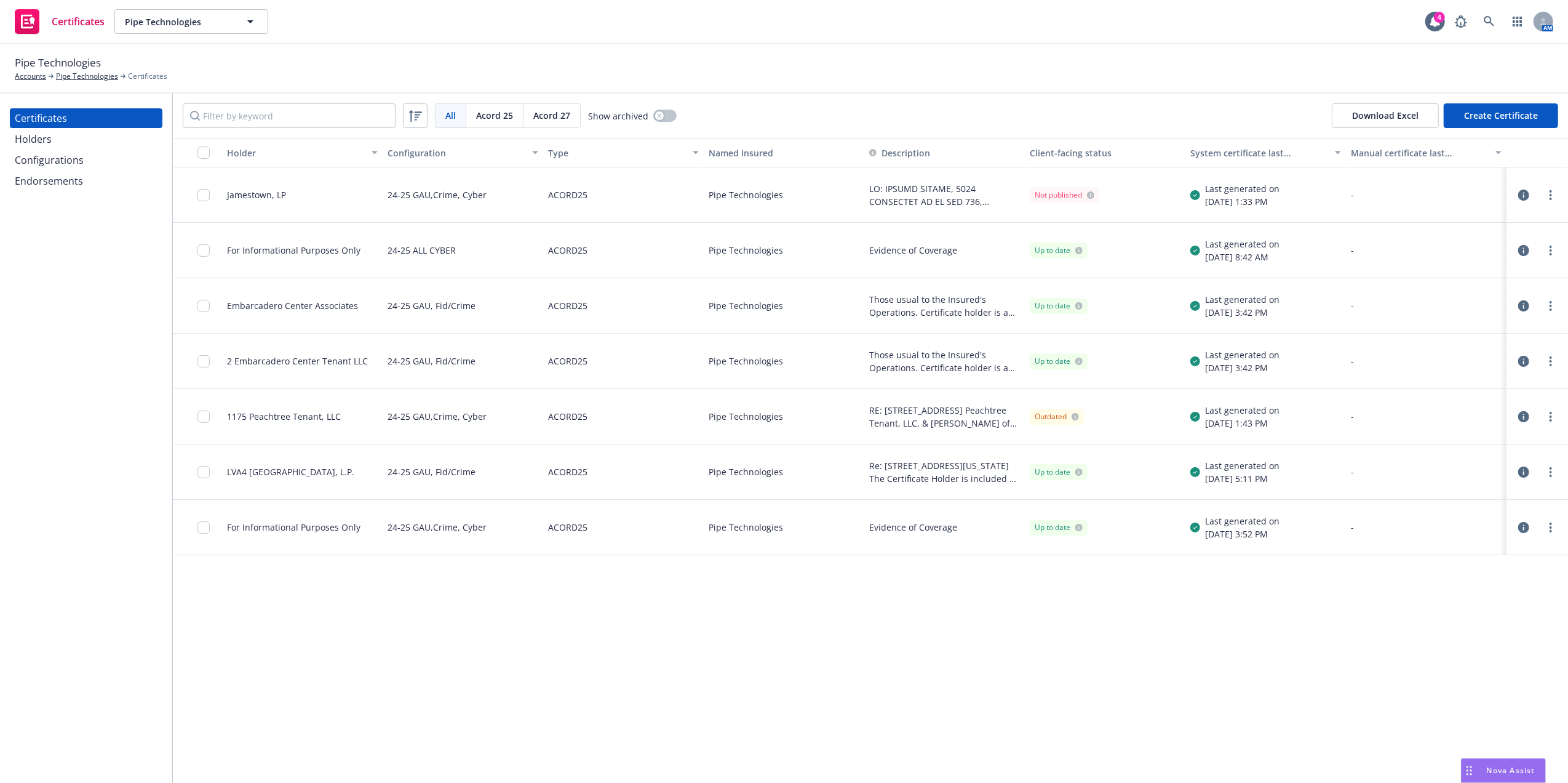
click at [212, 195] on div at bounding box center [208, 194] width 20 height 40
click at [210, 195] on div at bounding box center [208, 194] width 20 height 40
click at [207, 195] on input "checkbox" at bounding box center [204, 195] width 12 height 12
click at [667, 749] on div "Download certificate" at bounding box center [713, 754] width 93 height 23
click at [679, 729] on link "Download uneditable file" at bounding box center [648, 725] width 143 height 25
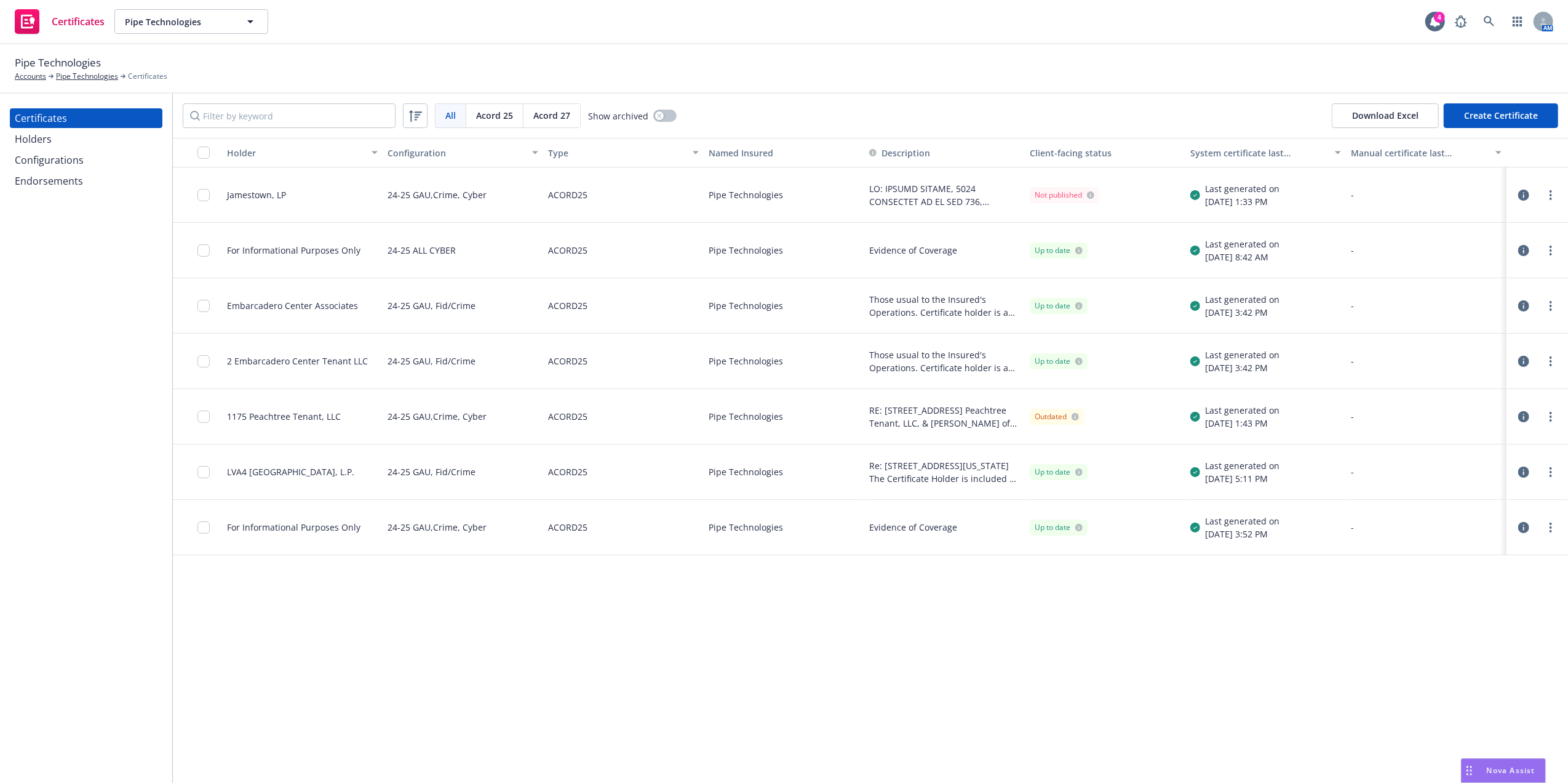
click at [959, 52] on div "Pipe Technologies Accounts Pipe Technologies Certificates" at bounding box center [784, 69] width 1568 height 49
click at [1495, 20] on link at bounding box center [1489, 21] width 25 height 25
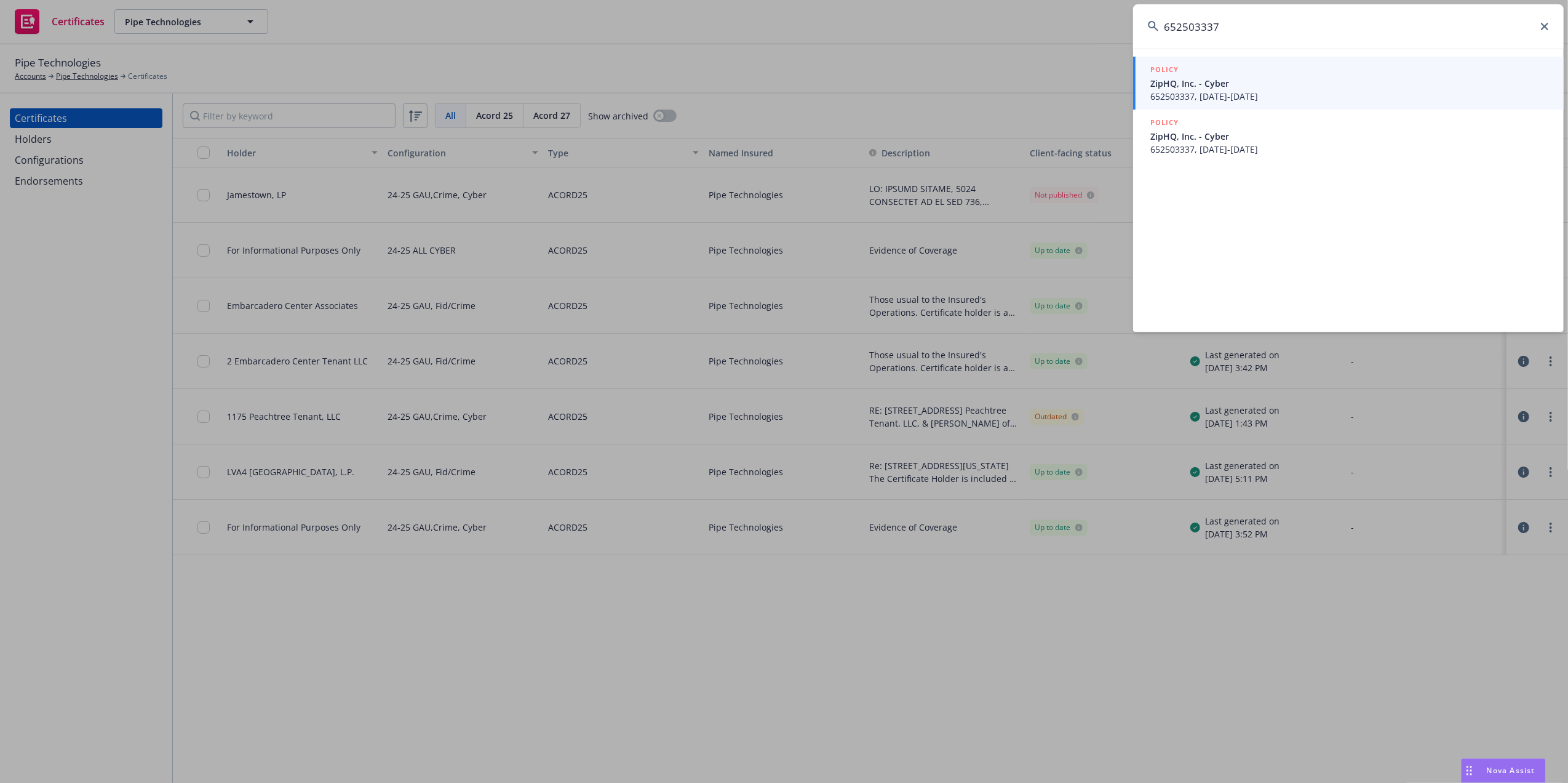
type input "652503337"
click at [1203, 91] on span "652503337, 02/29/2024-08/26/2025" at bounding box center [1350, 96] width 399 height 13
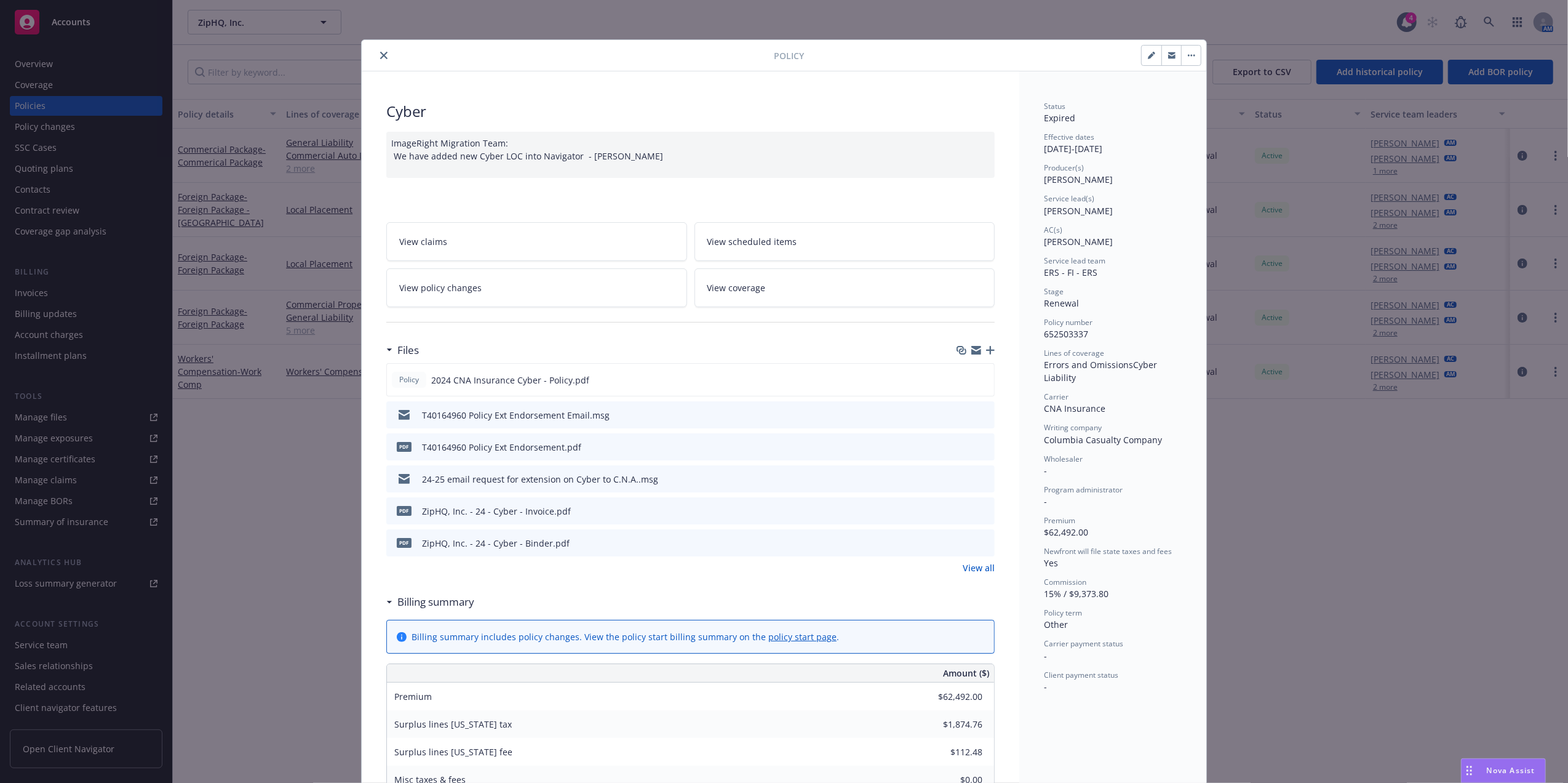
click at [380, 59] on icon "close" at bounding box center [384, 55] width 8 height 8
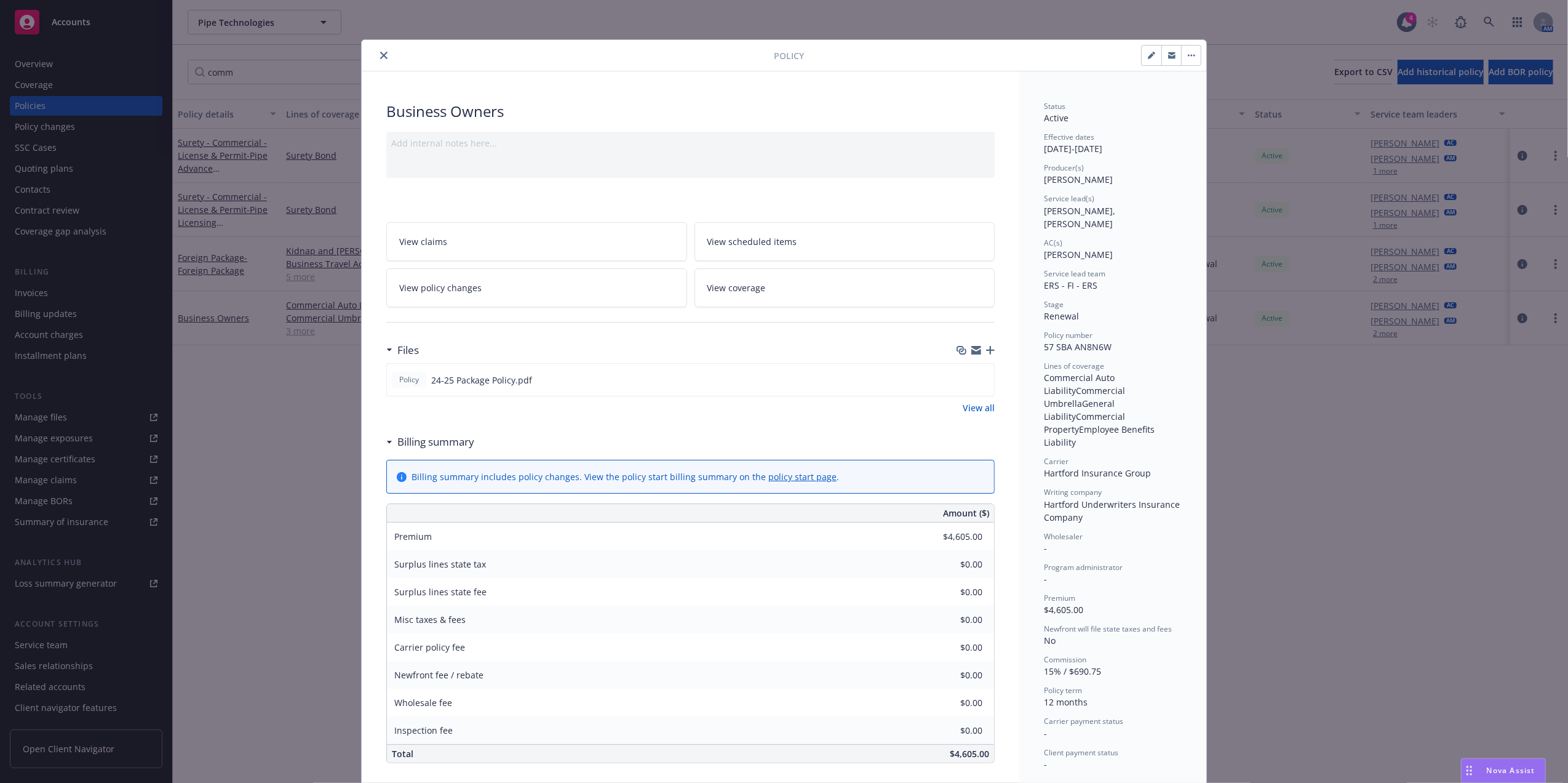
scroll to position [37, 0]
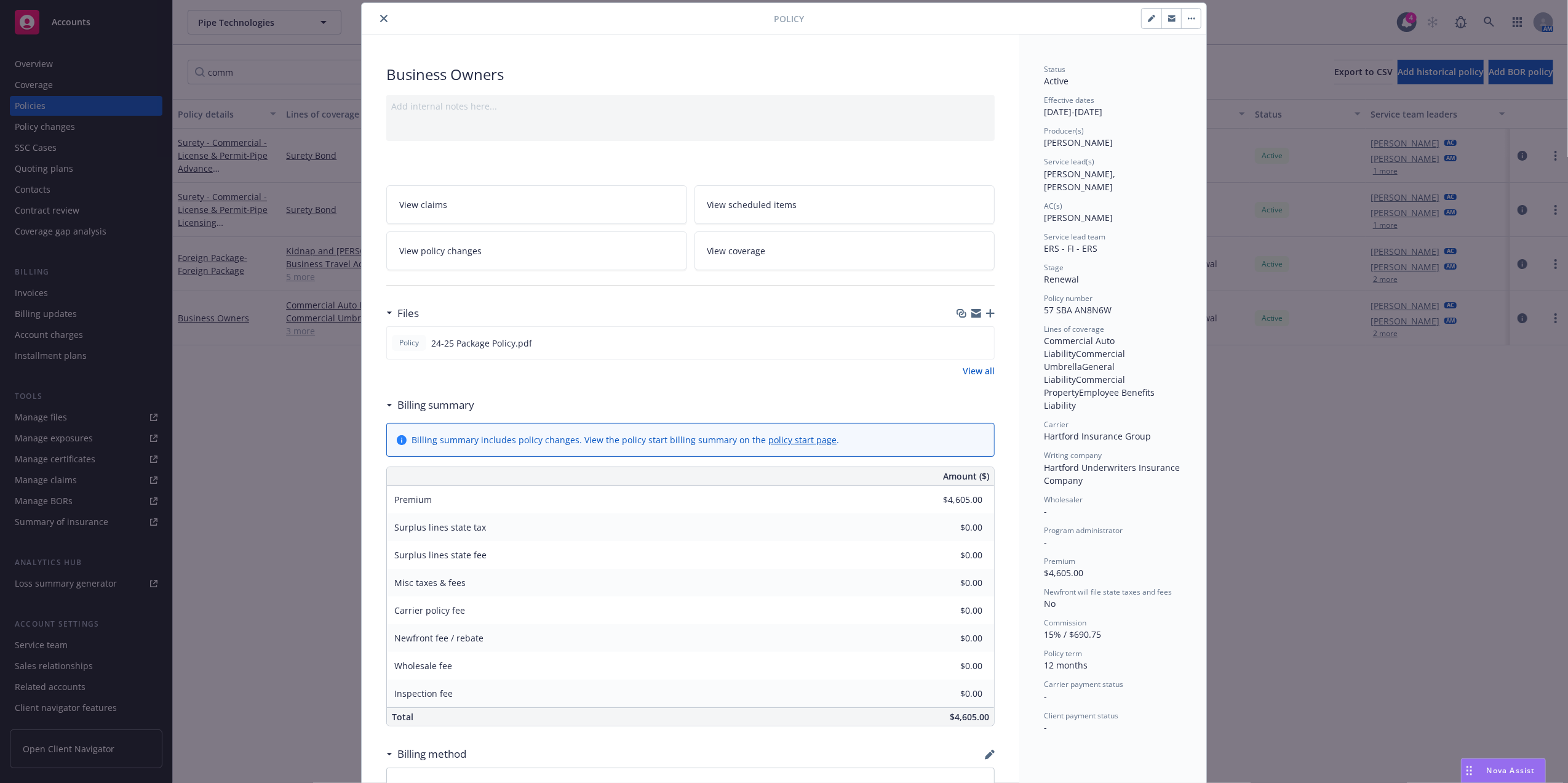
click at [1083, 304] on span "57 SBA AN8N6W" at bounding box center [1078, 310] width 68 height 11
copy span "57 SBA AN8N6W"
drag, startPoint x: 1068, startPoint y: 288, endPoint x: 1061, endPoint y: 295, distance: 9.9
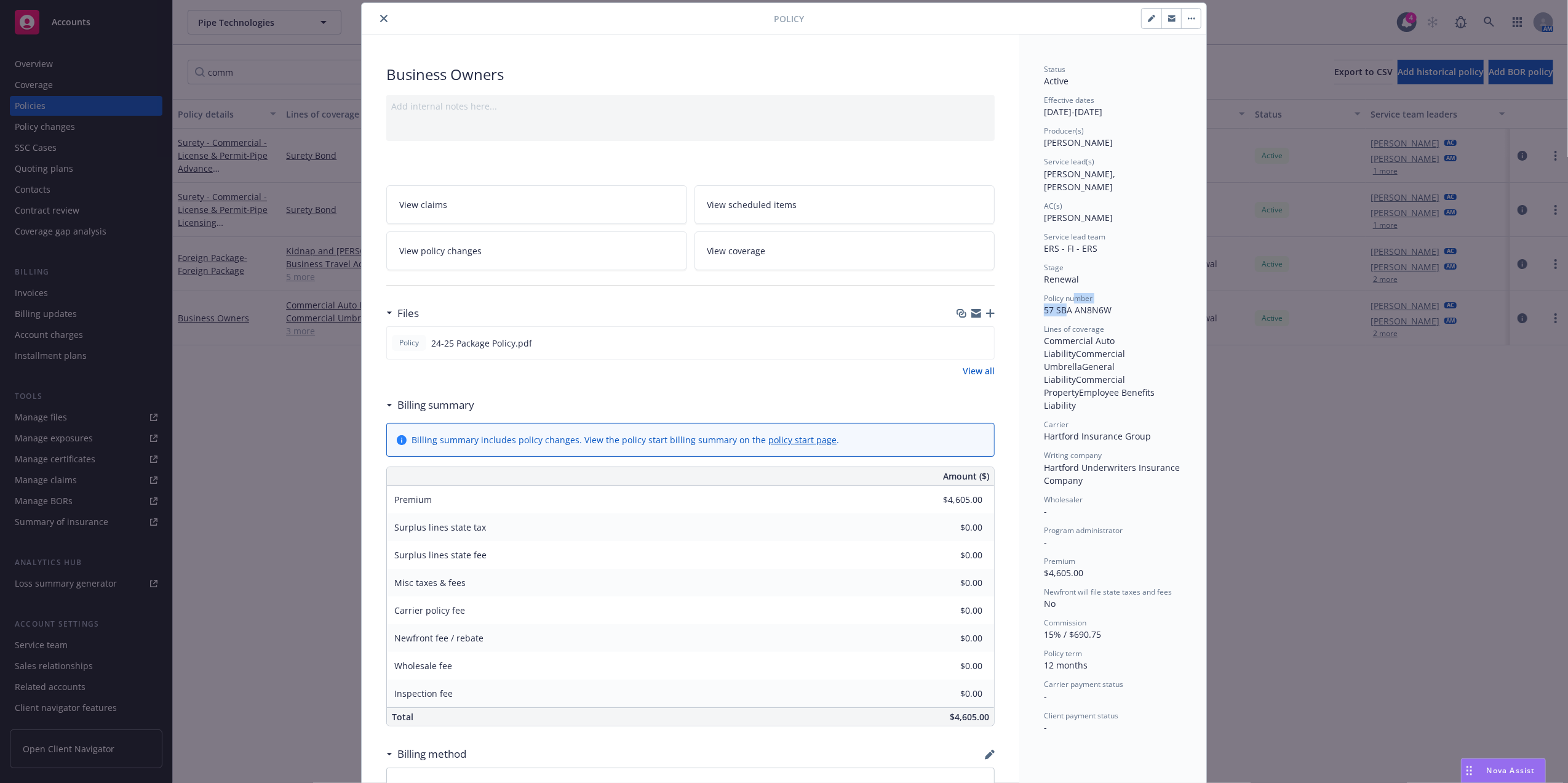
click at [1062, 294] on div "Policy number 57 SBA AN8N6W" at bounding box center [1113, 304] width 138 height 23
click at [1061, 304] on span "57 SBA AN8N6W" at bounding box center [1078, 310] width 68 height 11
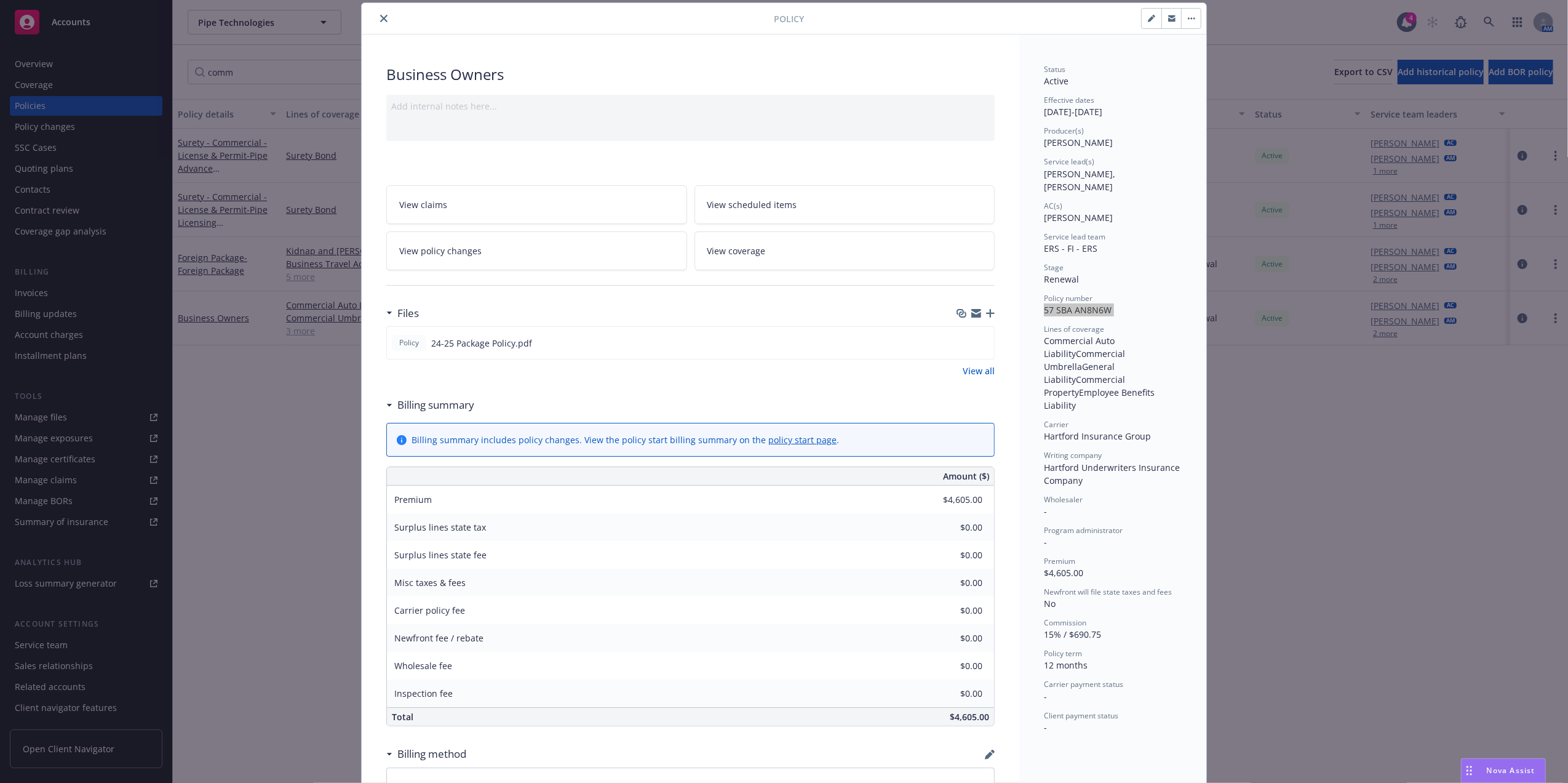
drag, startPoint x: 377, startPoint y: 18, endPoint x: 372, endPoint y: 4, distance: 14.9
click at [380, 18] on icon "close" at bounding box center [384, 19] width 8 height 8
